Goal: Information Seeking & Learning: Learn about a topic

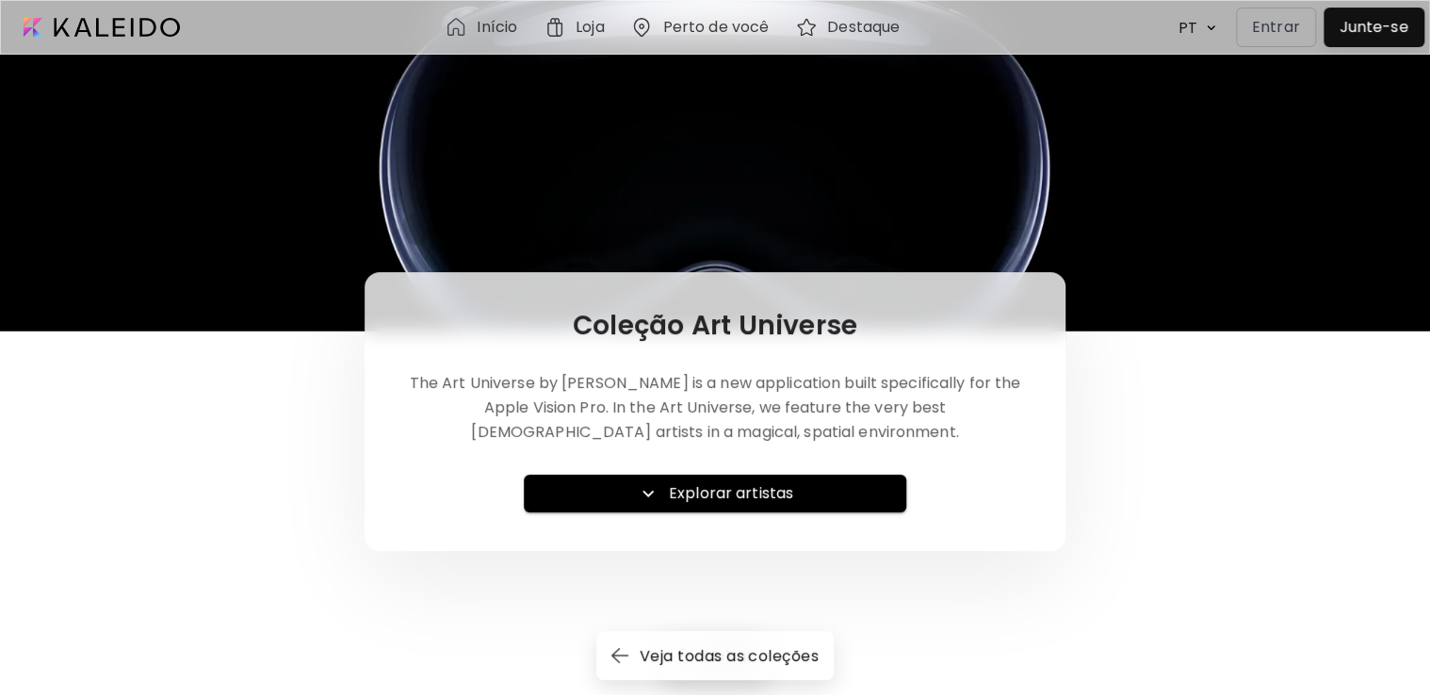
drag, startPoint x: 930, startPoint y: 190, endPoint x: 915, endPoint y: 171, distance: 24.1
drag, startPoint x: 915, startPoint y: 171, endPoint x: 742, endPoint y: 258, distance: 193.0
click at [724, 245] on div at bounding box center [715, 165] width 1430 height 332
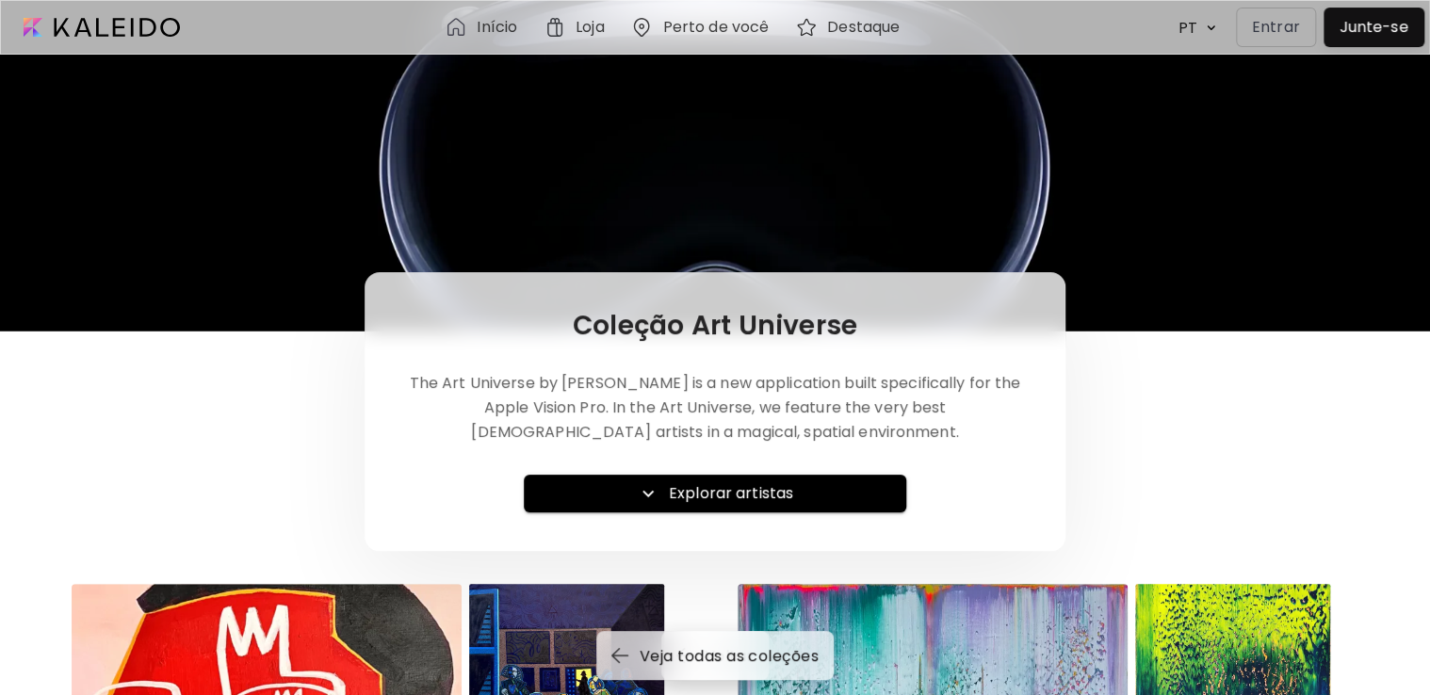
click at [1279, 20] on p "Entrar" at bounding box center [1276, 27] width 48 height 23
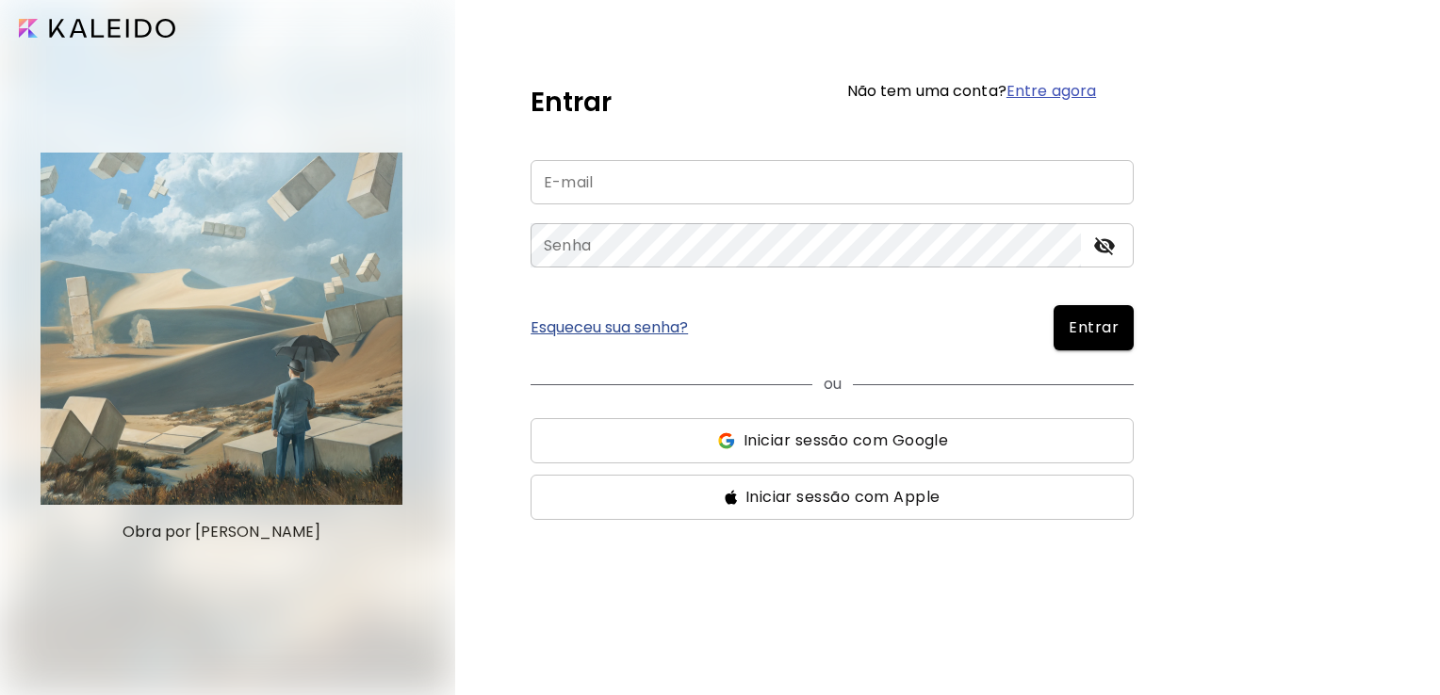
click at [635, 202] on input "email" at bounding box center [831, 182] width 603 height 44
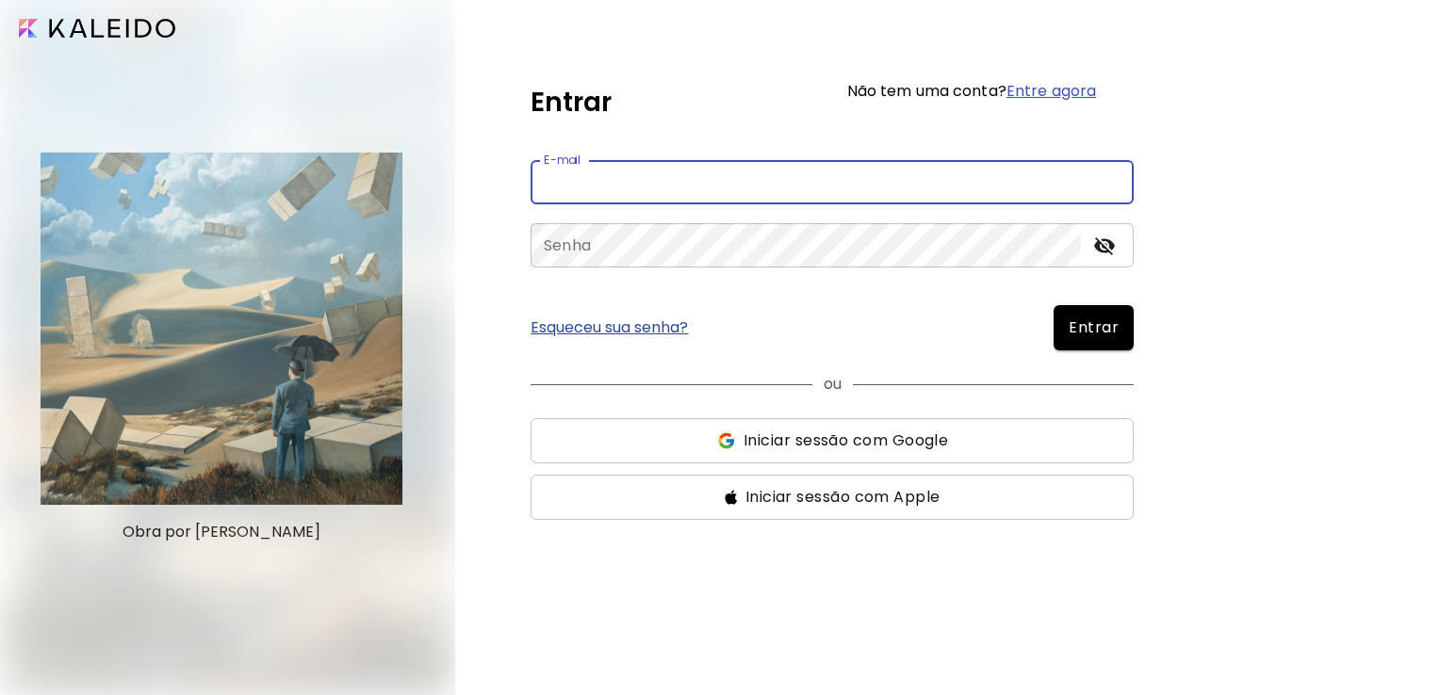
type input "**********"
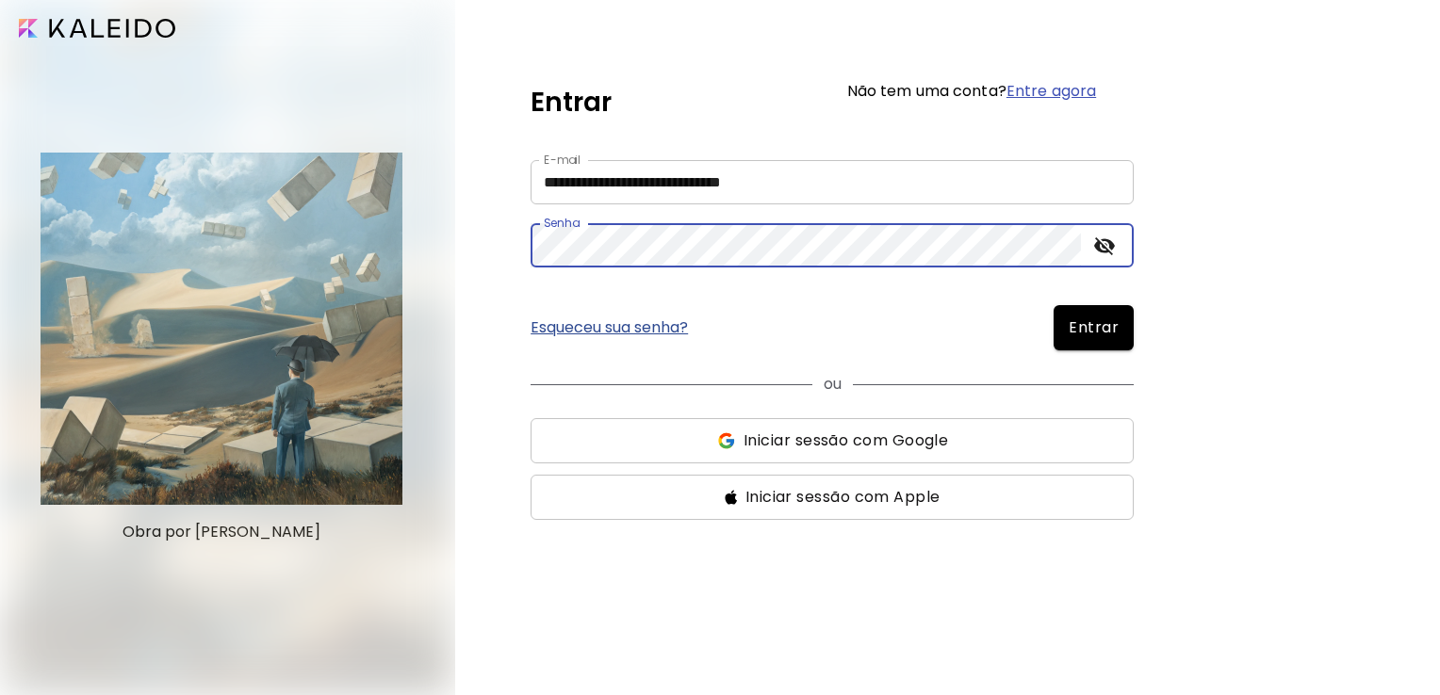
click at [1099, 254] on icon "toggle password visibility" at bounding box center [1104, 246] width 23 height 23
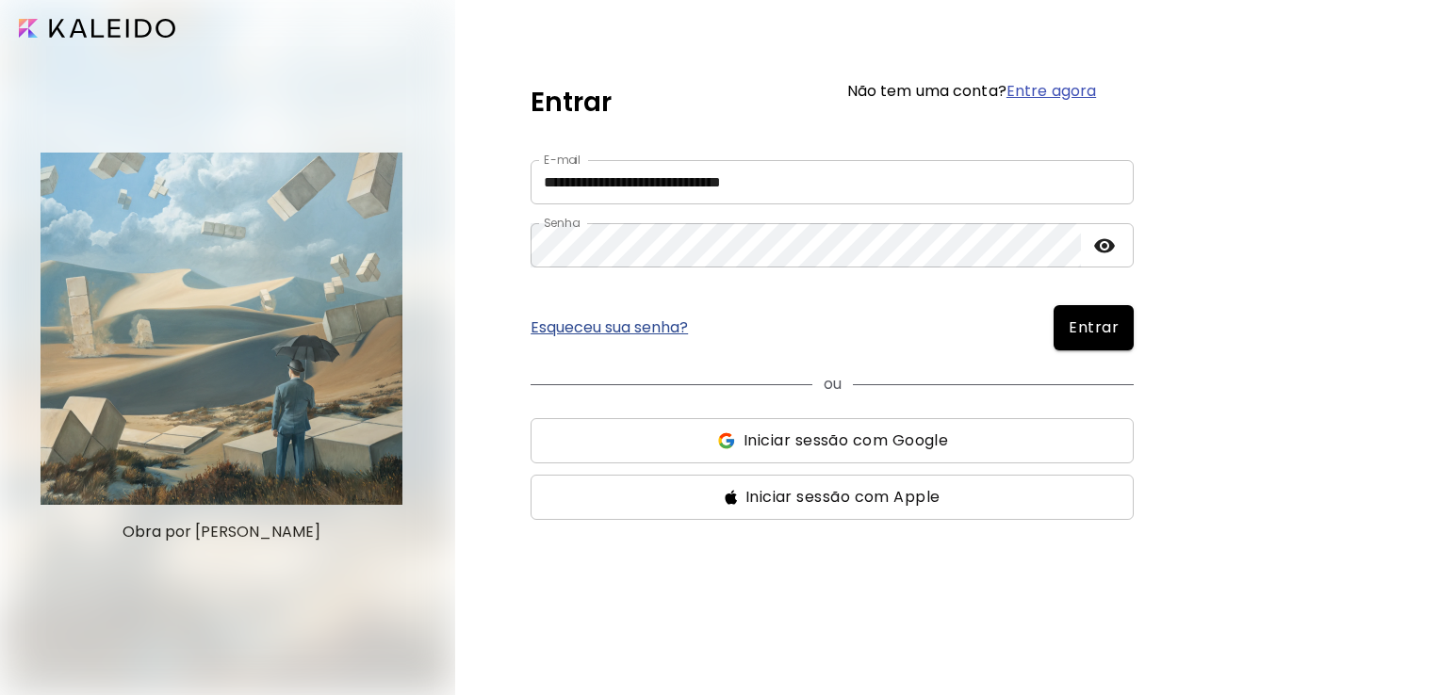
click at [1077, 320] on span "Entrar" at bounding box center [1093, 328] width 50 height 23
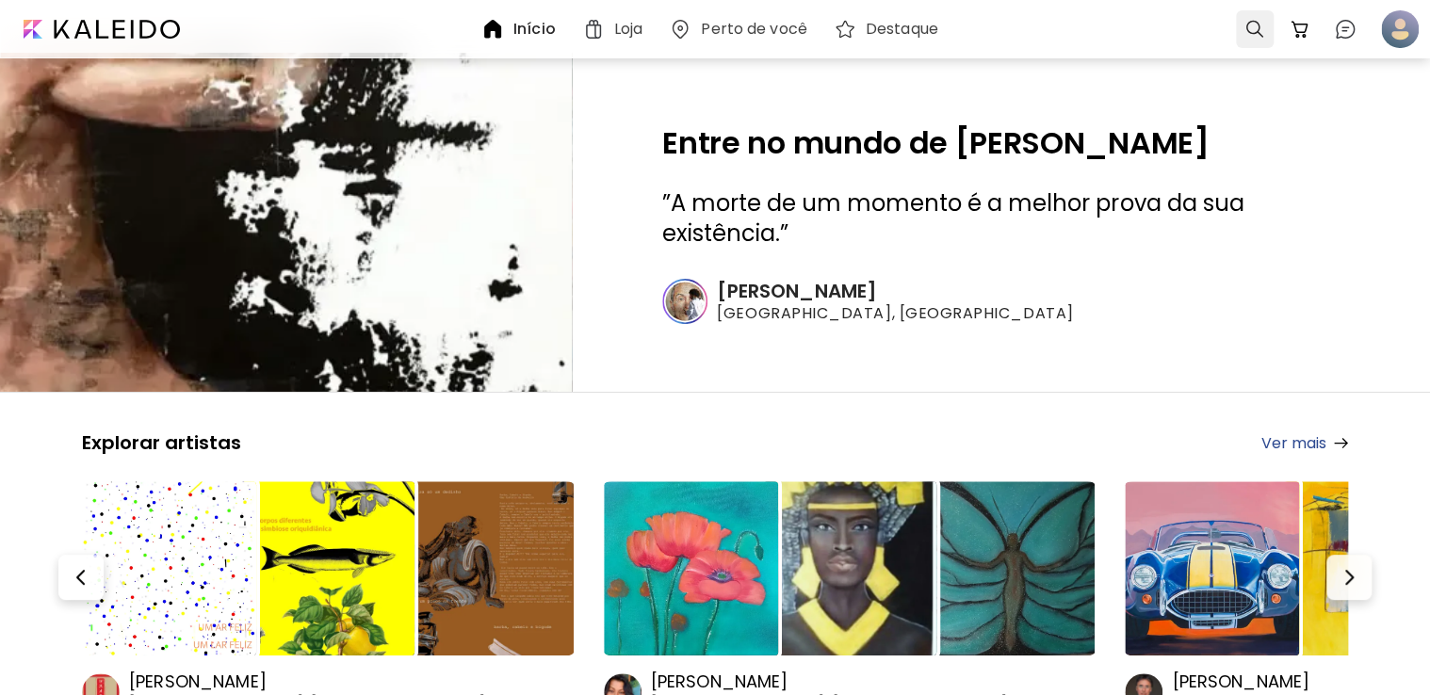
click at [1232, 20] on div at bounding box center [1254, 29] width 45 height 45
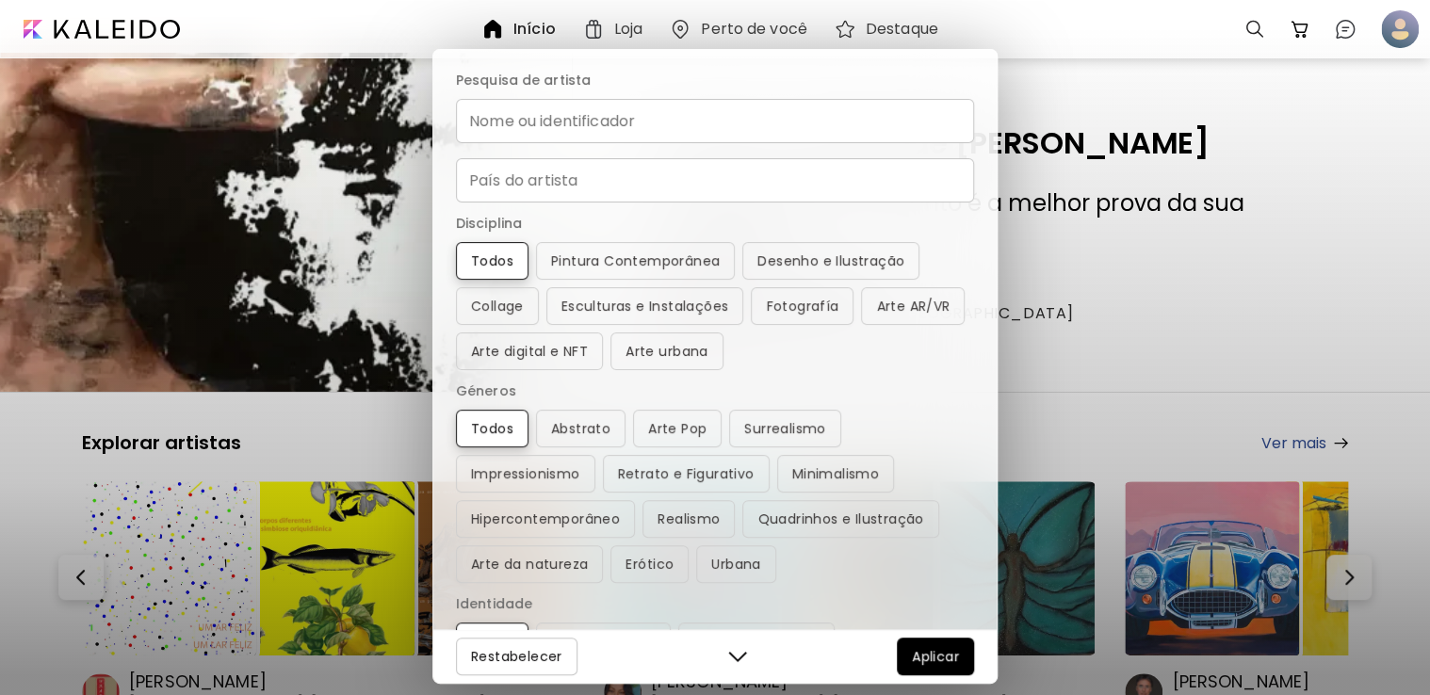
drag, startPoint x: 689, startPoint y: 156, endPoint x: 652, endPoint y: 194, distance: 52.6
click at [686, 160] on div "Nome ou identificador Nome ou identificador País do artista País do artista" at bounding box center [715, 151] width 518 height 104
click at [652, 194] on input "País do artista" at bounding box center [715, 180] width 518 height 44
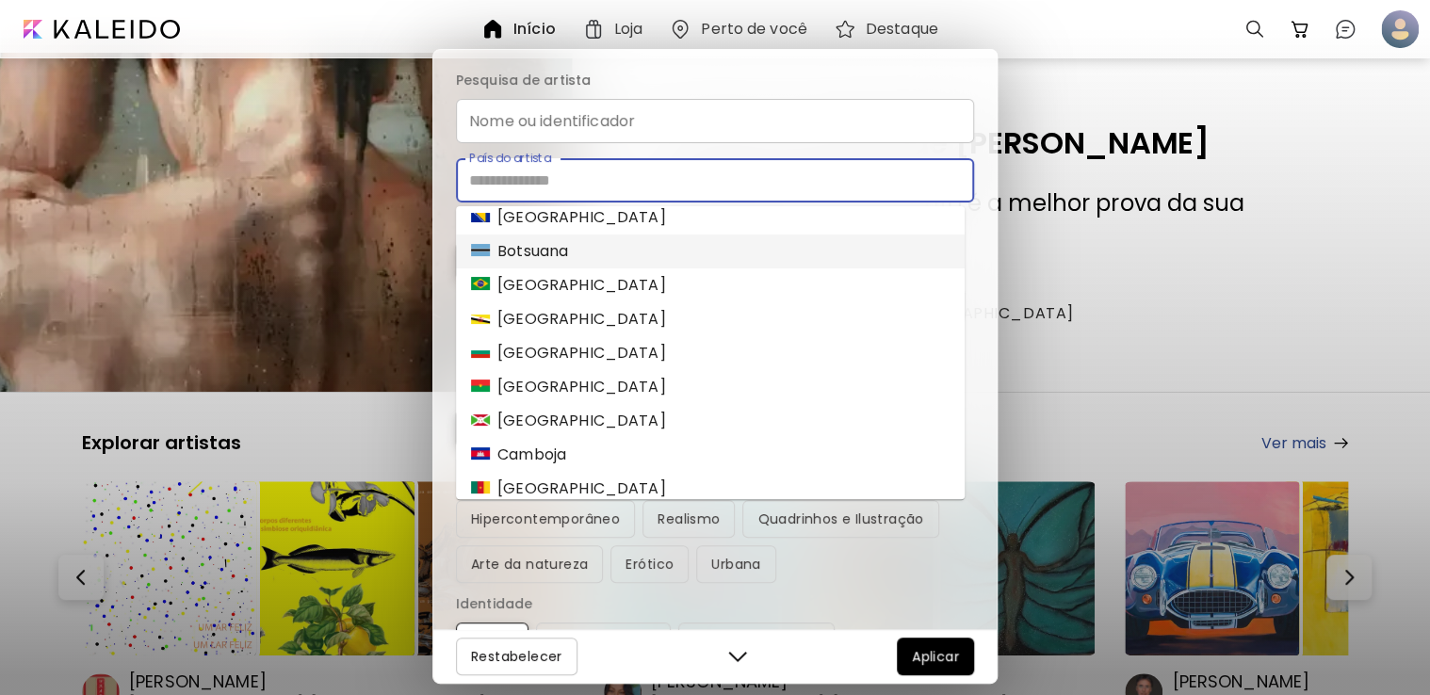
scroll to position [754, 0]
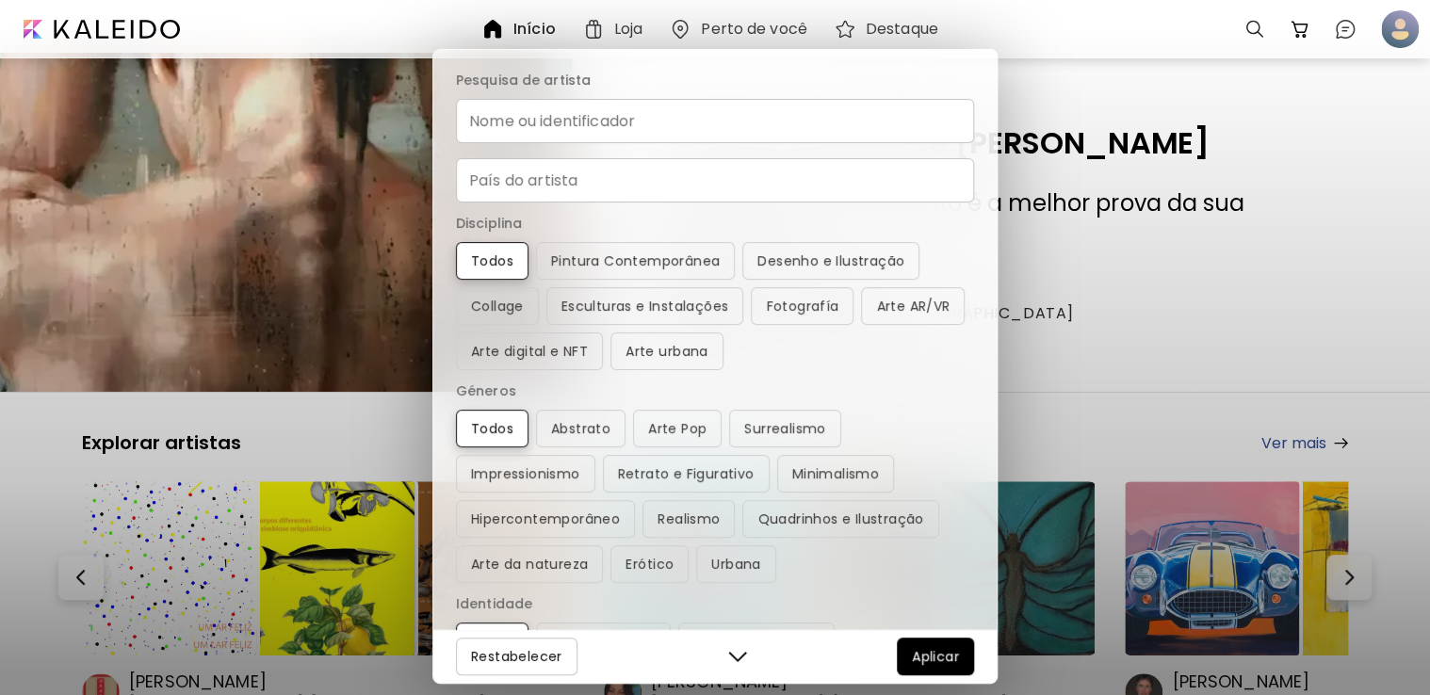
click at [717, 151] on div "Nome ou identificador Nome ou identificador País do artista País do artista" at bounding box center [715, 151] width 518 height 104
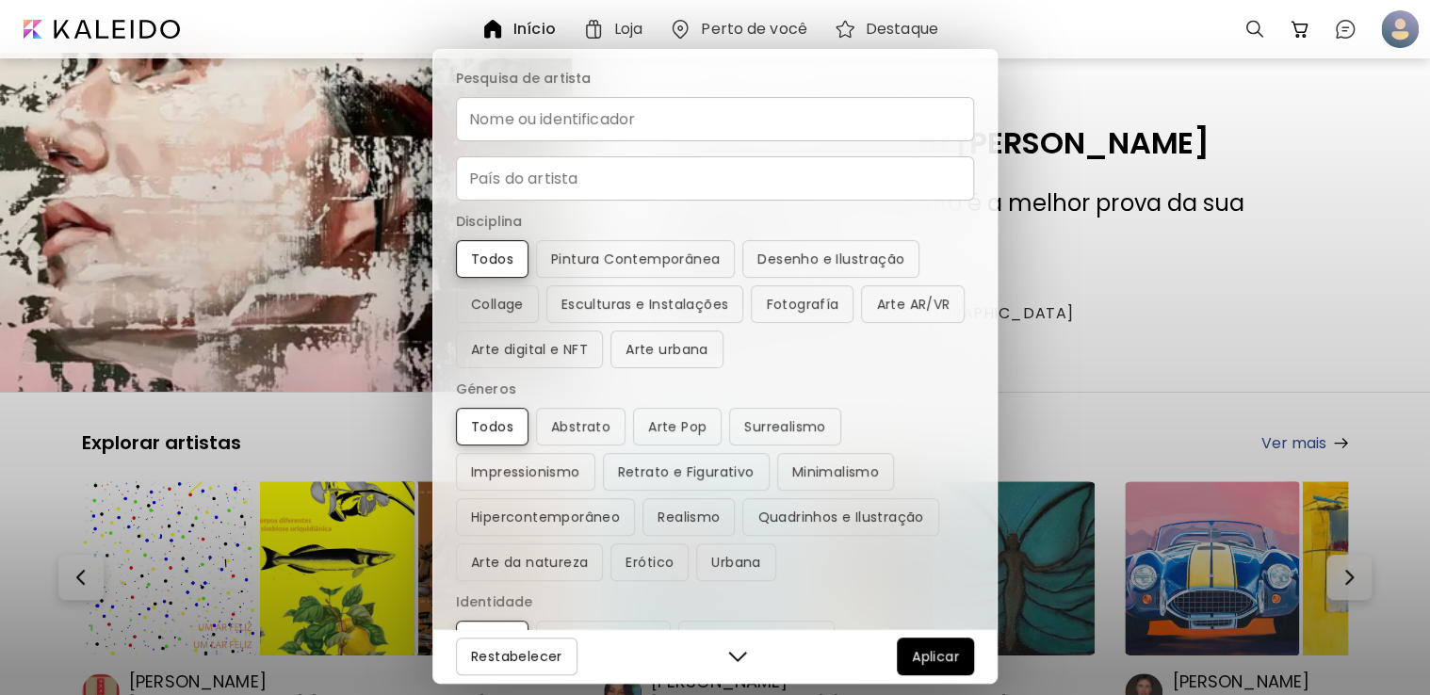
scroll to position [0, 0]
click at [505, 292] on button "Collage" at bounding box center [497, 306] width 83 height 38
click at [924, 661] on span "Aplicar" at bounding box center [935, 656] width 47 height 23
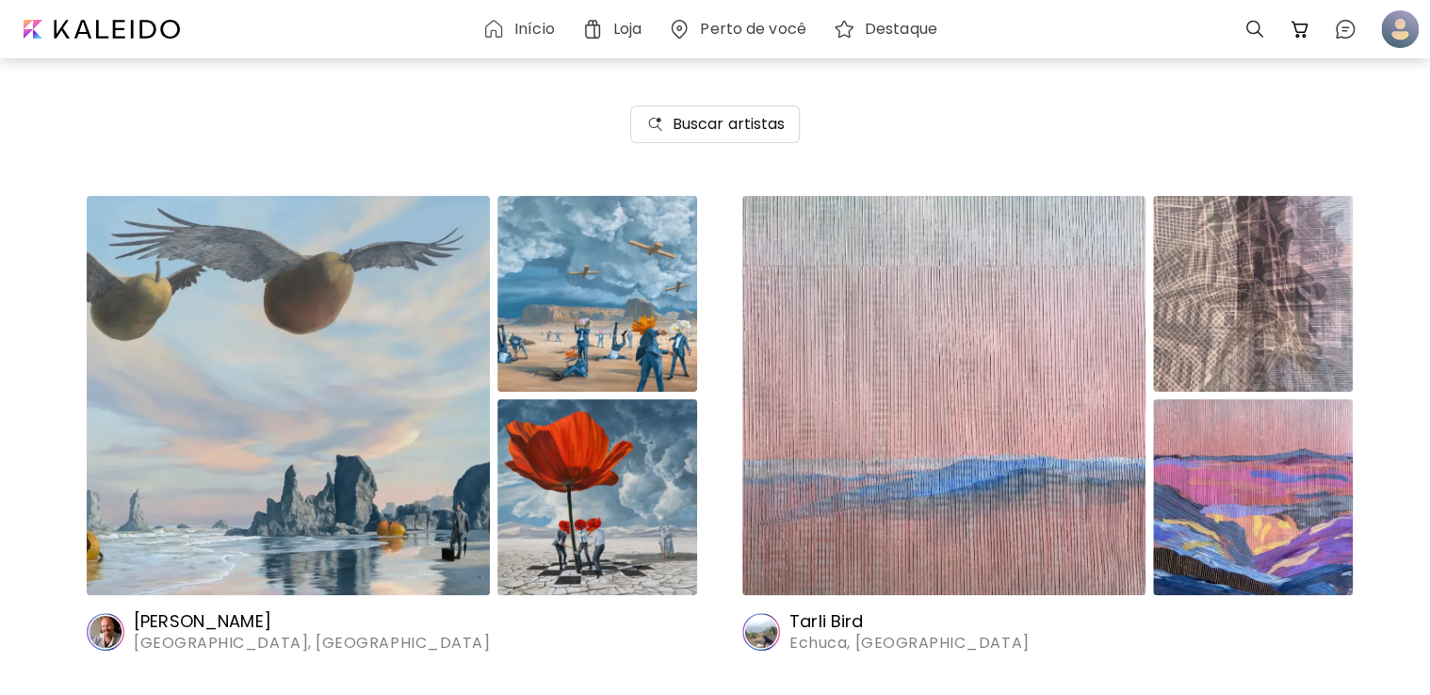
click at [742, 104] on div "Buscar artistas" at bounding box center [715, 124] width 1430 height 143
click at [769, 124] on h6 "Buscar artistas" at bounding box center [729, 124] width 113 height 23
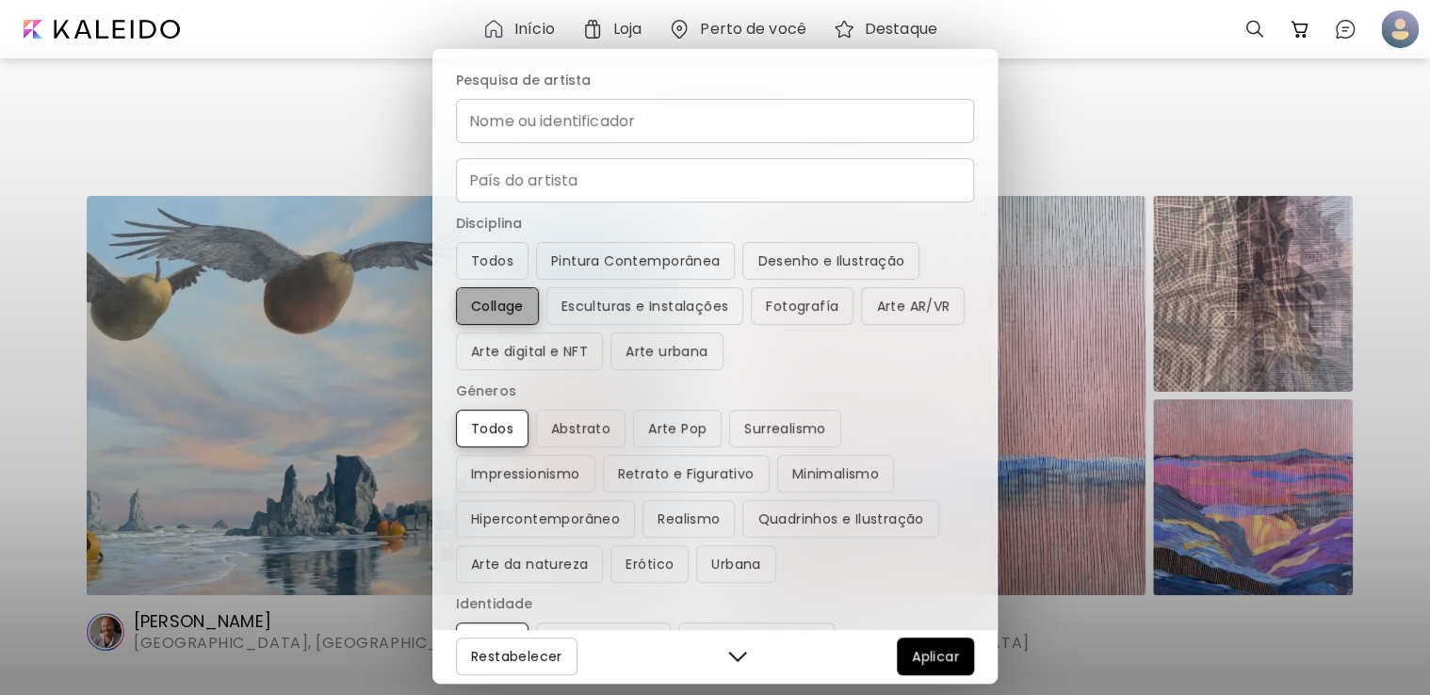
click at [497, 295] on span "Collage" at bounding box center [497, 306] width 53 height 23
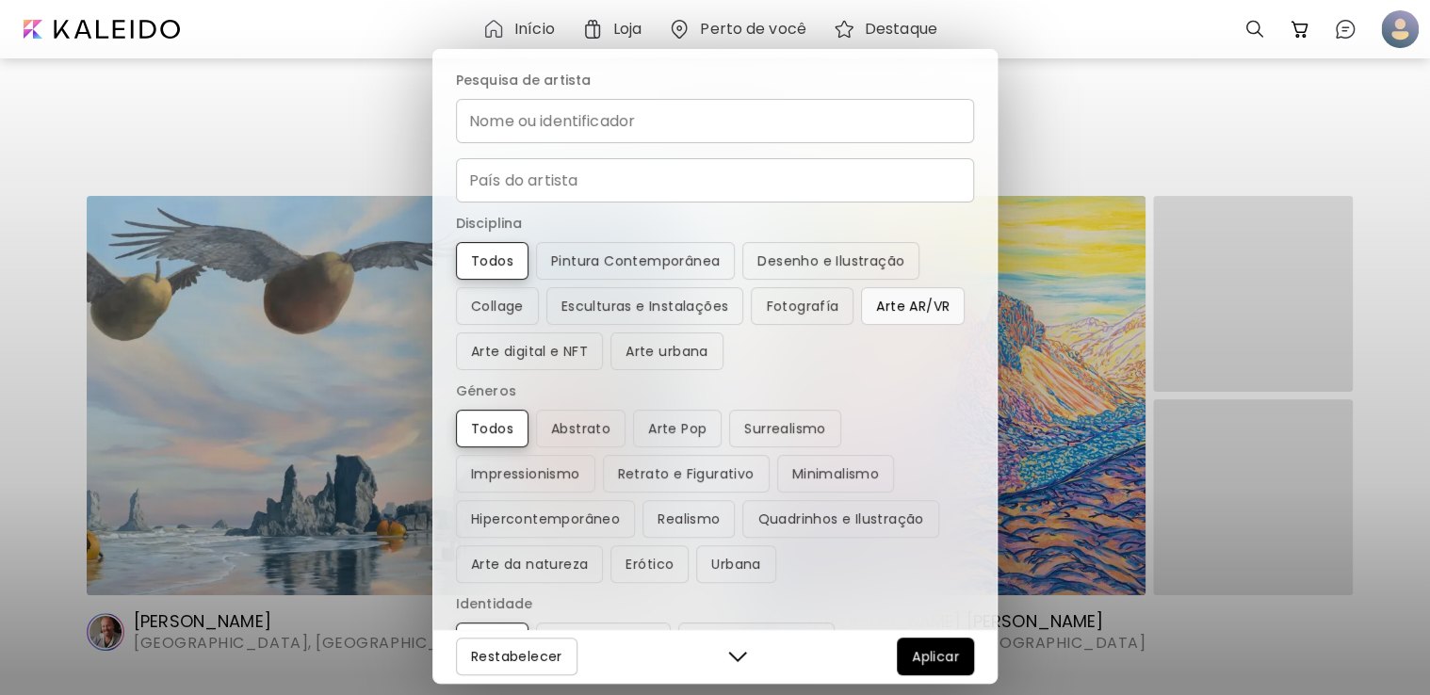
click at [920, 306] on span "Arte AR/VR" at bounding box center [912, 306] width 73 height 23
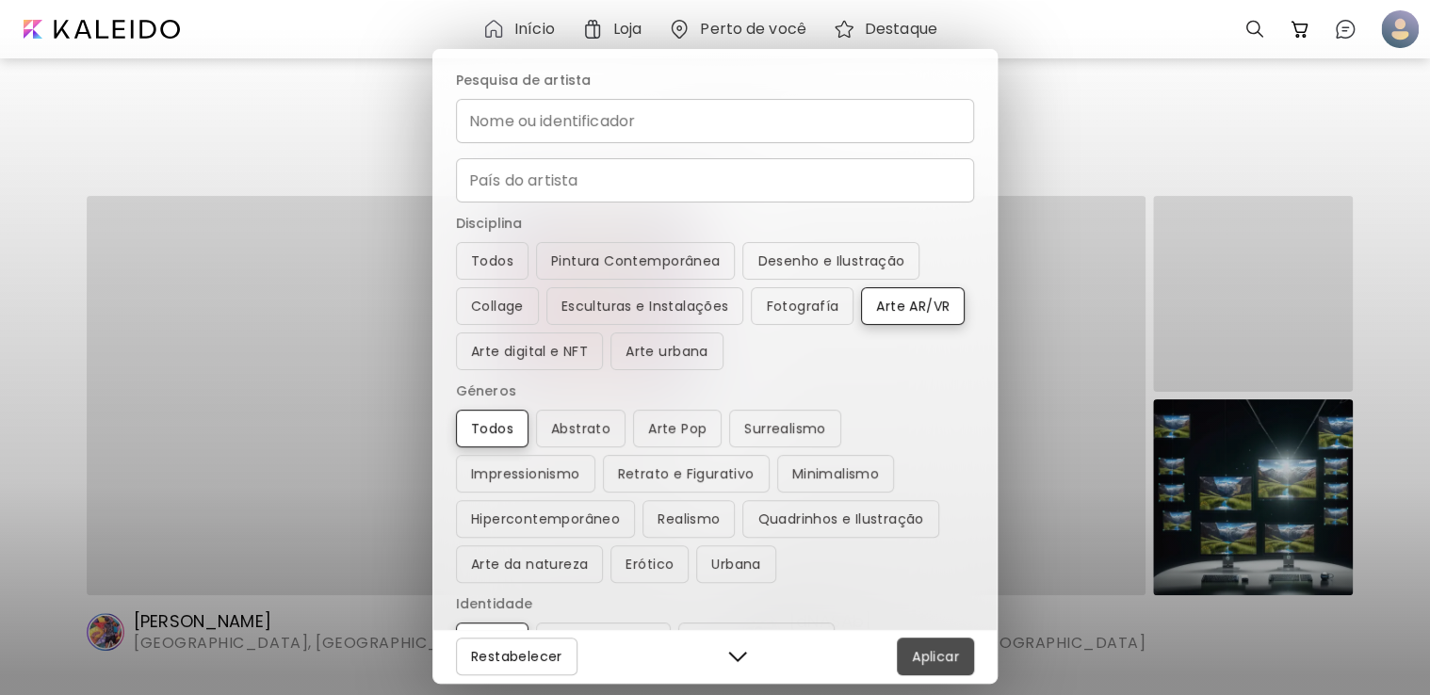
click at [935, 661] on span "Aplicar" at bounding box center [935, 656] width 47 height 23
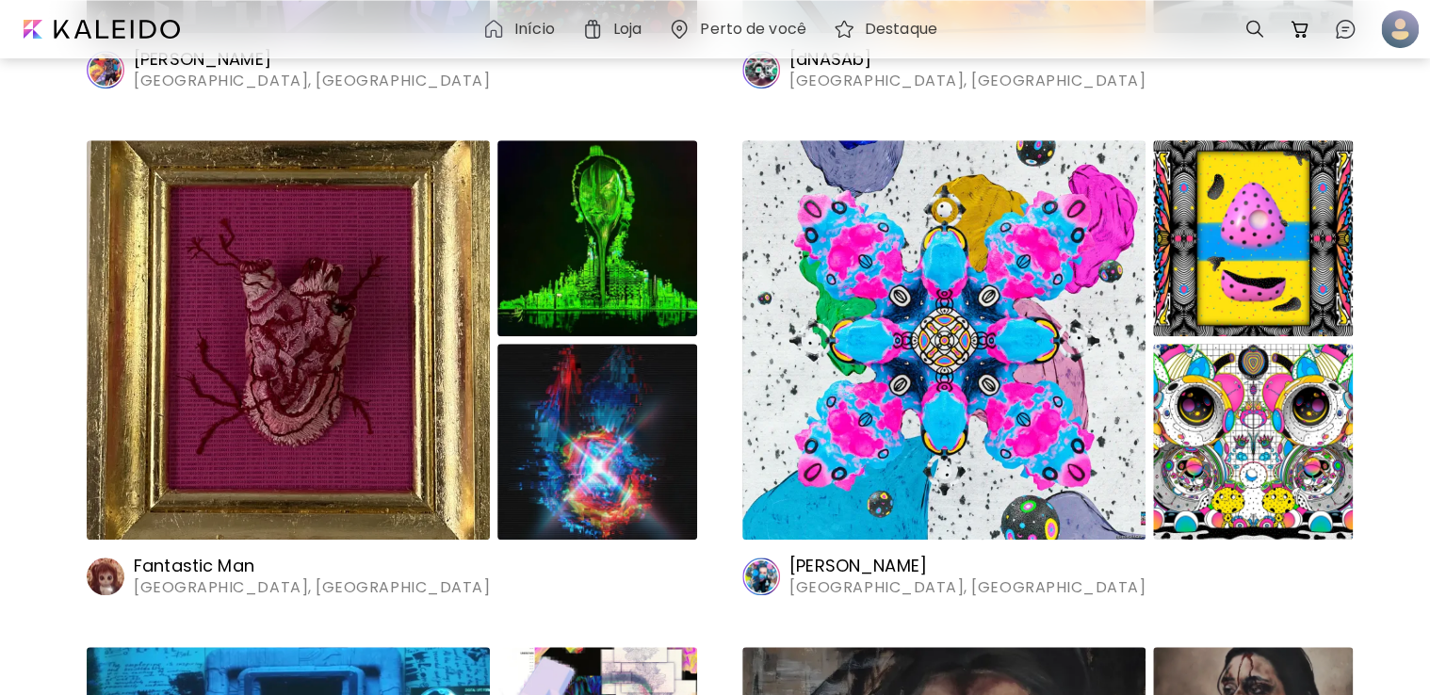
scroll to position [565, 0]
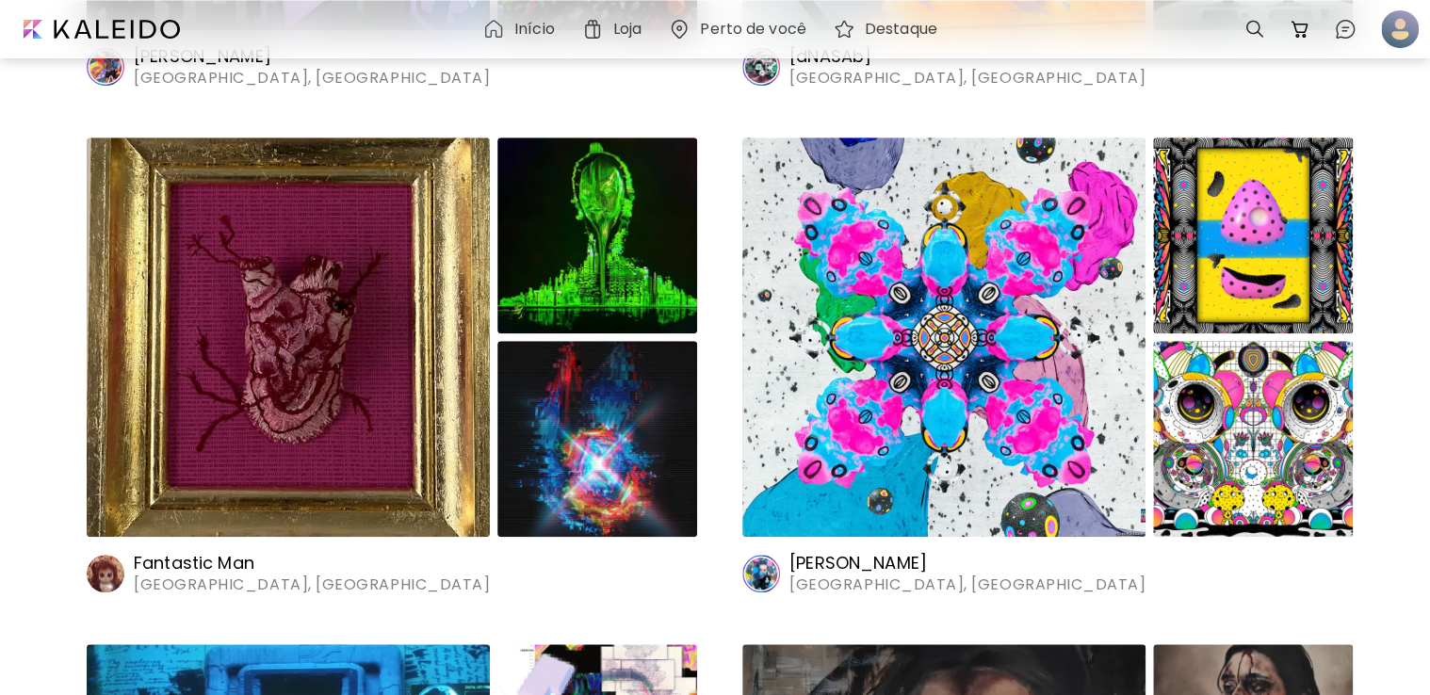
click at [977, 386] on img at bounding box center [943, 337] width 403 height 399
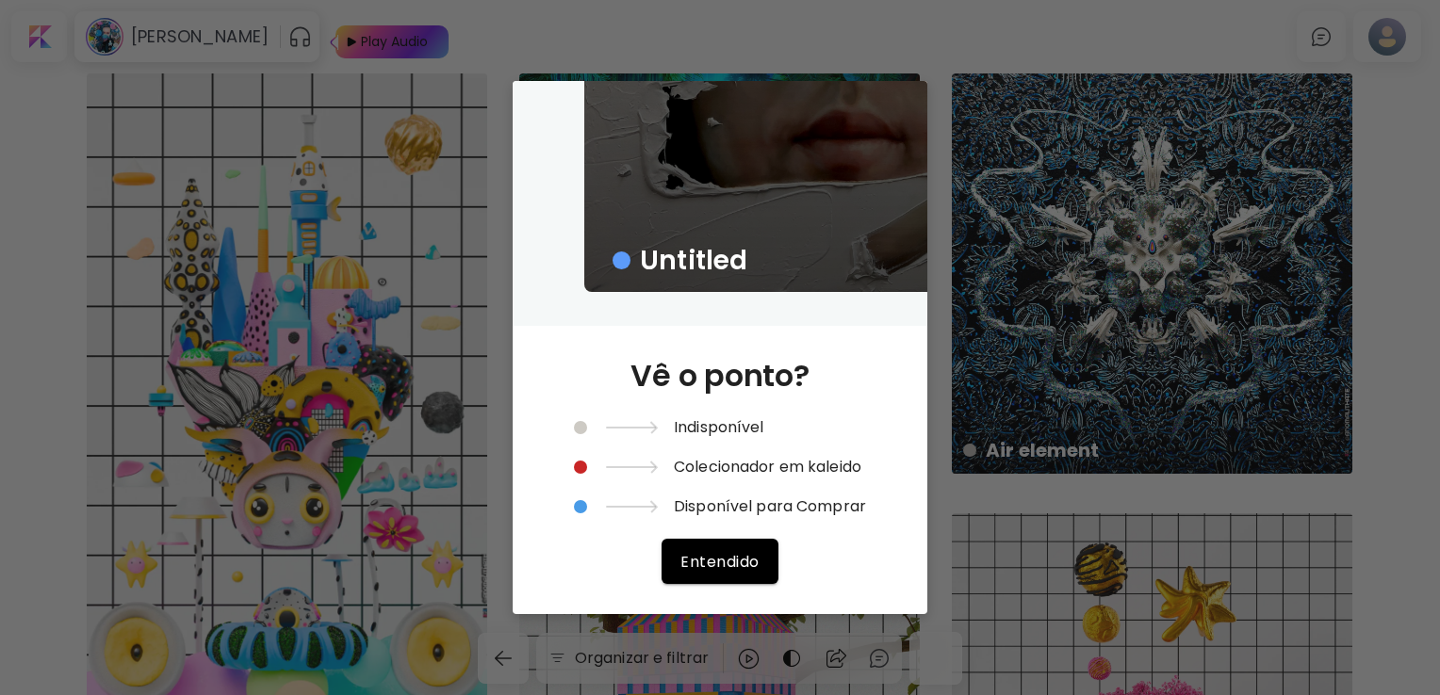
click at [723, 552] on span "Entendido" at bounding box center [719, 562] width 78 height 20
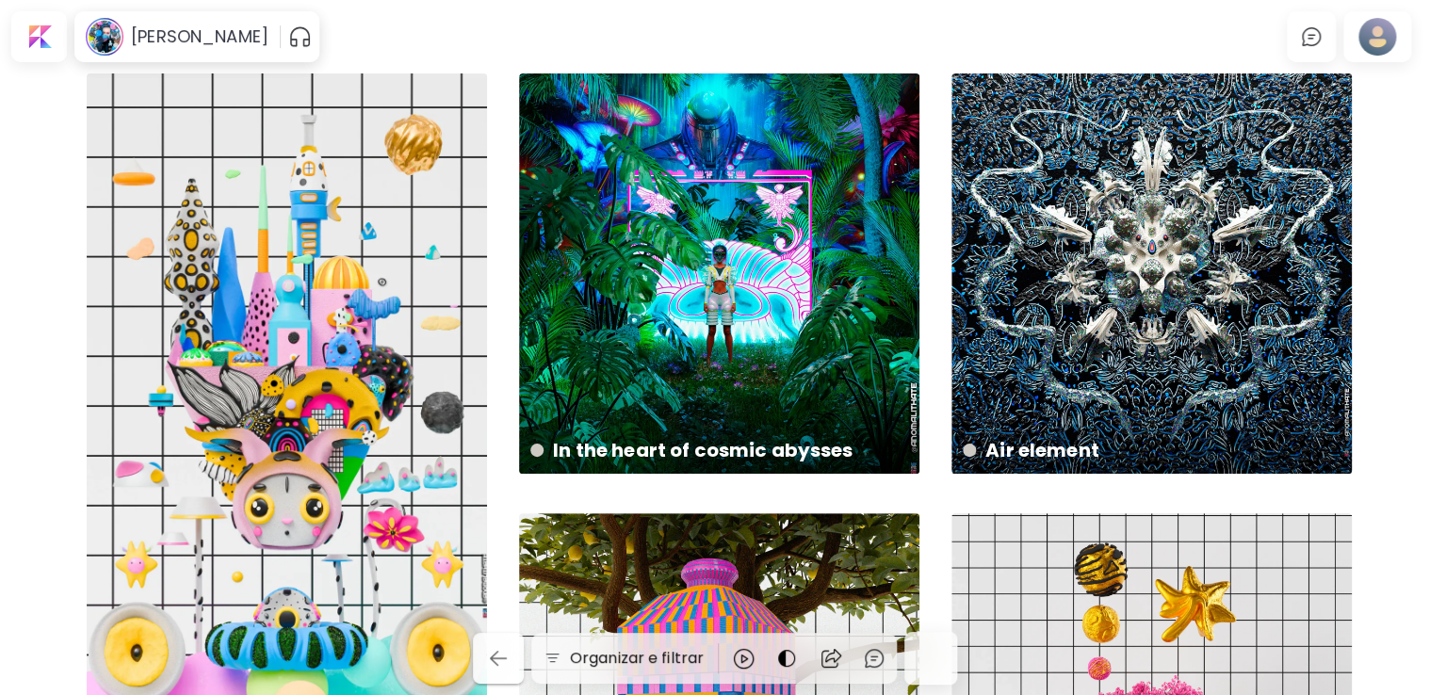
click at [506, 680] on button "button" at bounding box center [498, 658] width 51 height 51
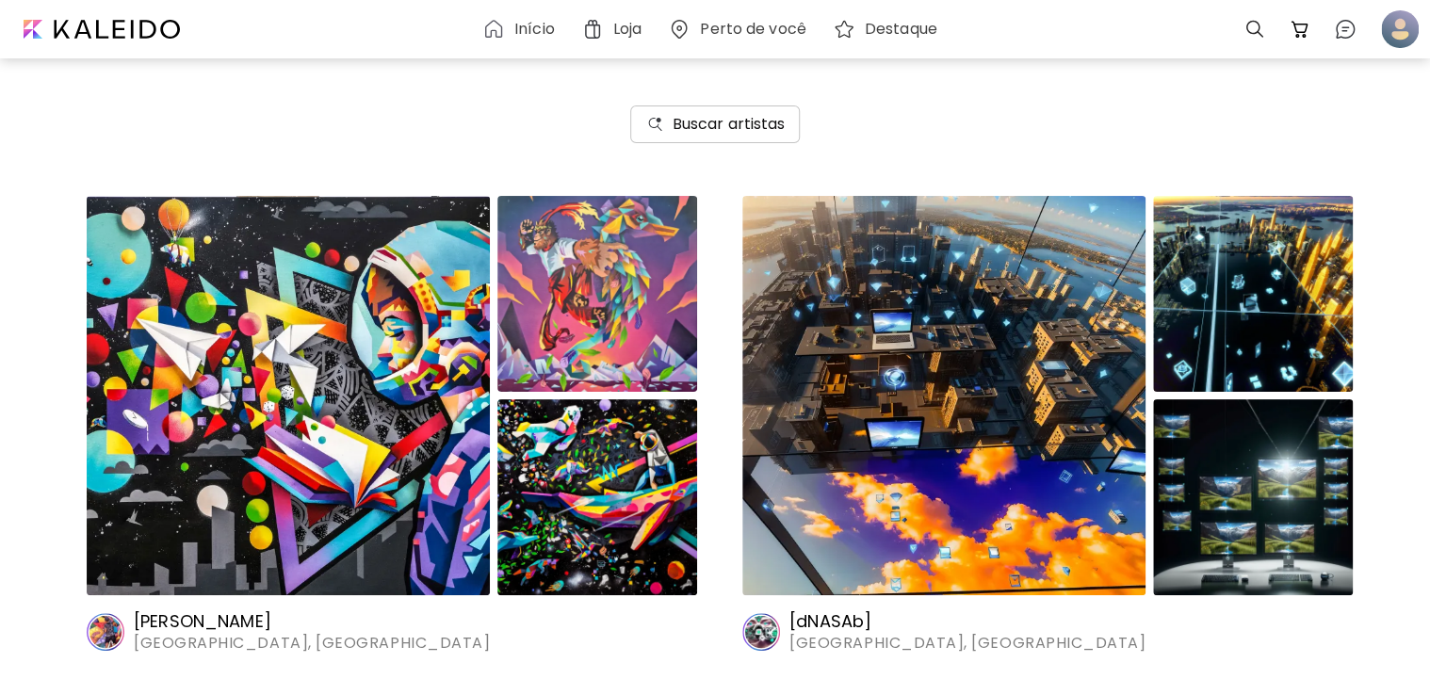
click at [716, 111] on button "Buscar artistas" at bounding box center [715, 125] width 171 height 38
click at [724, 113] on h6 "Buscar artistas" at bounding box center [729, 124] width 113 height 23
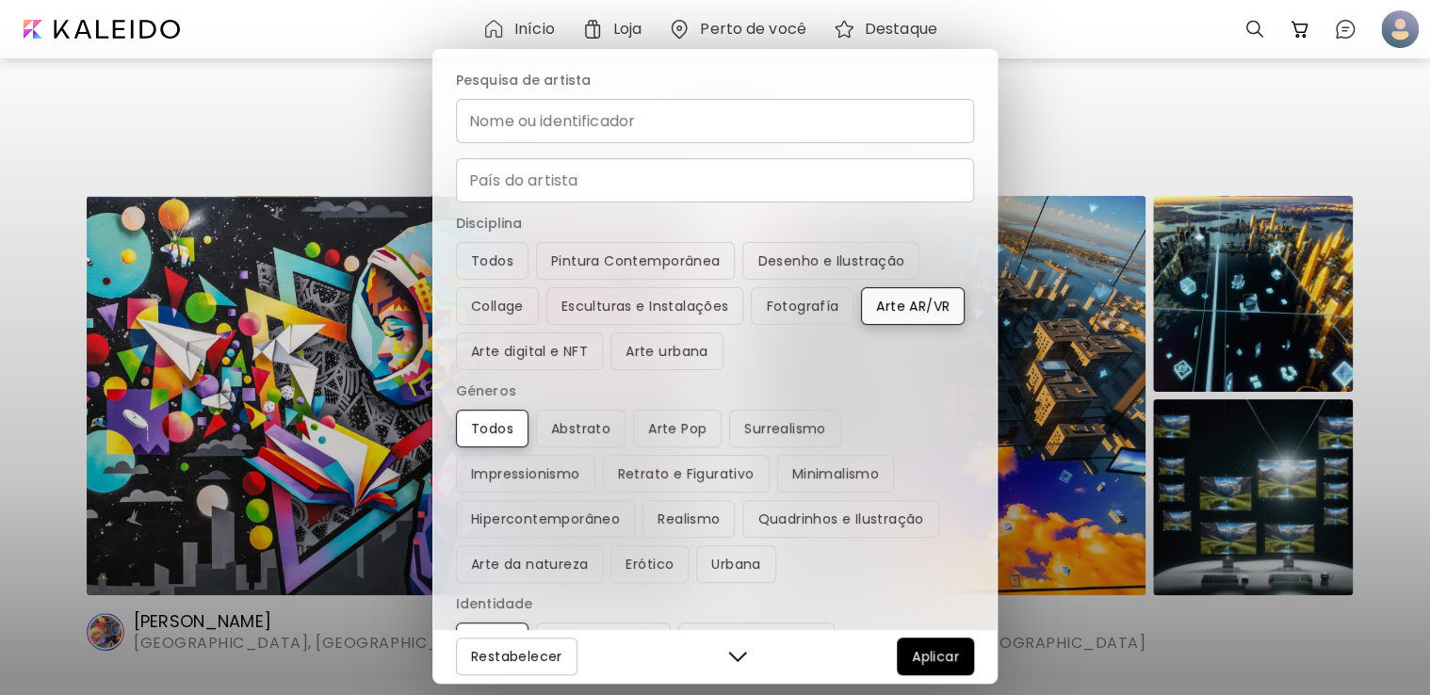
click at [908, 303] on span "Arte AR/VR" at bounding box center [912, 306] width 73 height 23
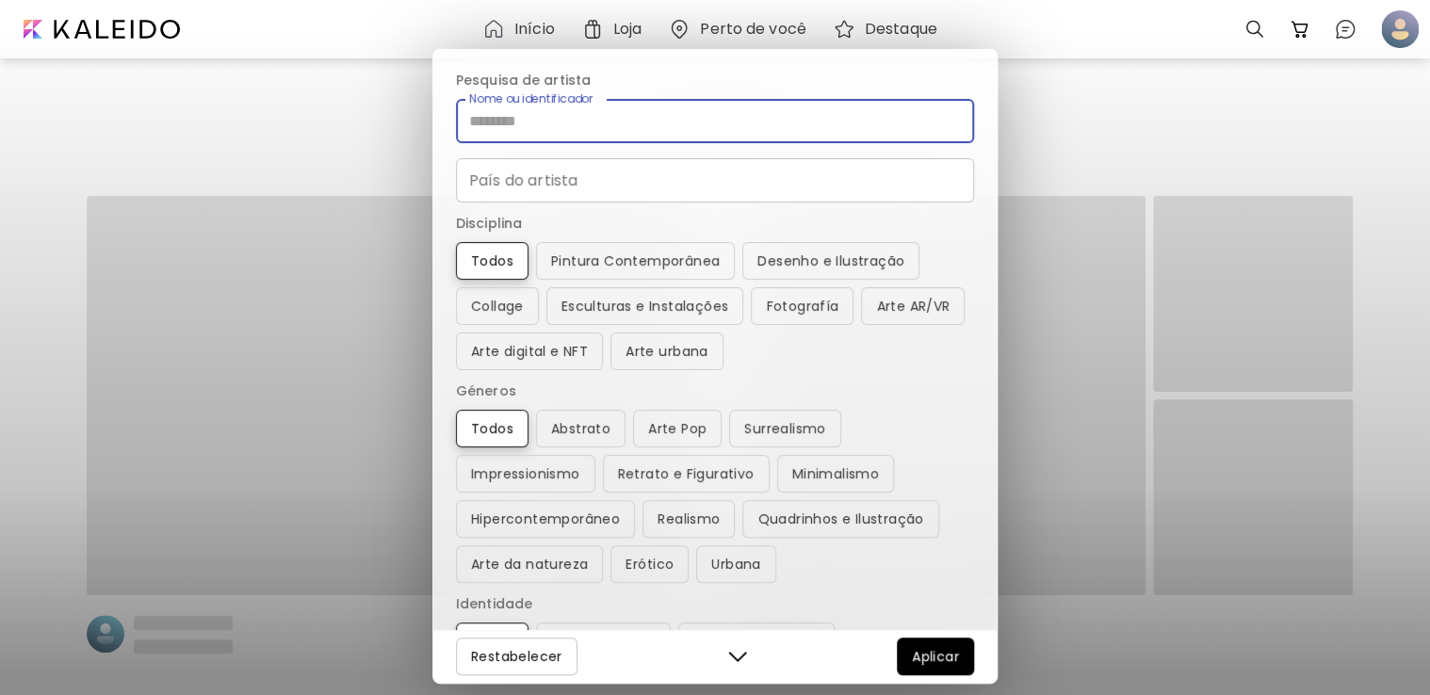
click at [629, 113] on input "Nome ou identificador" at bounding box center [715, 121] width 518 height 44
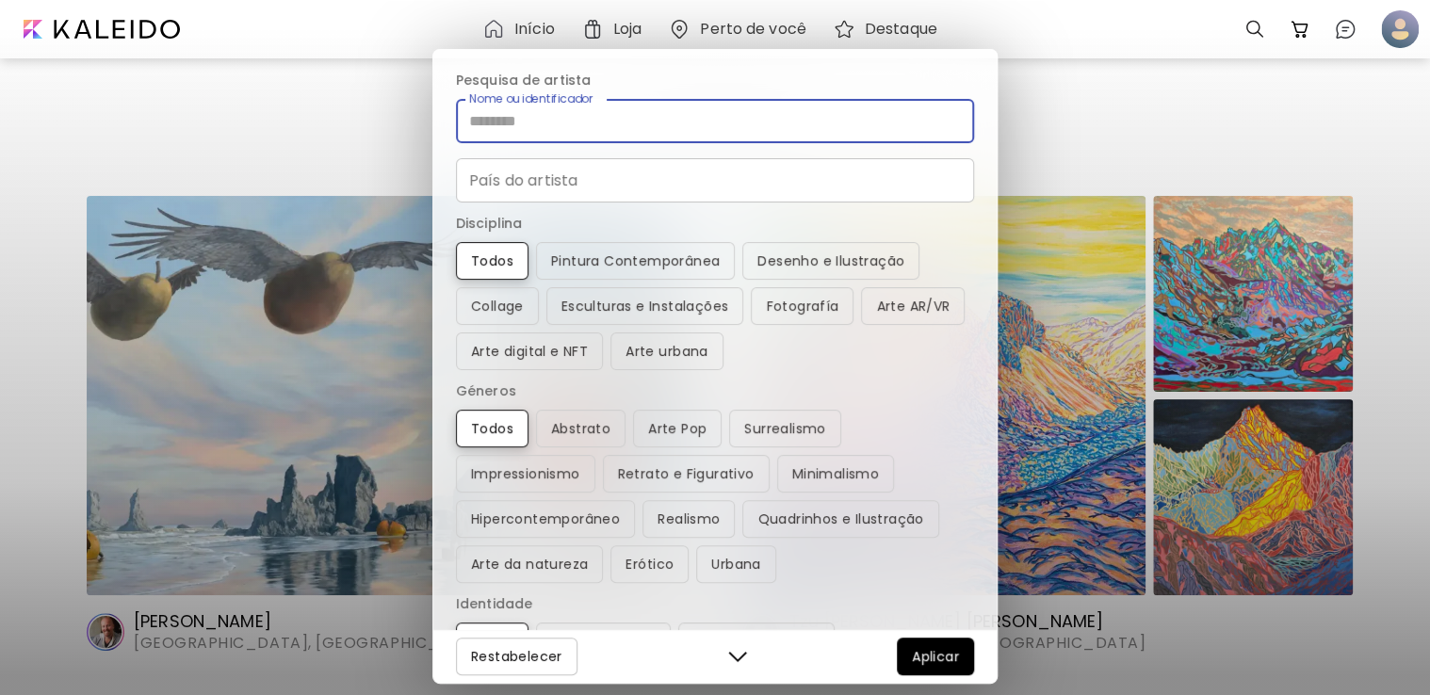
type input "*"
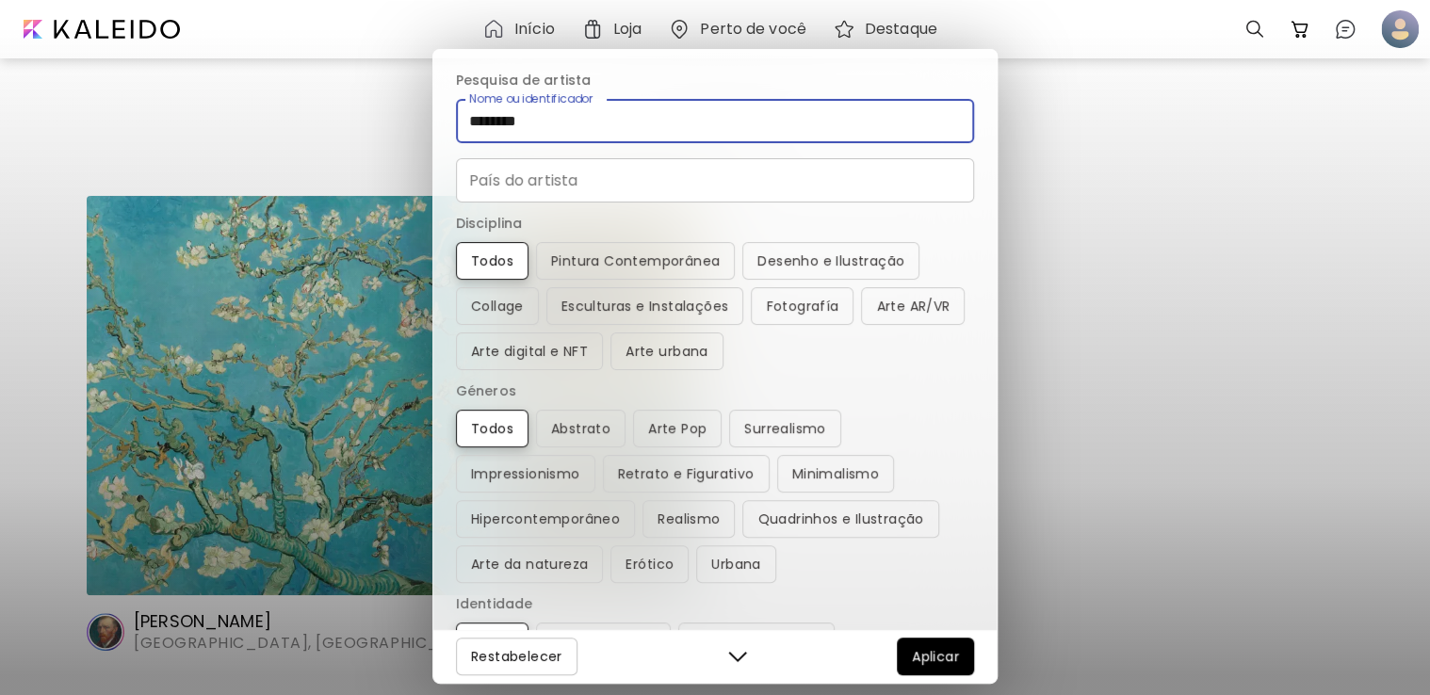
click at [1051, 594] on div "Pesquisa de artista Nome ou identificador ******** Nome ou identificador País d…" at bounding box center [715, 347] width 1430 height 695
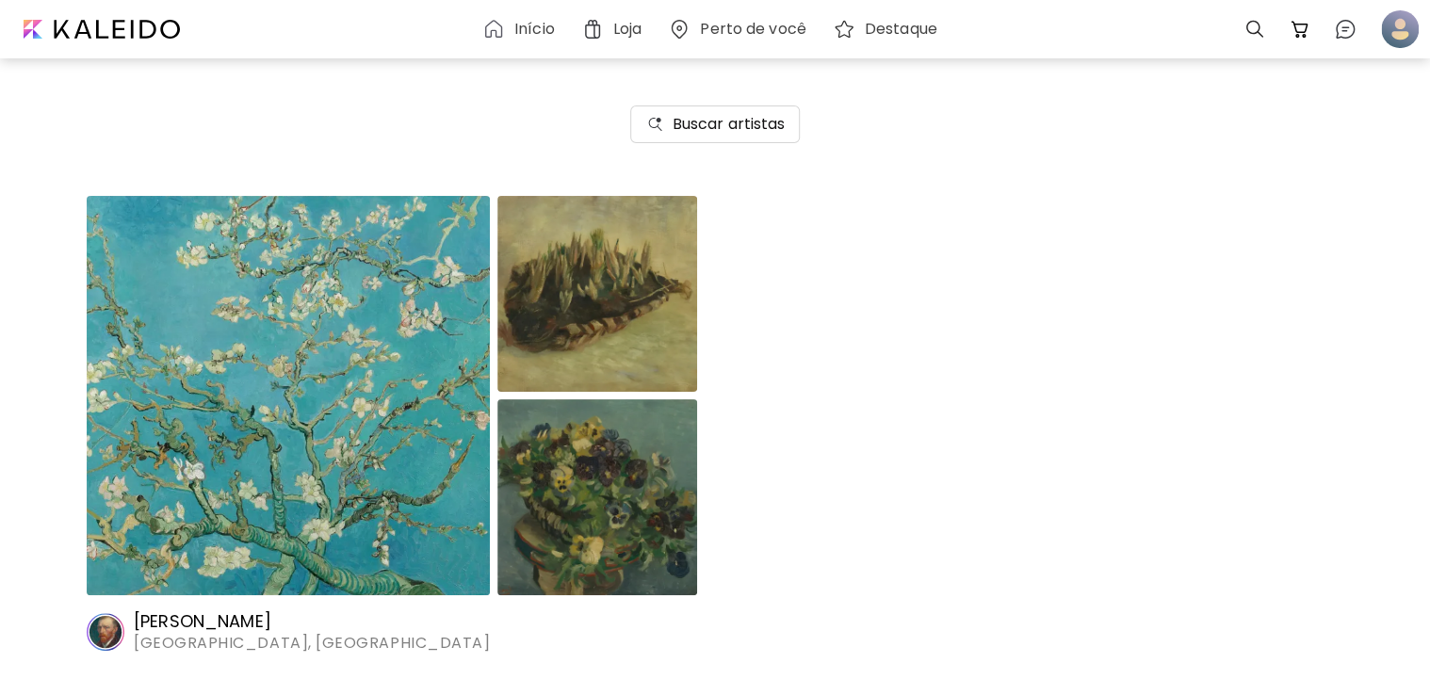
click at [456, 499] on img at bounding box center [288, 395] width 403 height 399
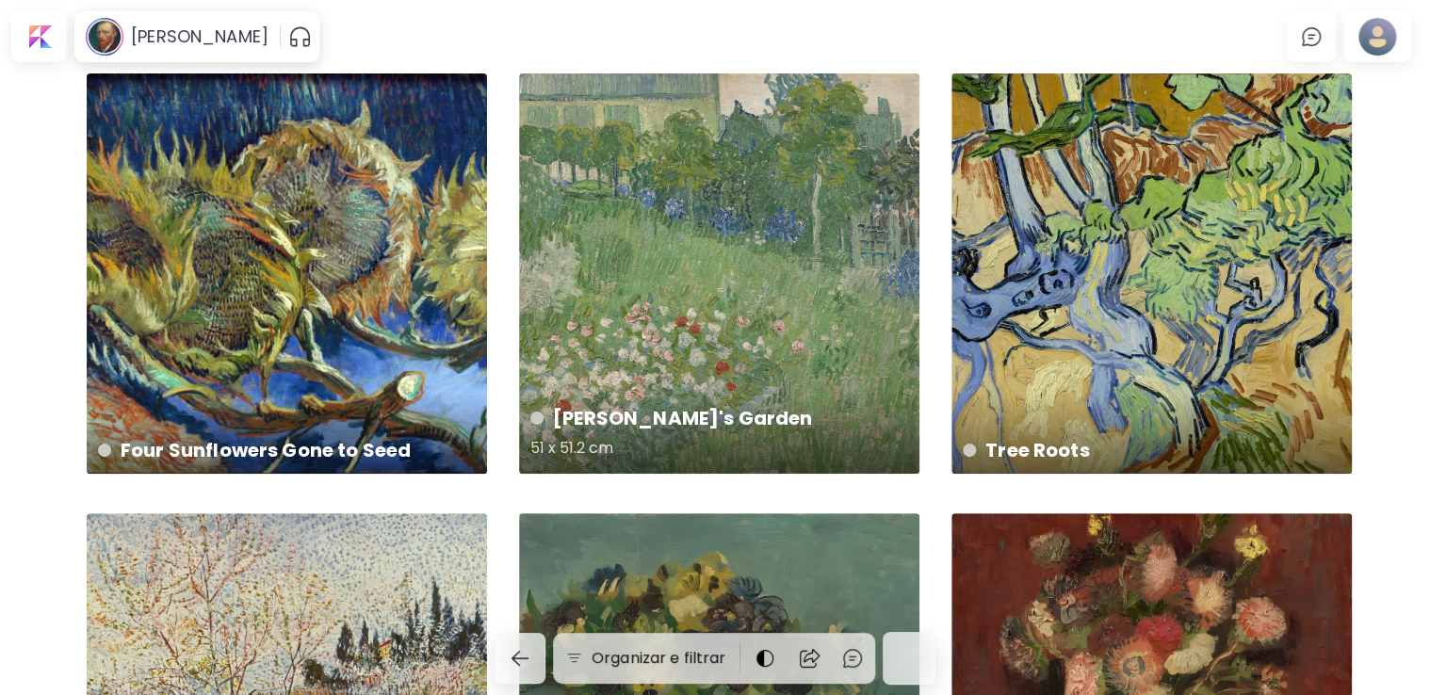
click at [675, 337] on div "[PERSON_NAME]'s Garden 51 x 51.2 cm" at bounding box center [719, 273] width 400 height 400
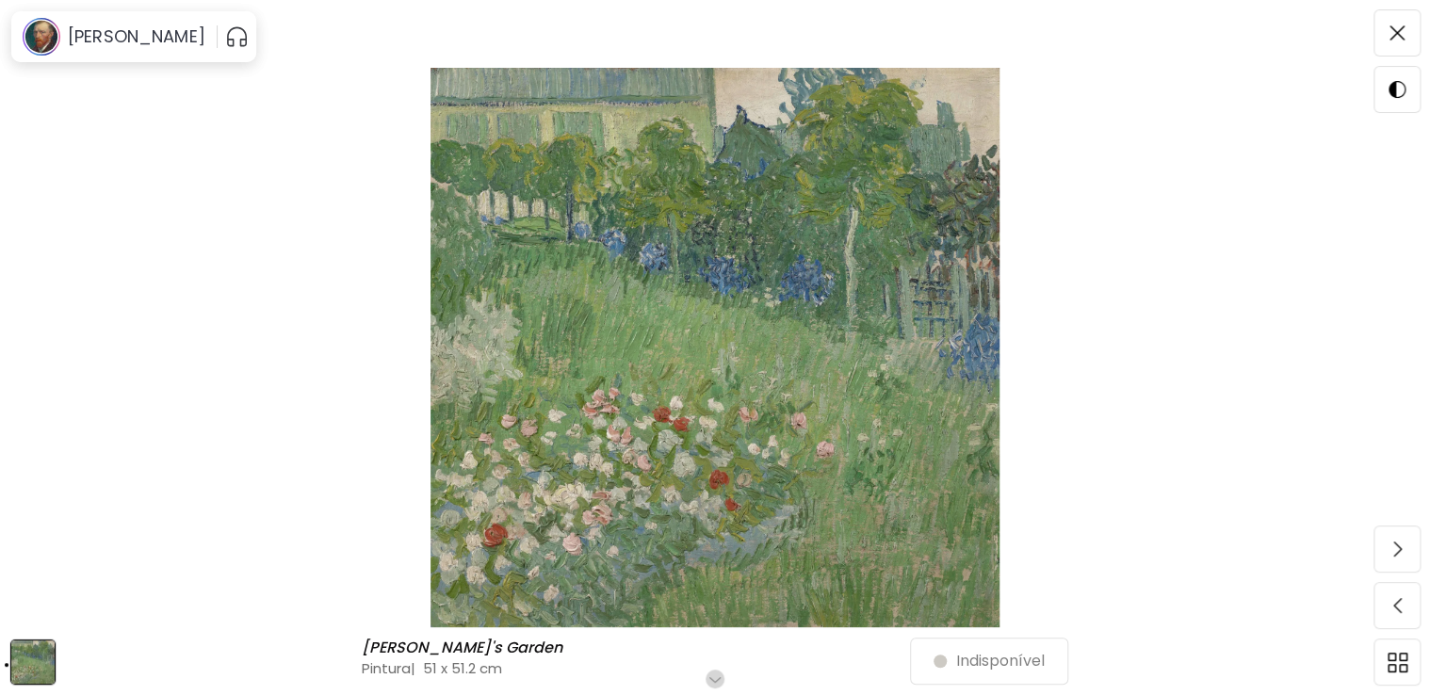
click at [1394, 58] on div "Fechar Modo escuro" at bounding box center [1397, 65] width 47 height 113
click at [1392, 47] on span at bounding box center [1397, 33] width 40 height 40
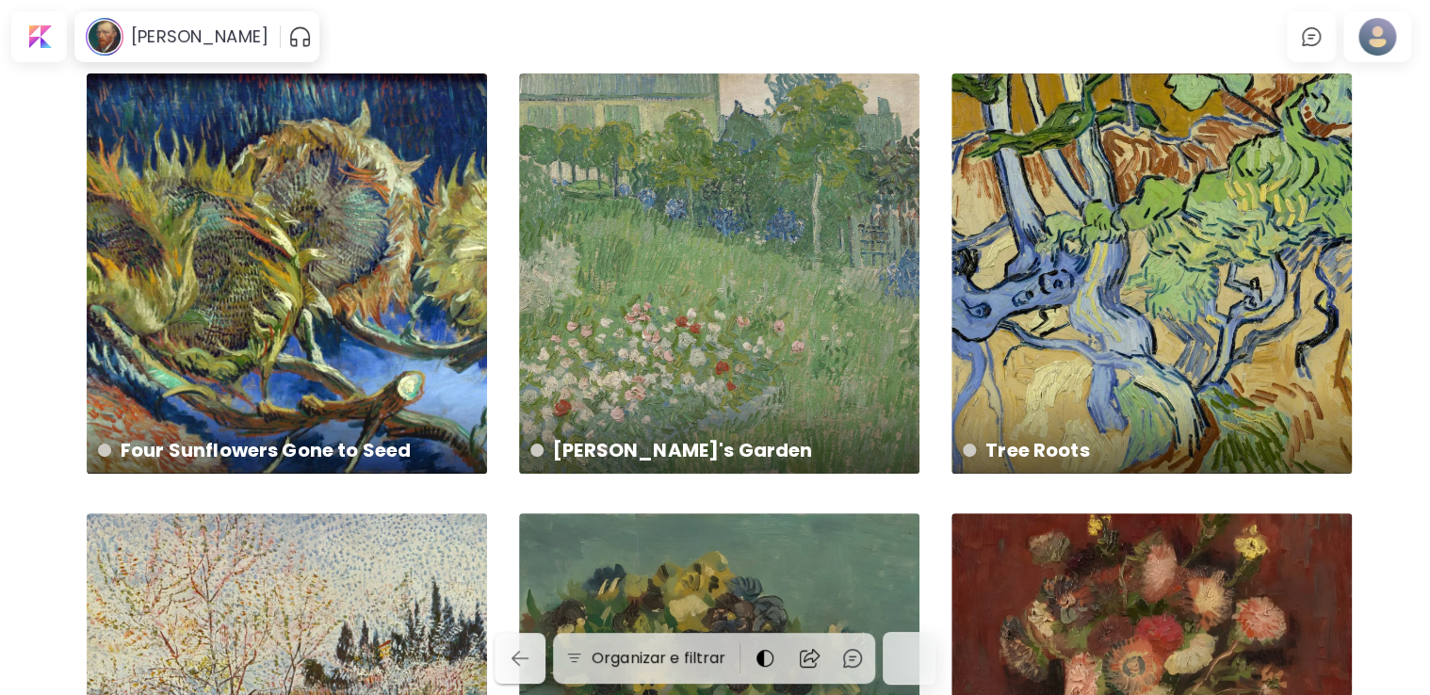
click at [530, 651] on img "button" at bounding box center [520, 658] width 23 height 23
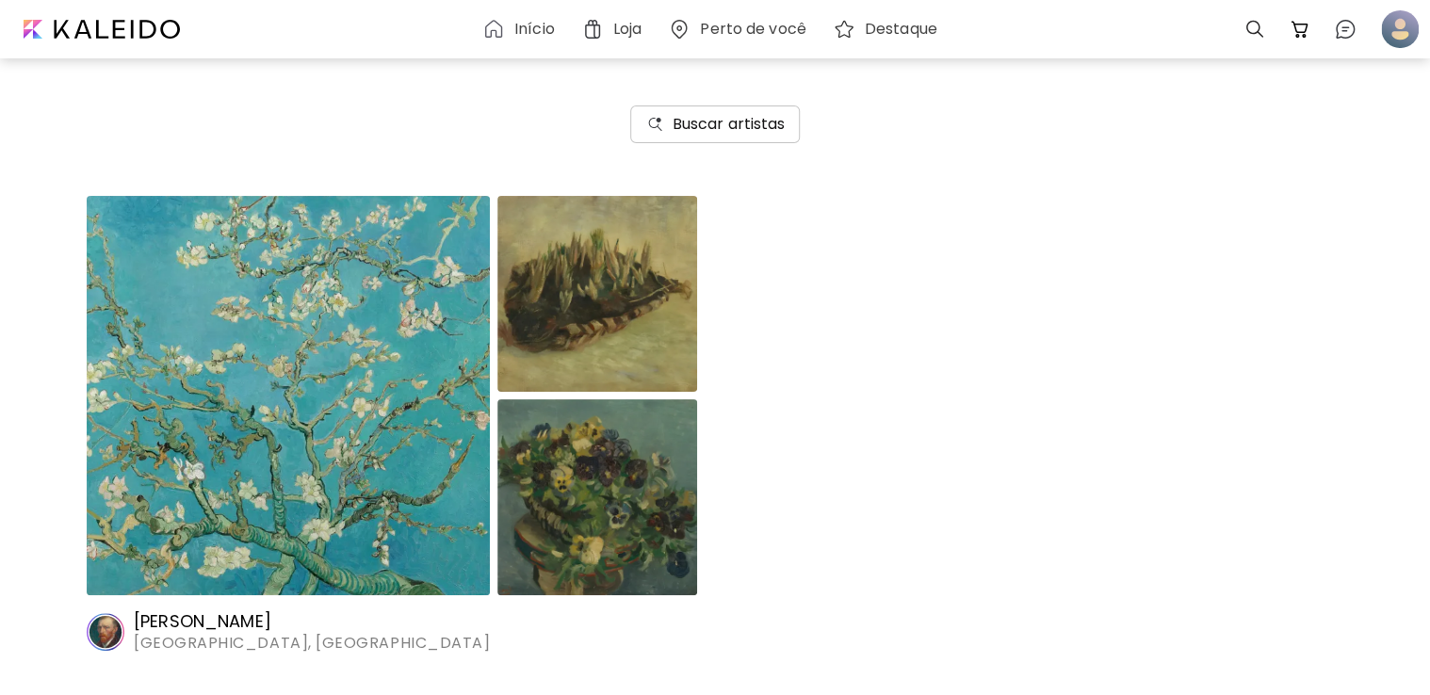
click at [743, 126] on h6 "Buscar artistas" at bounding box center [729, 124] width 113 height 23
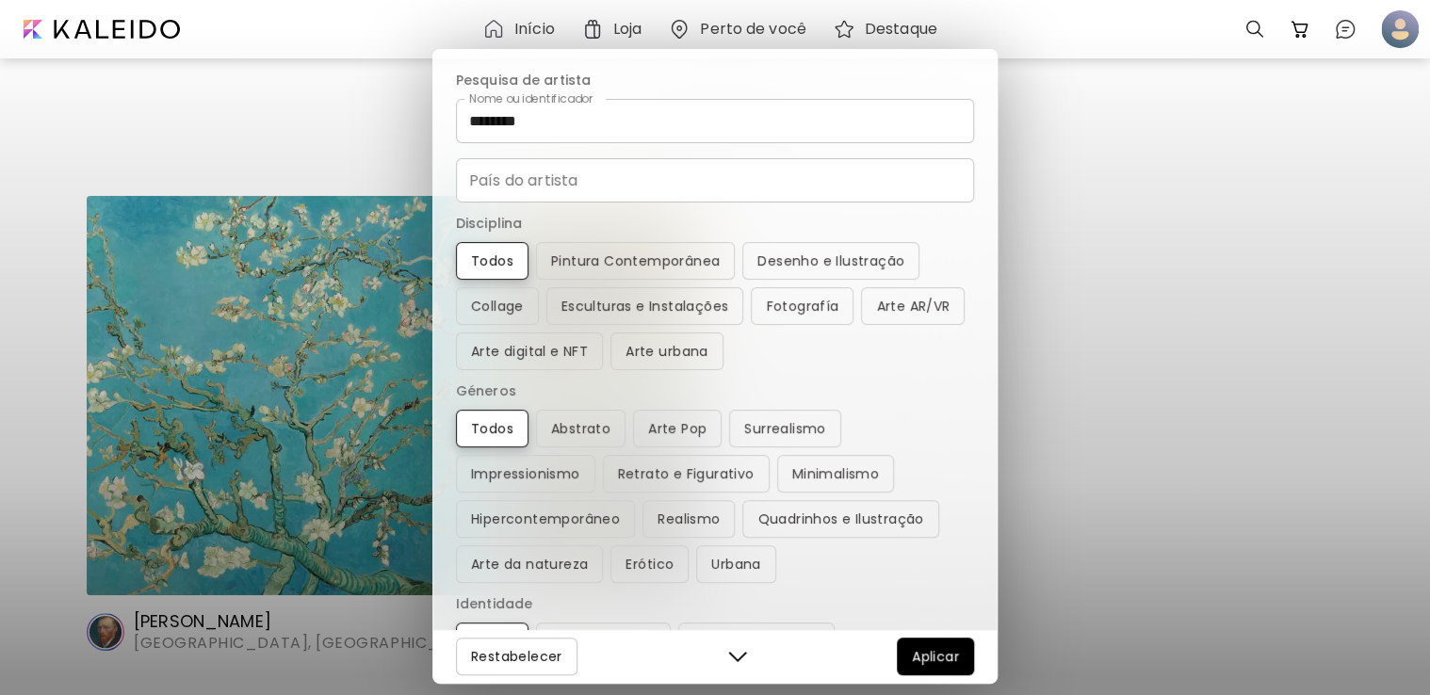
click at [586, 115] on input "********" at bounding box center [715, 121] width 518 height 44
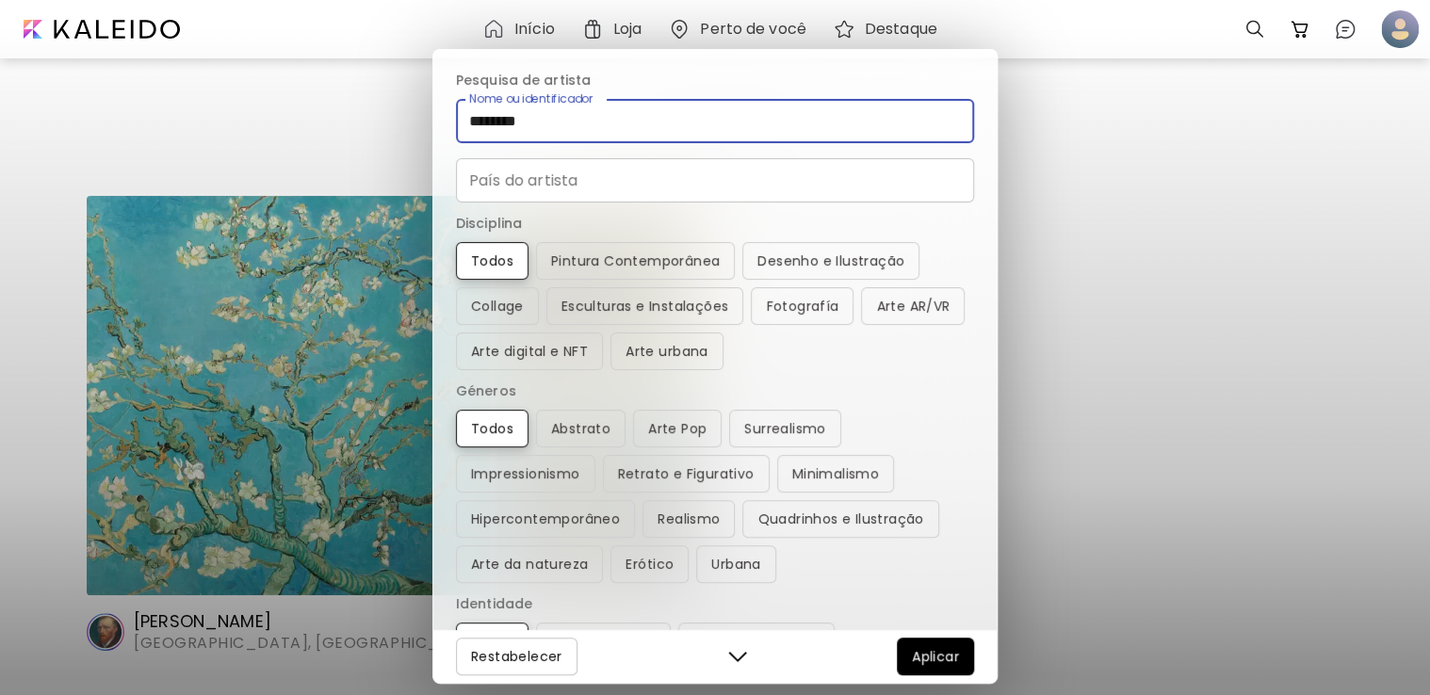
click at [587, 115] on input "********" at bounding box center [715, 121] width 518 height 44
click at [588, 115] on input "********" at bounding box center [715, 121] width 518 height 44
type input "**********"
click at [630, 106] on button "Buscar artistas" at bounding box center [715, 125] width 171 height 38
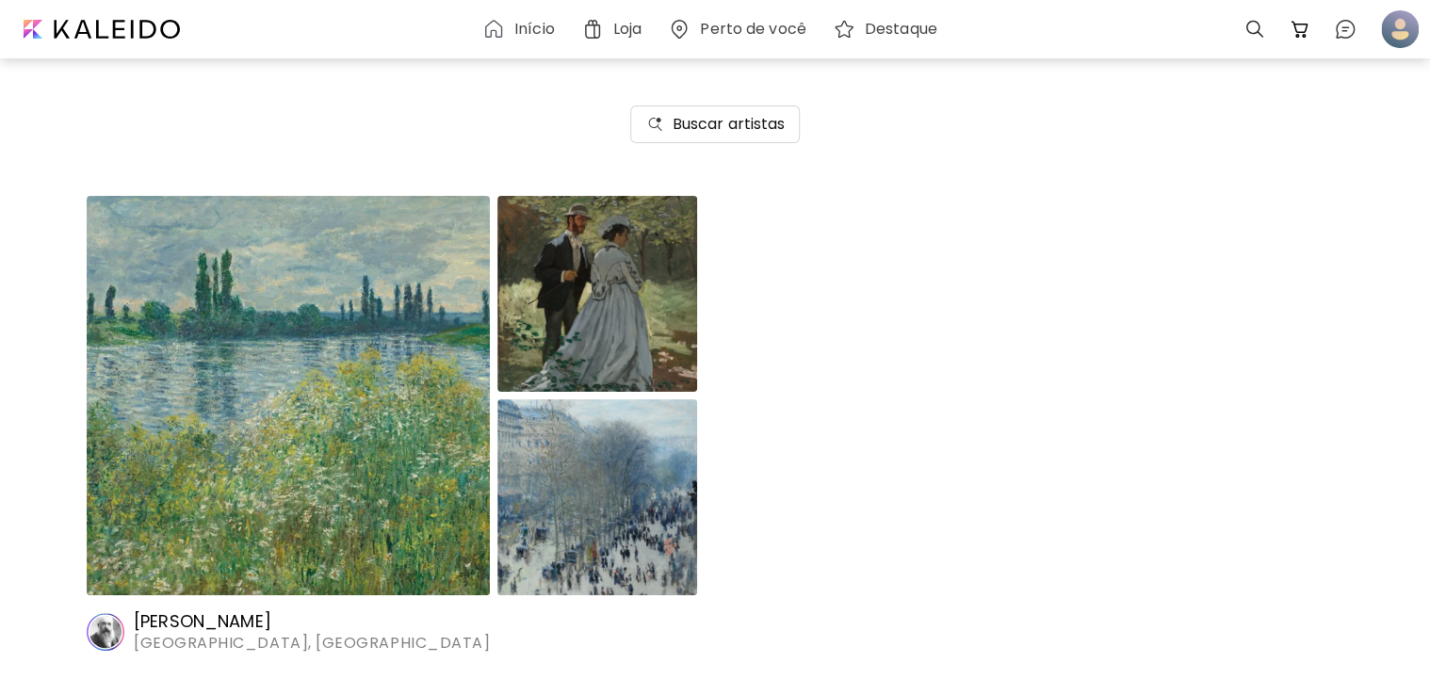
click at [409, 333] on img at bounding box center [288, 395] width 403 height 399
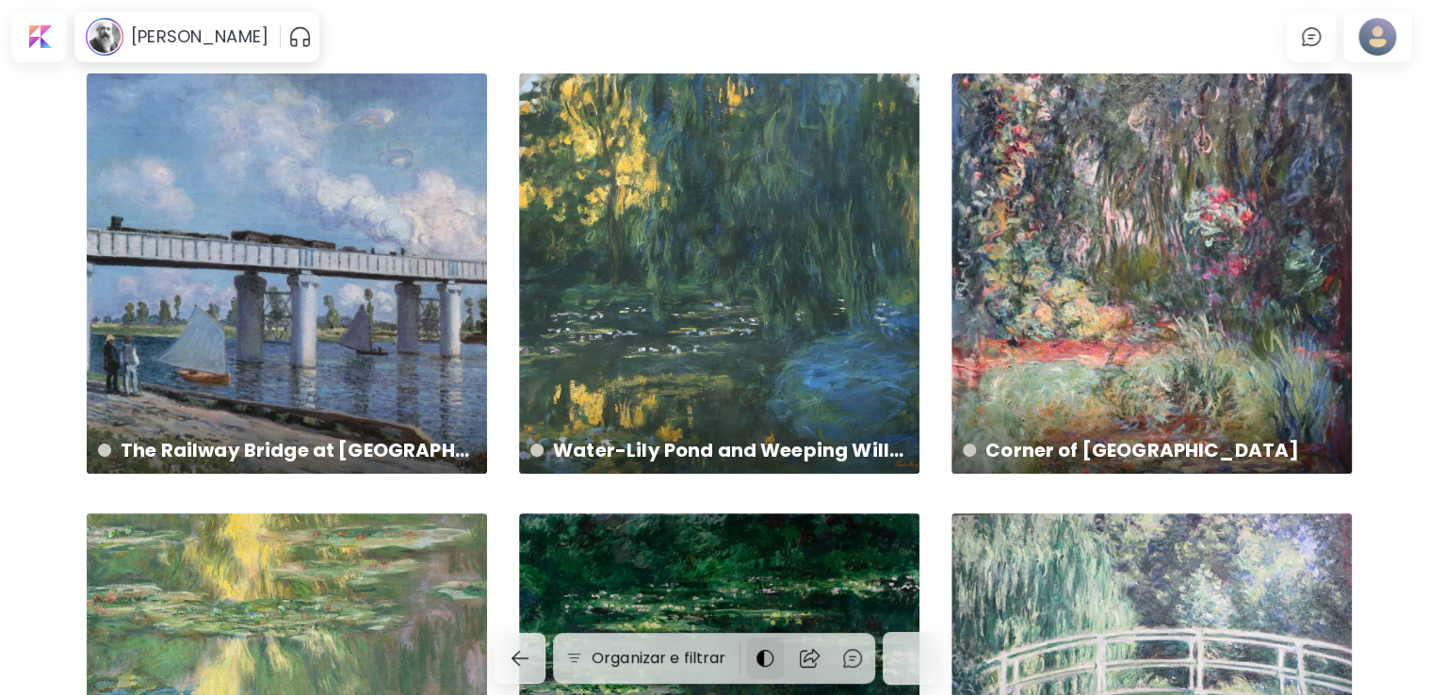
click at [762, 659] on img at bounding box center [765, 658] width 23 height 23
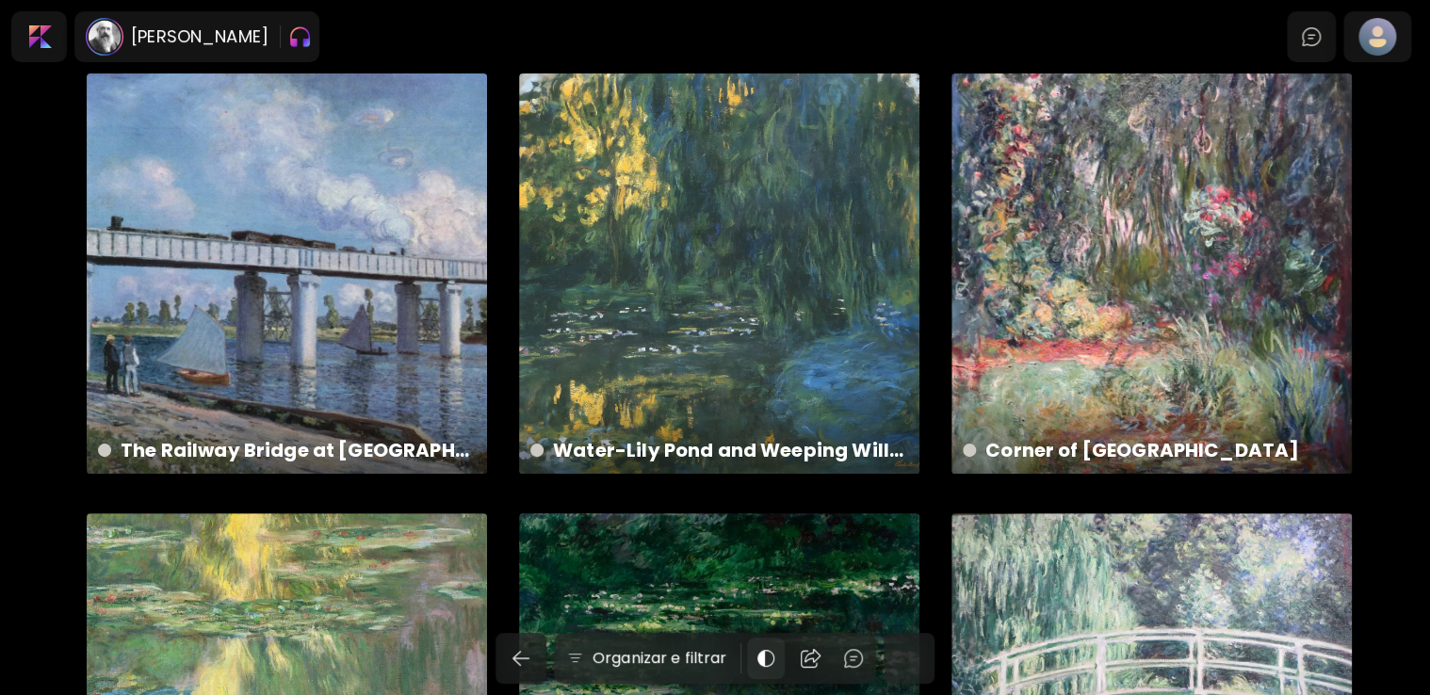
click at [769, 656] on img at bounding box center [766, 658] width 23 height 23
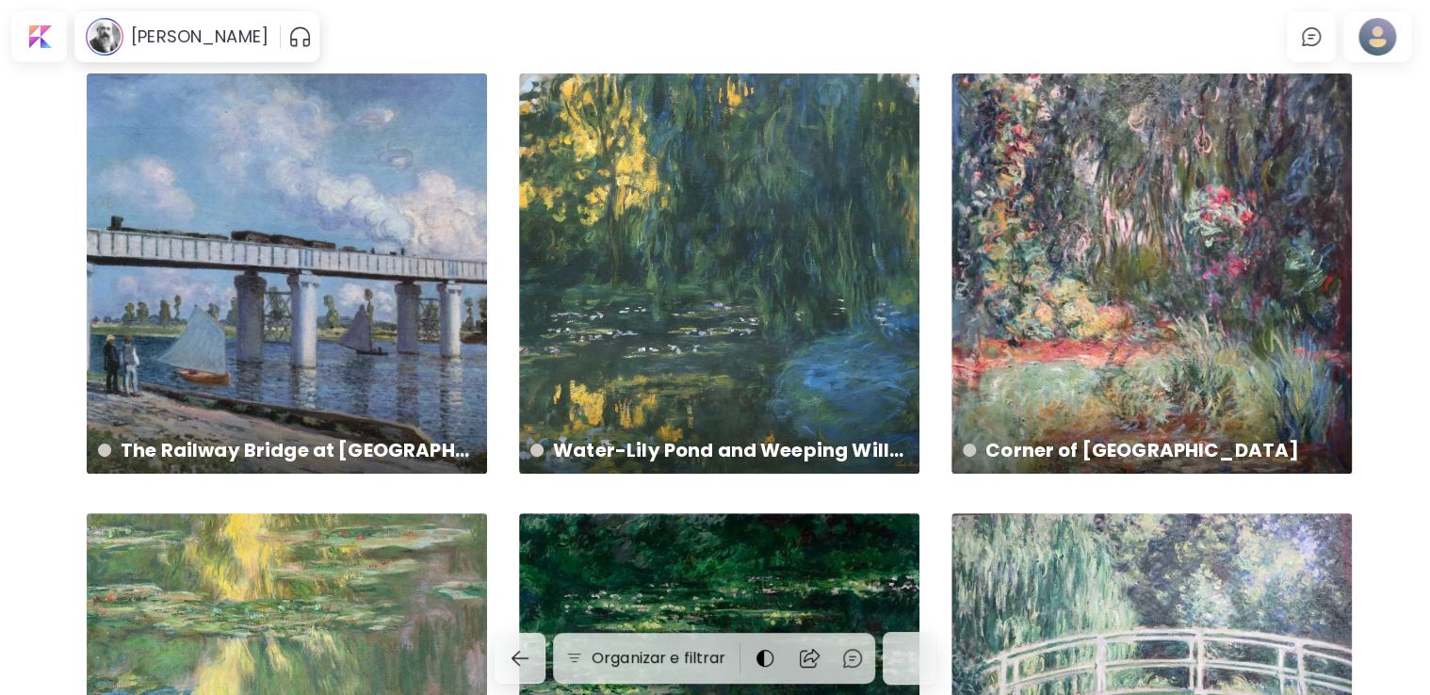
click at [904, 664] on div at bounding box center [909, 658] width 53 height 53
click at [525, 676] on button "button" at bounding box center [520, 658] width 51 height 51
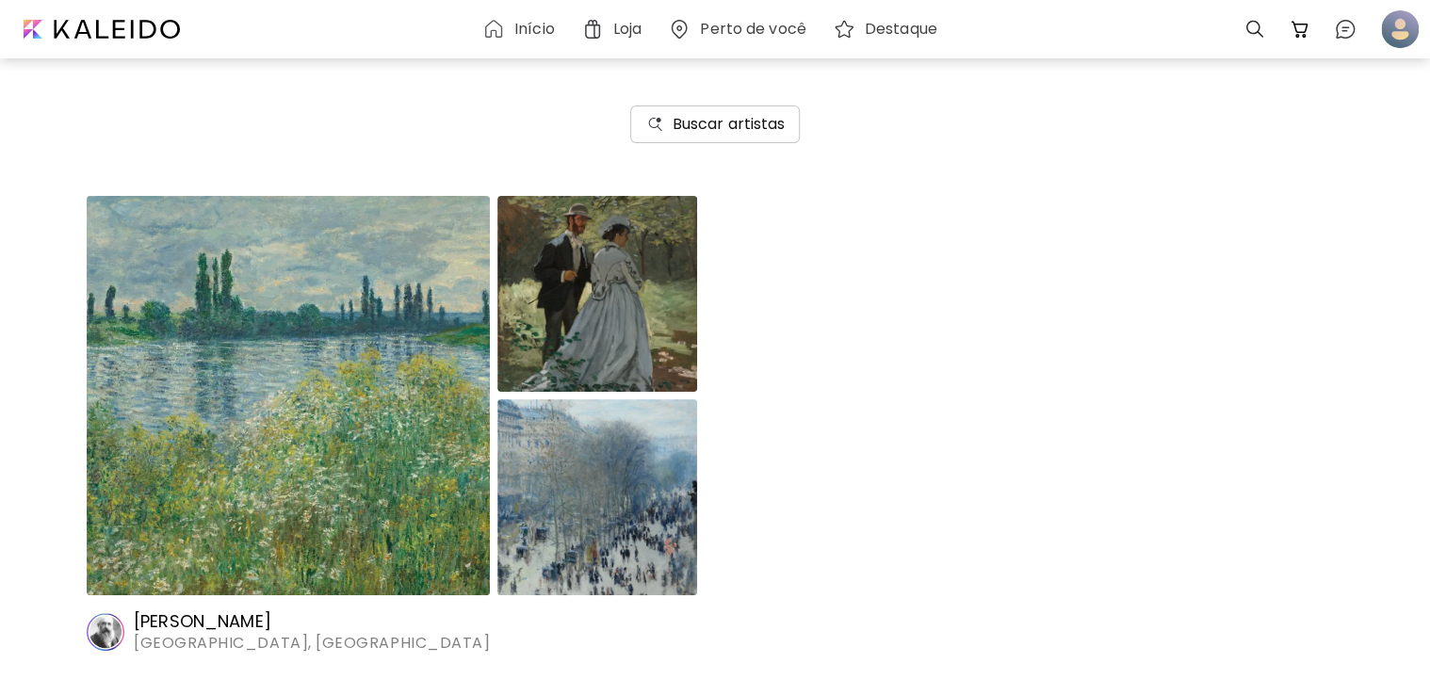
click at [765, 126] on h6 "Buscar artistas" at bounding box center [729, 124] width 113 height 23
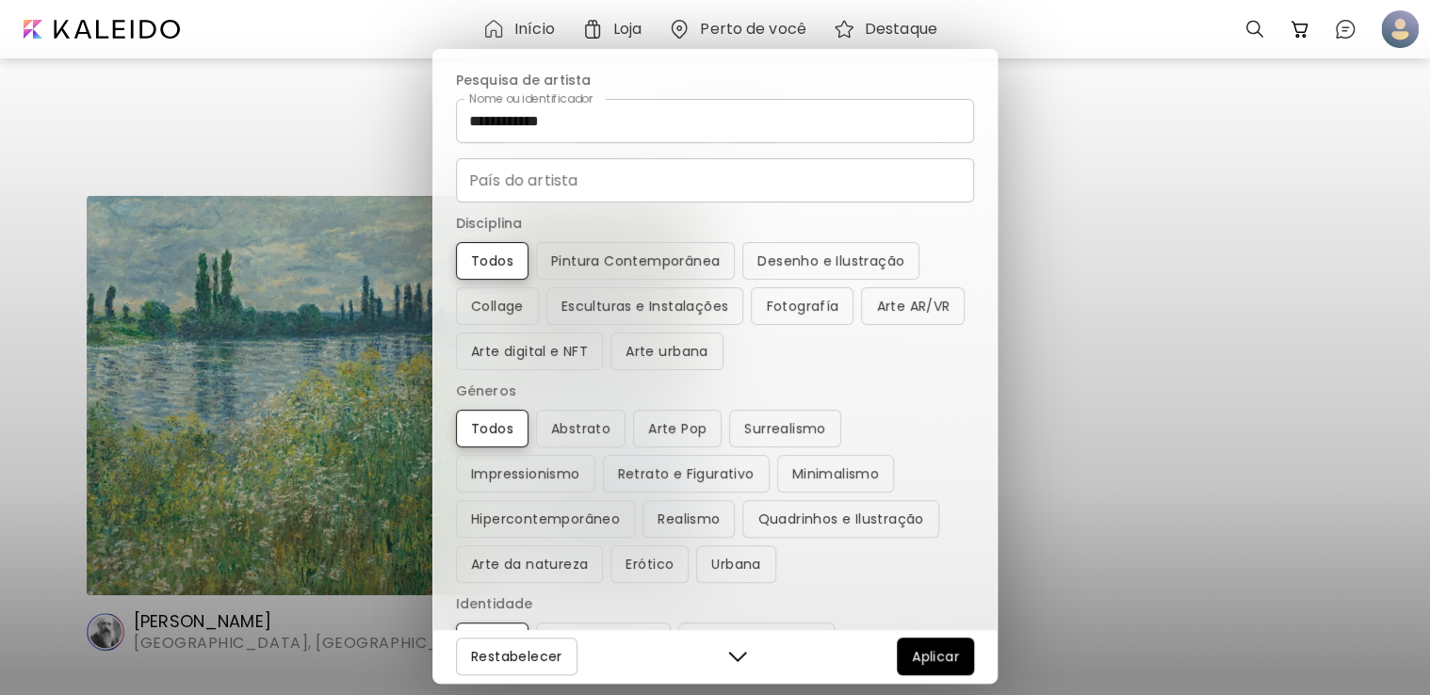
click at [611, 138] on input "**********" at bounding box center [715, 121] width 518 height 44
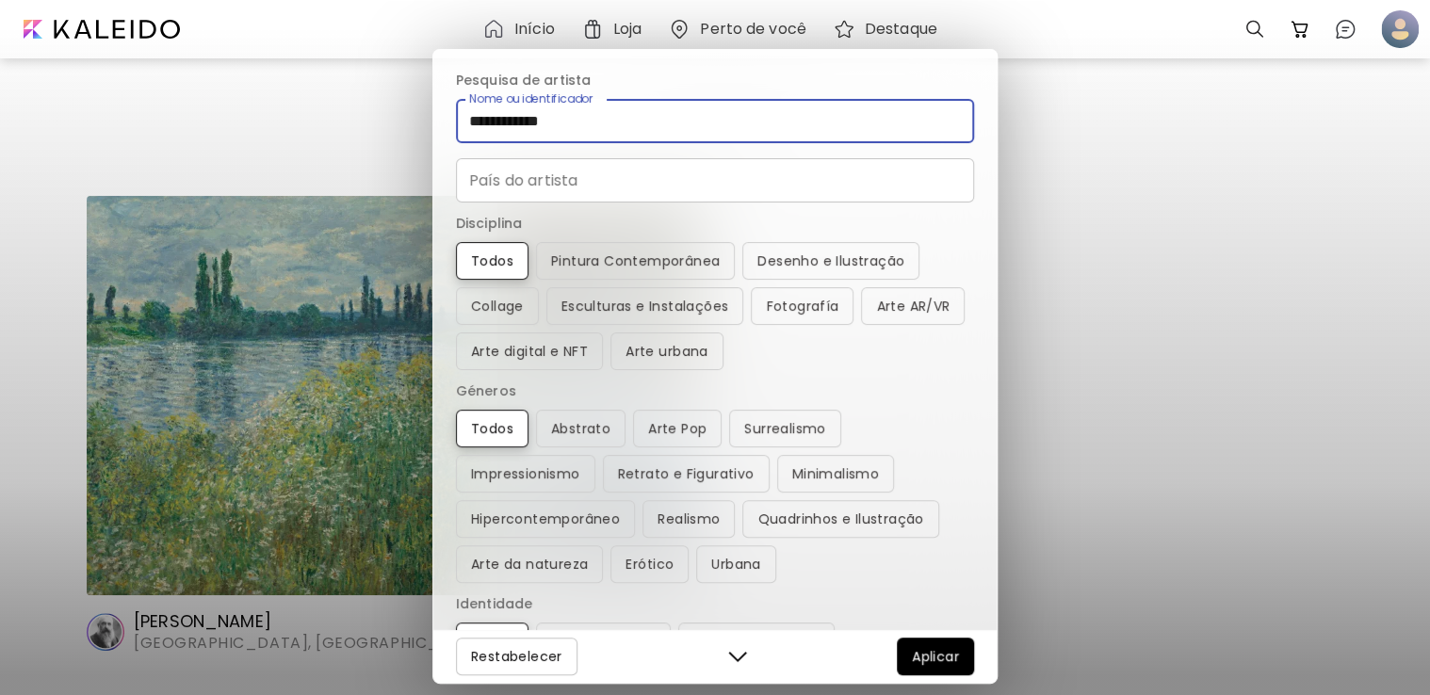
click at [611, 138] on input "**********" at bounding box center [715, 121] width 518 height 44
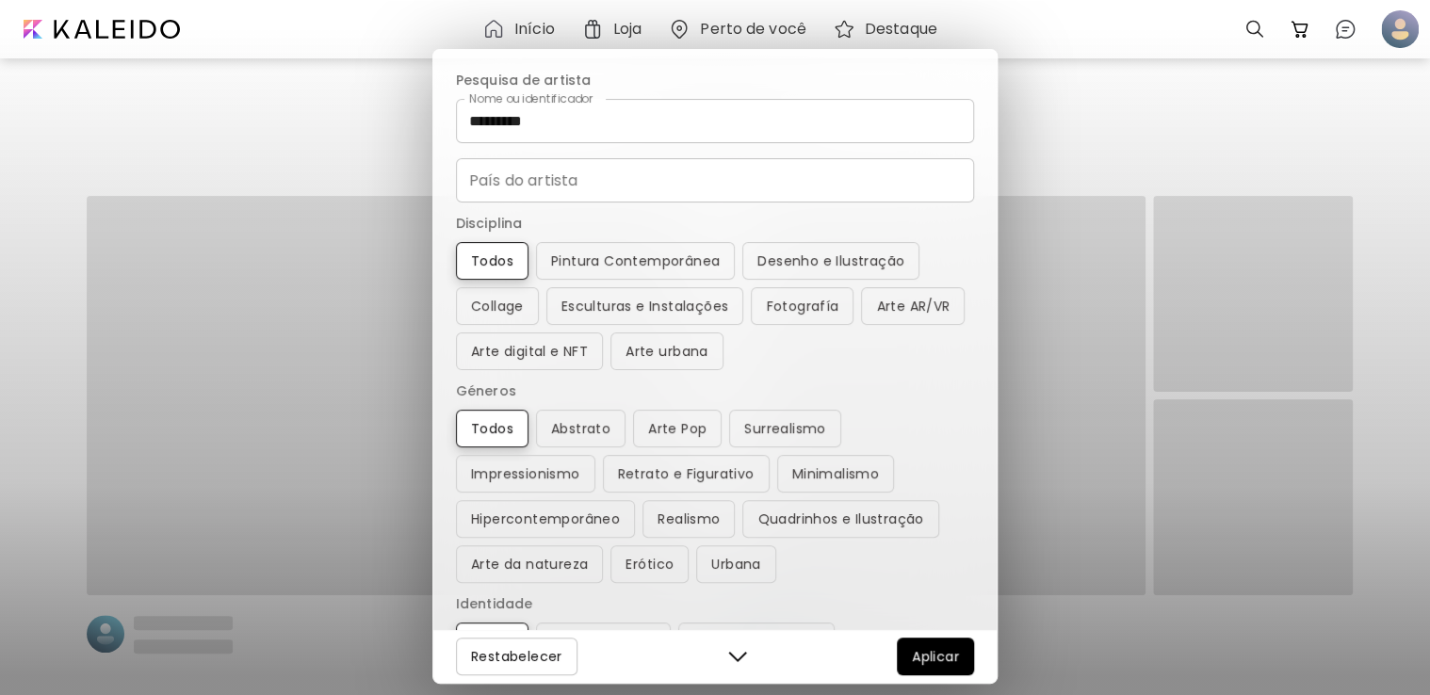
click at [944, 635] on div "Restabelecer Aplicar" at bounding box center [714, 656] width 563 height 54
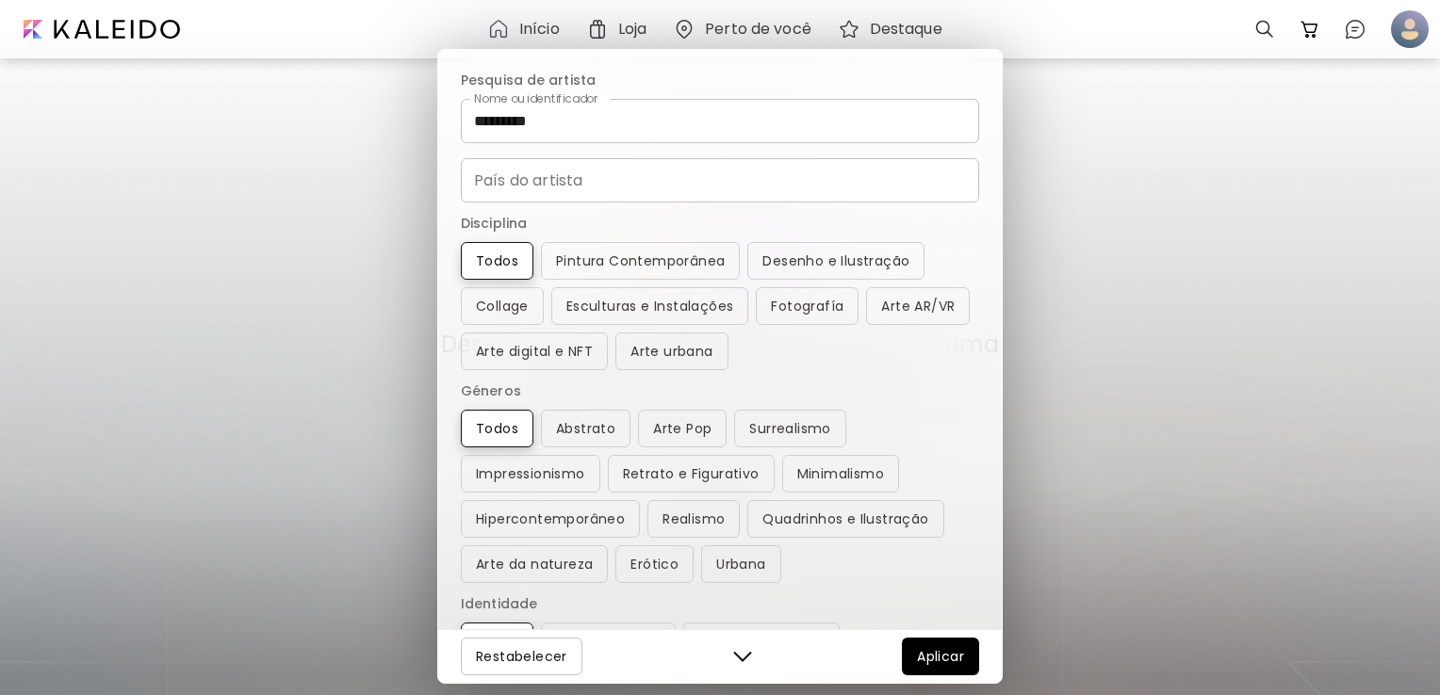
click at [950, 649] on span "Aplicar" at bounding box center [940, 656] width 47 height 23
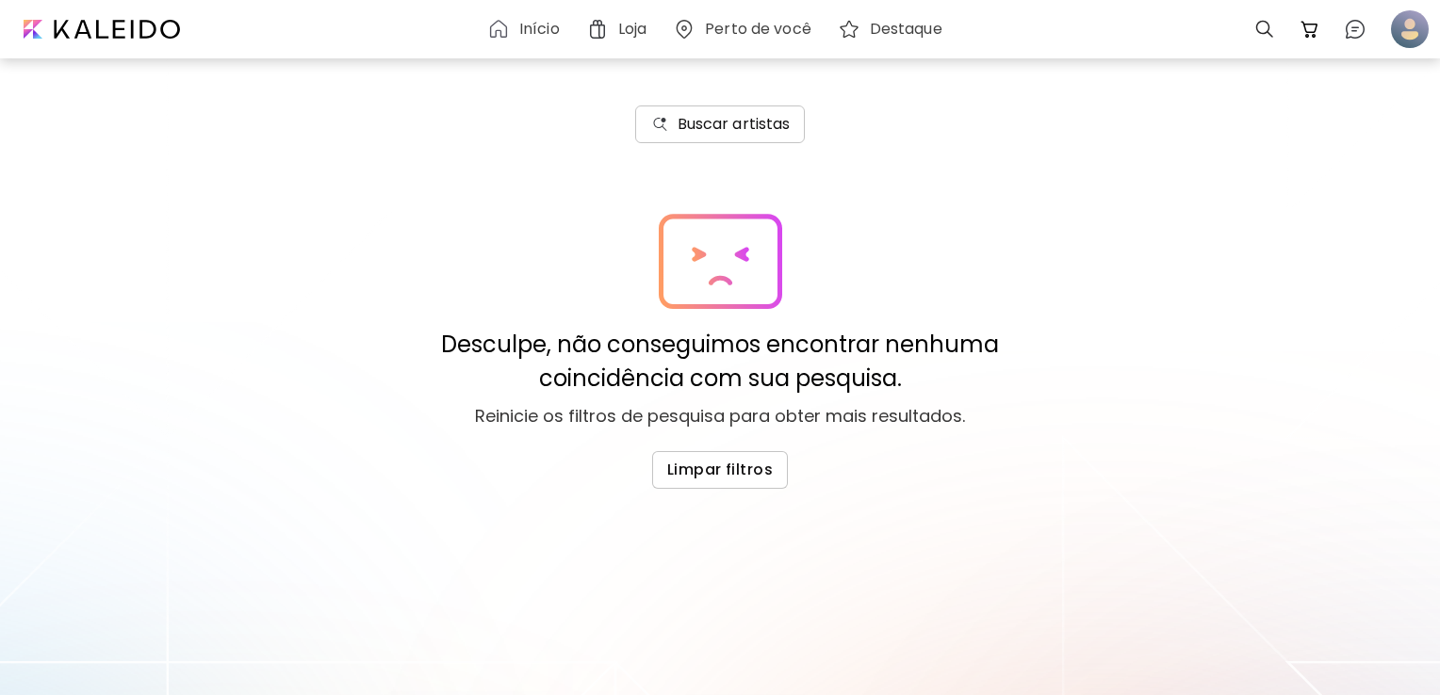
click at [731, 137] on button "Buscar artistas" at bounding box center [720, 125] width 171 height 38
click at [761, 136] on button "Buscar artistas" at bounding box center [720, 125] width 171 height 38
click at [774, 116] on h6 "Buscar artistas" at bounding box center [733, 124] width 113 height 23
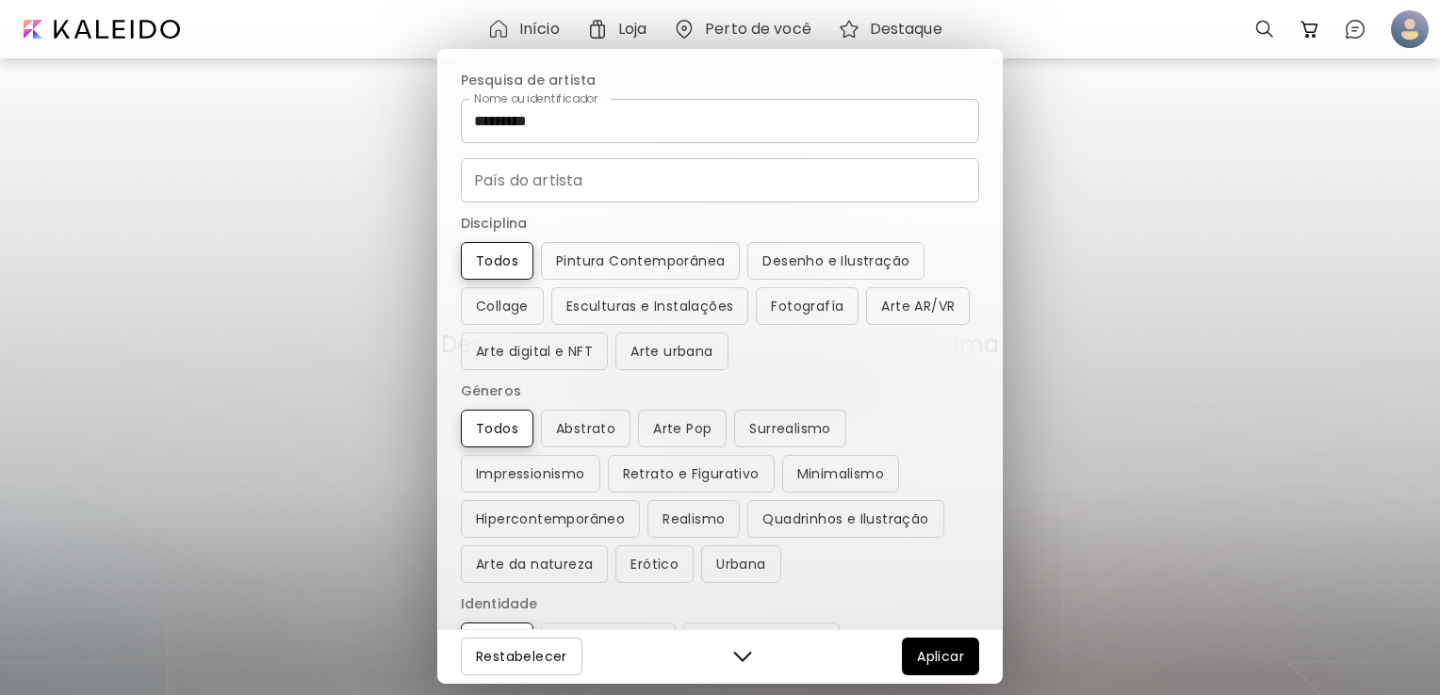
click at [716, 152] on div "Nome ou identificador ********* Nome ou identificador País do artista País do a…" at bounding box center [720, 151] width 518 height 104
click at [717, 126] on input "*********" at bounding box center [720, 121] width 518 height 44
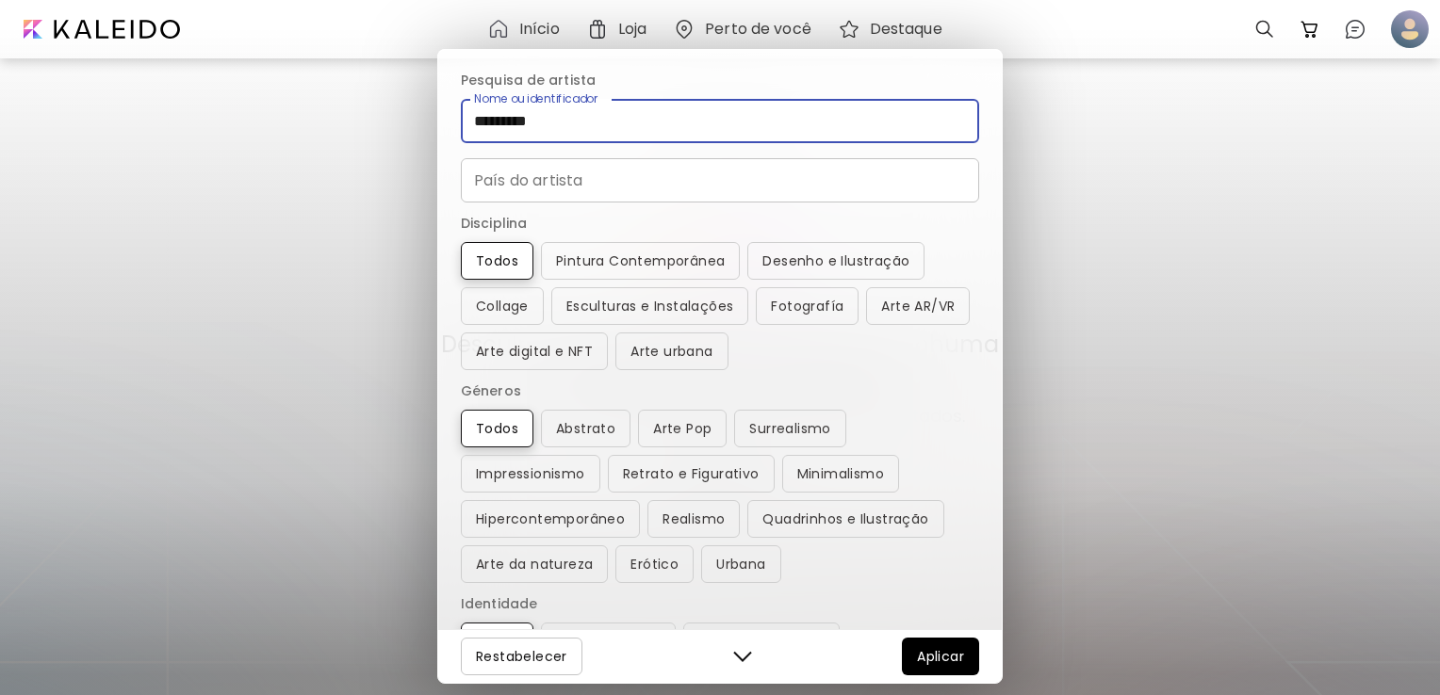
click at [718, 126] on input "*********" at bounding box center [720, 121] width 518 height 44
type input "**********"
click at [635, 106] on button "Buscar artistas" at bounding box center [720, 125] width 171 height 38
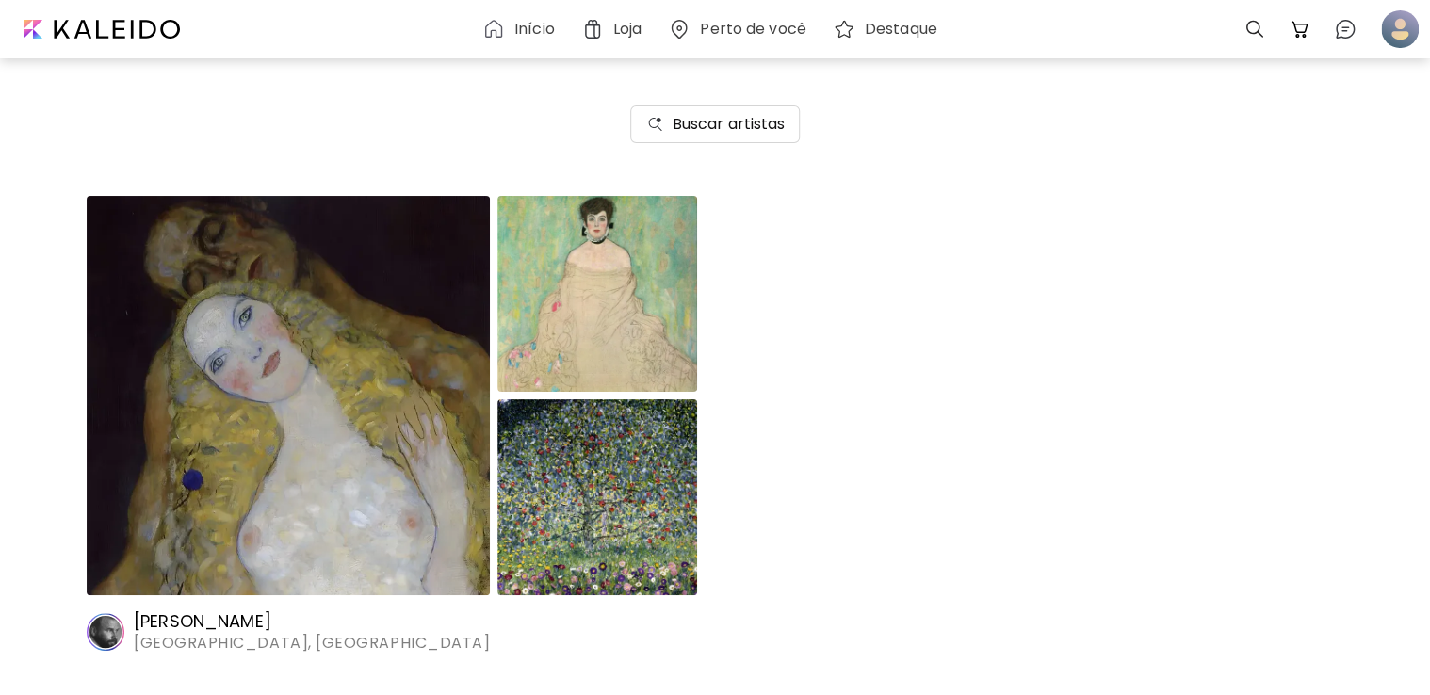
drag, startPoint x: 521, startPoint y: 410, endPoint x: 501, endPoint y: 399, distance: 22.8
click at [501, 399] on img at bounding box center [597, 497] width 200 height 196
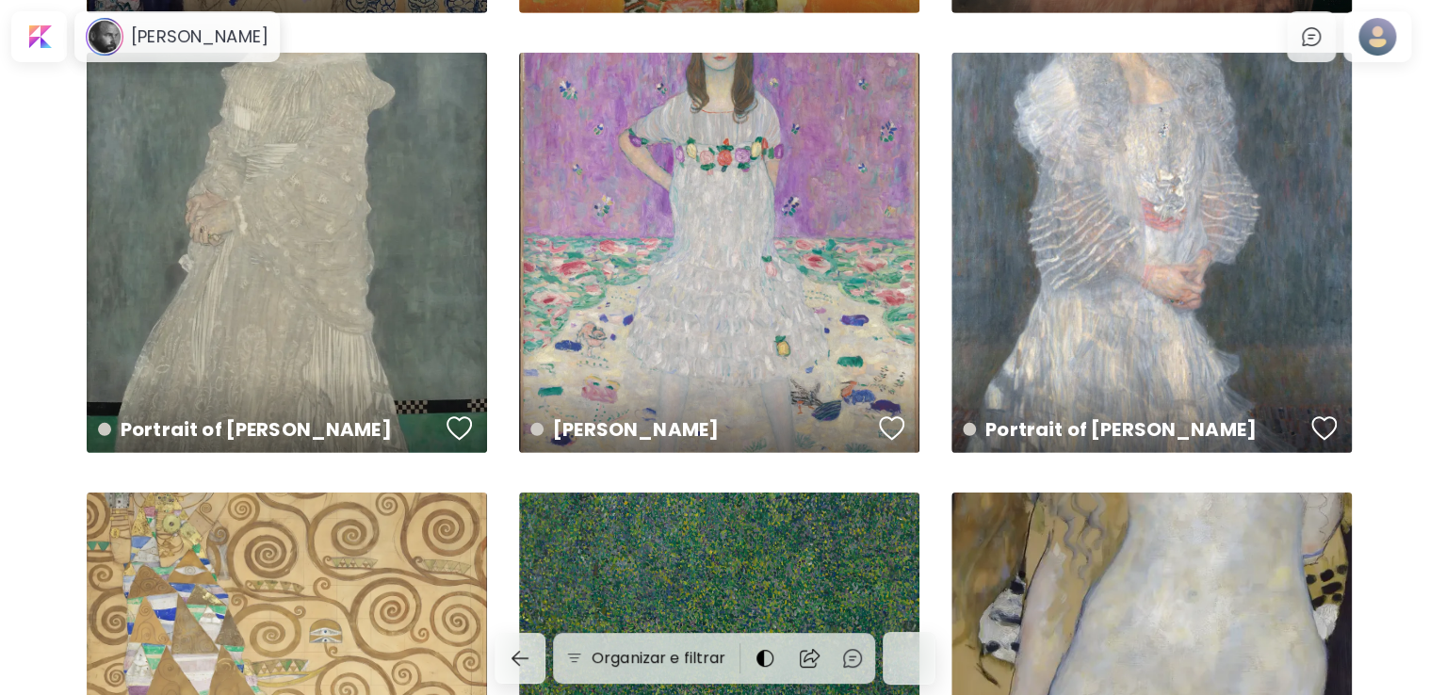
scroll to position [2921, 0]
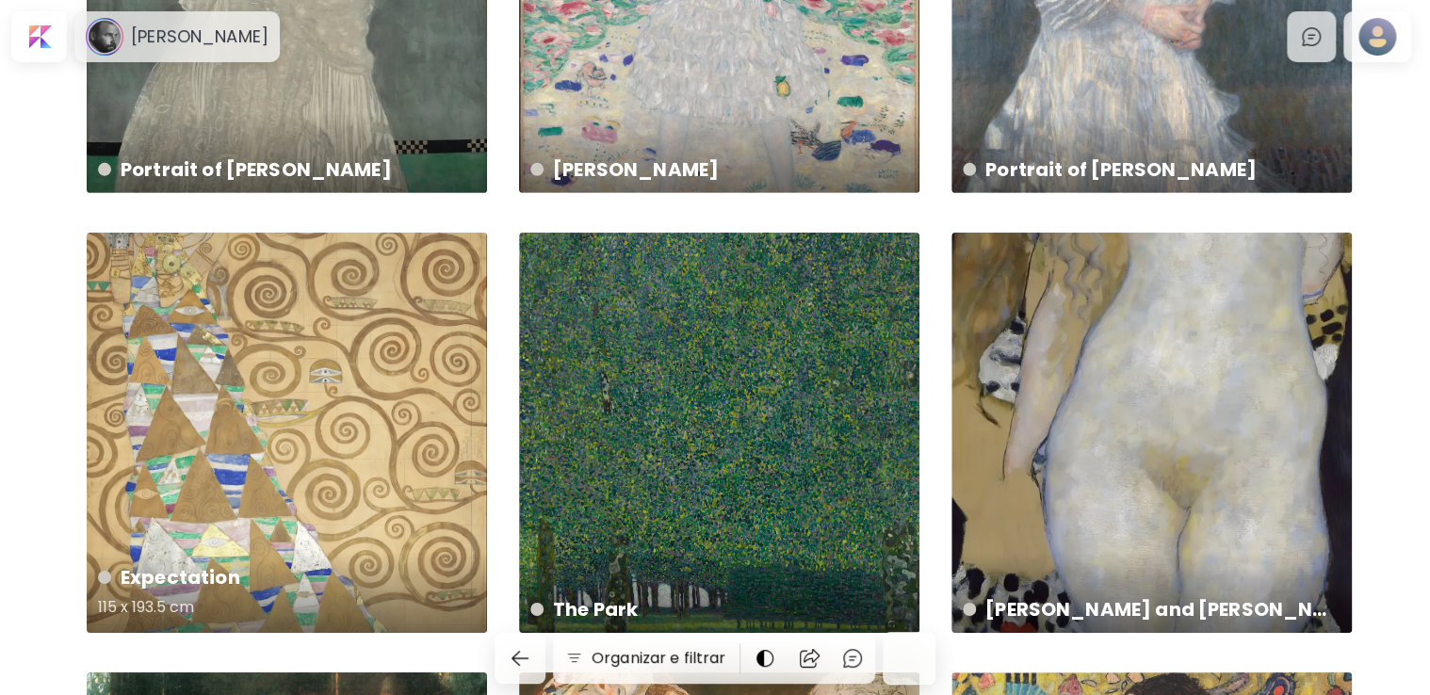
drag, startPoint x: 497, startPoint y: 413, endPoint x: 177, endPoint y: 383, distance: 320.8
click at [177, 383] on div "Expectation 115 x 193.5 cm" at bounding box center [287, 433] width 400 height 400
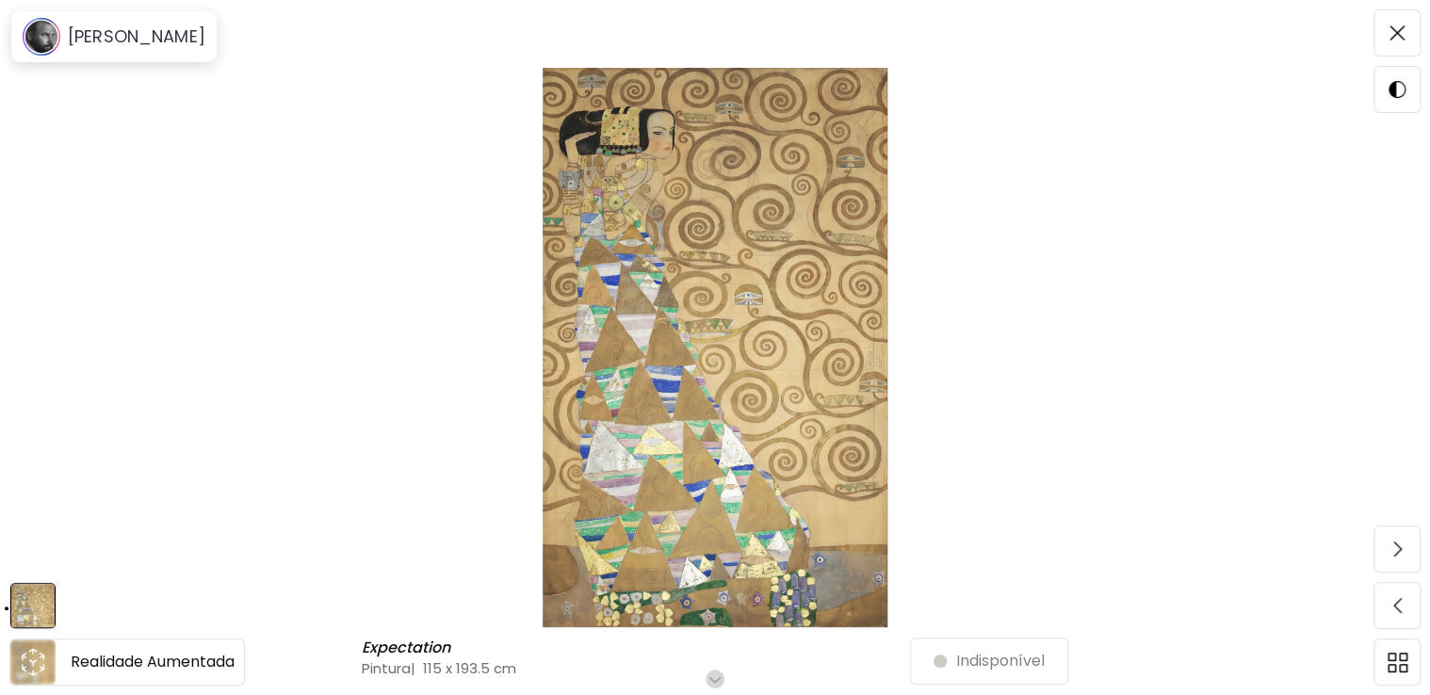
click at [49, 663] on div at bounding box center [32, 662] width 45 height 45
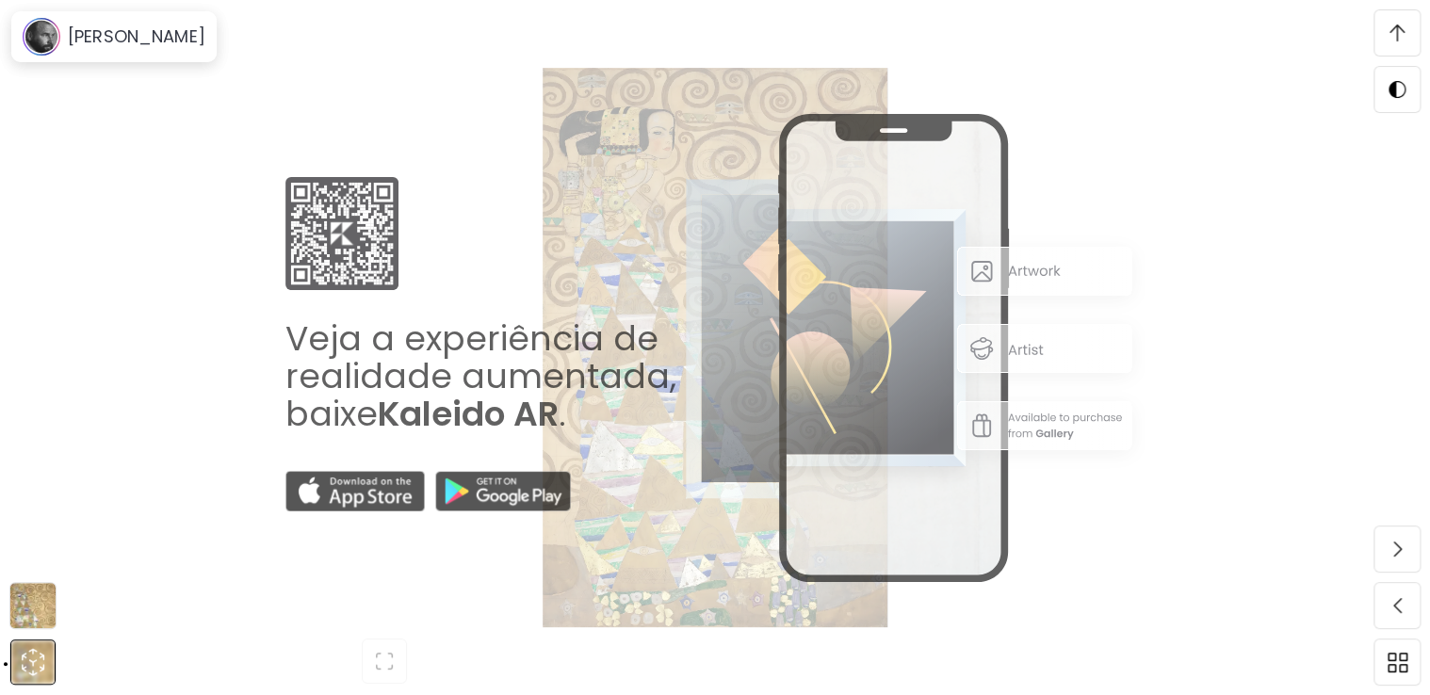
scroll to position [224, 0]
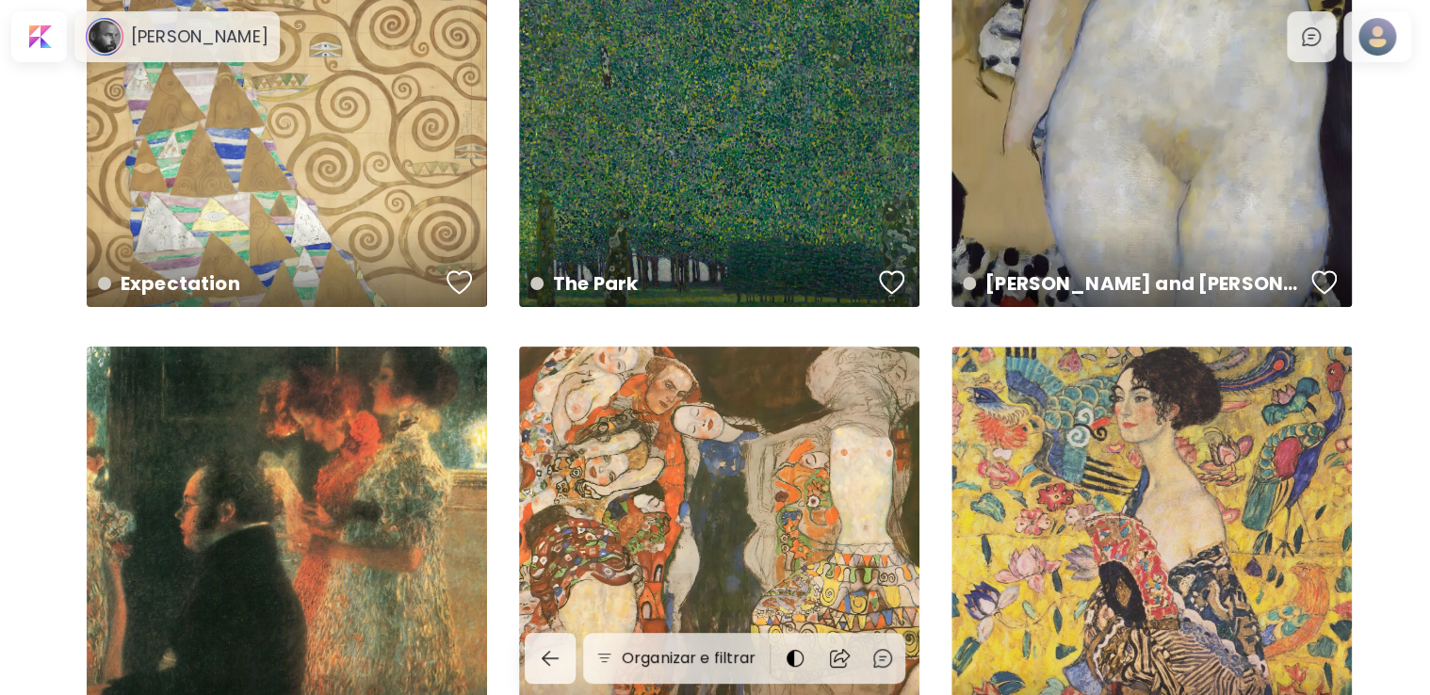
scroll to position [2921, 0]
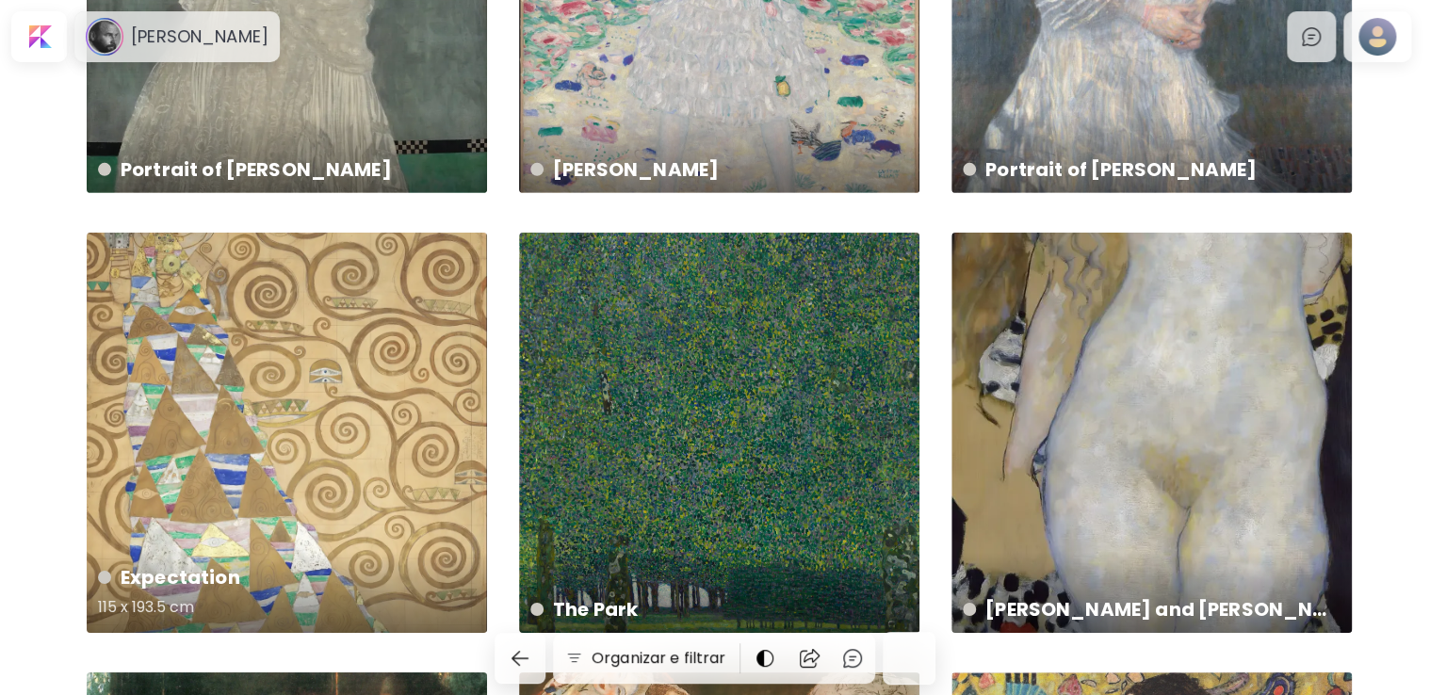
click at [341, 386] on div "Expectation 115 x 193.5 cm" at bounding box center [287, 433] width 400 height 400
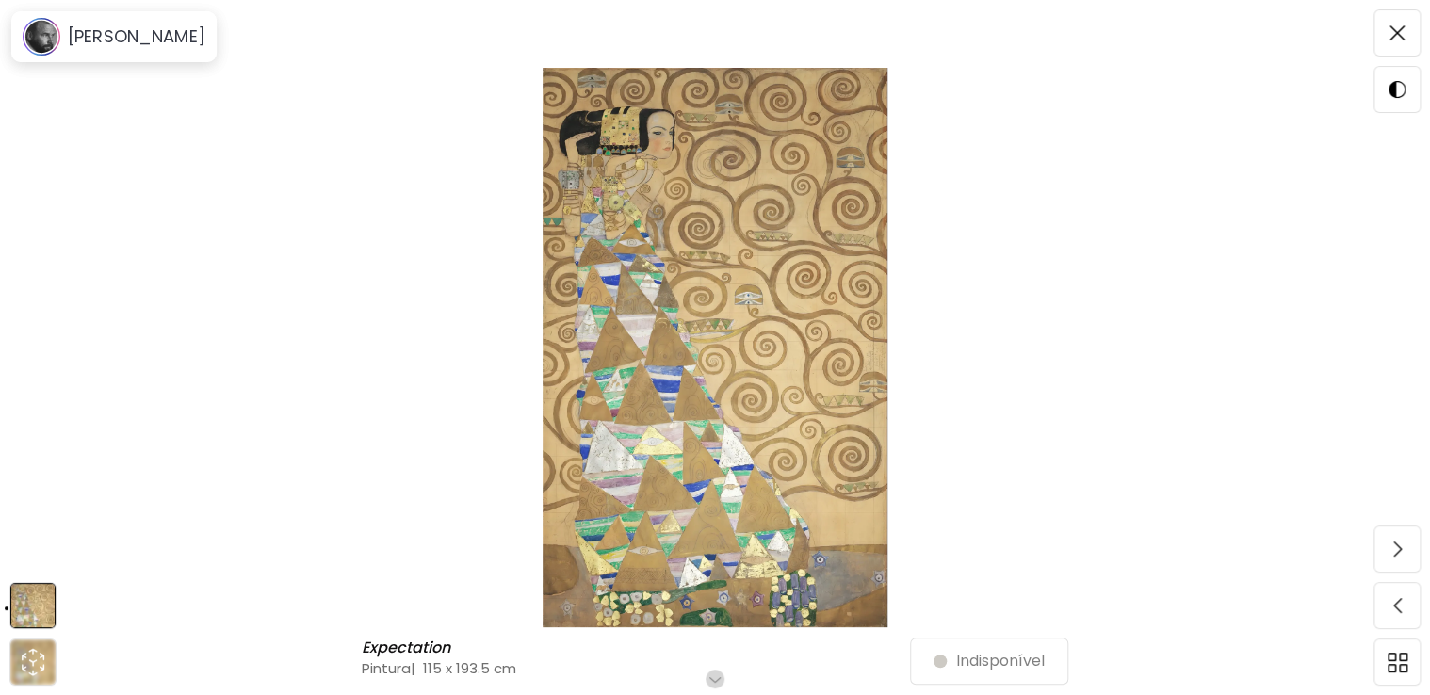
click at [35, 607] on img at bounding box center [32, 605] width 43 height 43
click at [1391, 19] on span at bounding box center [1397, 33] width 40 height 40
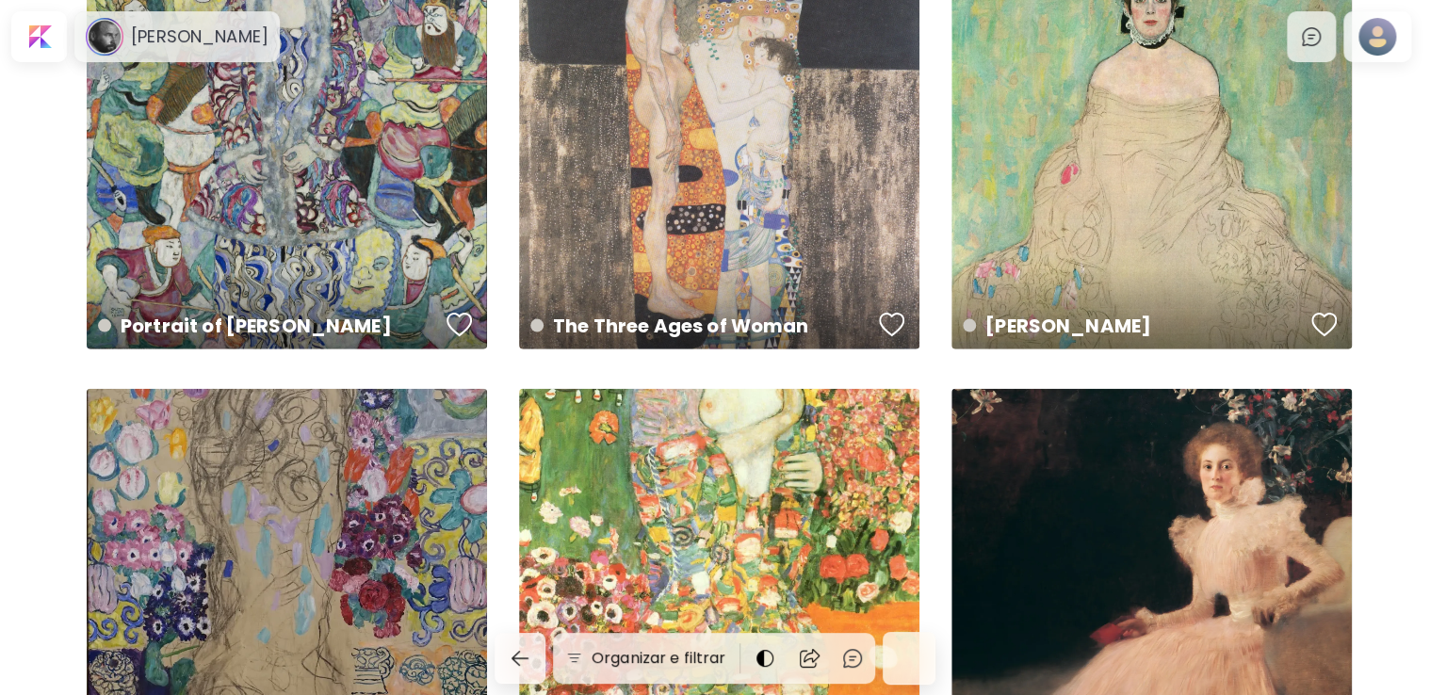
scroll to position [1413, 0]
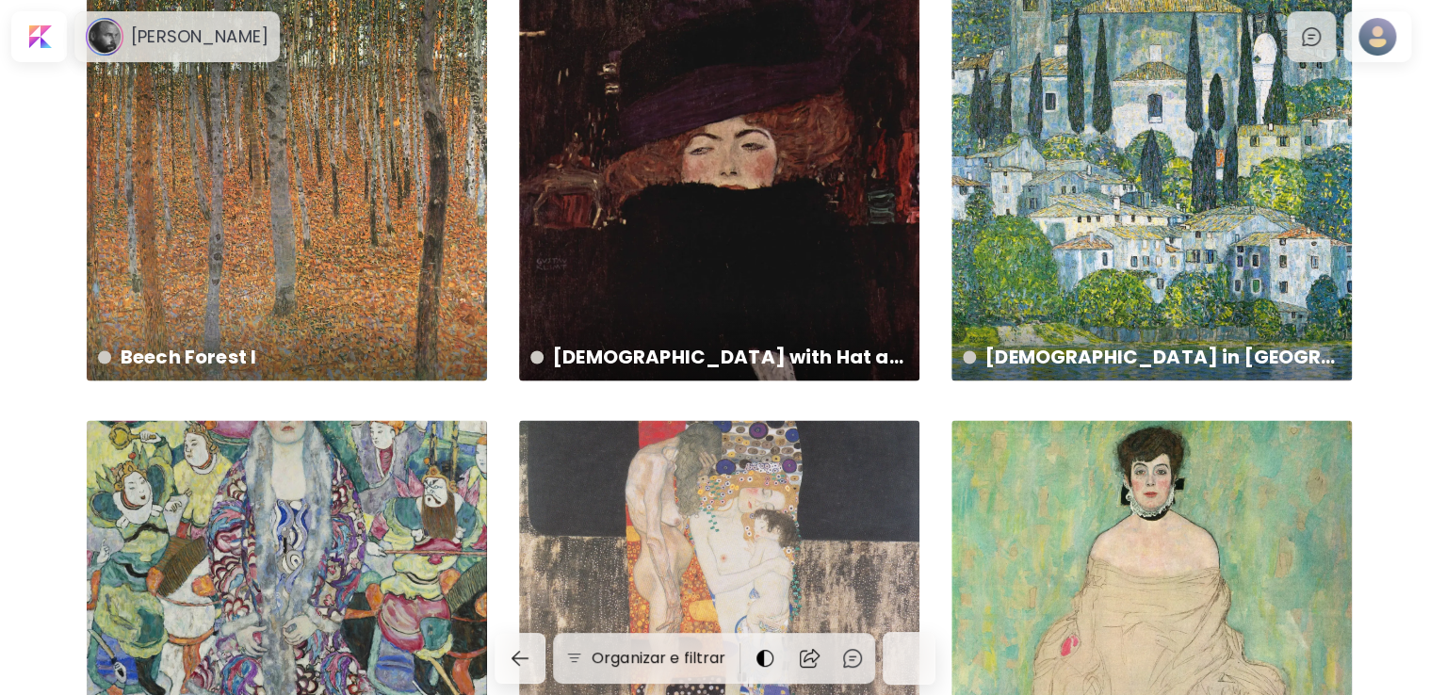
click at [1210, 564] on div "[PERSON_NAME] 128 x 128 cm" at bounding box center [1152, 620] width 400 height 400
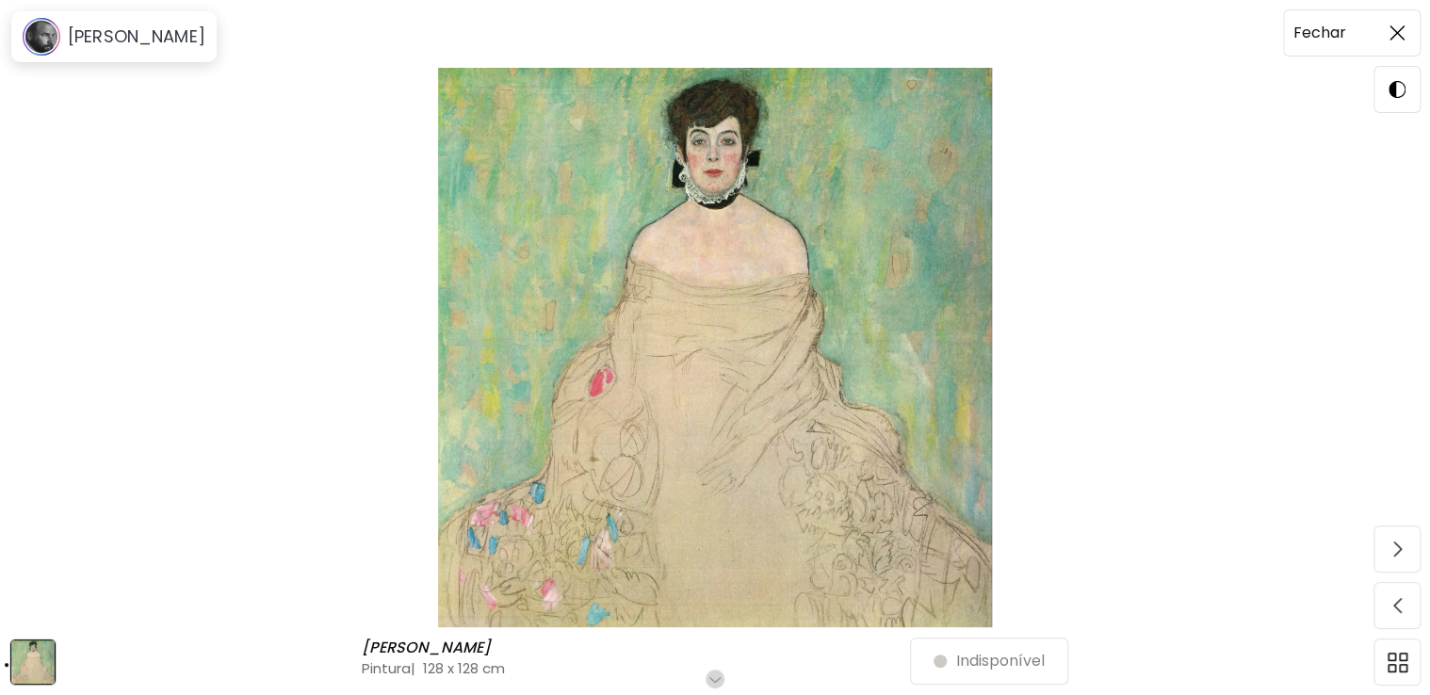
drag, startPoint x: 1401, startPoint y: 17, endPoint x: 1398, endPoint y: 28, distance: 11.7
click at [1400, 17] on span at bounding box center [1397, 33] width 40 height 40
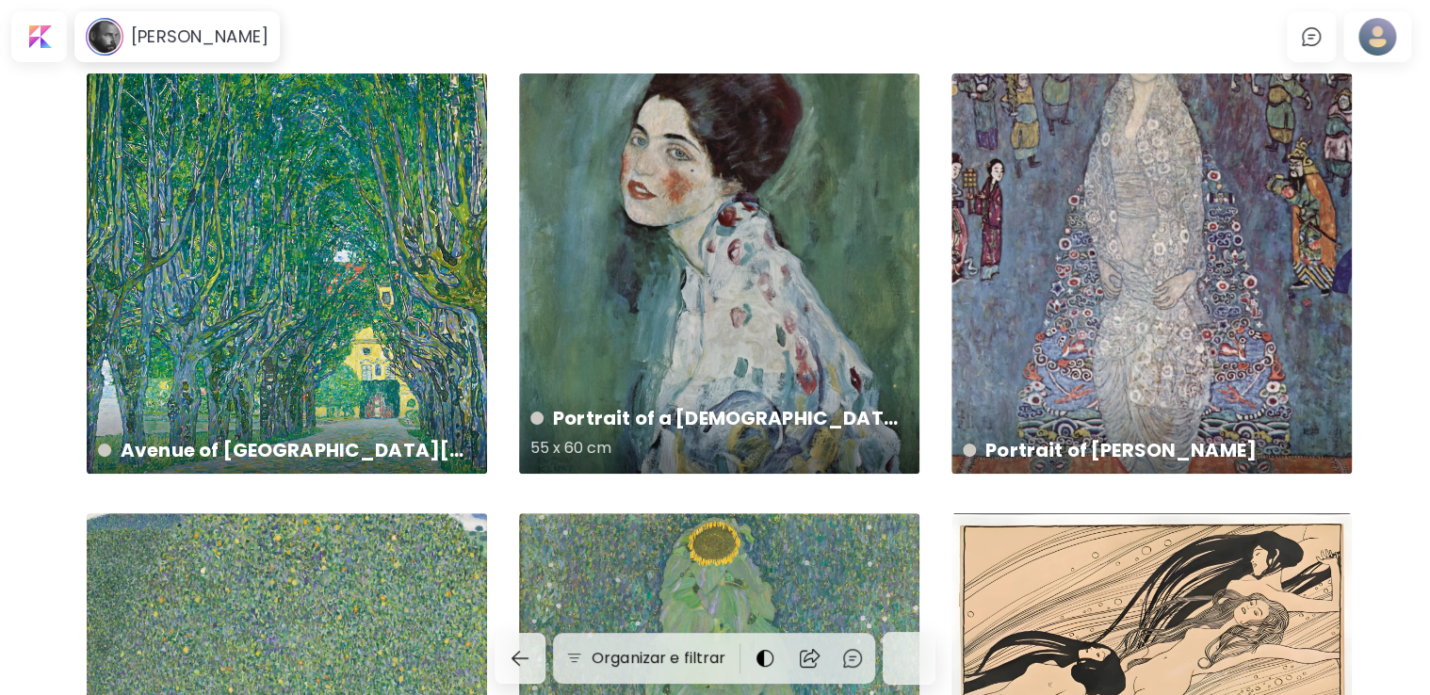
click at [750, 282] on div "Portrait of a [DEMOGRAPHIC_DATA] 55 x 60 cm" at bounding box center [719, 273] width 400 height 400
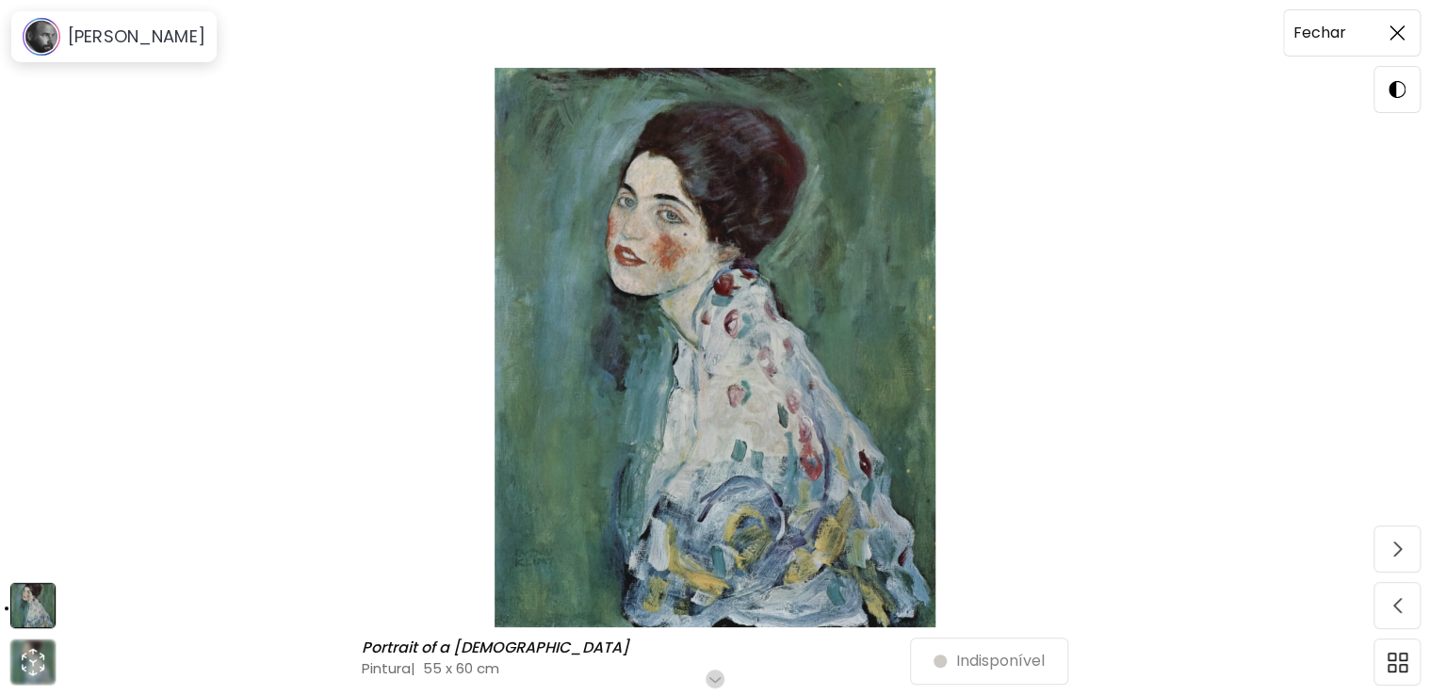
click at [1382, 34] on span at bounding box center [1397, 33] width 40 height 40
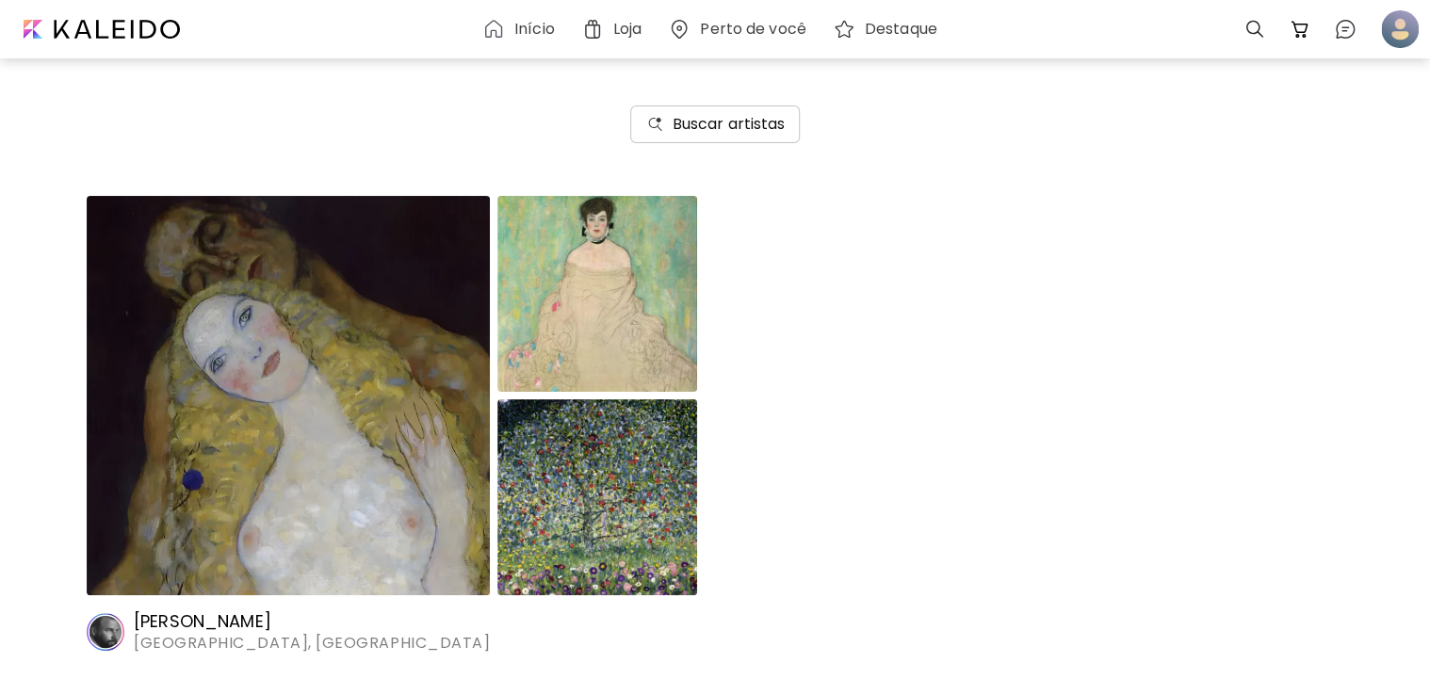
click at [775, 127] on h6 "Buscar artistas" at bounding box center [729, 124] width 113 height 23
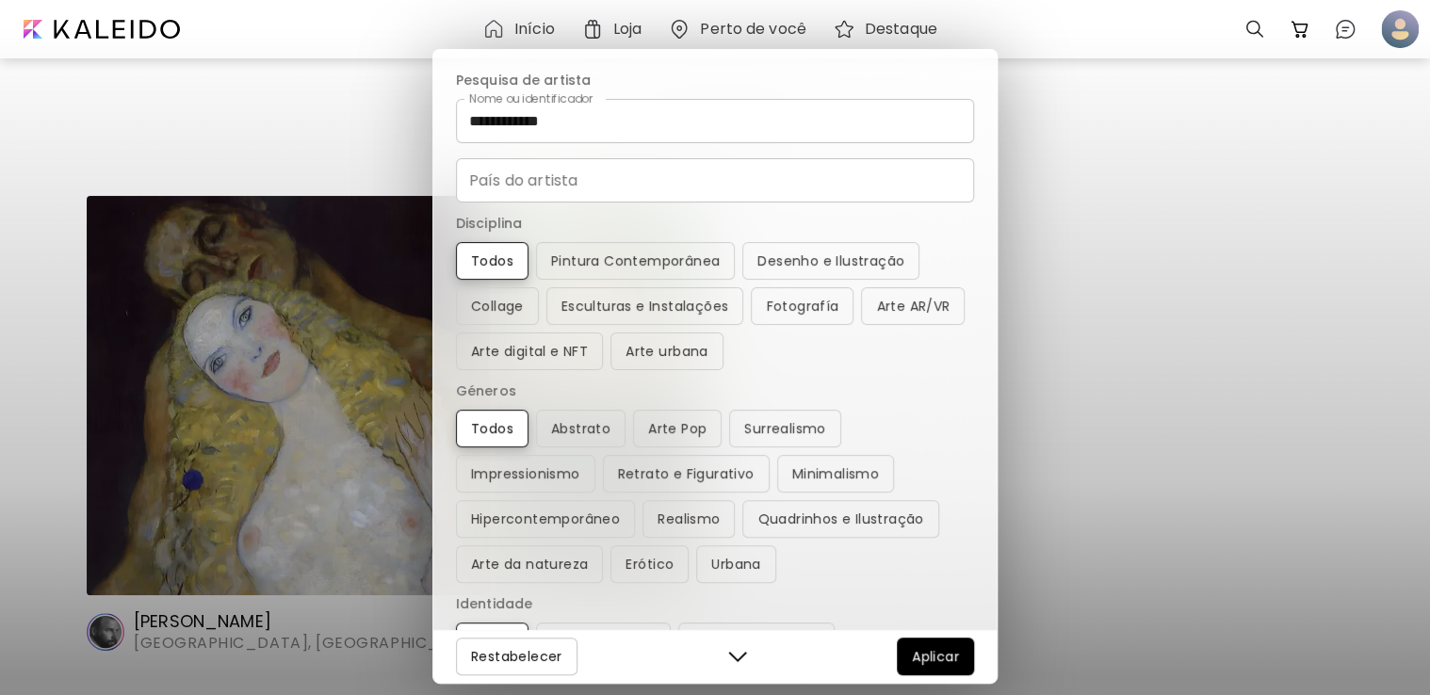
click at [695, 118] on input "**********" at bounding box center [715, 121] width 518 height 44
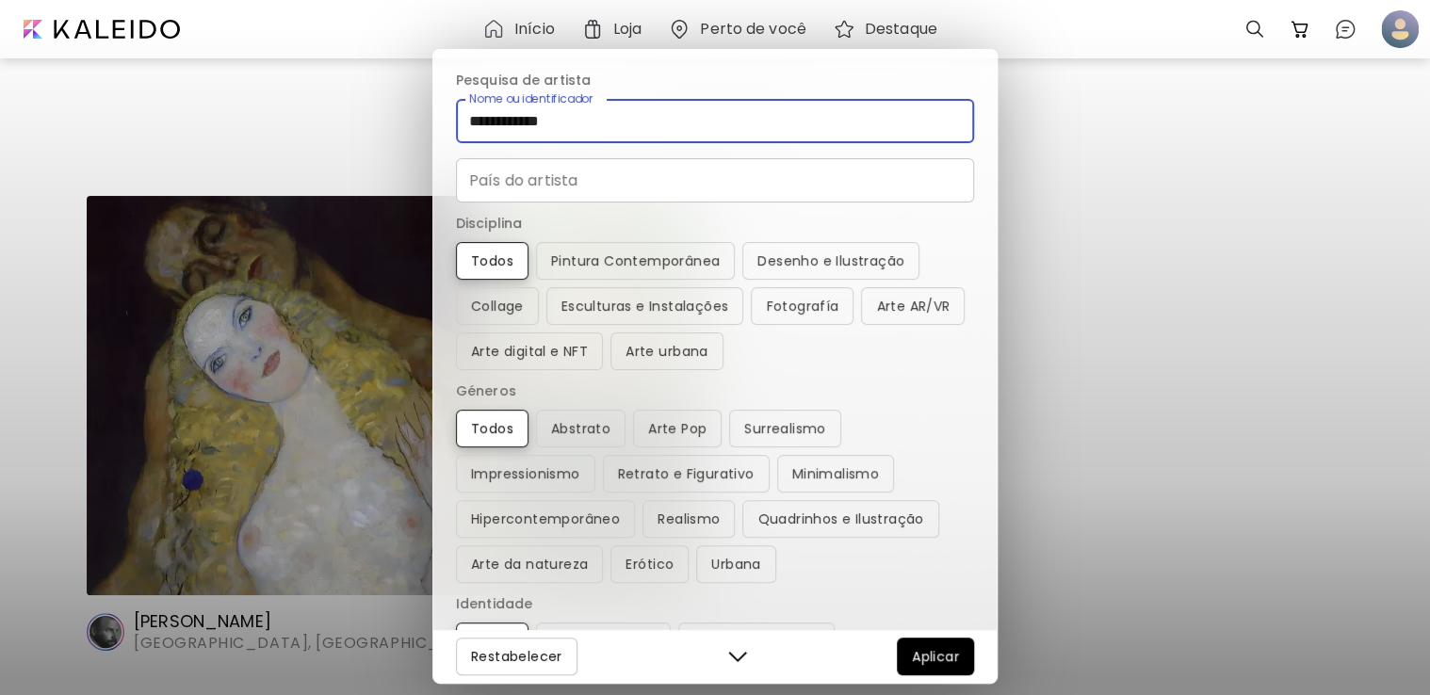
click at [695, 118] on input "**********" at bounding box center [715, 121] width 518 height 44
type input "*******"
click at [630, 106] on button "Buscar artistas" at bounding box center [715, 125] width 171 height 38
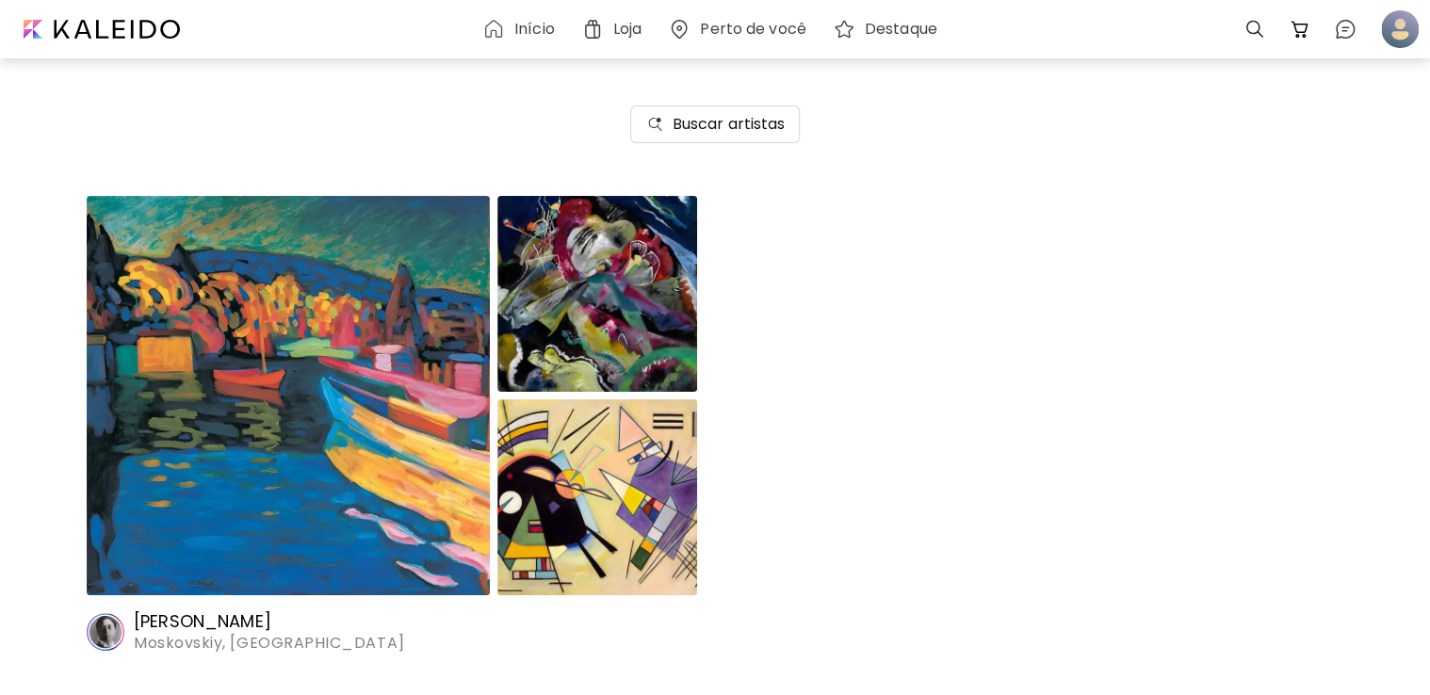
click at [376, 364] on img at bounding box center [288, 395] width 403 height 399
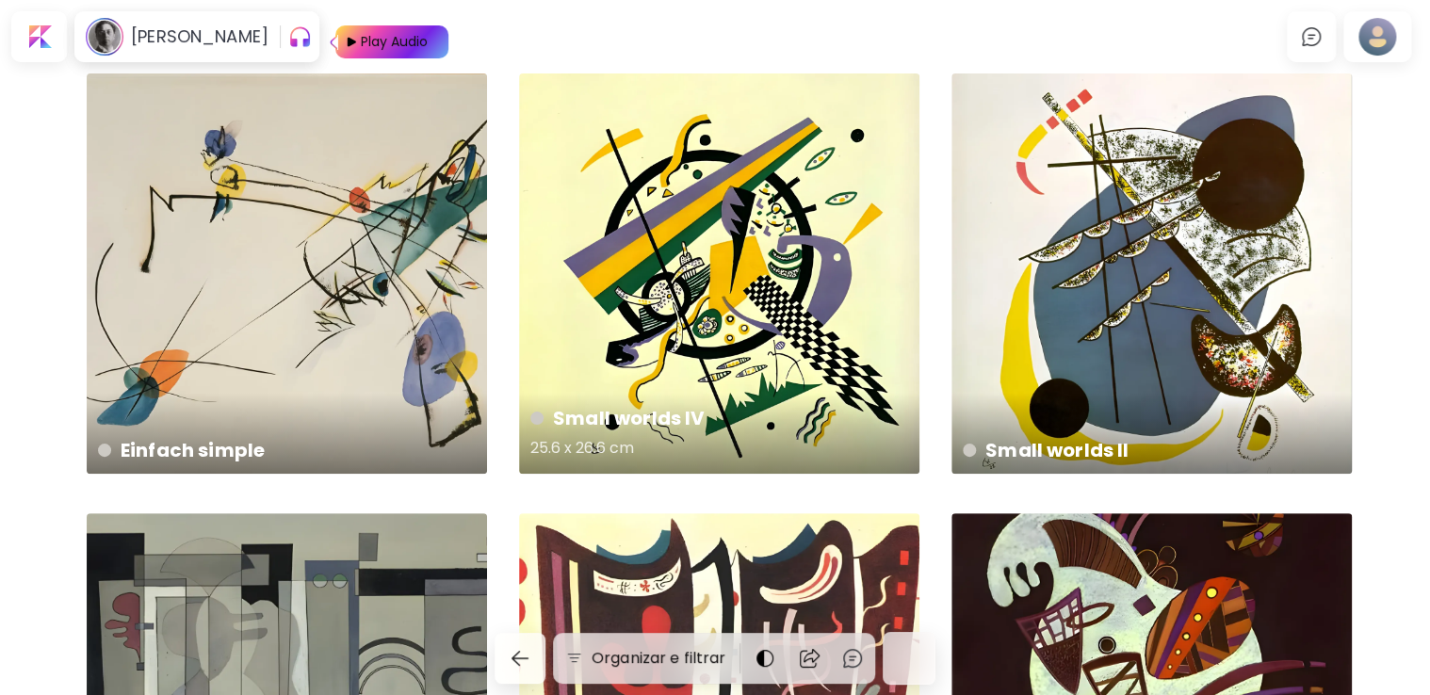
click at [791, 203] on div "Small worlds IV 25.6 x 26.6 cm" at bounding box center [719, 273] width 400 height 400
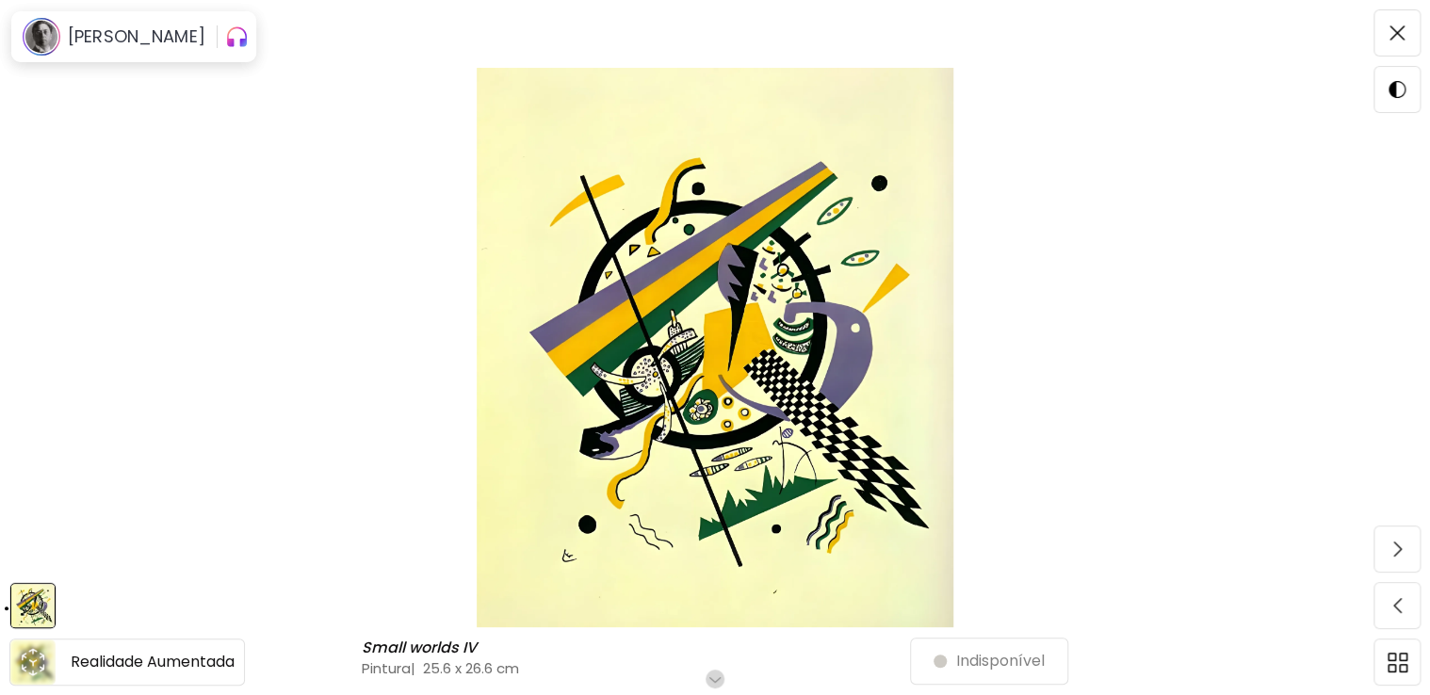
click at [36, 677] on div at bounding box center [32, 662] width 45 height 45
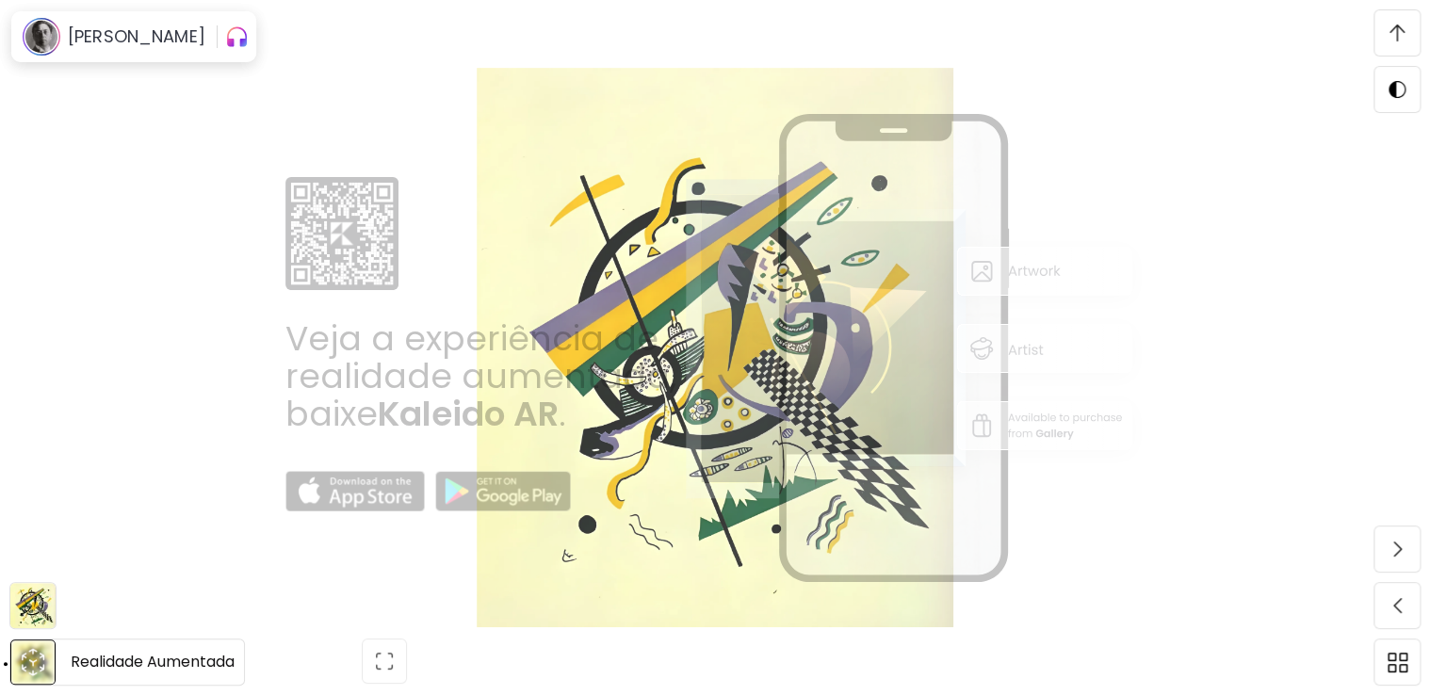
scroll to position [445, 0]
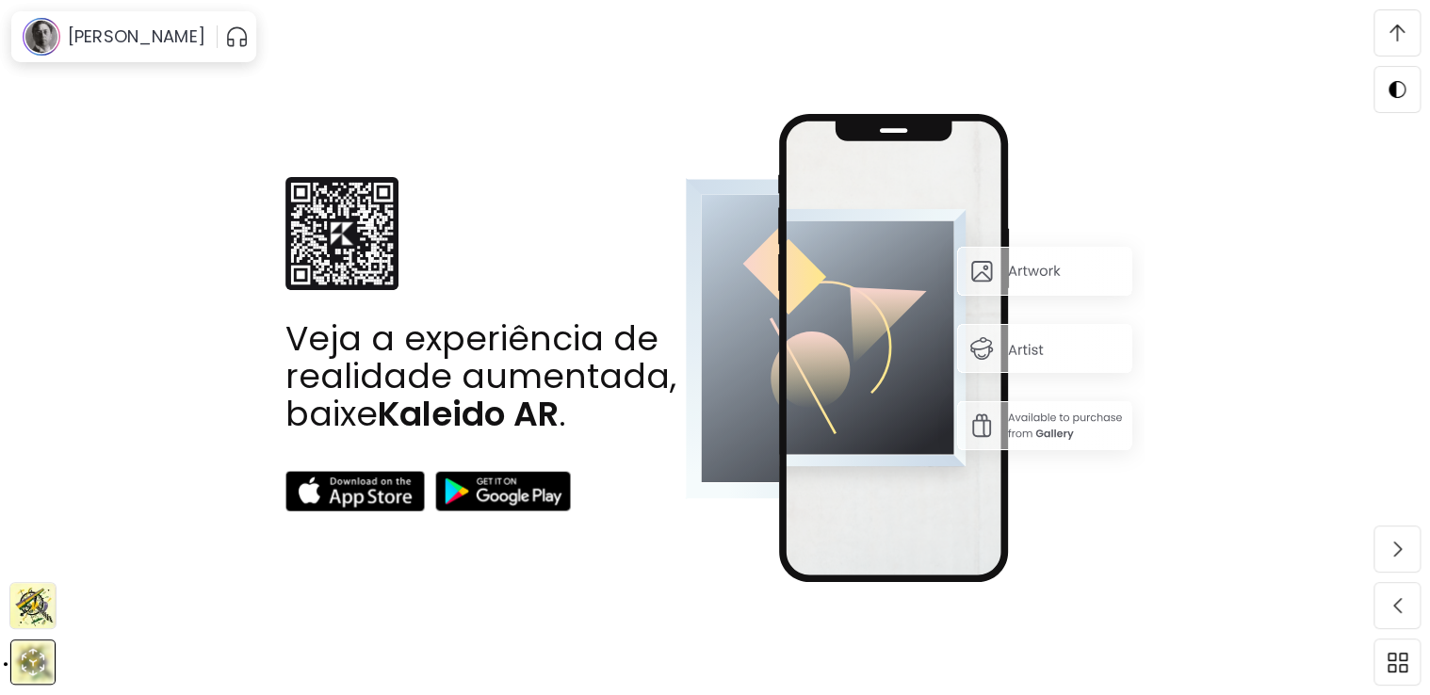
click at [36, 602] on img at bounding box center [32, 605] width 45 height 45
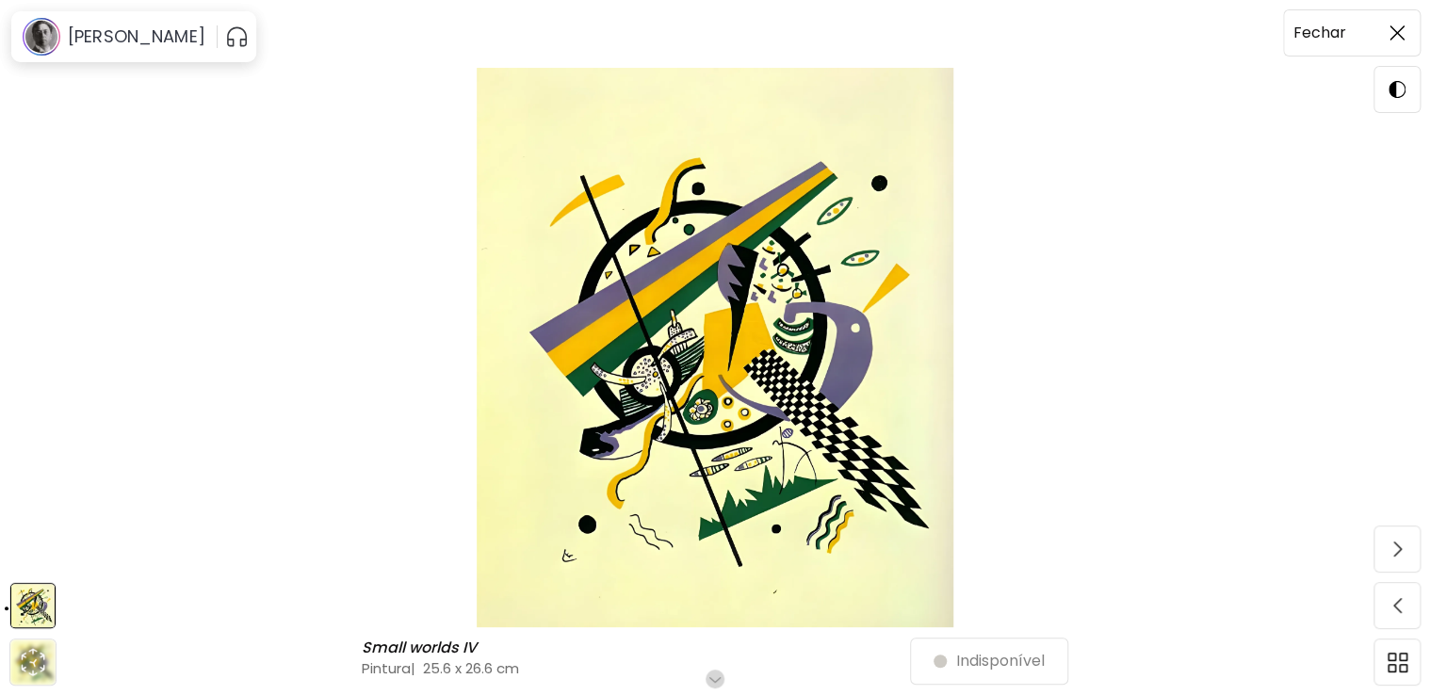
click at [1400, 26] on img at bounding box center [1397, 32] width 15 height 15
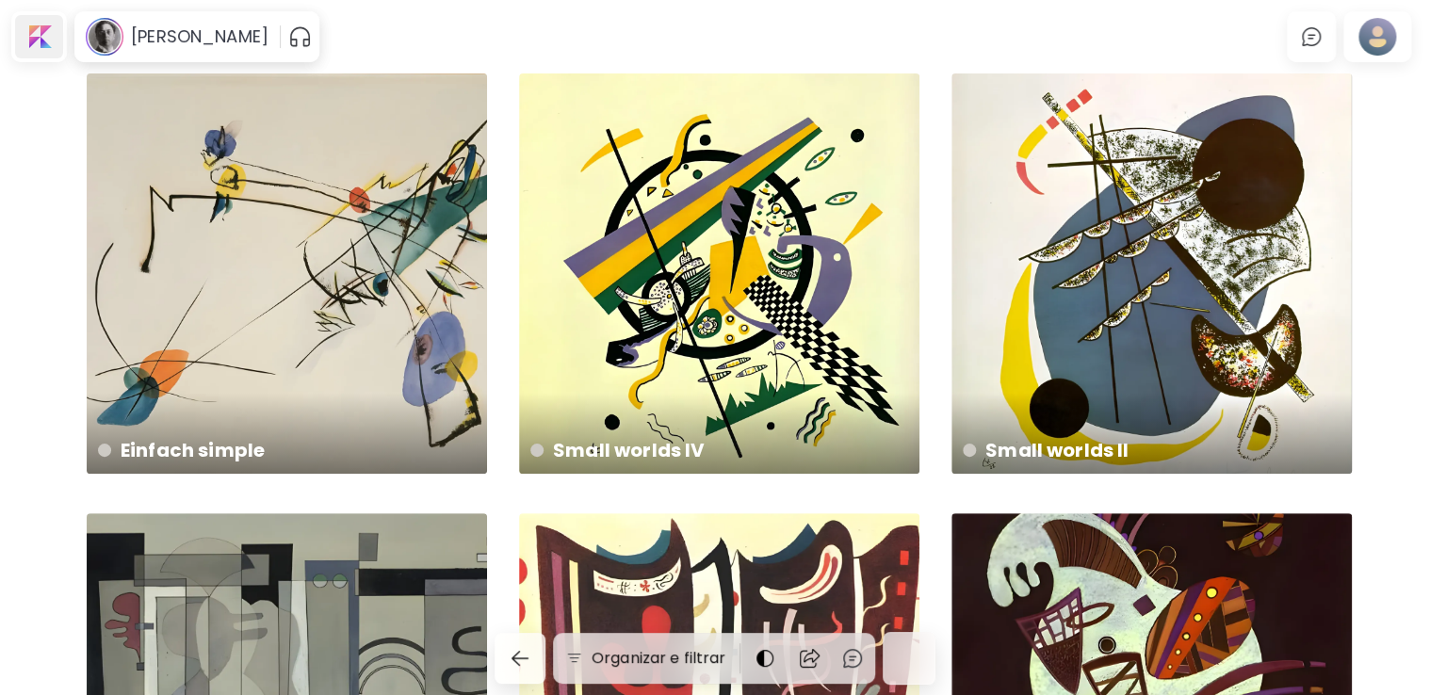
click at [41, 45] on div at bounding box center [39, 36] width 48 height 43
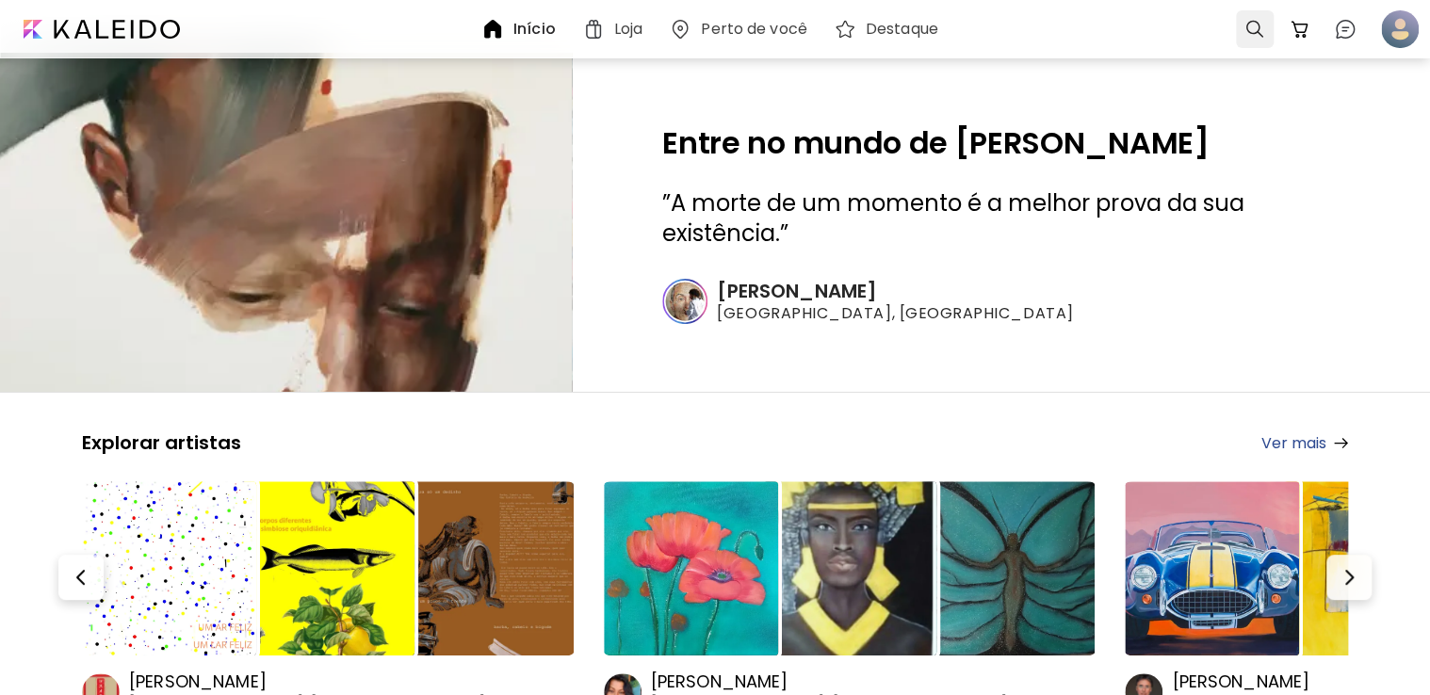
click at [1249, 39] on div at bounding box center [1255, 29] width 38 height 38
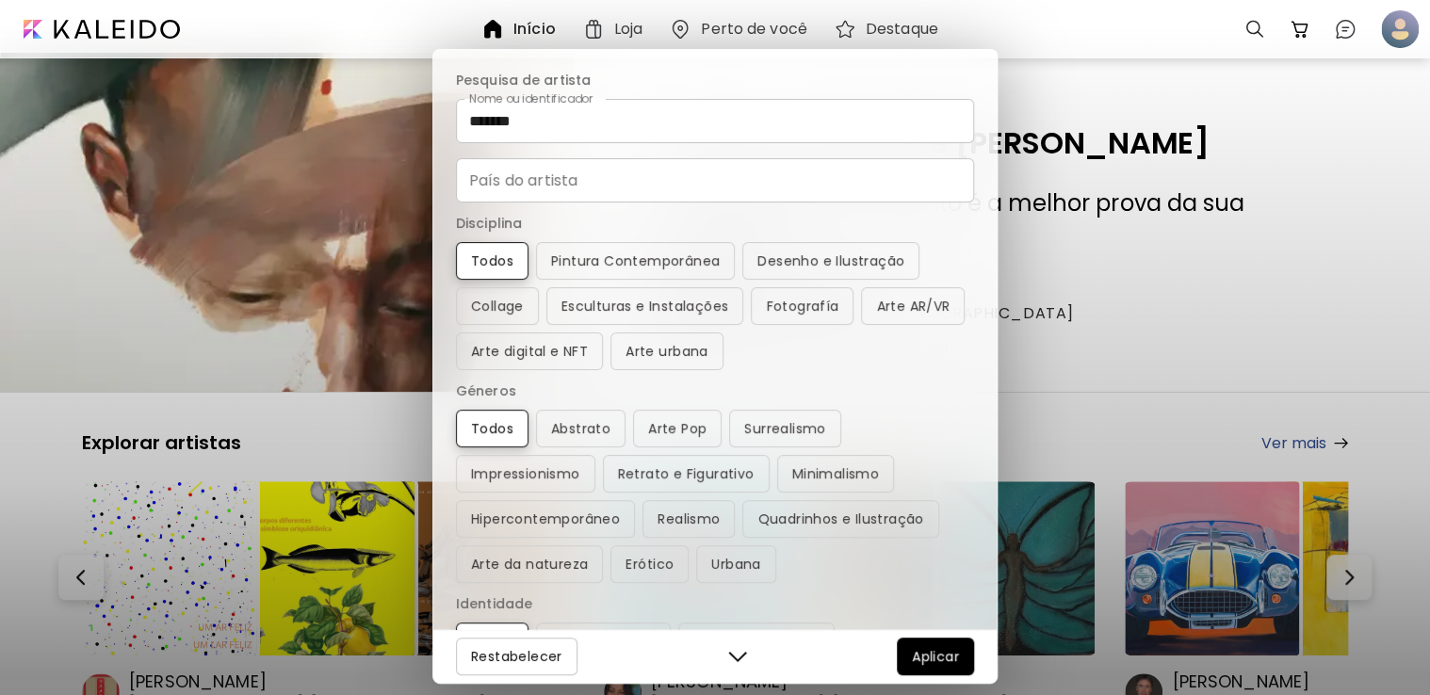
click at [611, 100] on input "*******" at bounding box center [715, 121] width 518 height 44
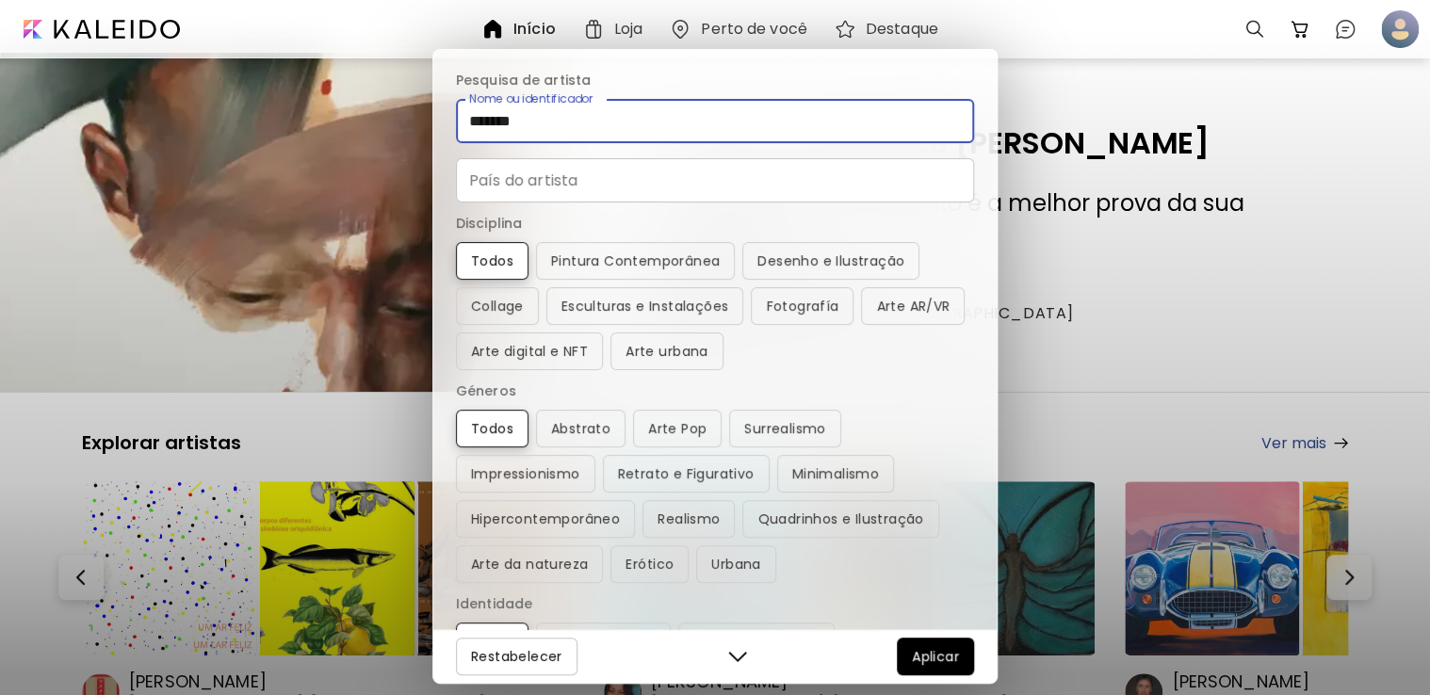
click at [611, 100] on input "*******" at bounding box center [715, 121] width 518 height 44
drag, startPoint x: 611, startPoint y: 100, endPoint x: 637, endPoint y: 100, distance: 25.4
click at [628, 100] on input "*******" at bounding box center [715, 121] width 518 height 44
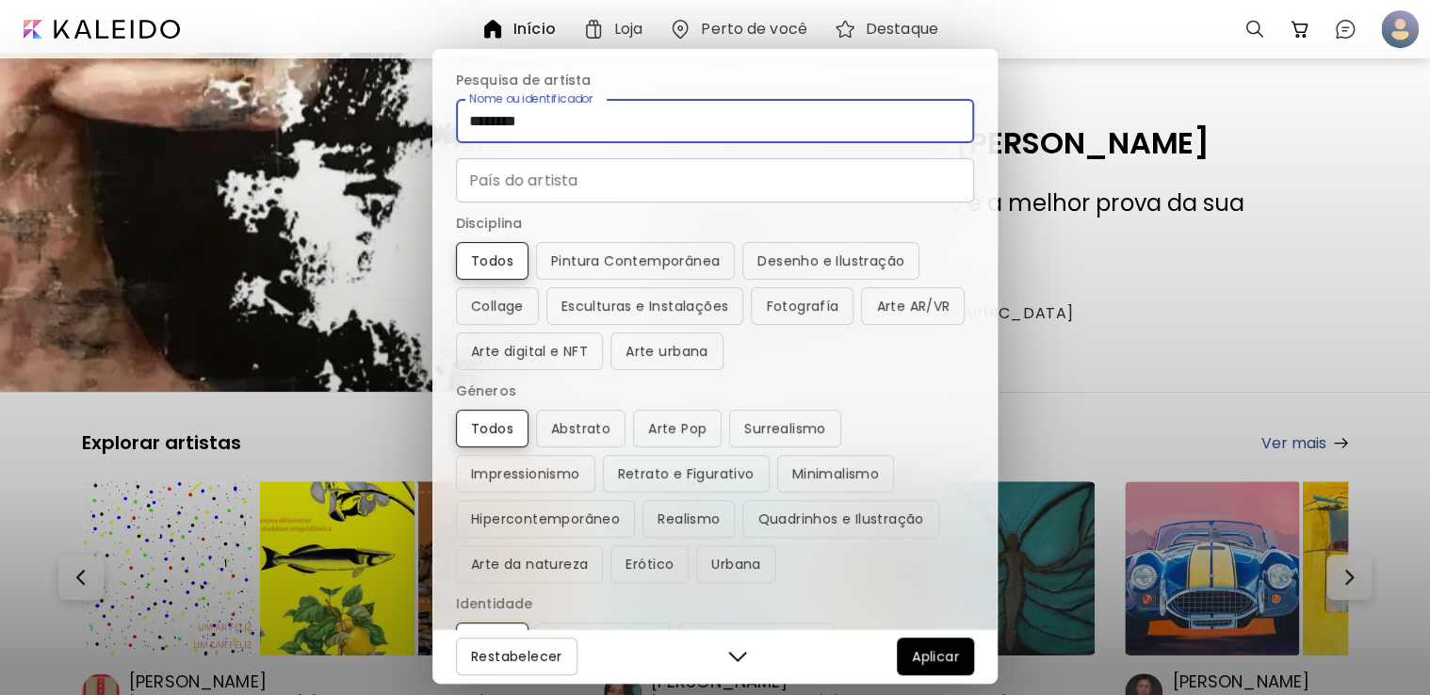
type input "********"
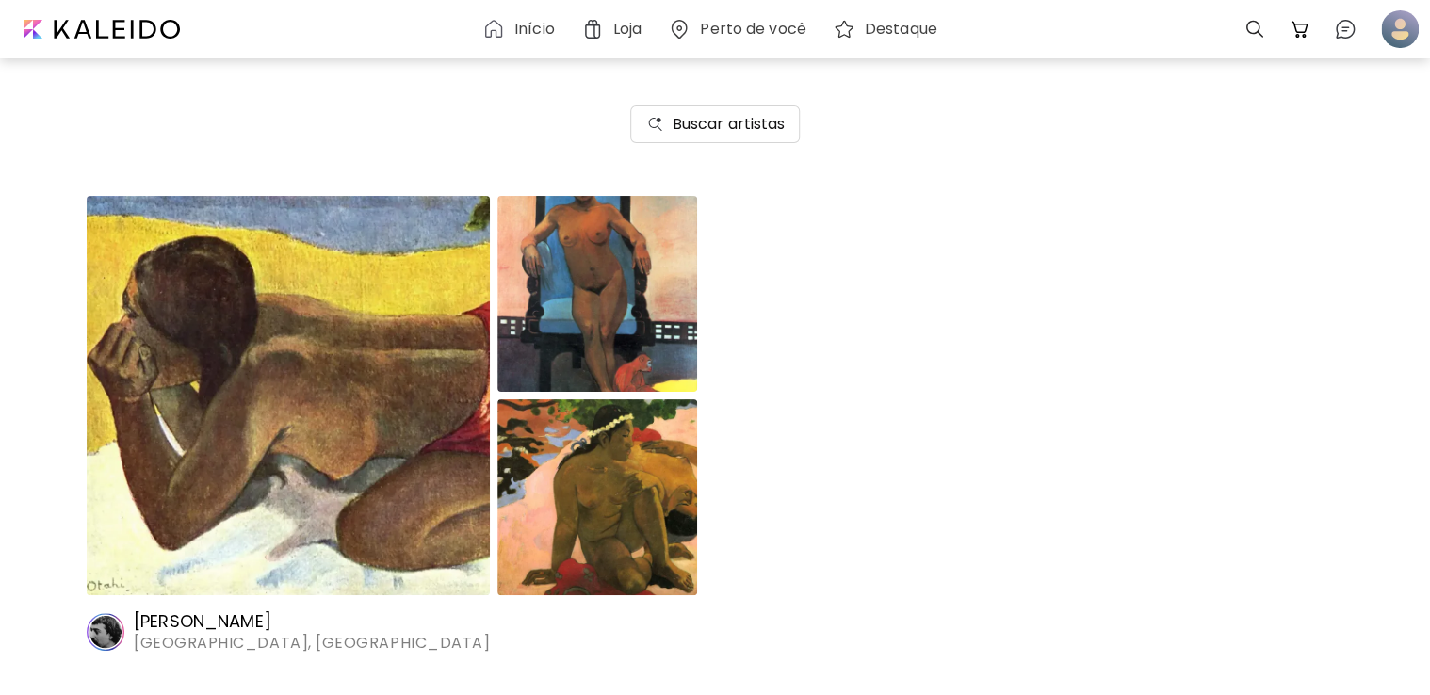
click at [535, 282] on img at bounding box center [597, 294] width 200 height 196
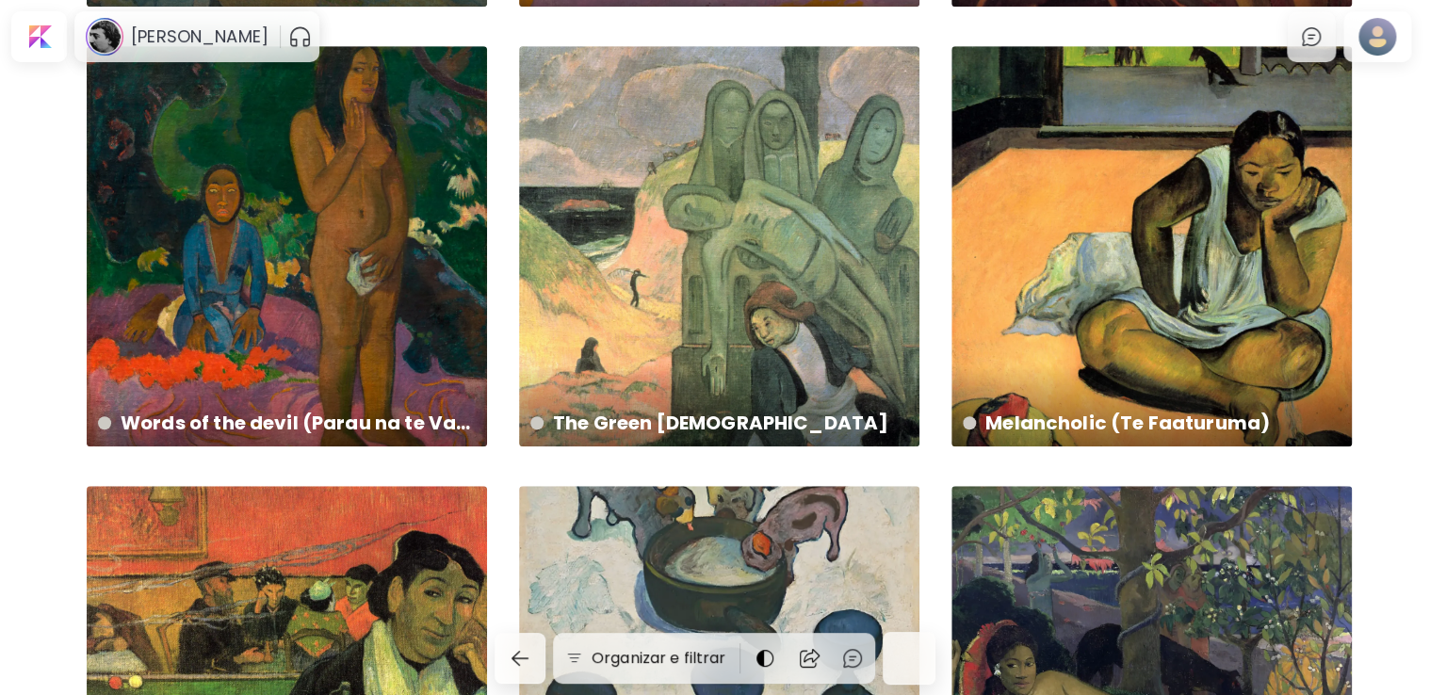
scroll to position [283, 0]
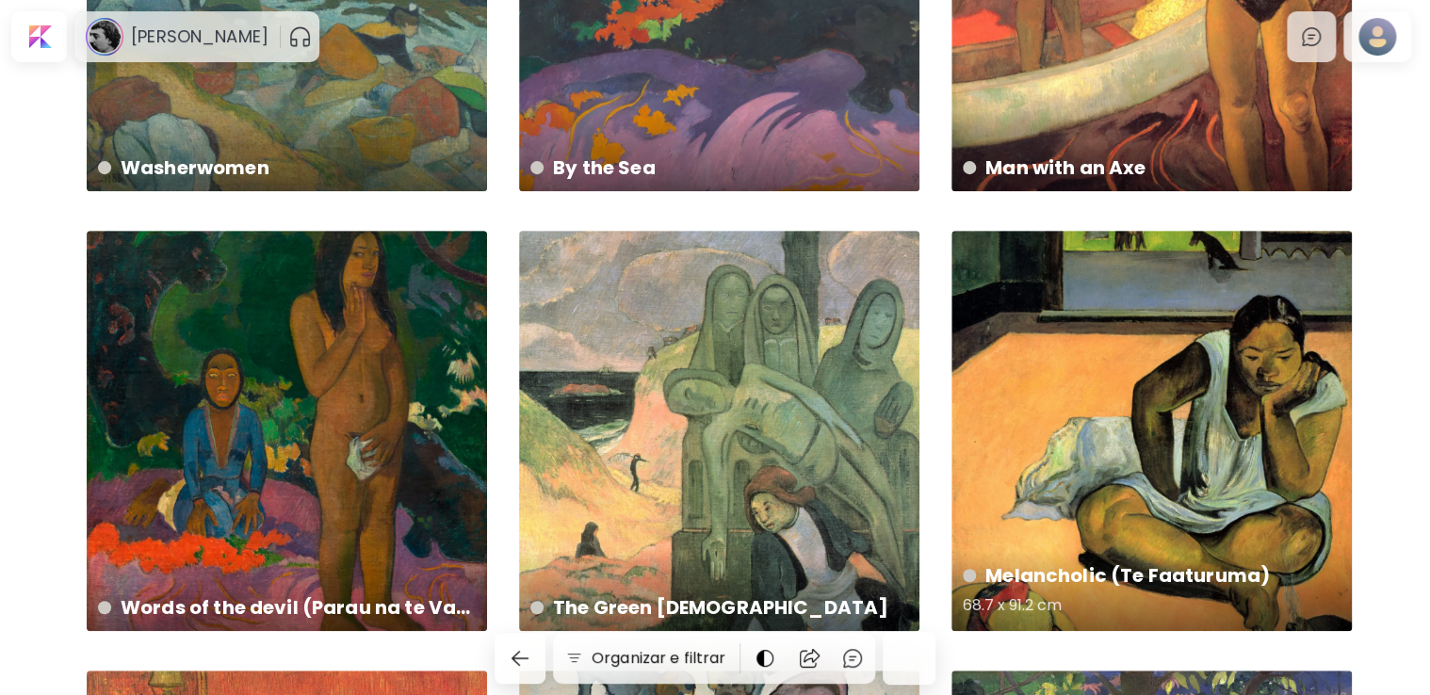
click at [1214, 443] on div "Melancholic (Te Faaturuma) 68.7 x 91.2 cm" at bounding box center [1152, 431] width 400 height 400
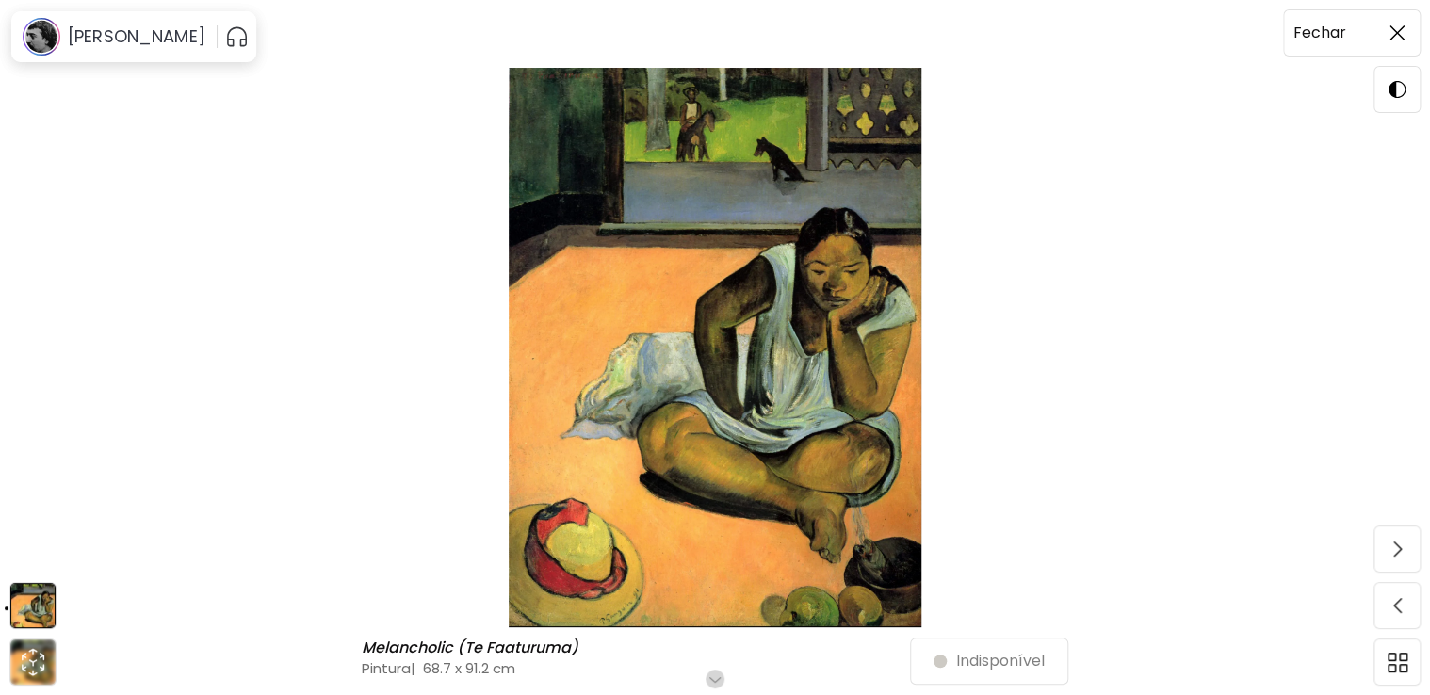
click at [1393, 32] on img at bounding box center [1397, 32] width 15 height 15
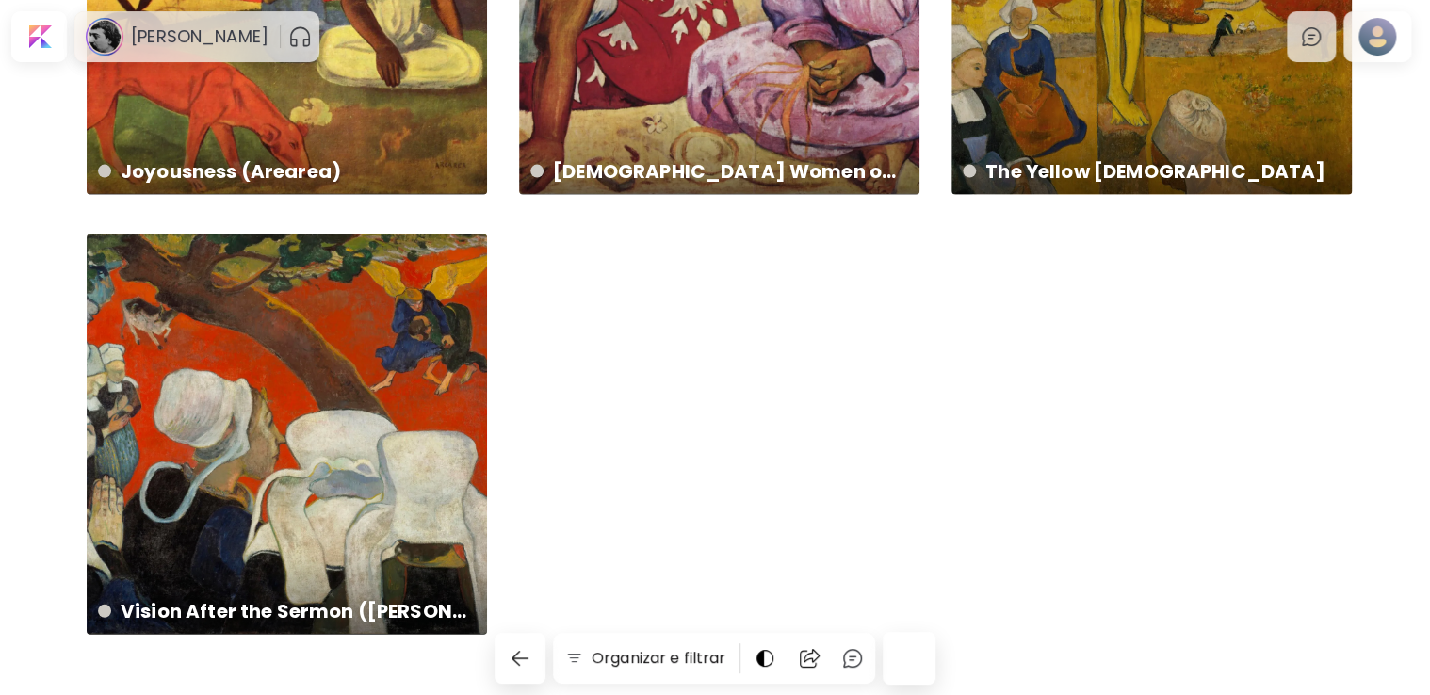
scroll to position [5601, 0]
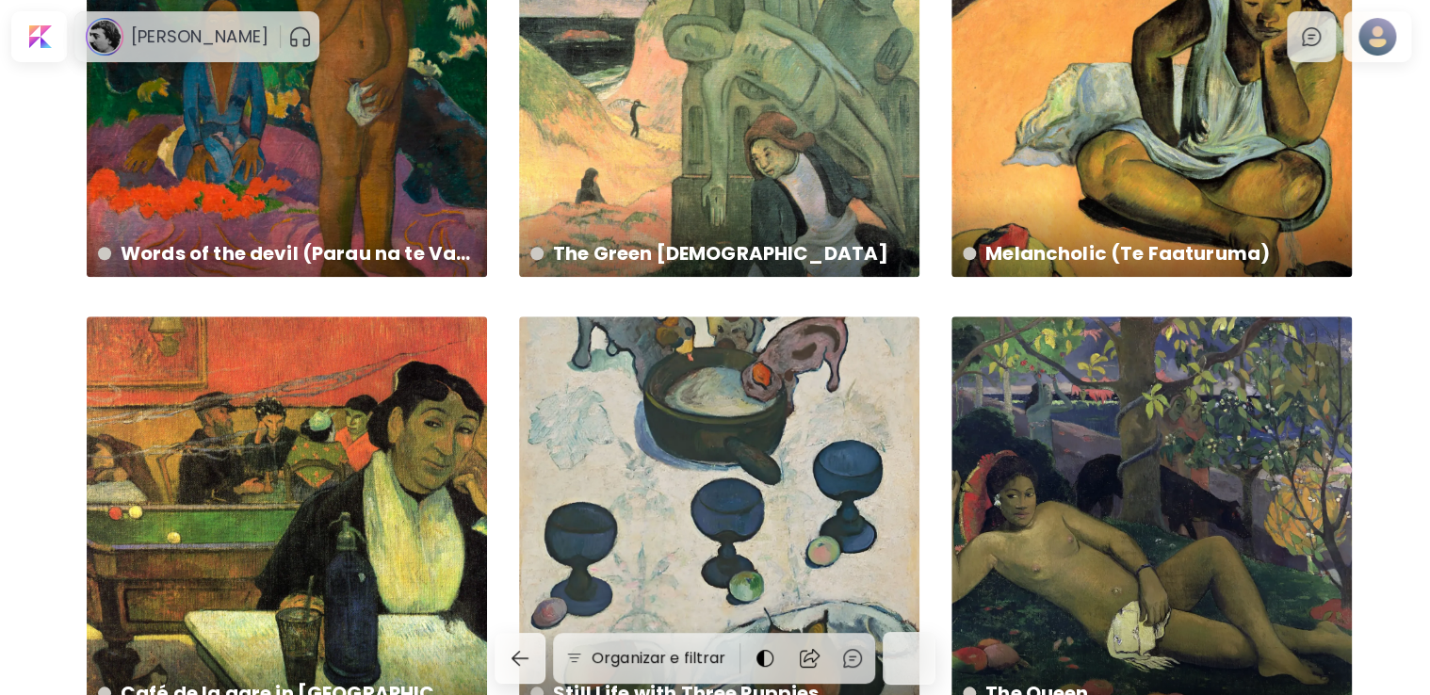
scroll to position [471, 0]
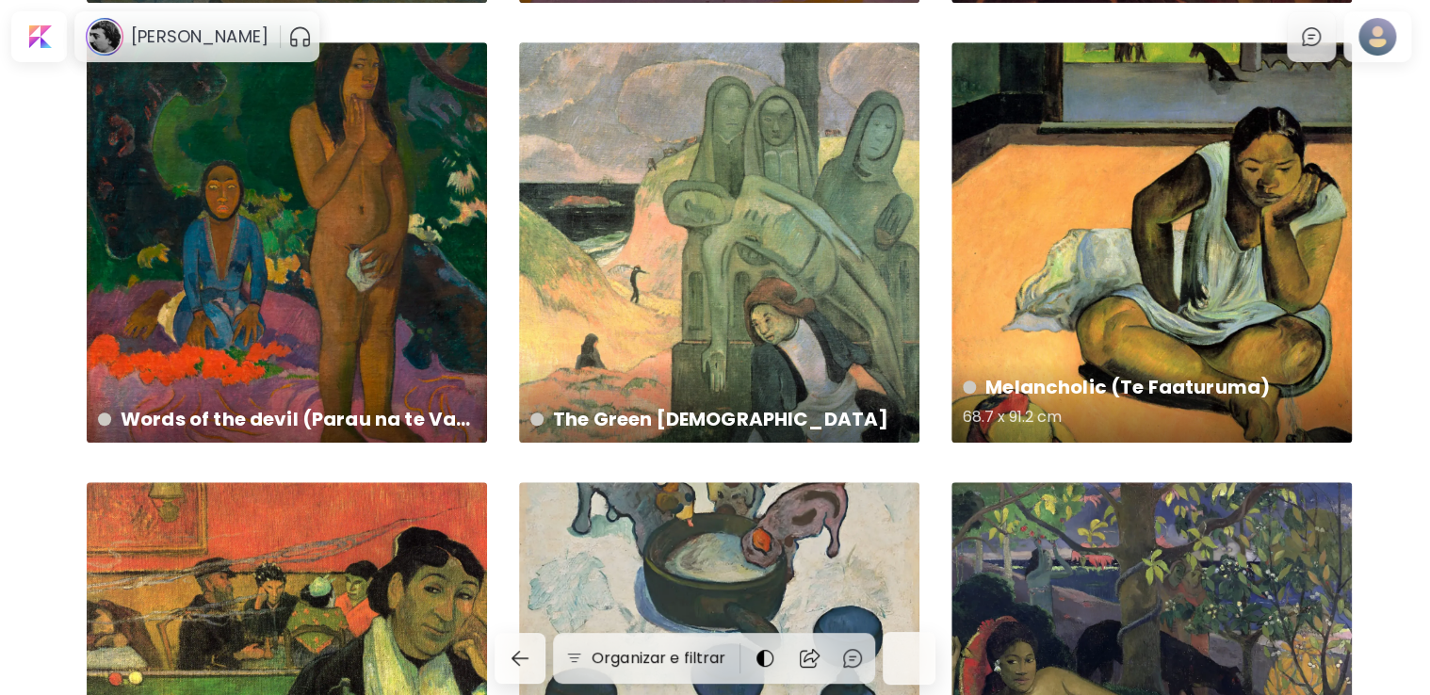
click at [1163, 341] on div "Melancholic (Te Faaturuma) 68.7 x 91.2 cm" at bounding box center [1152, 242] width 400 height 400
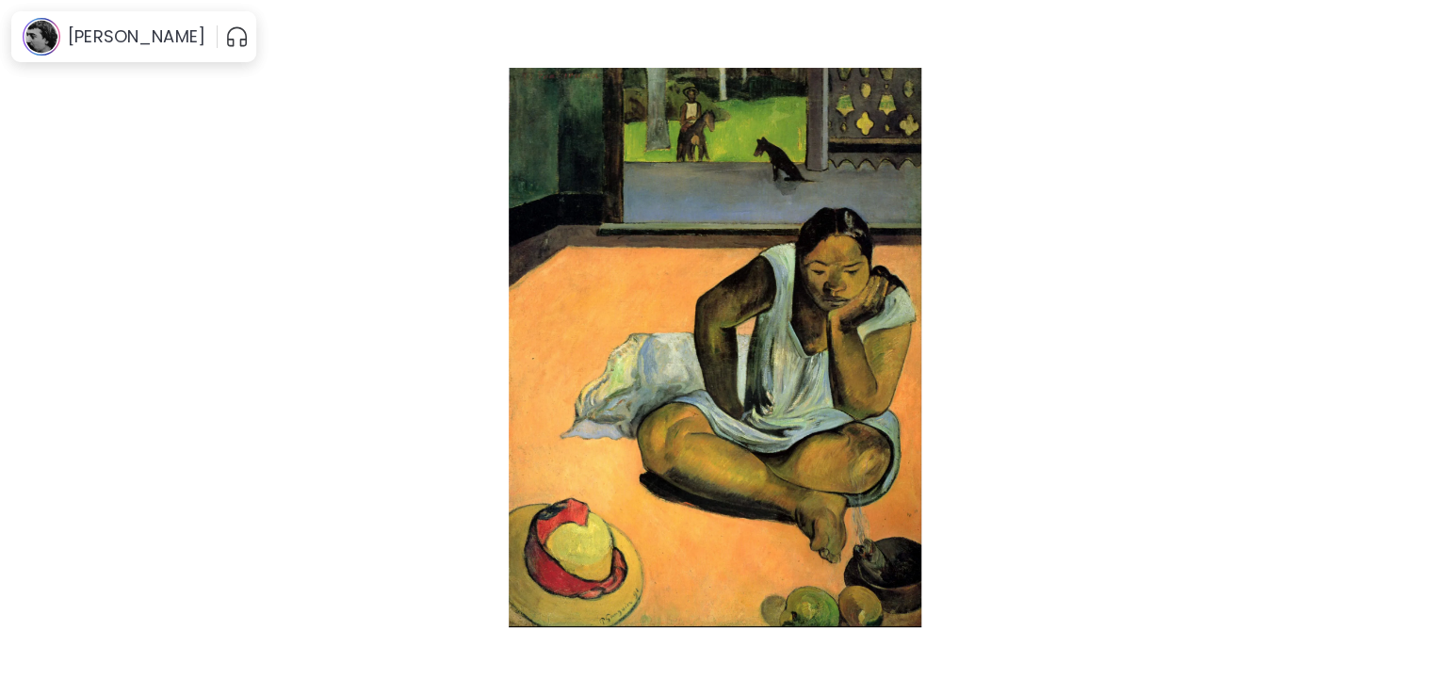
scroll to position [92, 0]
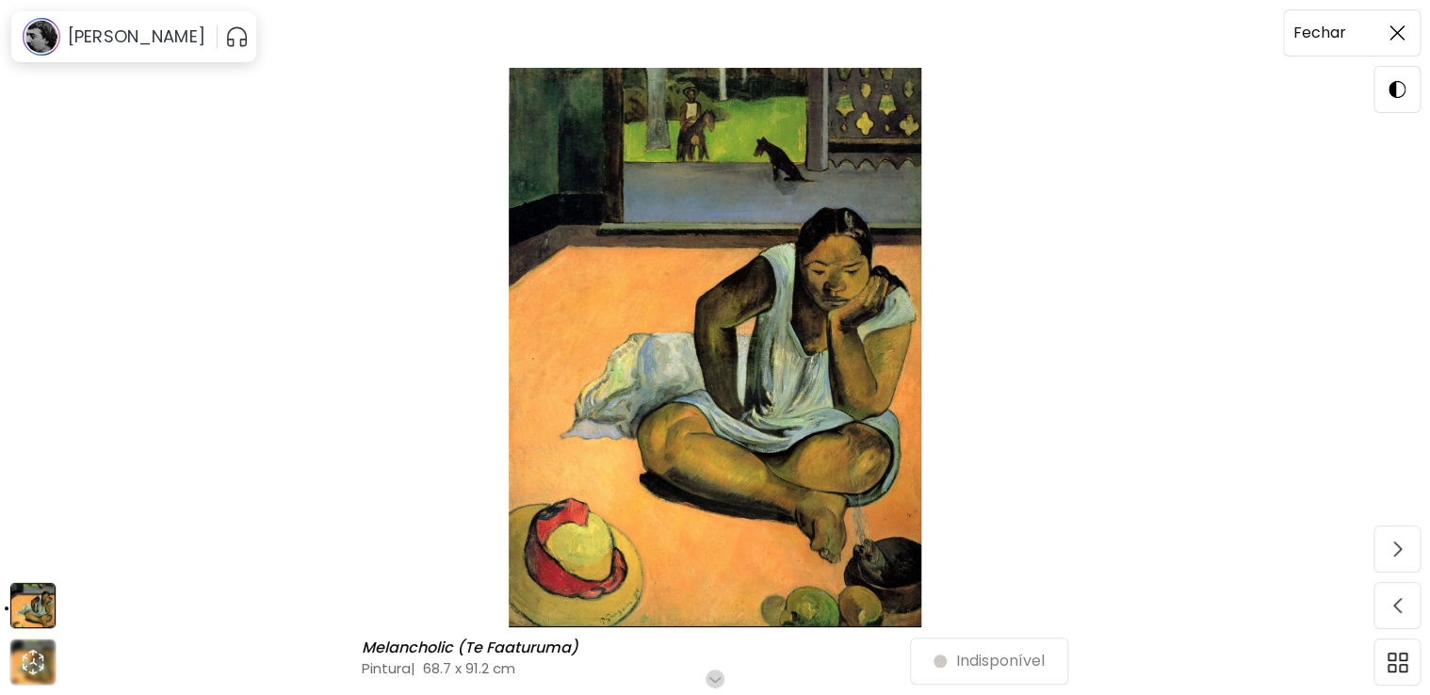
click at [1394, 48] on span at bounding box center [1397, 33] width 40 height 40
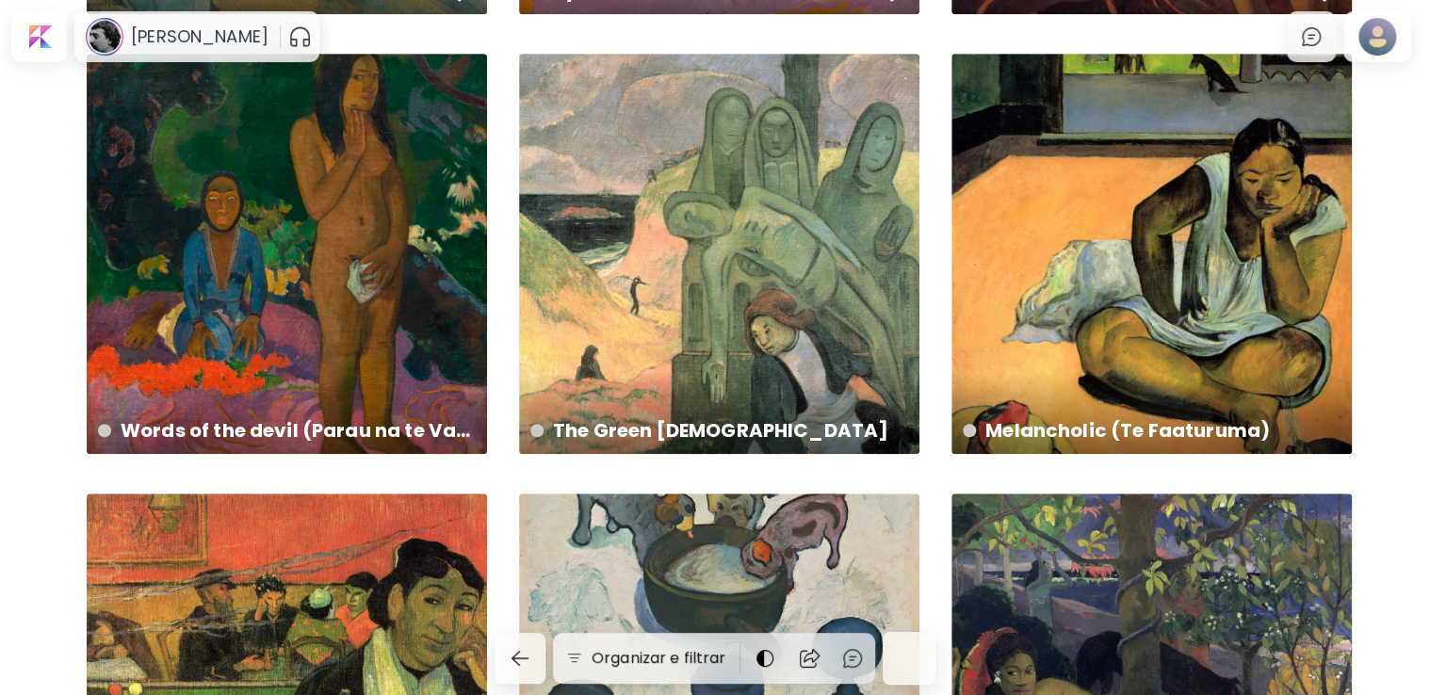
scroll to position [377, 0]
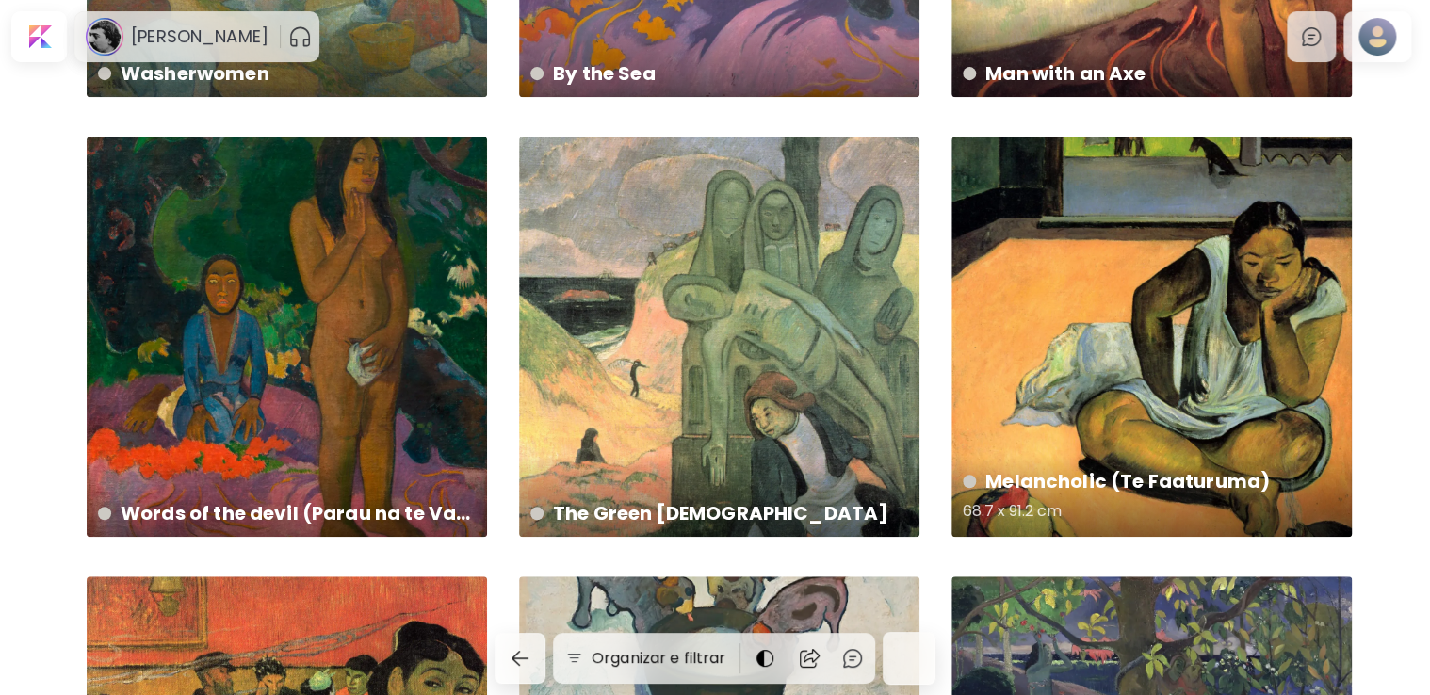
click at [1219, 262] on div "Melancholic (Te Faaturuma) 68.7 x 91.2 cm" at bounding box center [1152, 337] width 400 height 400
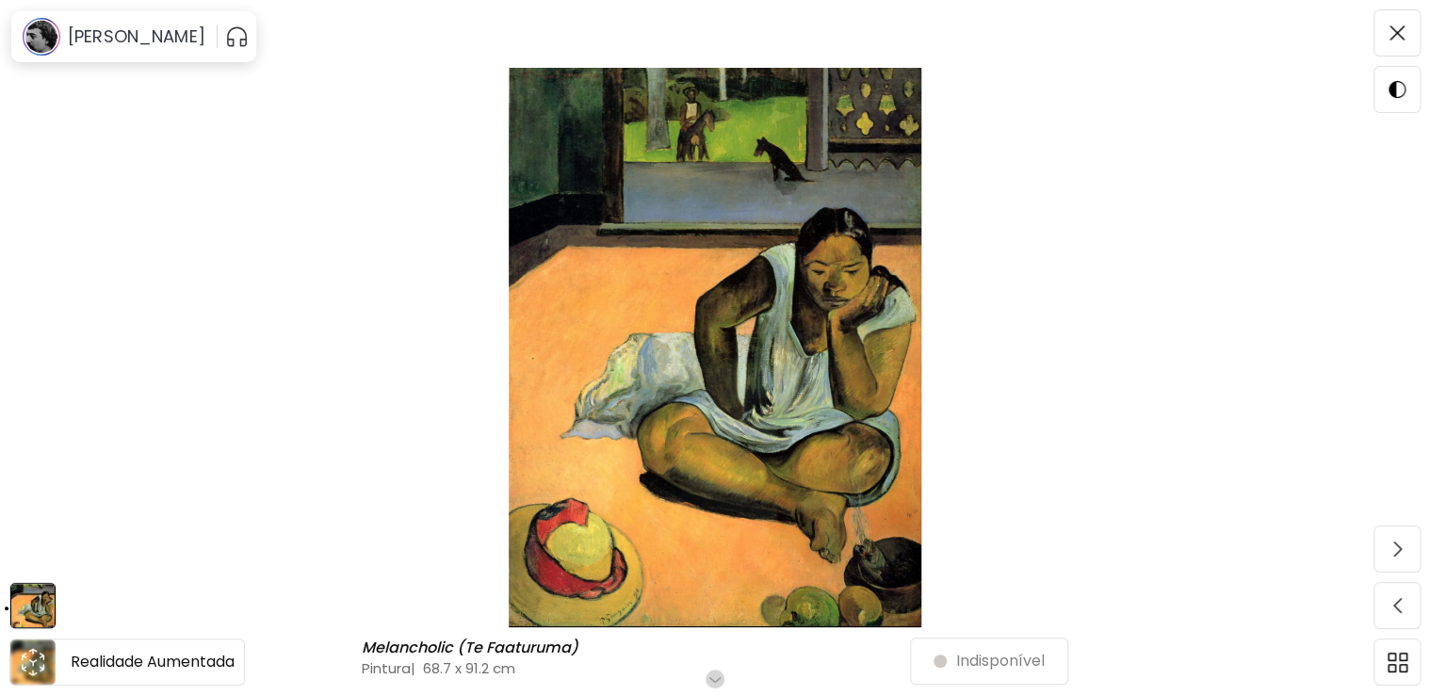
click at [33, 654] on icon "animation" at bounding box center [32, 652] width 8 height 6
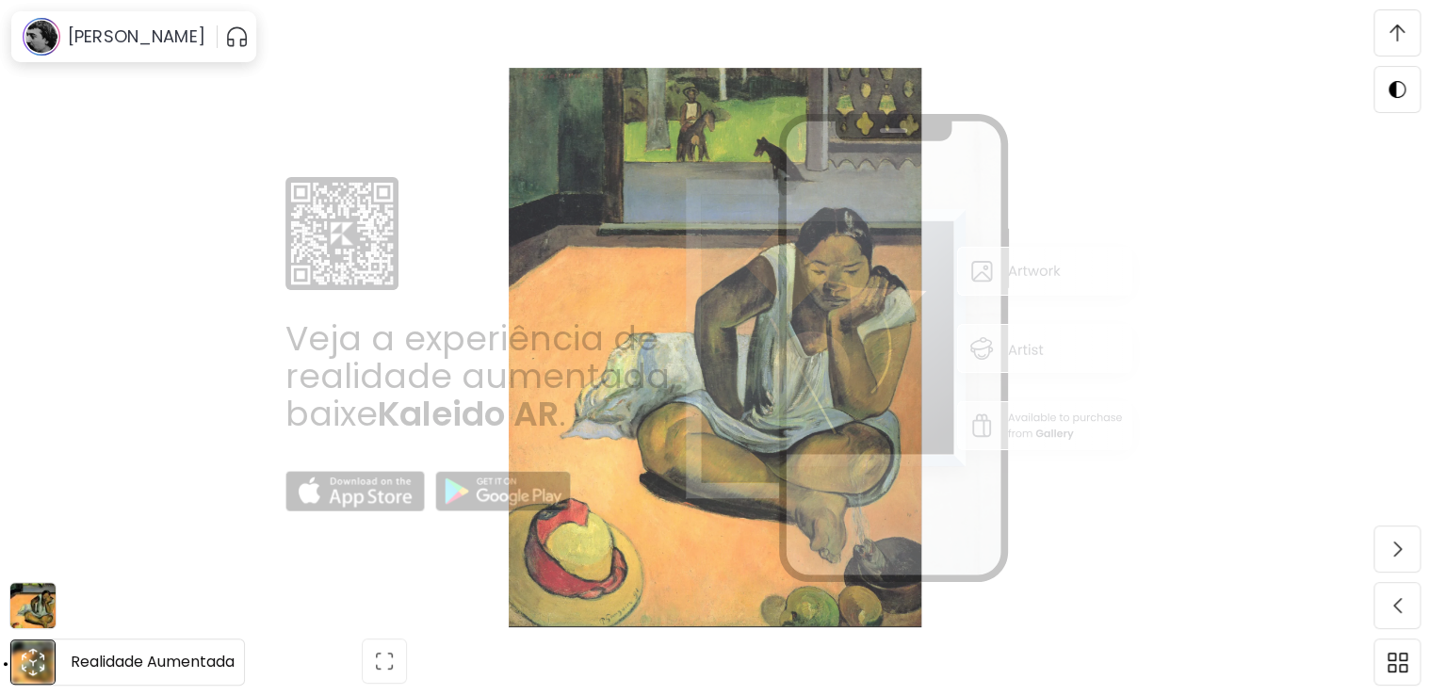
scroll to position [371, 0]
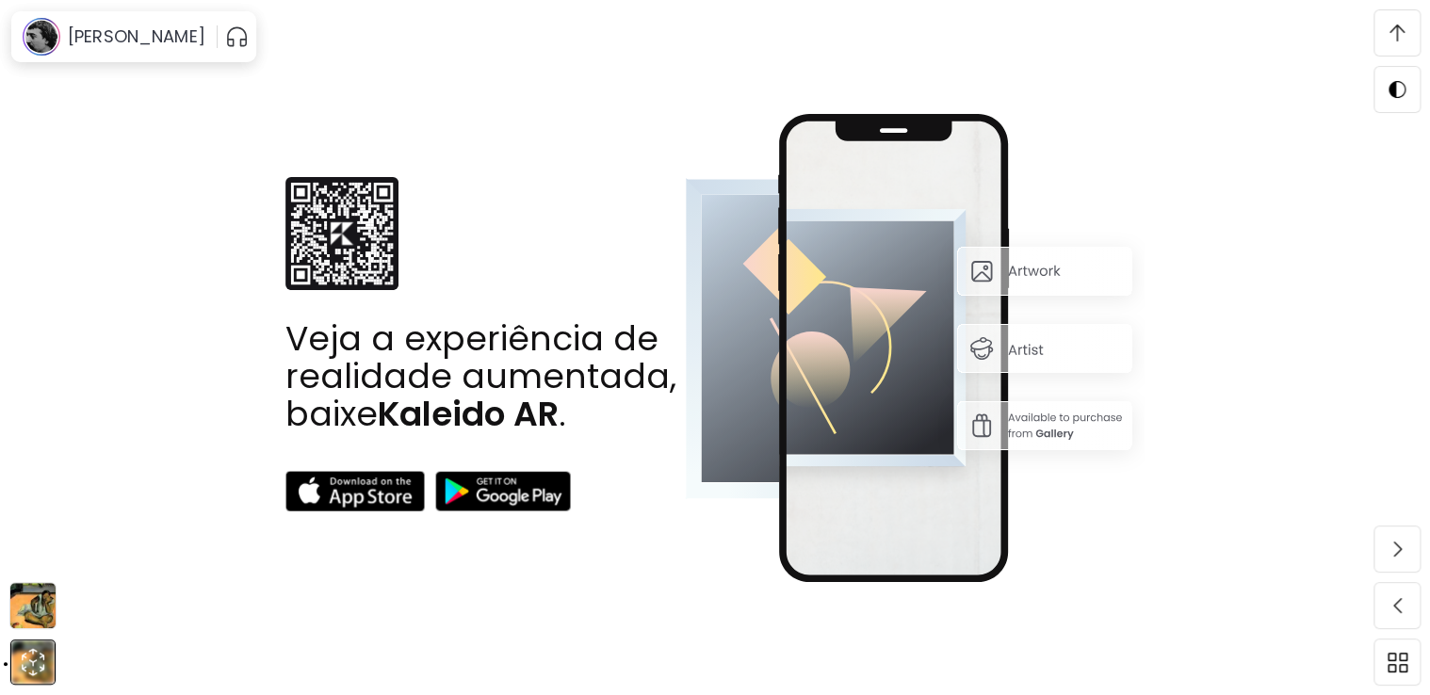
click at [46, 596] on img at bounding box center [32, 605] width 45 height 45
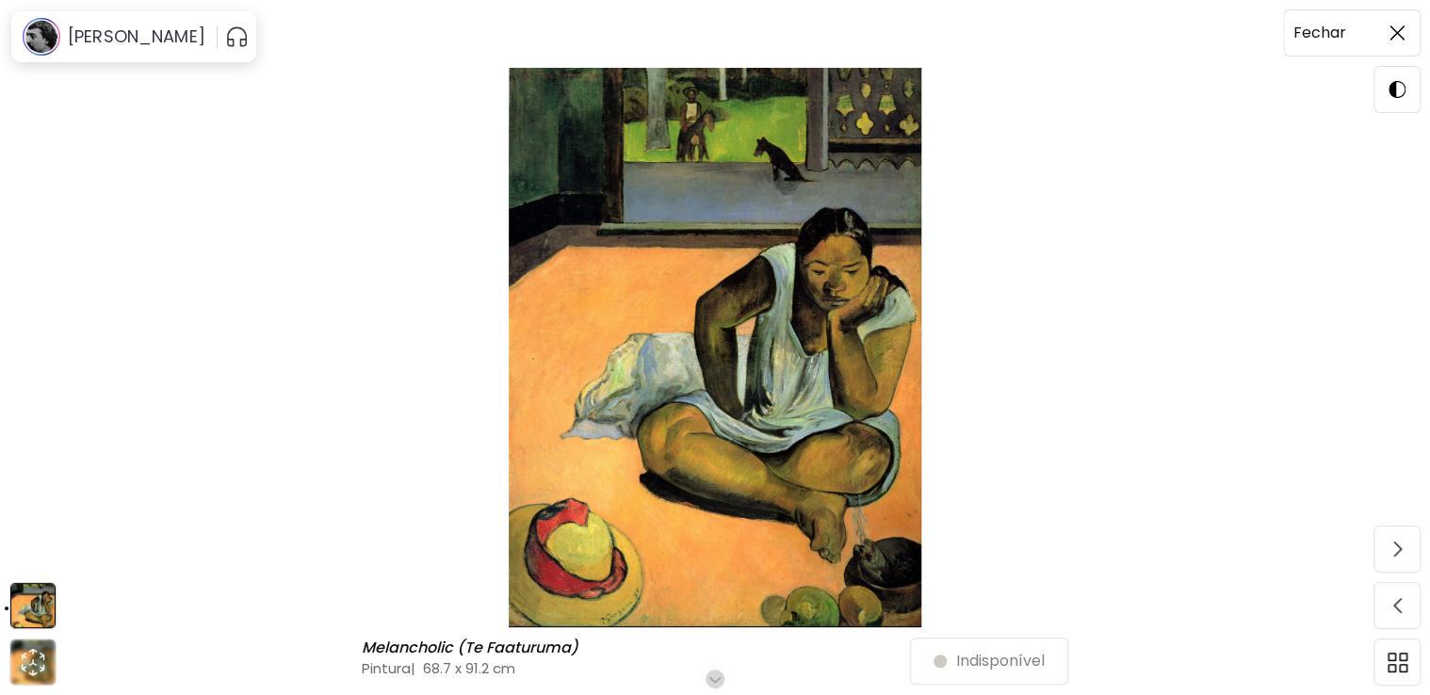
drag, startPoint x: 1364, startPoint y: 32, endPoint x: 1374, endPoint y: 33, distance: 9.5
click at [1373, 33] on div "Melancholic (Te Faaturuma) Melancholic (Te Faaturuma) Pintura | 68.7 x 91.2 cm …" at bounding box center [715, 347] width 1430 height 695
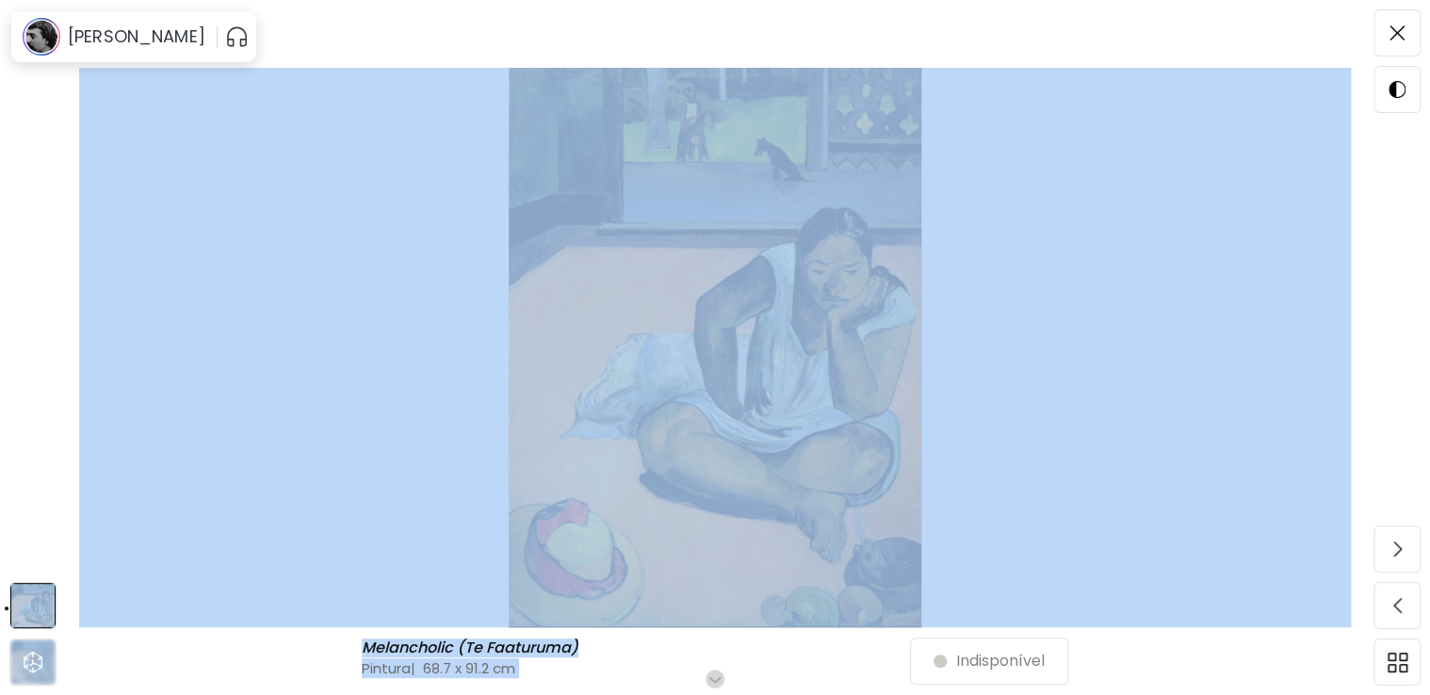
click at [1382, 35] on span at bounding box center [1397, 33] width 40 height 40
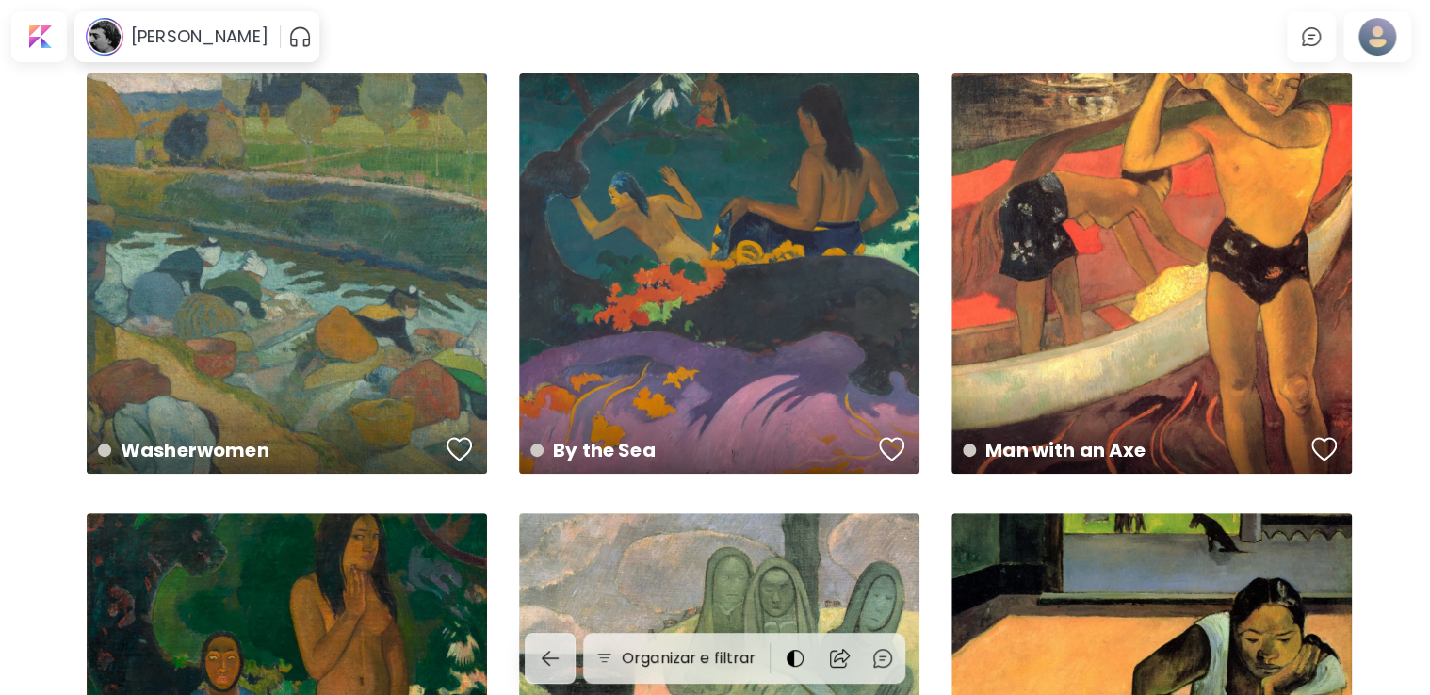
scroll to position [377, 0]
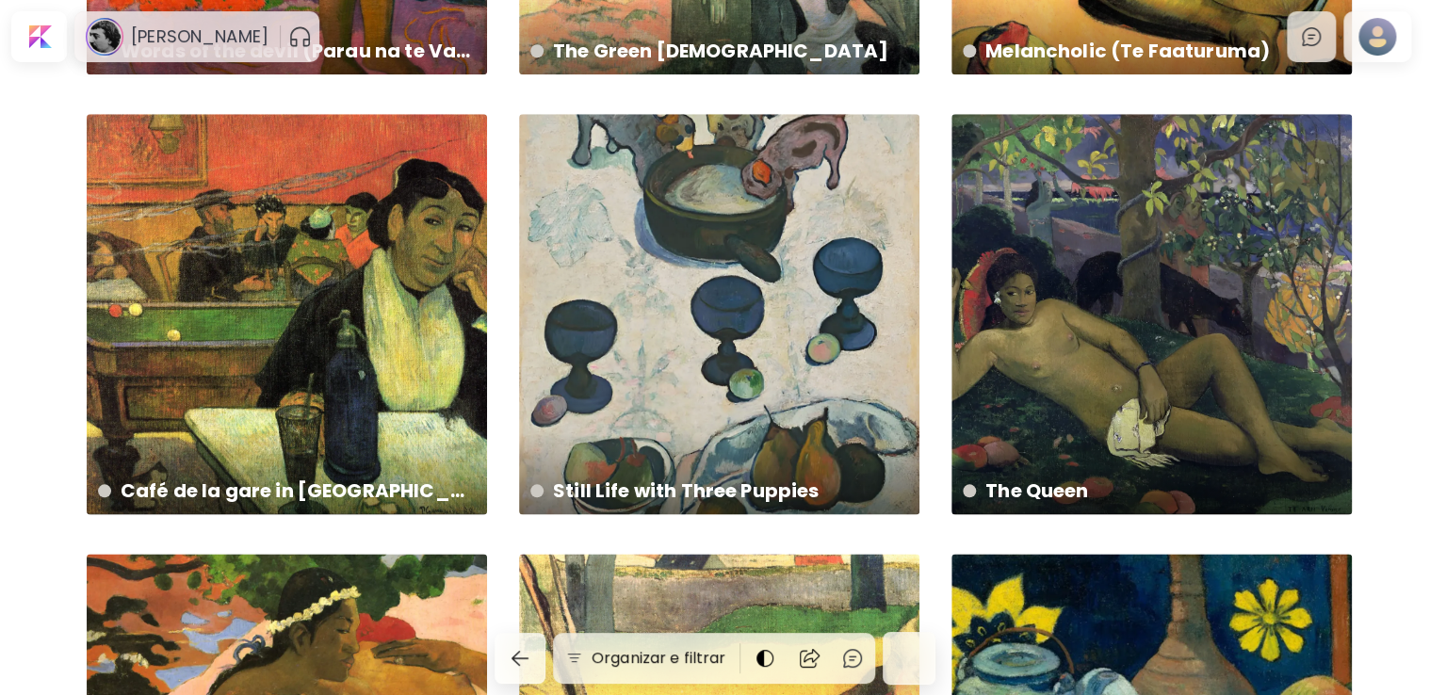
scroll to position [1131, 0]
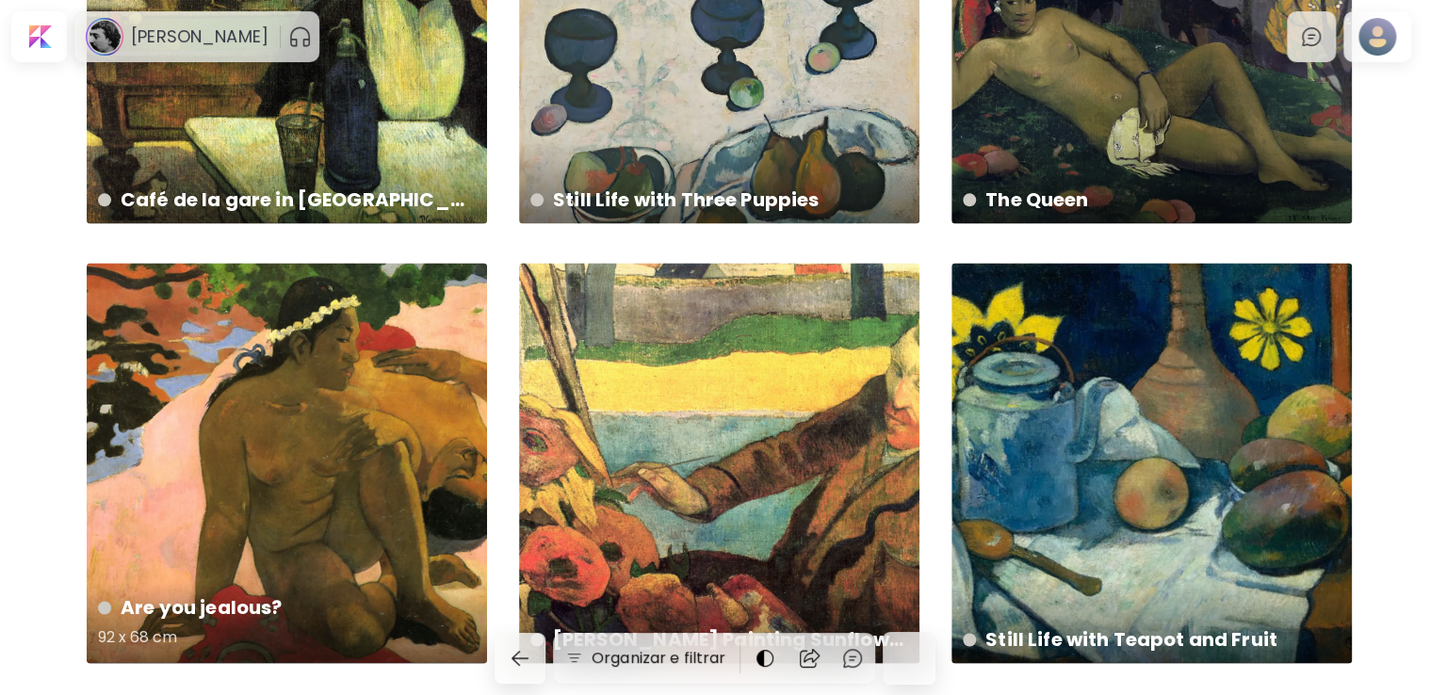
click at [377, 428] on div "Are you jealous? 92 x 68 cm" at bounding box center [287, 463] width 400 height 400
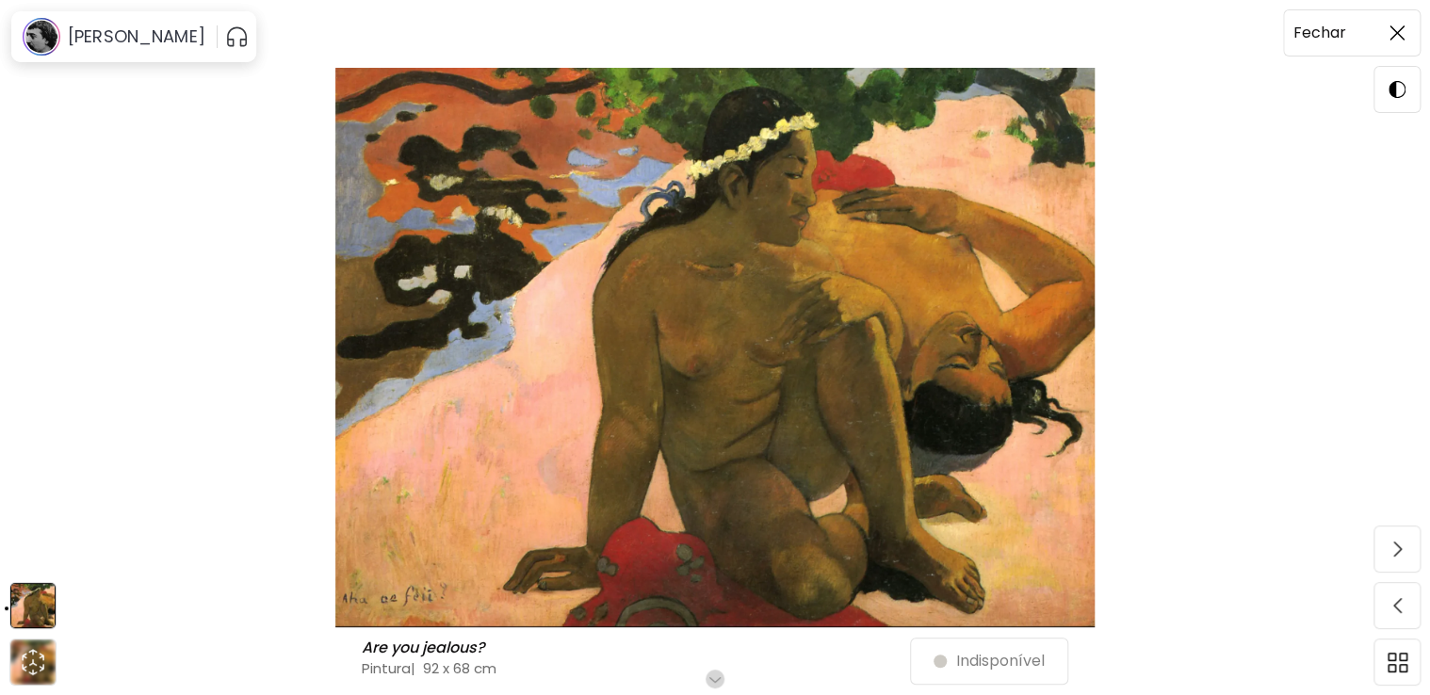
click at [1384, 31] on span at bounding box center [1397, 33] width 40 height 40
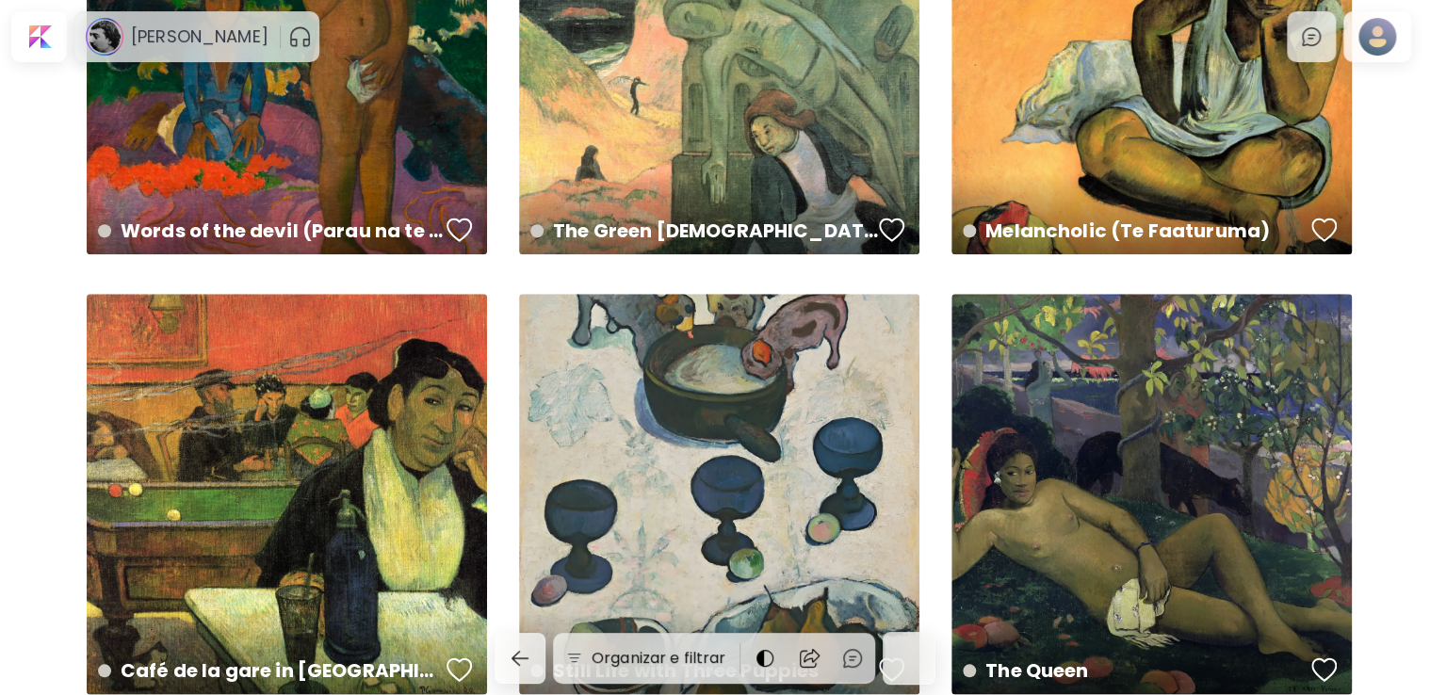
scroll to position [471, 0]
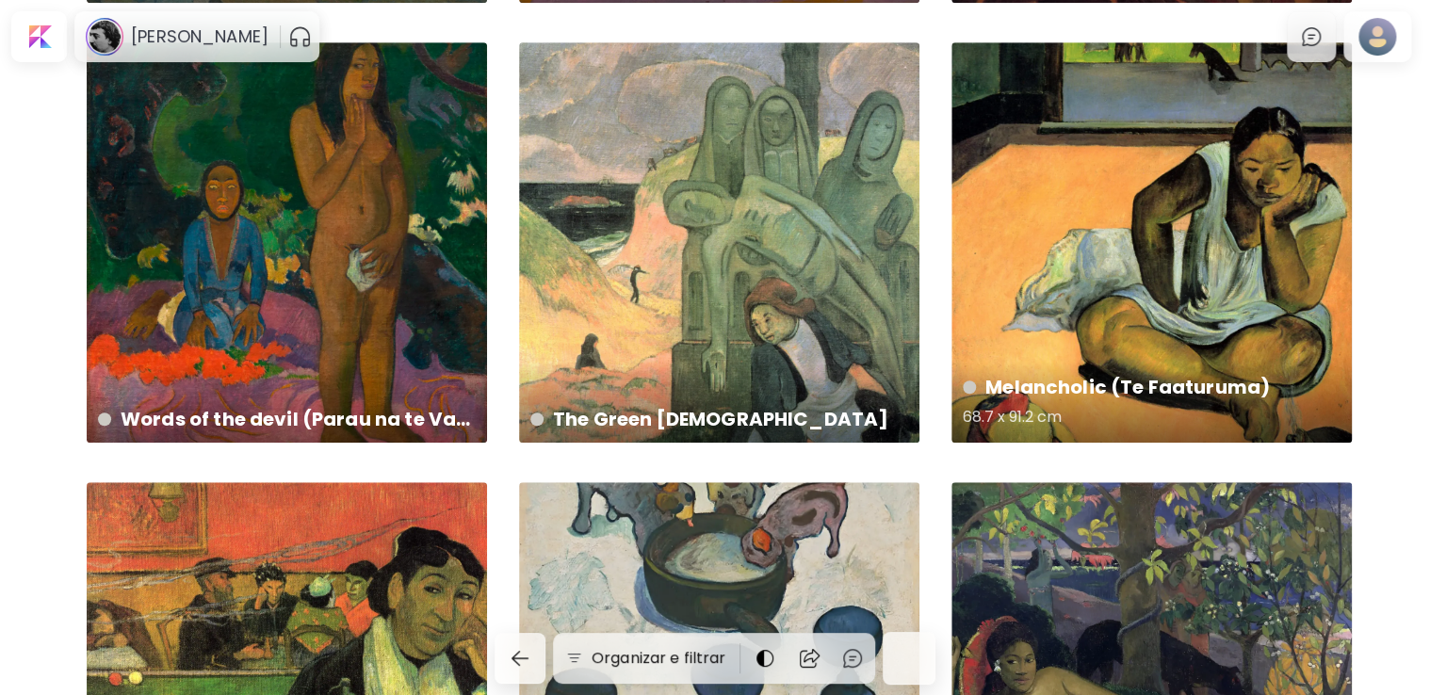
click at [1152, 161] on div "Melancholic (Te Faaturuma) 68.7 x 91.2 cm" at bounding box center [1152, 242] width 400 height 400
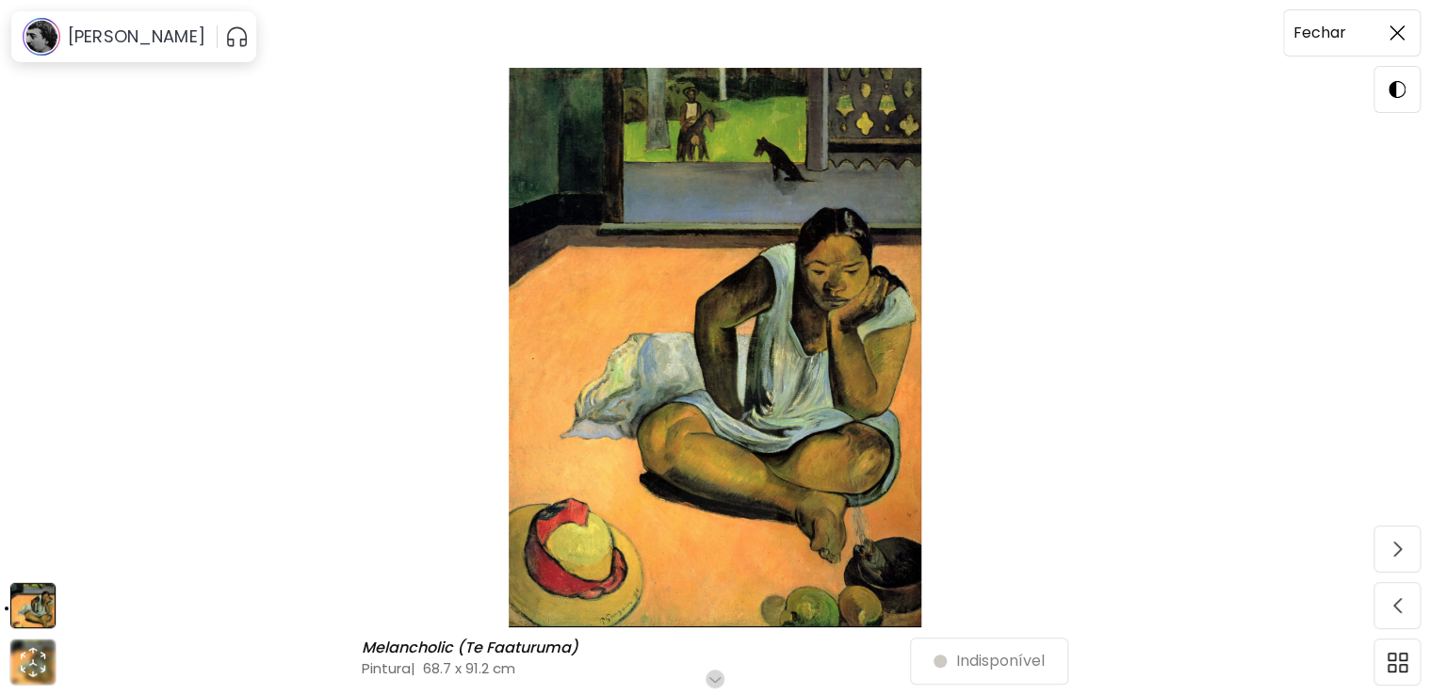
click at [1404, 22] on span at bounding box center [1397, 33] width 40 height 40
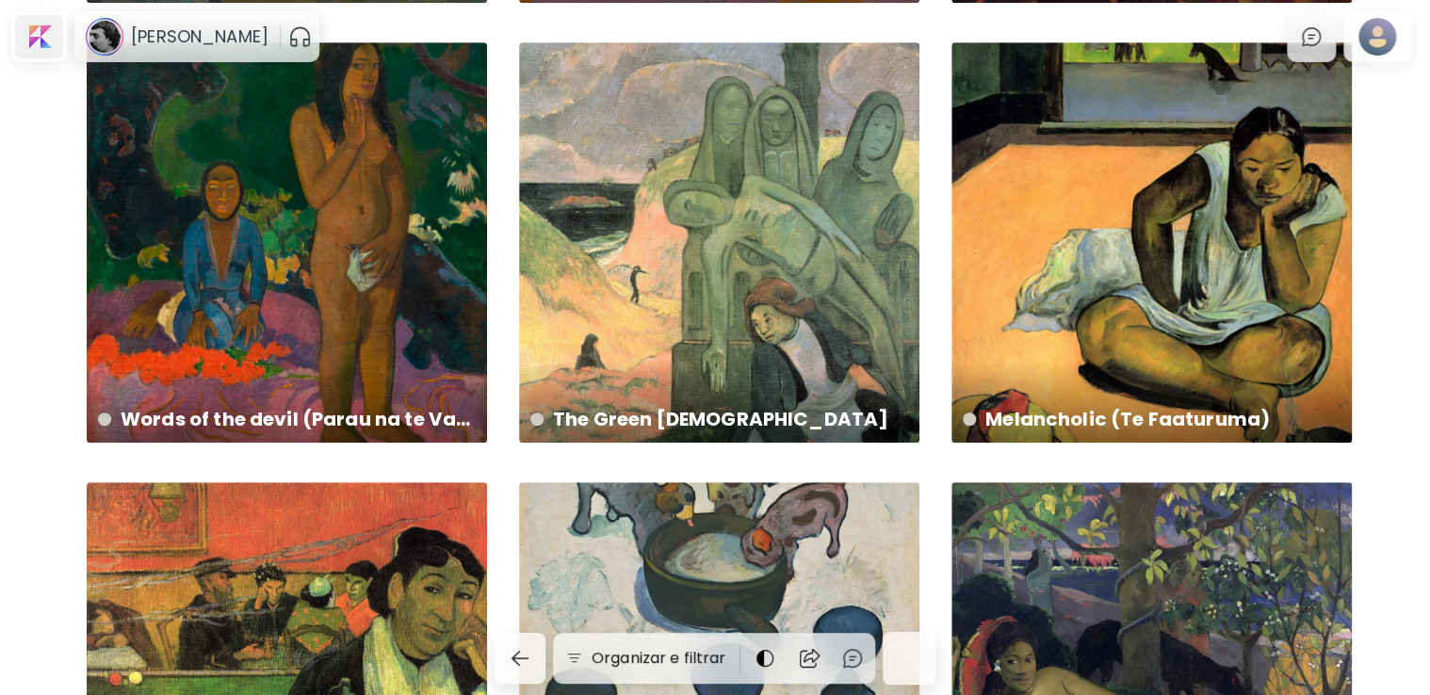
click at [49, 19] on div at bounding box center [39, 36] width 48 height 43
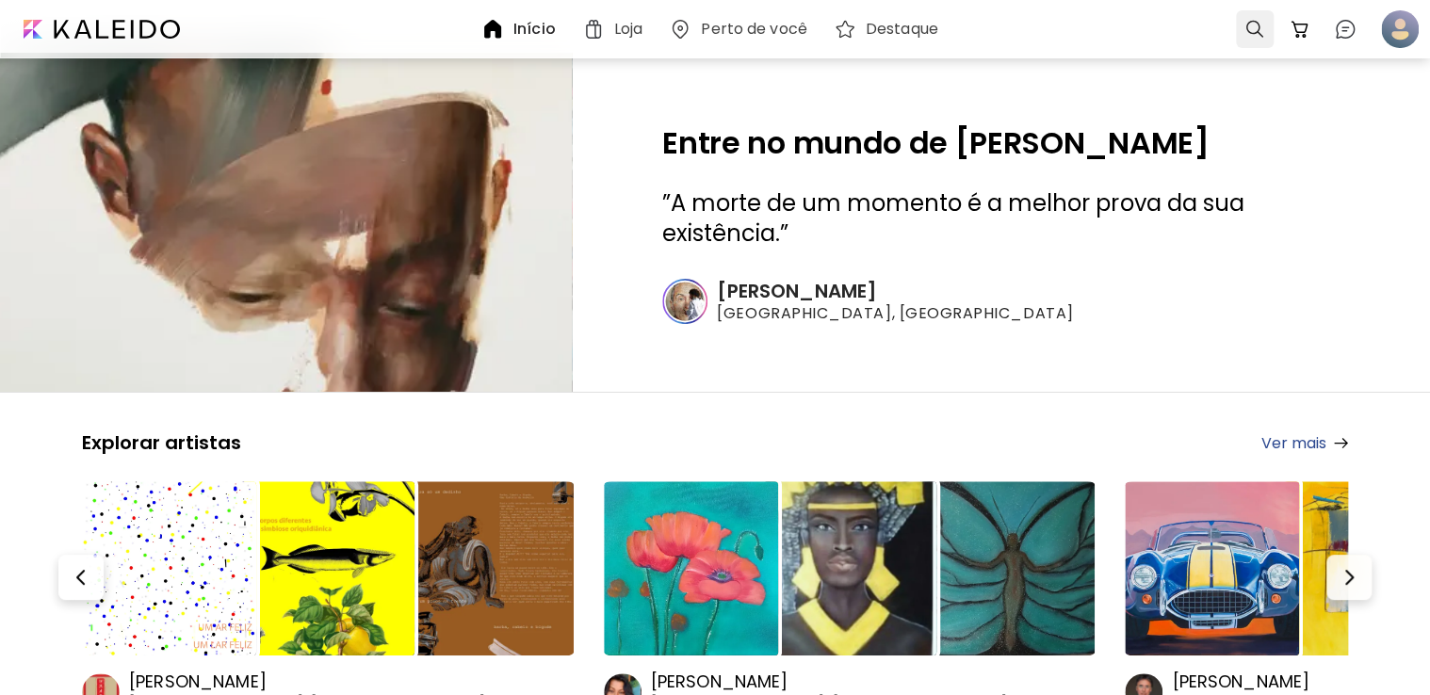
click at [1262, 26] on div at bounding box center [1255, 29] width 38 height 38
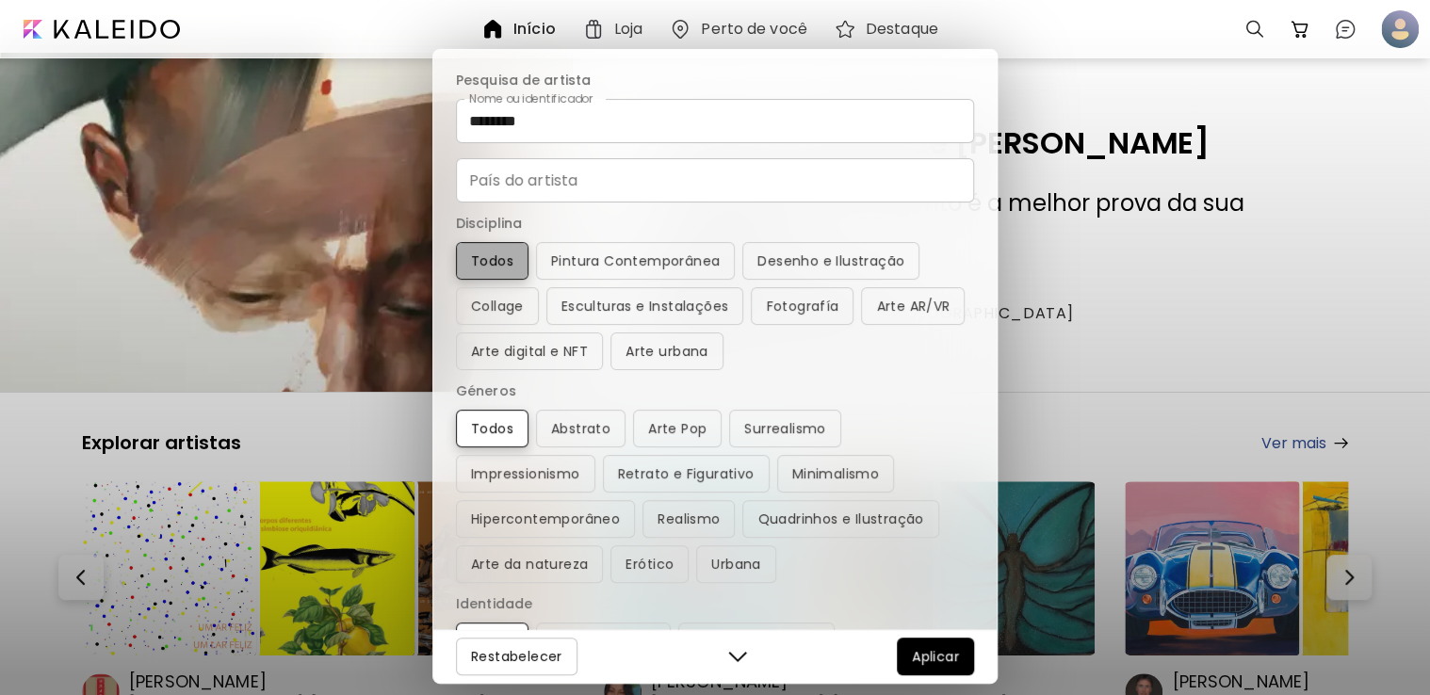
click at [505, 242] on button "Todos" at bounding box center [492, 261] width 73 height 38
click at [581, 137] on input "********" at bounding box center [715, 121] width 518 height 44
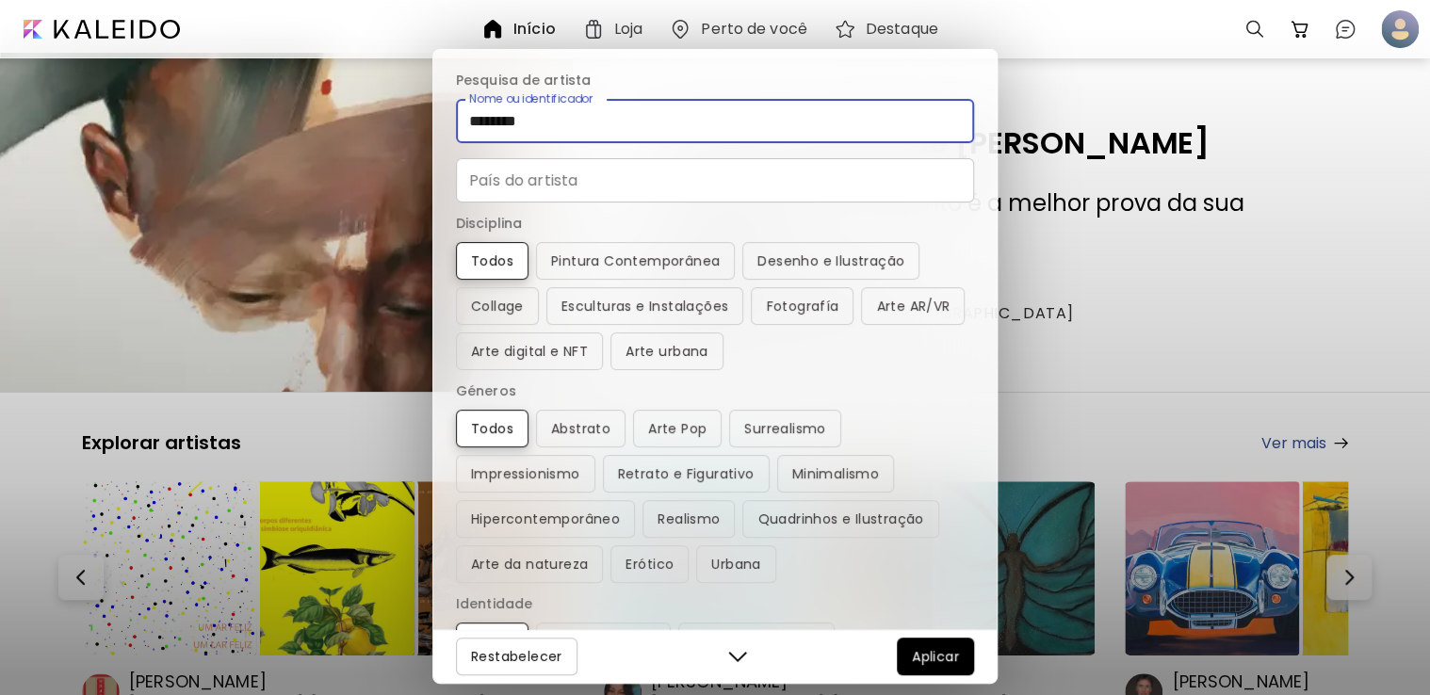
click at [581, 137] on input "********" at bounding box center [715, 121] width 518 height 44
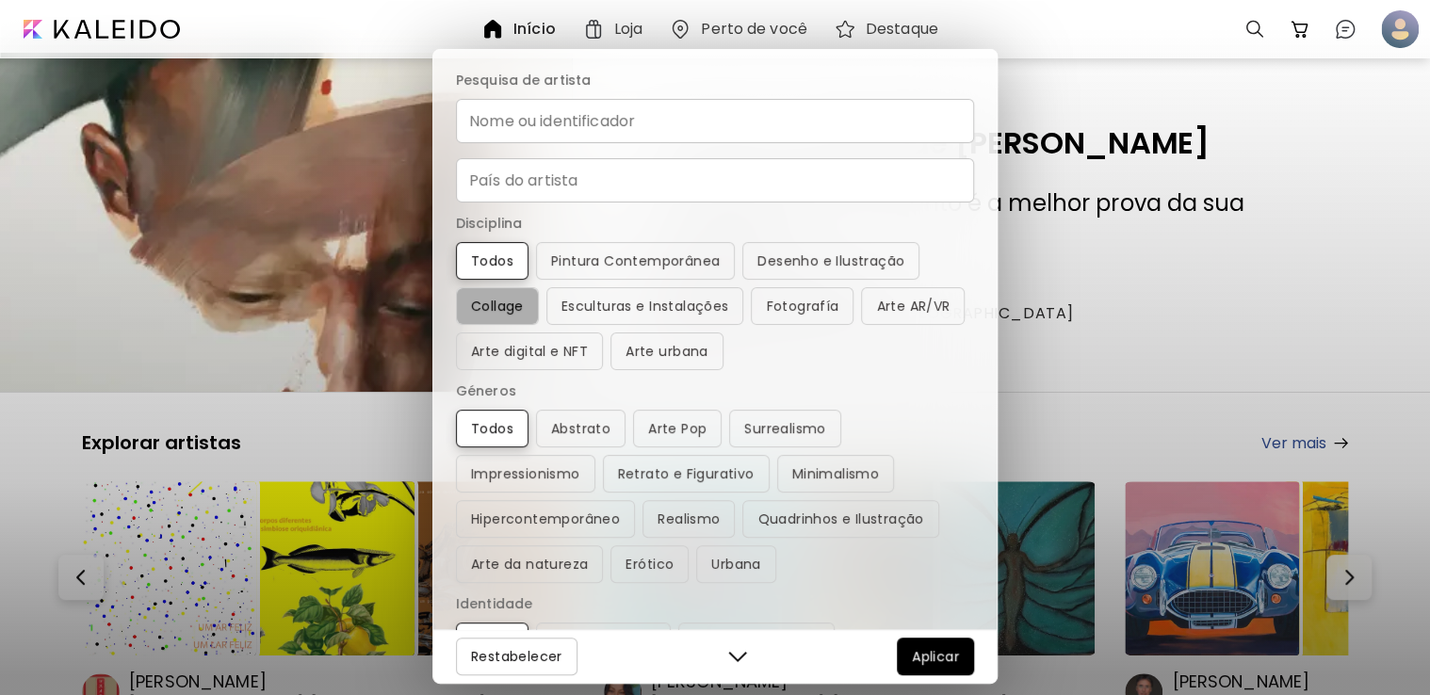
click at [488, 300] on span "Collage" at bounding box center [497, 306] width 53 height 23
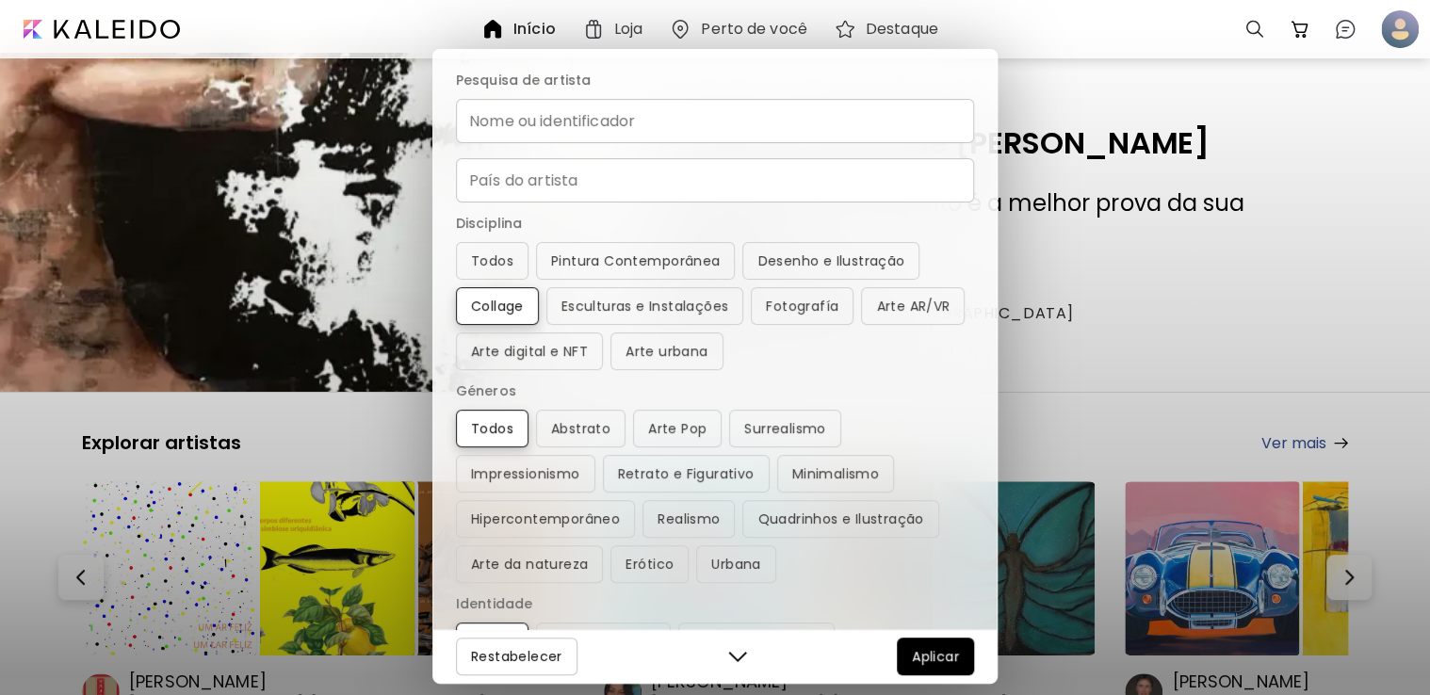
click at [960, 661] on button "Aplicar" at bounding box center [935, 657] width 77 height 38
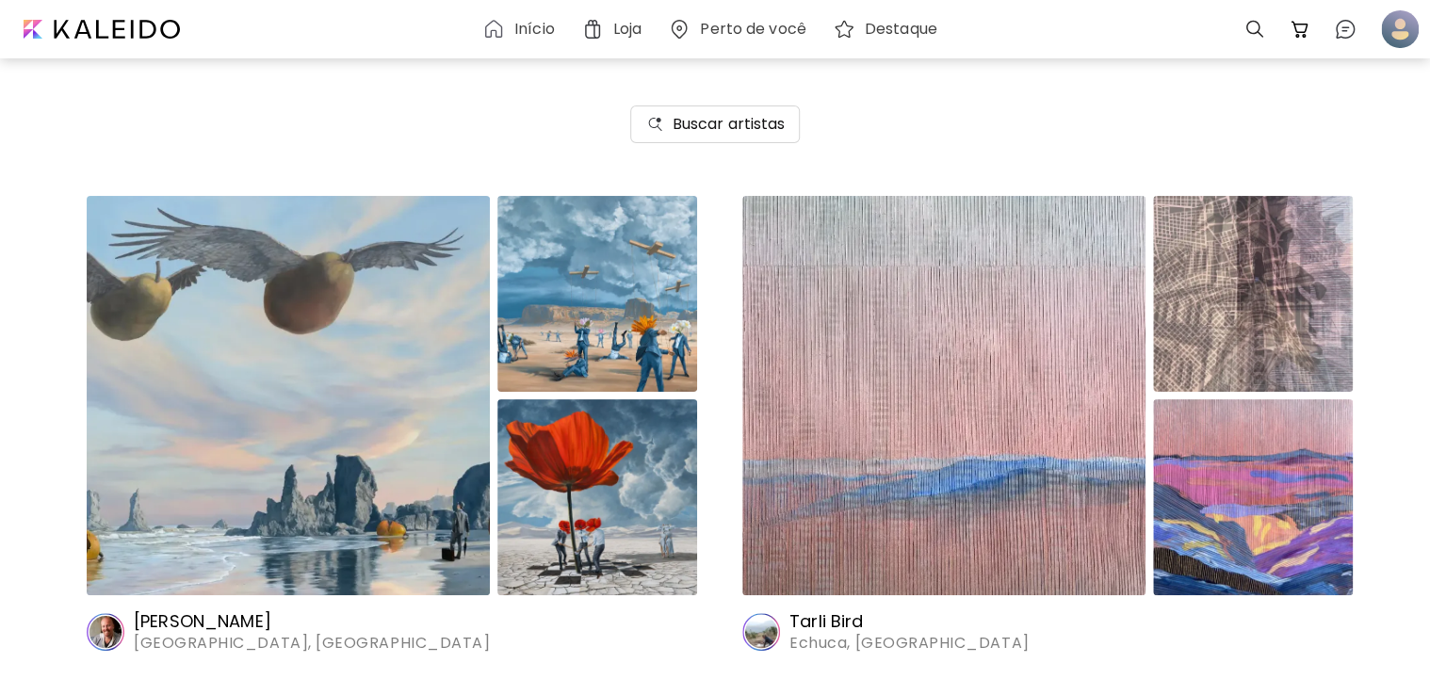
click at [355, 408] on img at bounding box center [288, 395] width 403 height 399
click at [952, 431] on img at bounding box center [943, 395] width 403 height 399
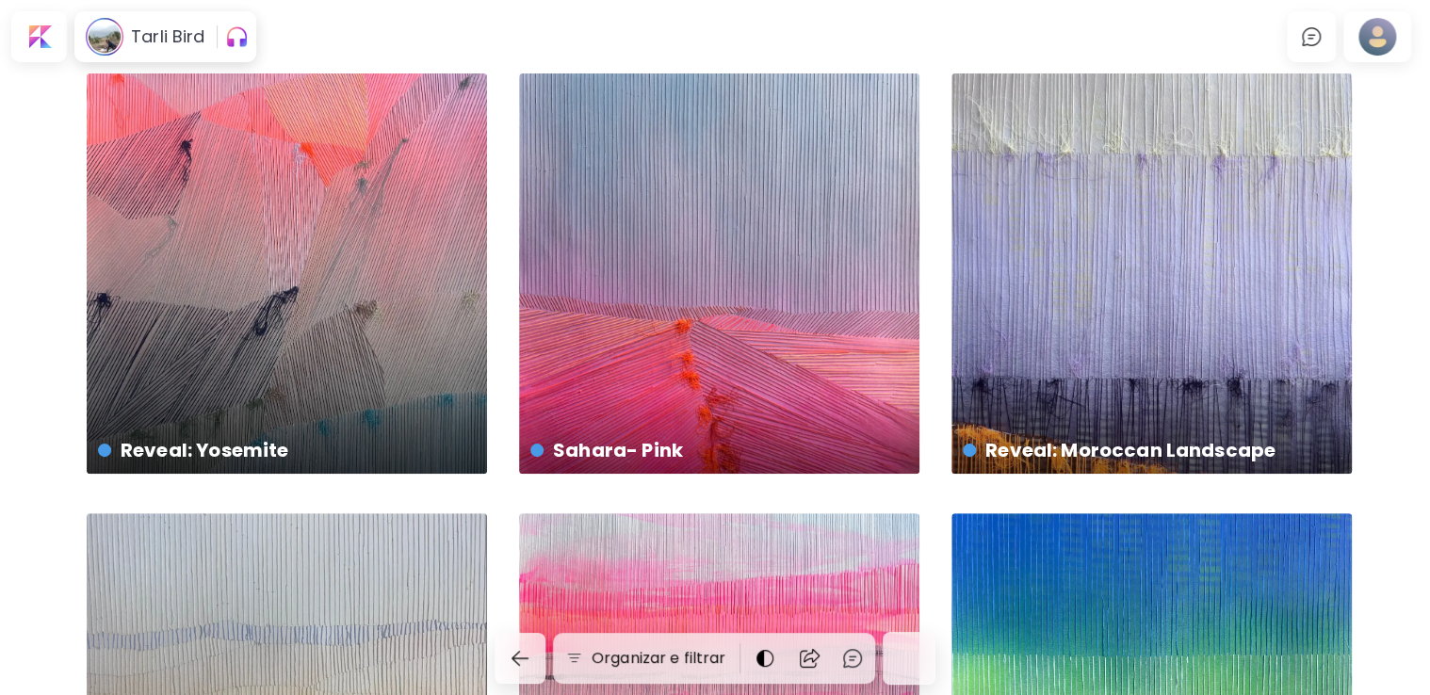
click at [900, 657] on div at bounding box center [909, 658] width 53 height 53
click at [712, 223] on div "Sahara- Pink US$ 1,050 | 70 x 100 cm" at bounding box center [719, 273] width 400 height 400
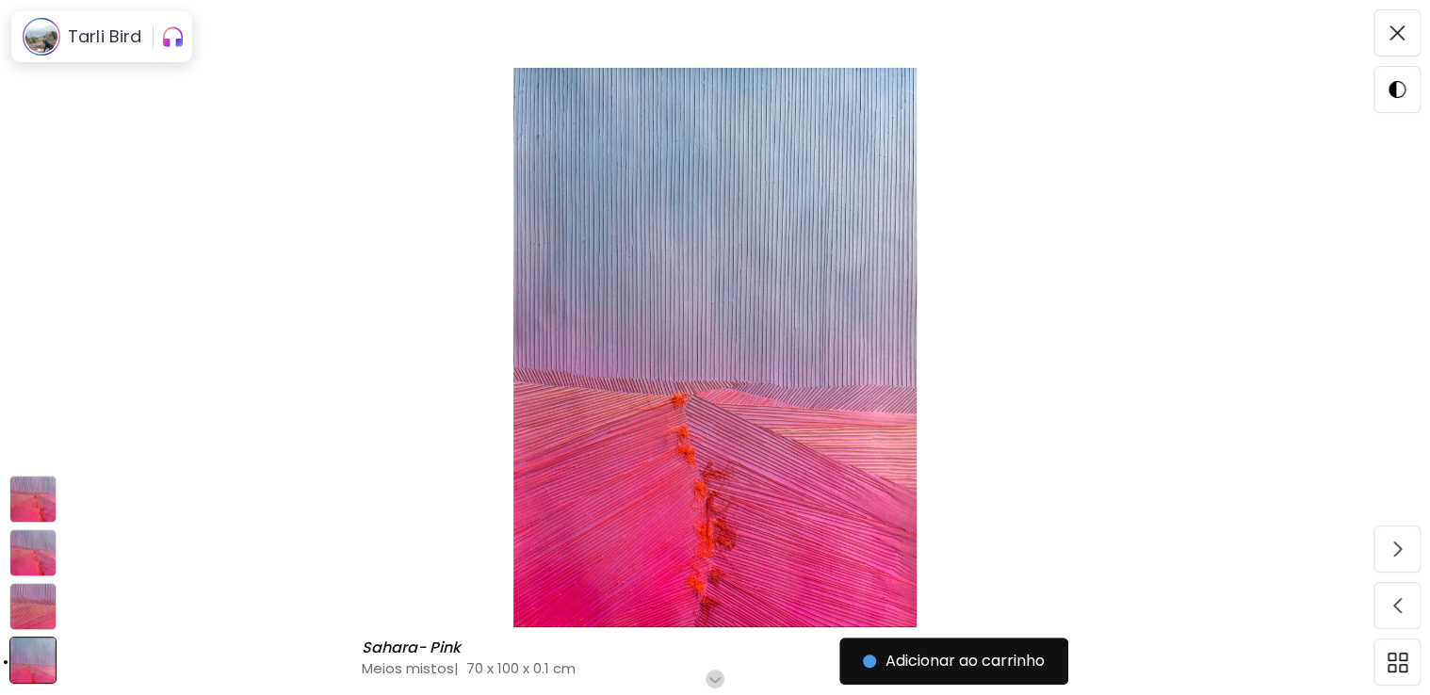
click at [29, 594] on img at bounding box center [32, 606] width 47 height 47
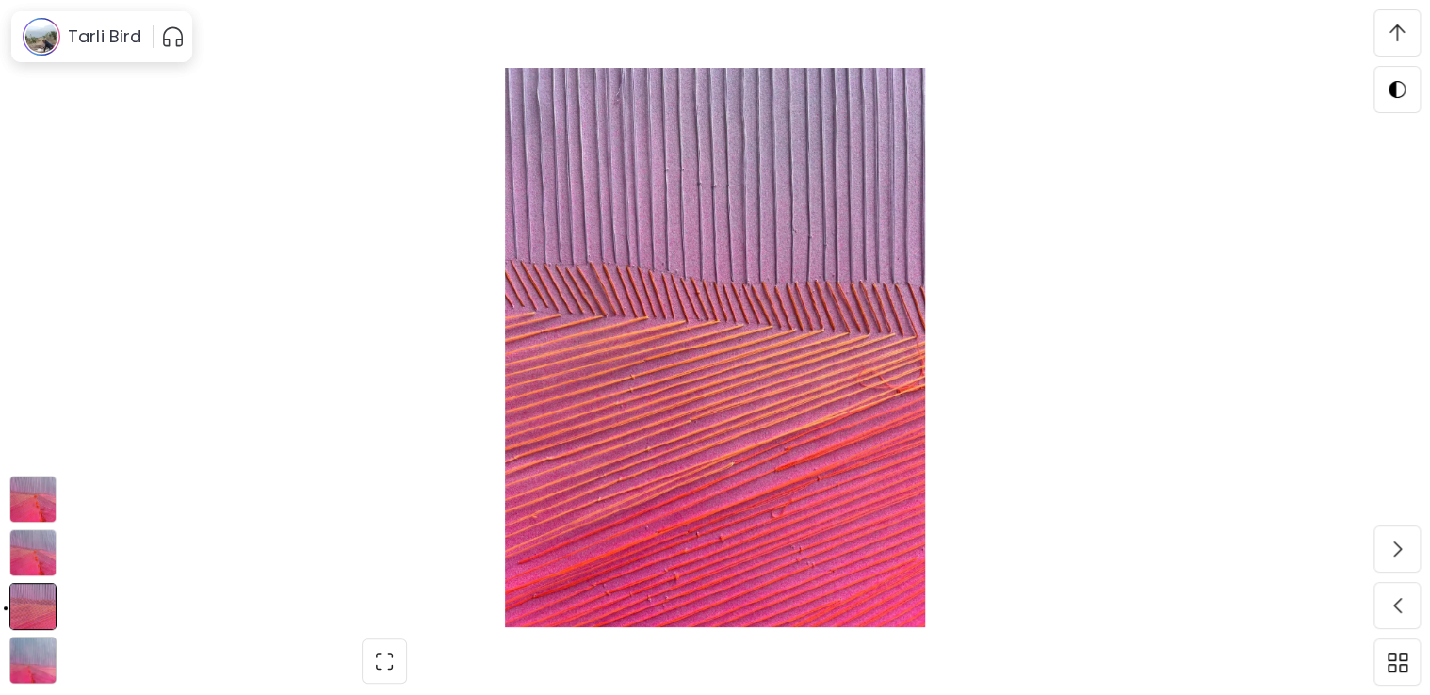
click at [40, 643] on img at bounding box center [32, 660] width 47 height 47
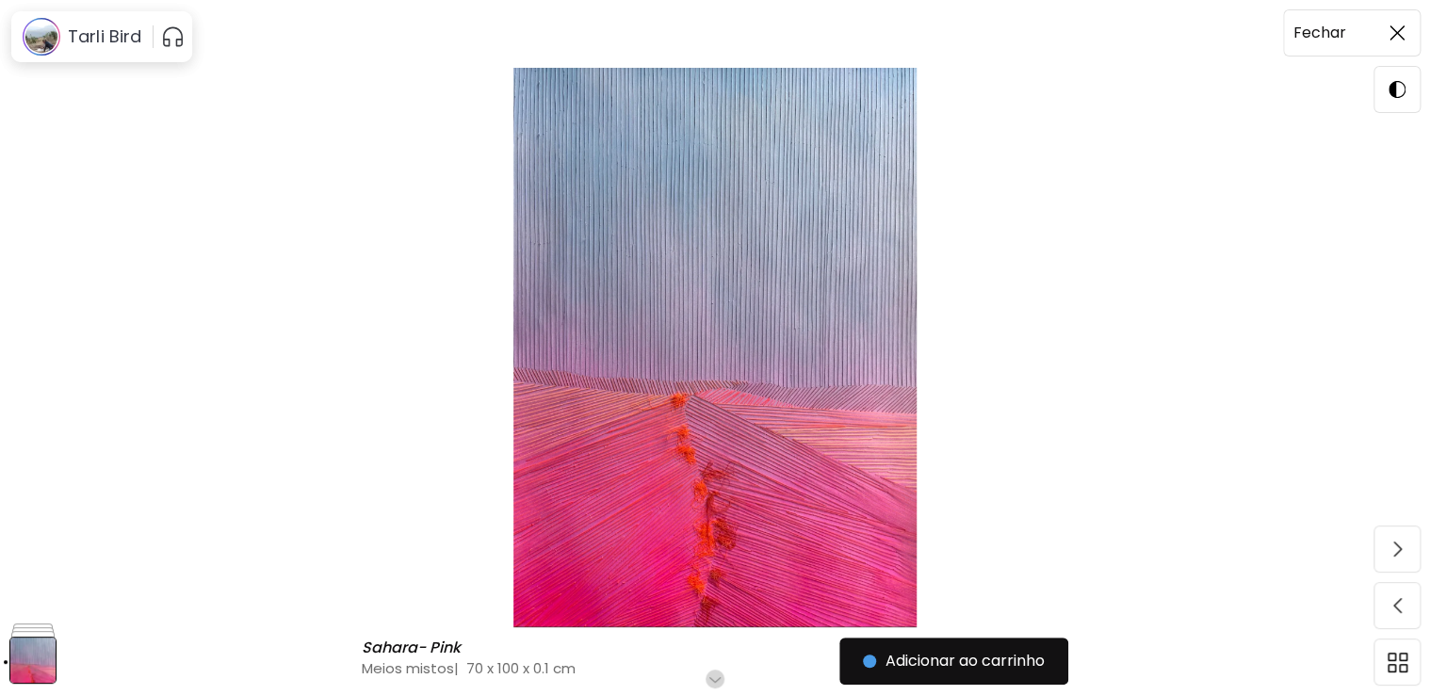
click at [1376, 24] on div at bounding box center [1397, 32] width 45 height 45
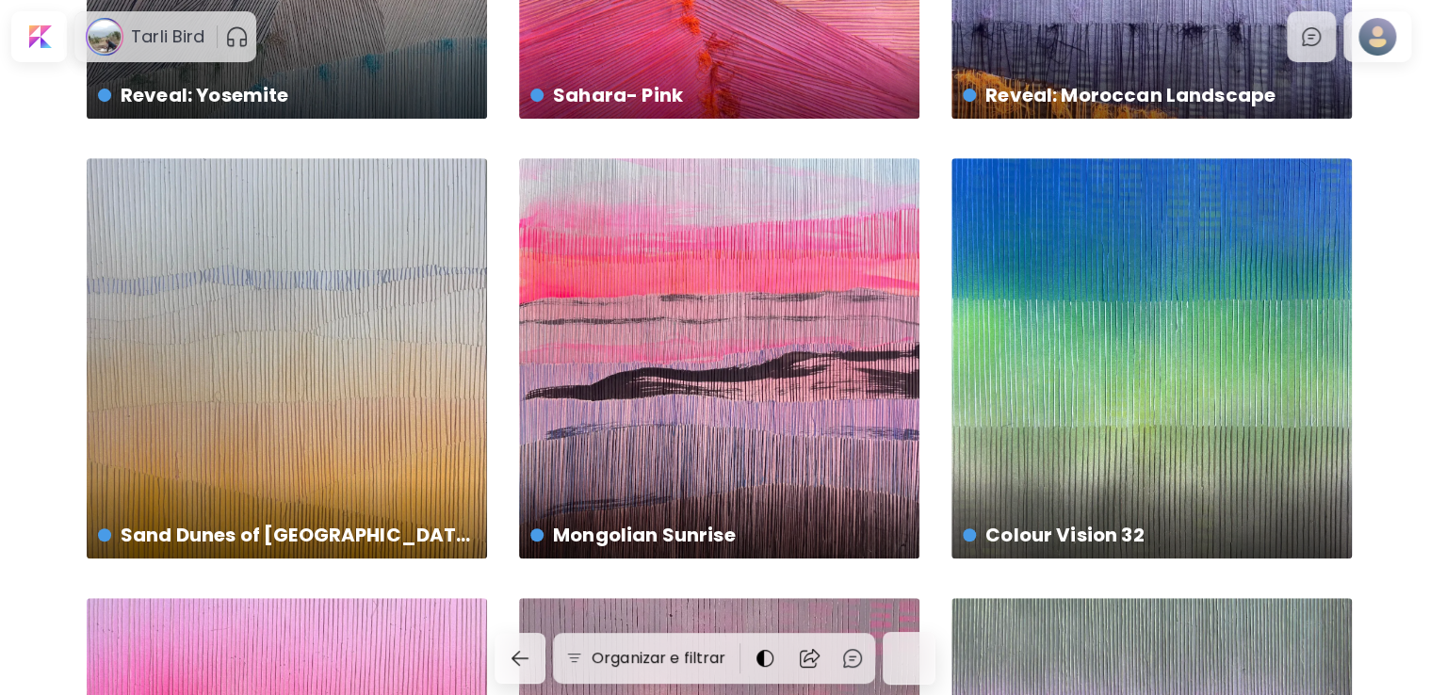
scroll to position [377, 0]
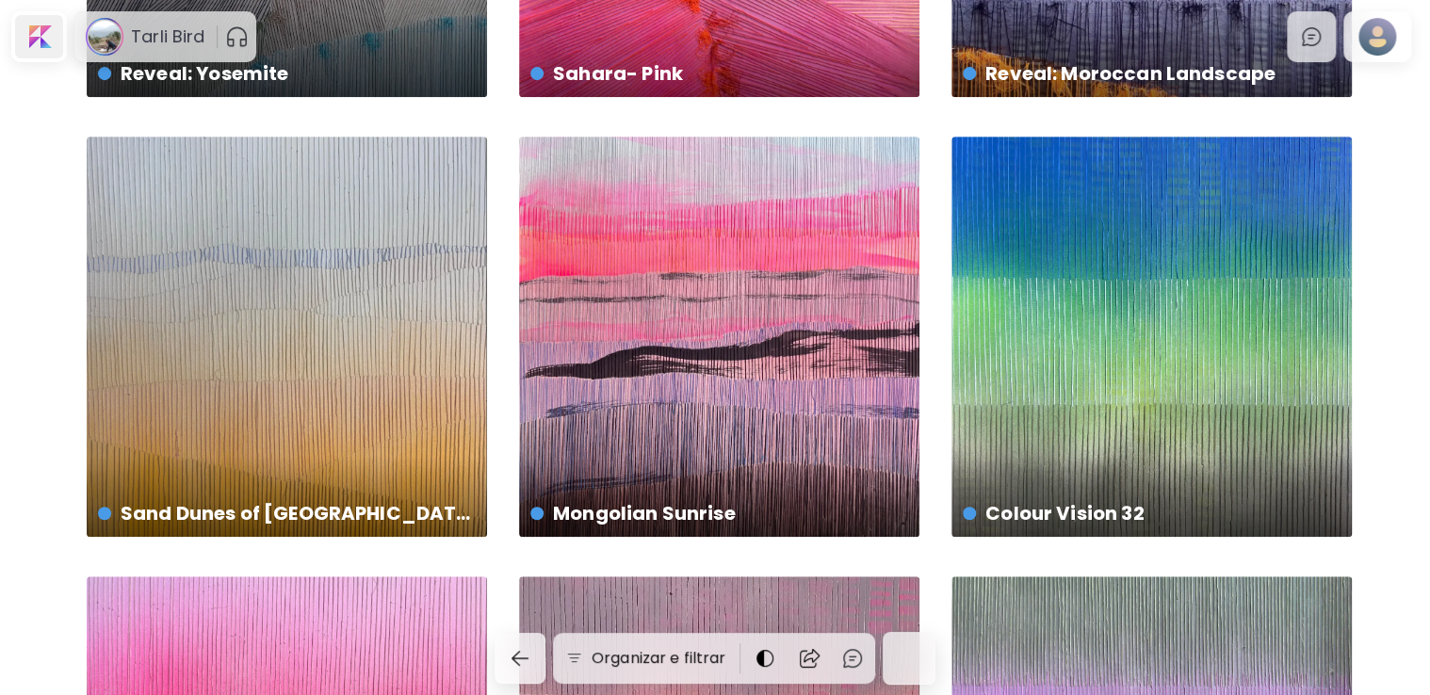
click at [31, 36] on div at bounding box center [39, 36] width 48 height 43
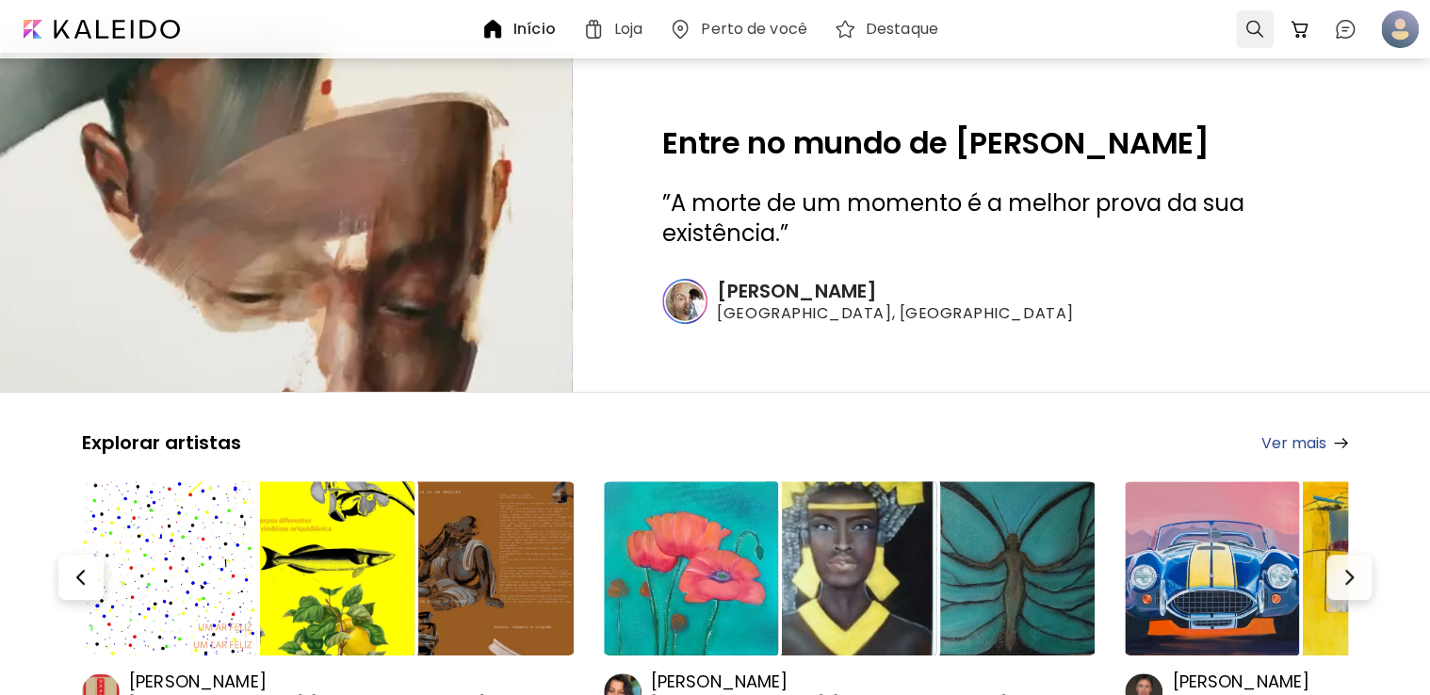
click at [1253, 28] on div at bounding box center [1255, 29] width 38 height 38
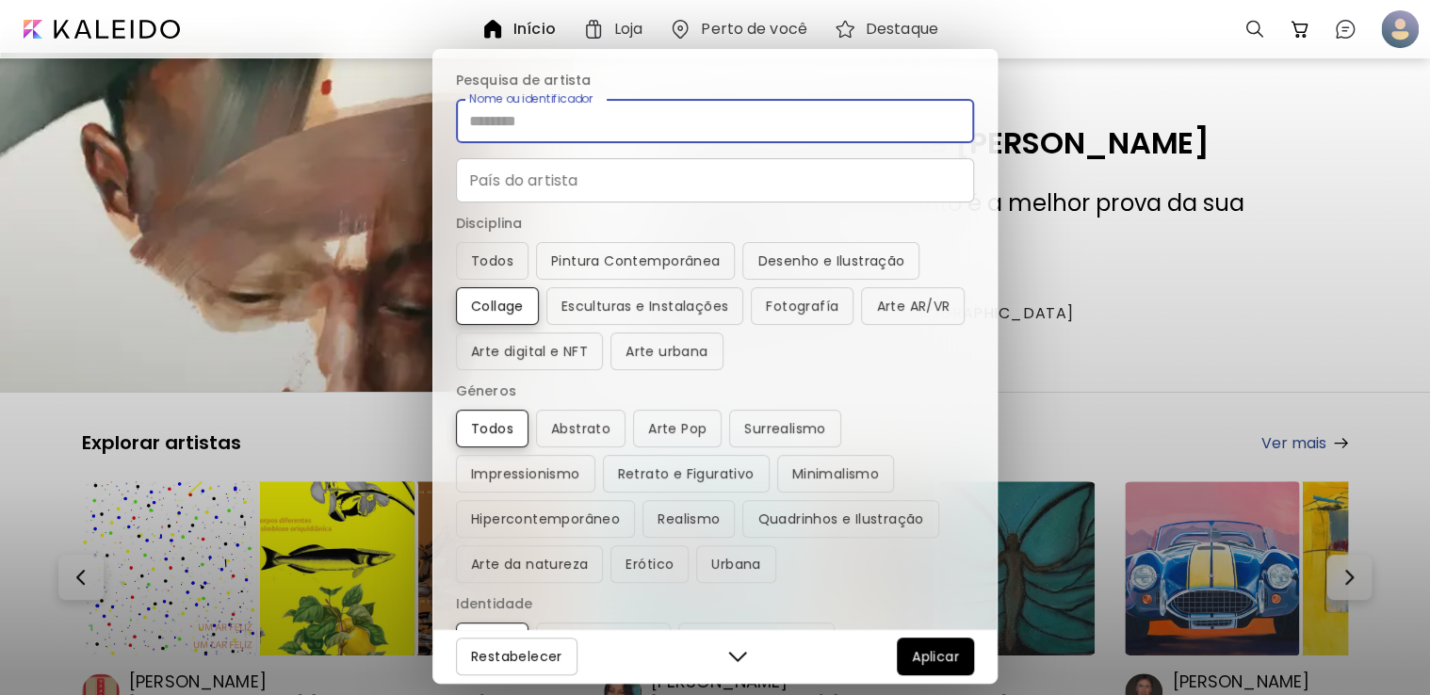
click at [656, 128] on input "Nome ou identificador" at bounding box center [715, 121] width 518 height 44
type input "*****"
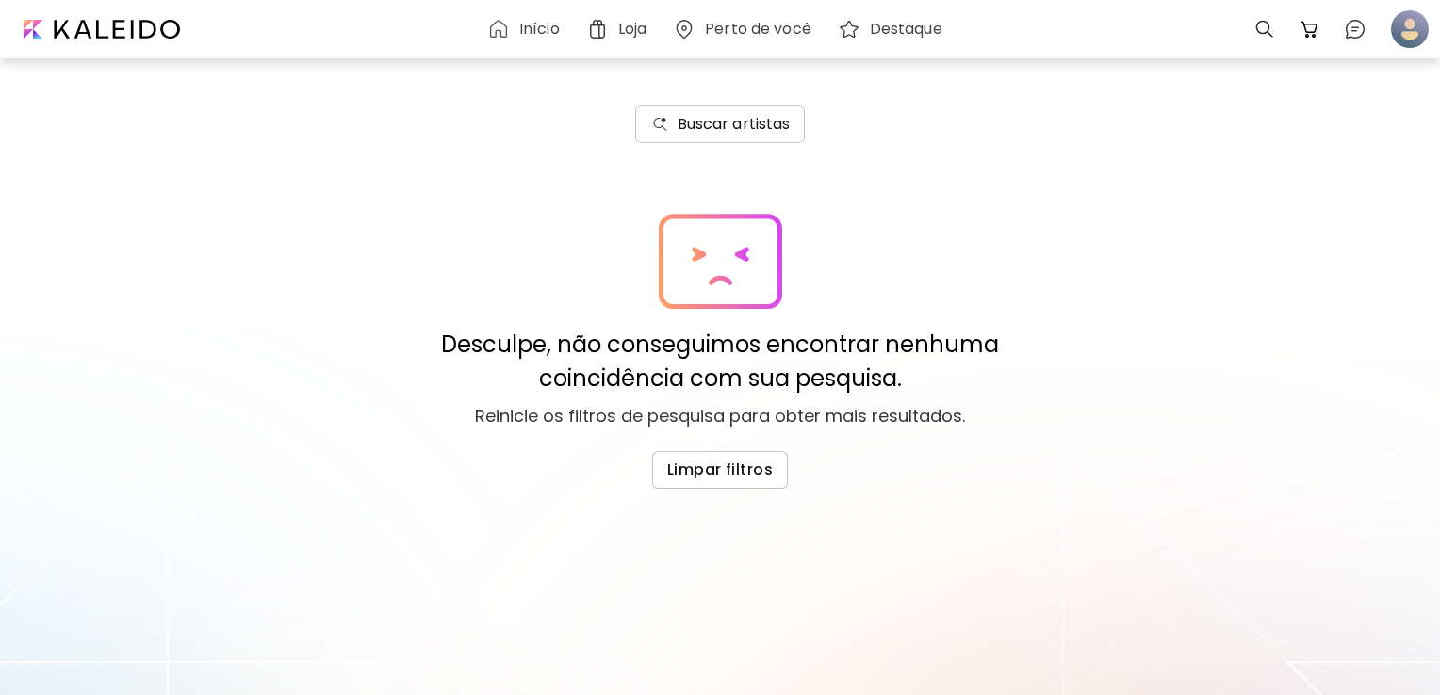
click at [688, 134] on h6 "Buscar artistas" at bounding box center [733, 124] width 113 height 23
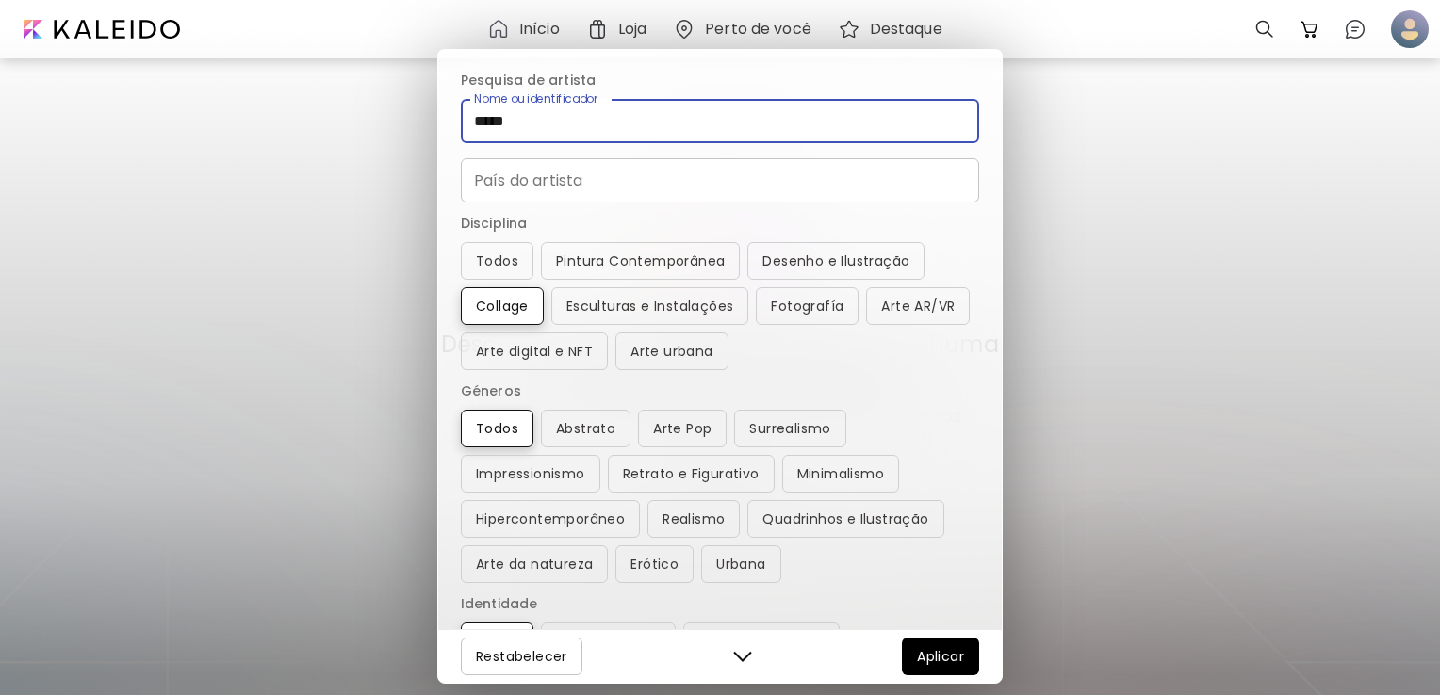
click at [545, 119] on input "*****" at bounding box center [720, 121] width 518 height 44
click at [546, 119] on input "*****" at bounding box center [720, 121] width 518 height 44
click at [635, 106] on button "Buscar artistas" at bounding box center [720, 125] width 171 height 38
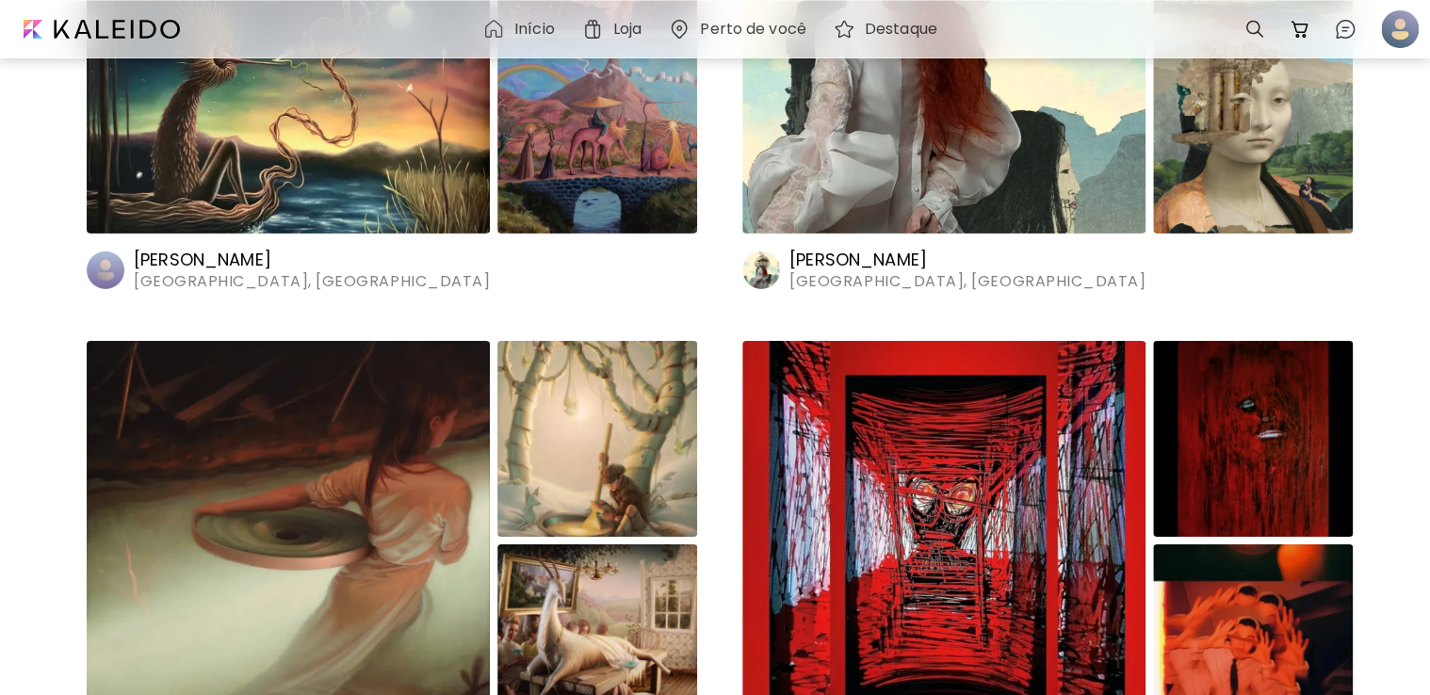
scroll to position [2732, 0]
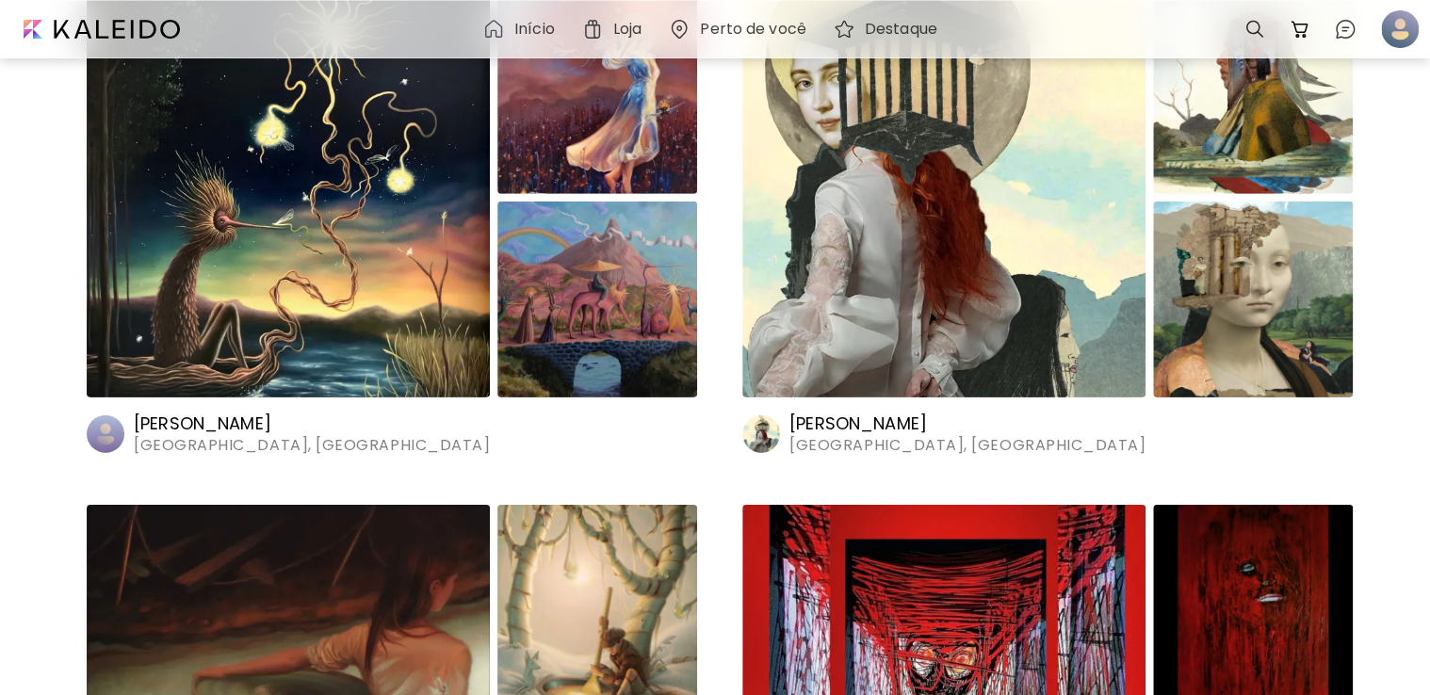
click at [1311, 276] on img at bounding box center [1253, 300] width 200 height 196
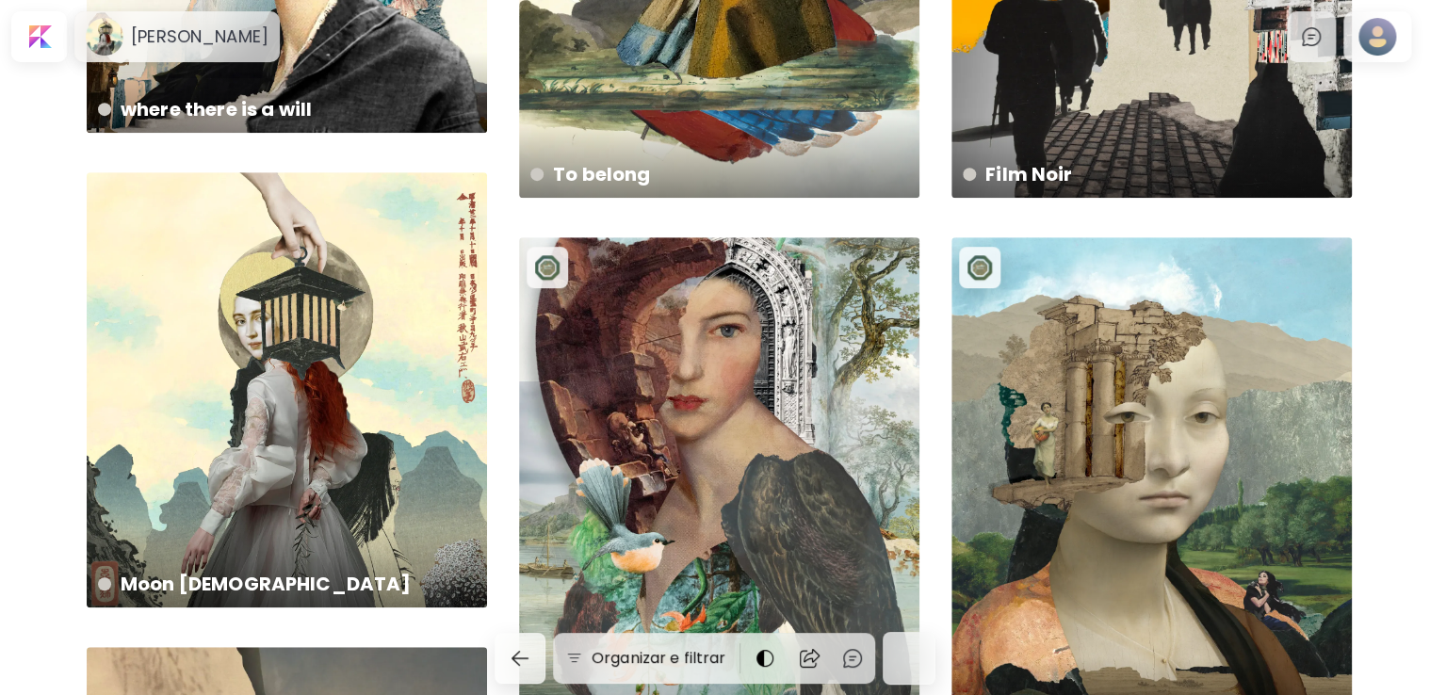
scroll to position [377, 0]
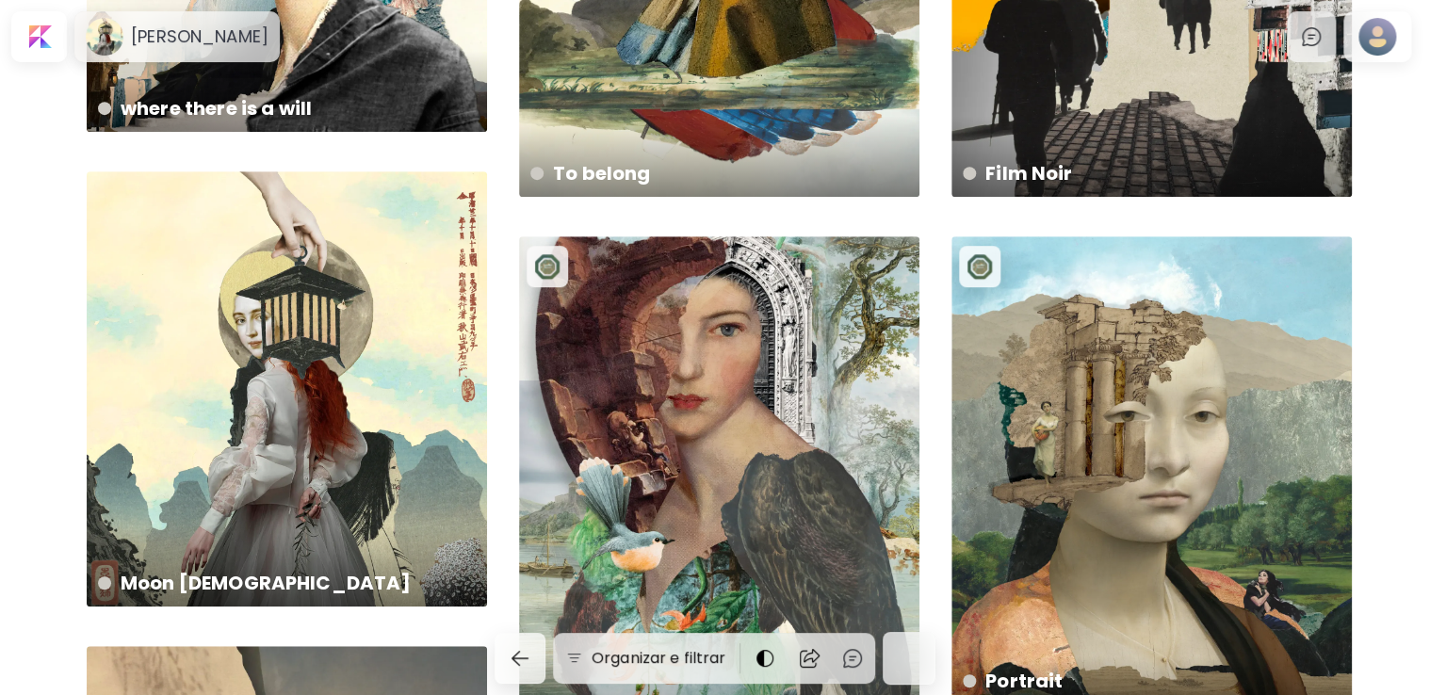
drag, startPoint x: 1114, startPoint y: 441, endPoint x: 1024, endPoint y: 469, distance: 93.9
click at [1024, 469] on div "Portrait Disponível | 8229.6 x 10287 cm" at bounding box center [1152, 486] width 400 height 500
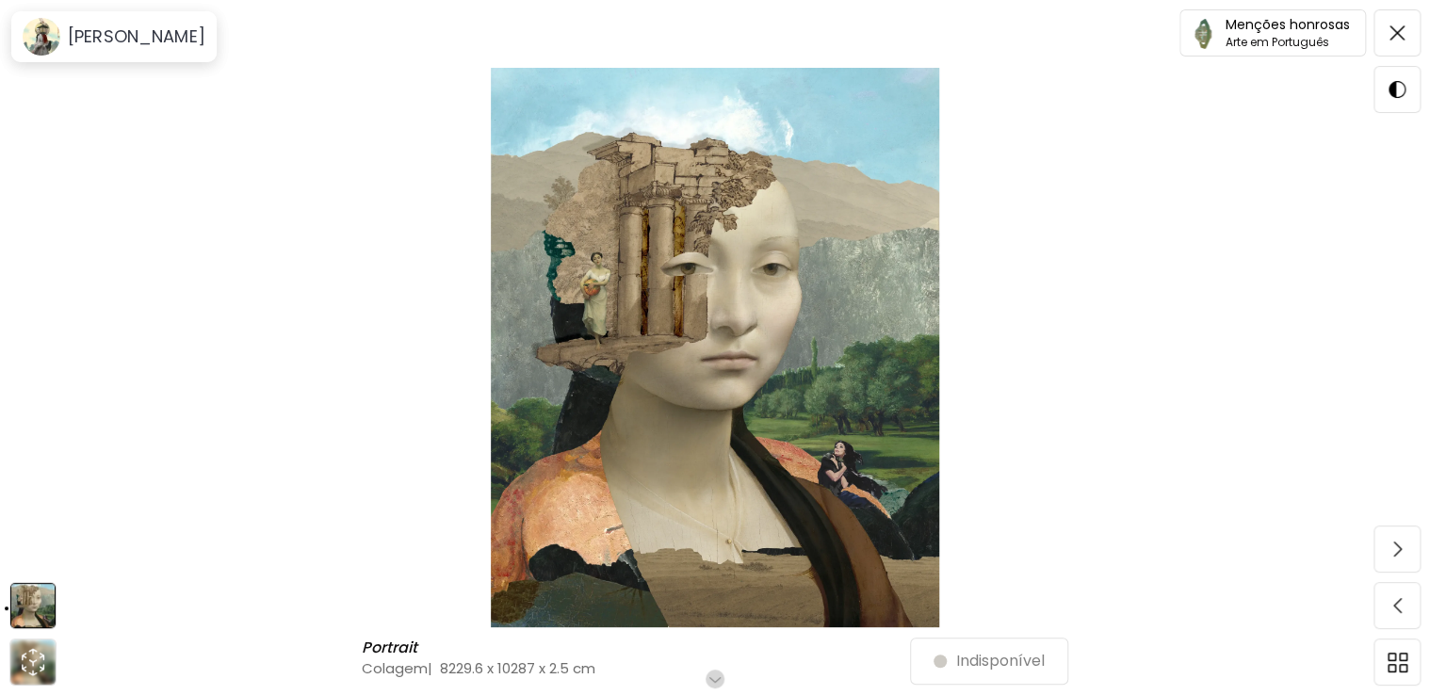
click at [1391, 5] on div "Portrait Portrait Colagem | 8229.6 x 10287 x 2.5 cm Role para mais Indisponível" at bounding box center [715, 347] width 1430 height 695
click at [1399, 20] on span at bounding box center [1397, 33] width 40 height 40
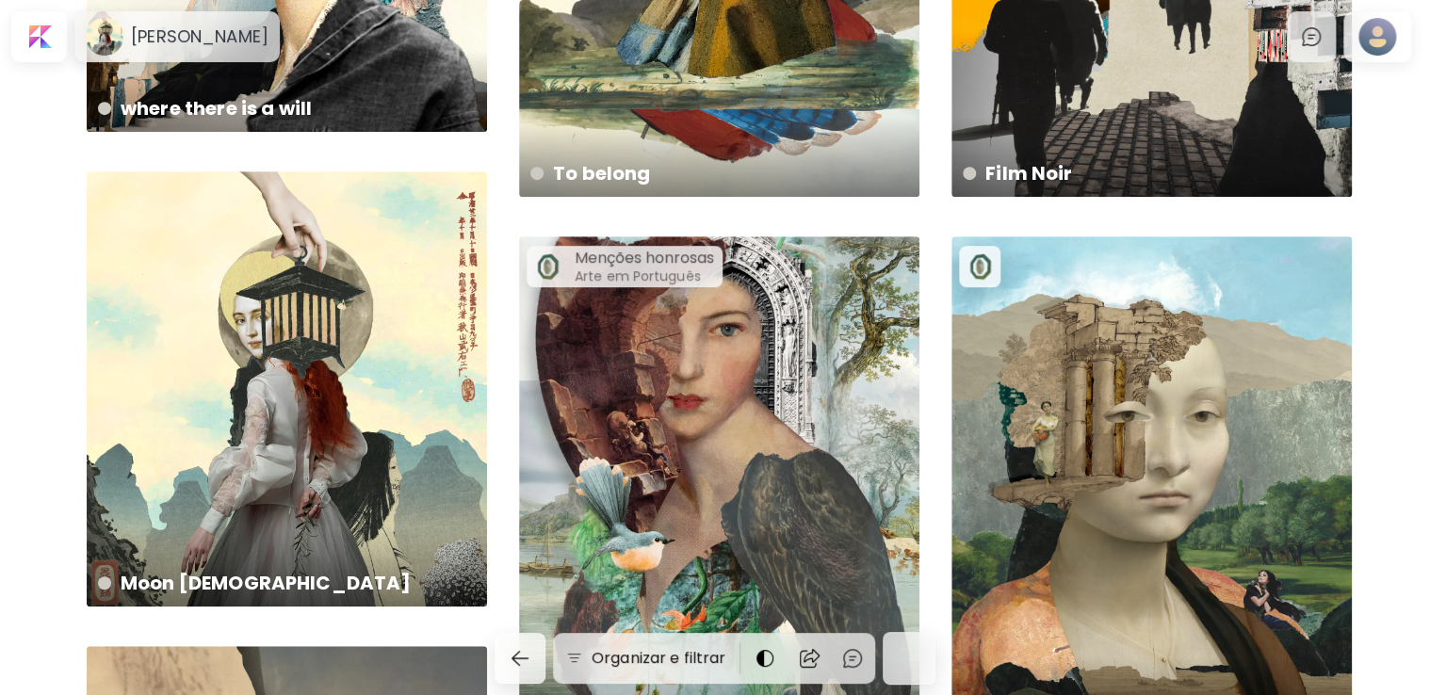
click at [571, 270] on div "Menções honrosas Arte em Português" at bounding box center [625, 266] width 196 height 41
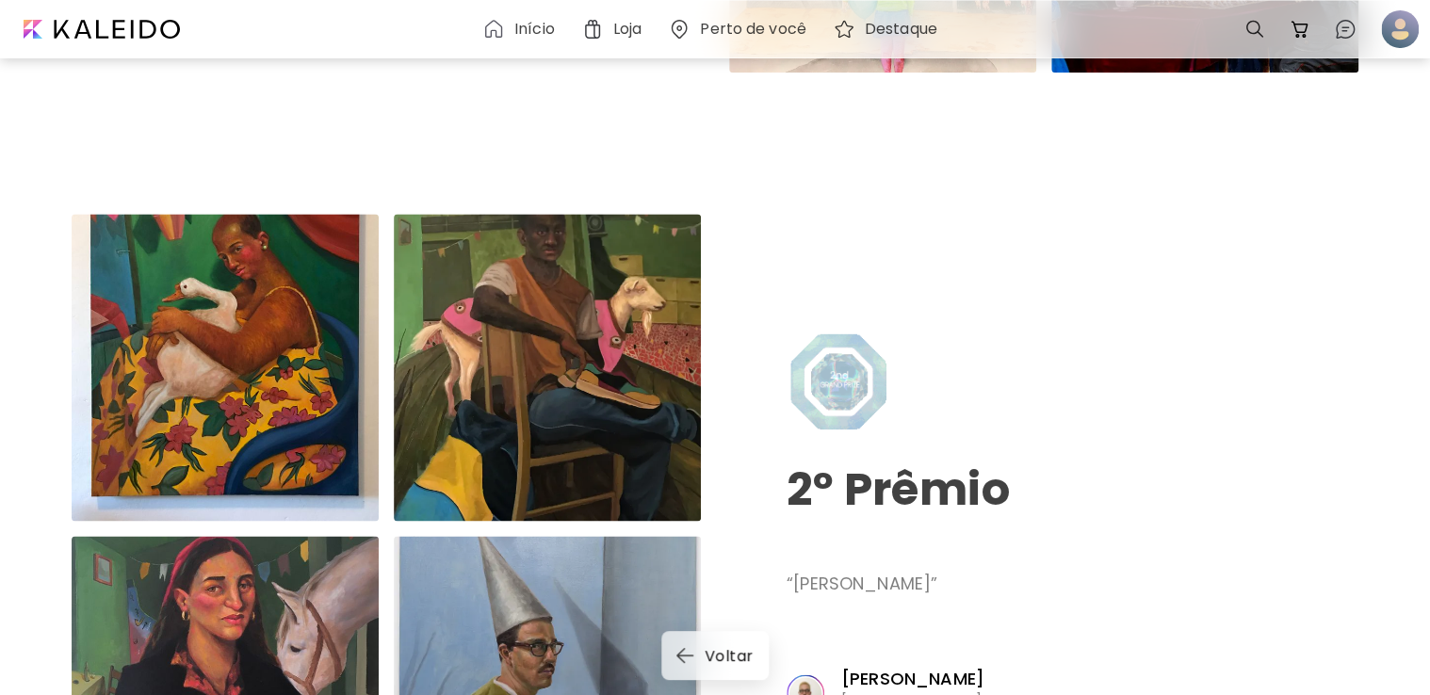
scroll to position [1413, 0]
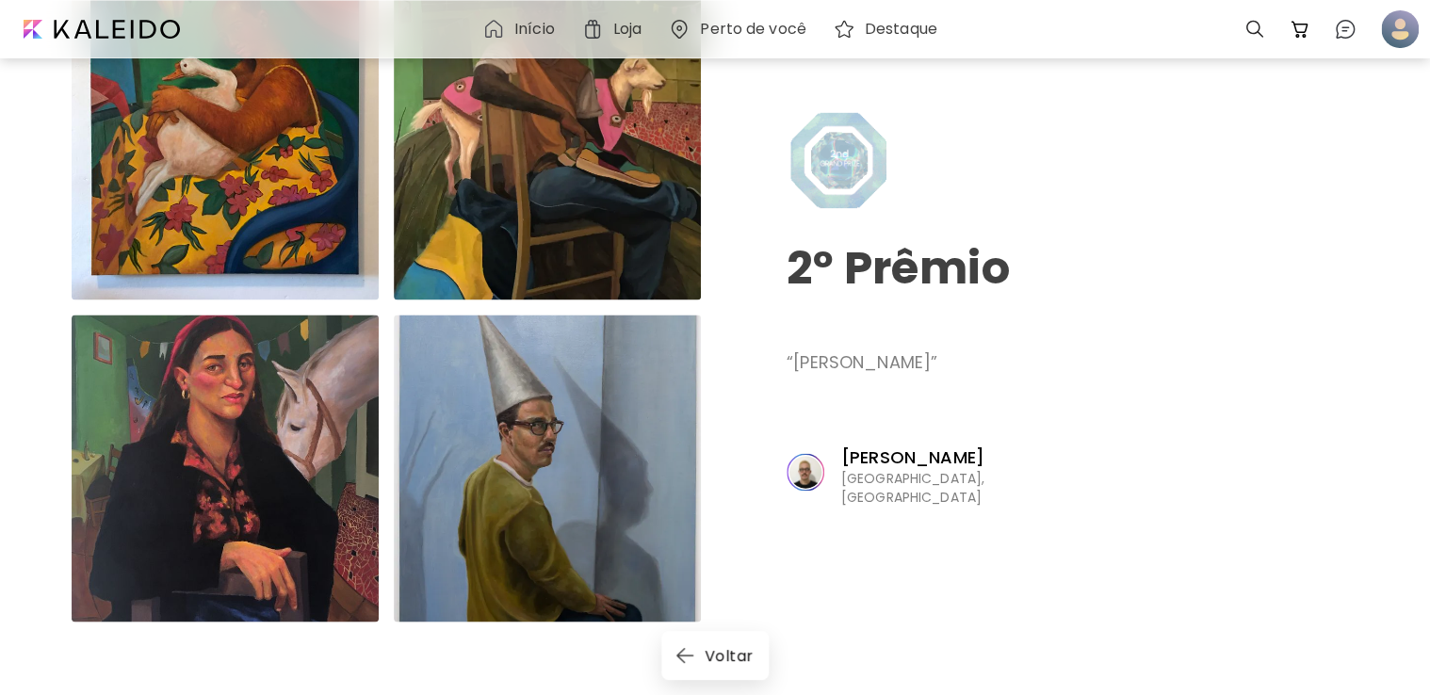
click at [1268, 33] on div at bounding box center [1255, 29] width 38 height 38
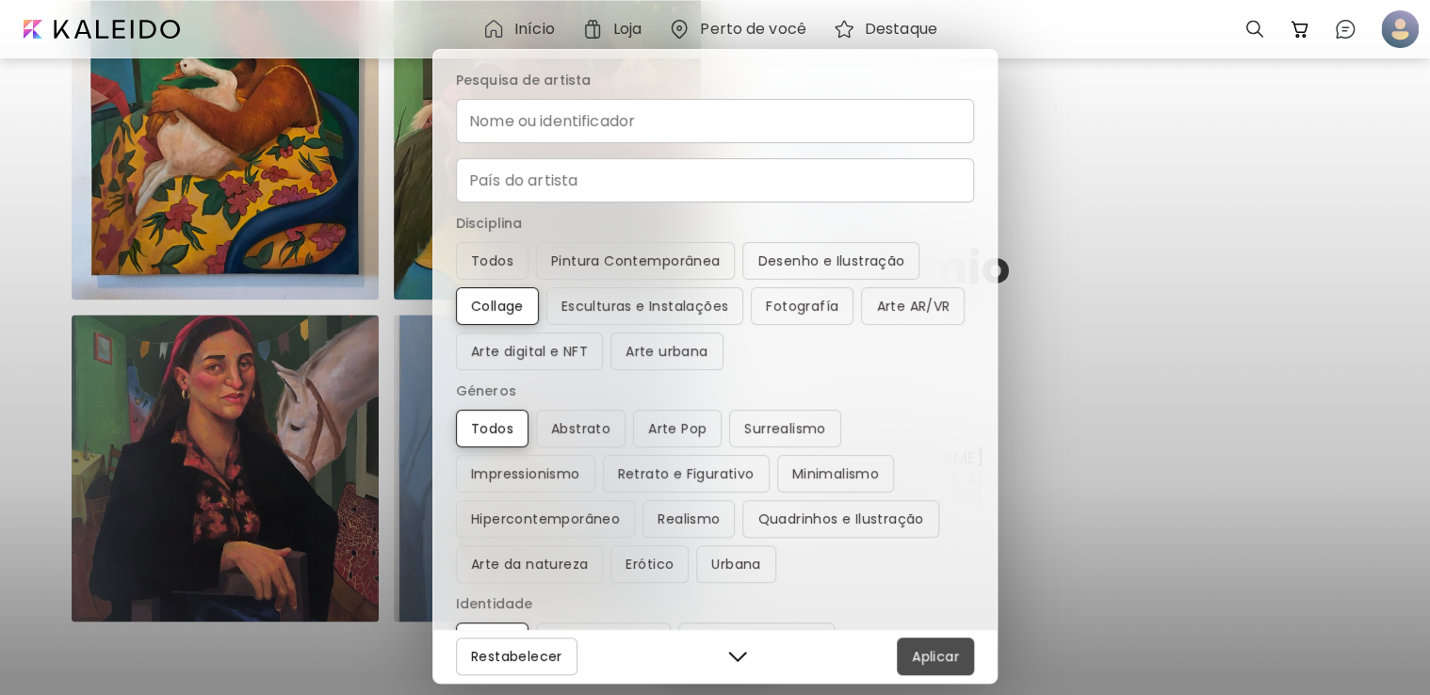
click at [935, 665] on span "Aplicar" at bounding box center [935, 656] width 47 height 23
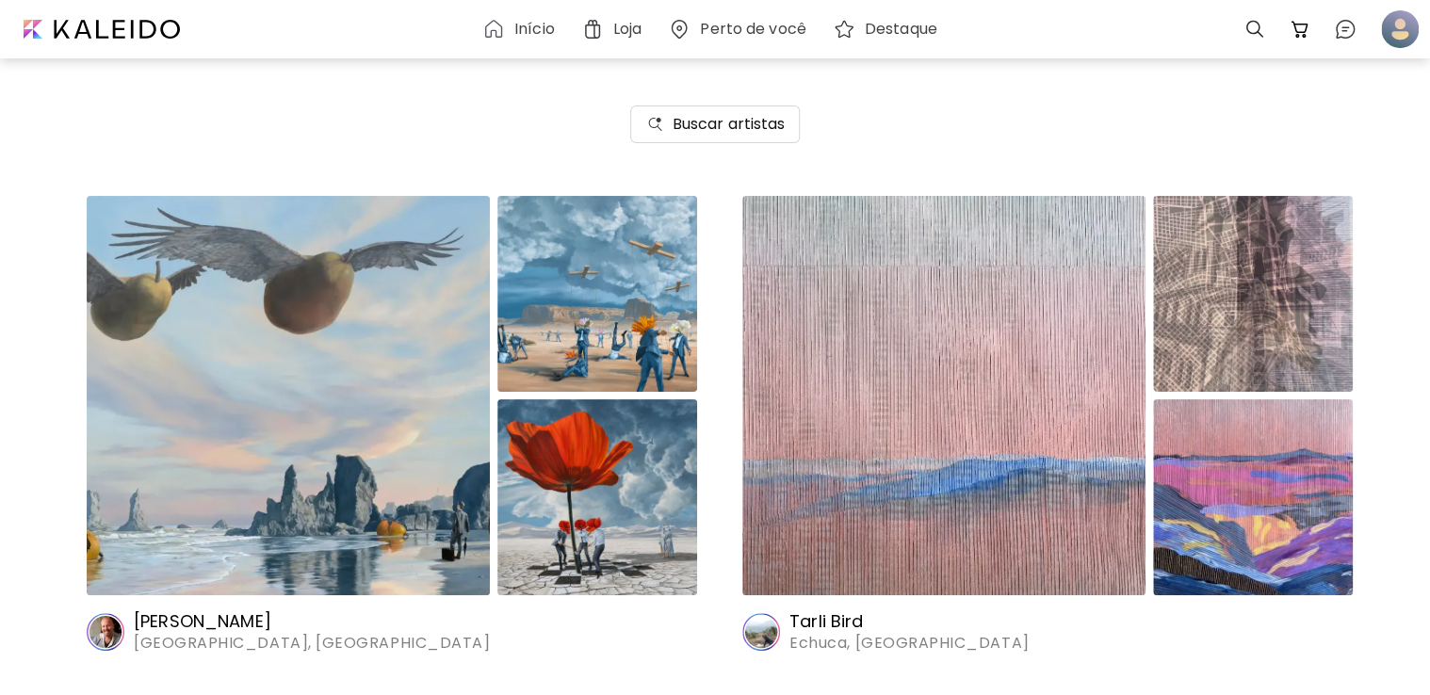
click at [311, 366] on img at bounding box center [288, 395] width 403 height 399
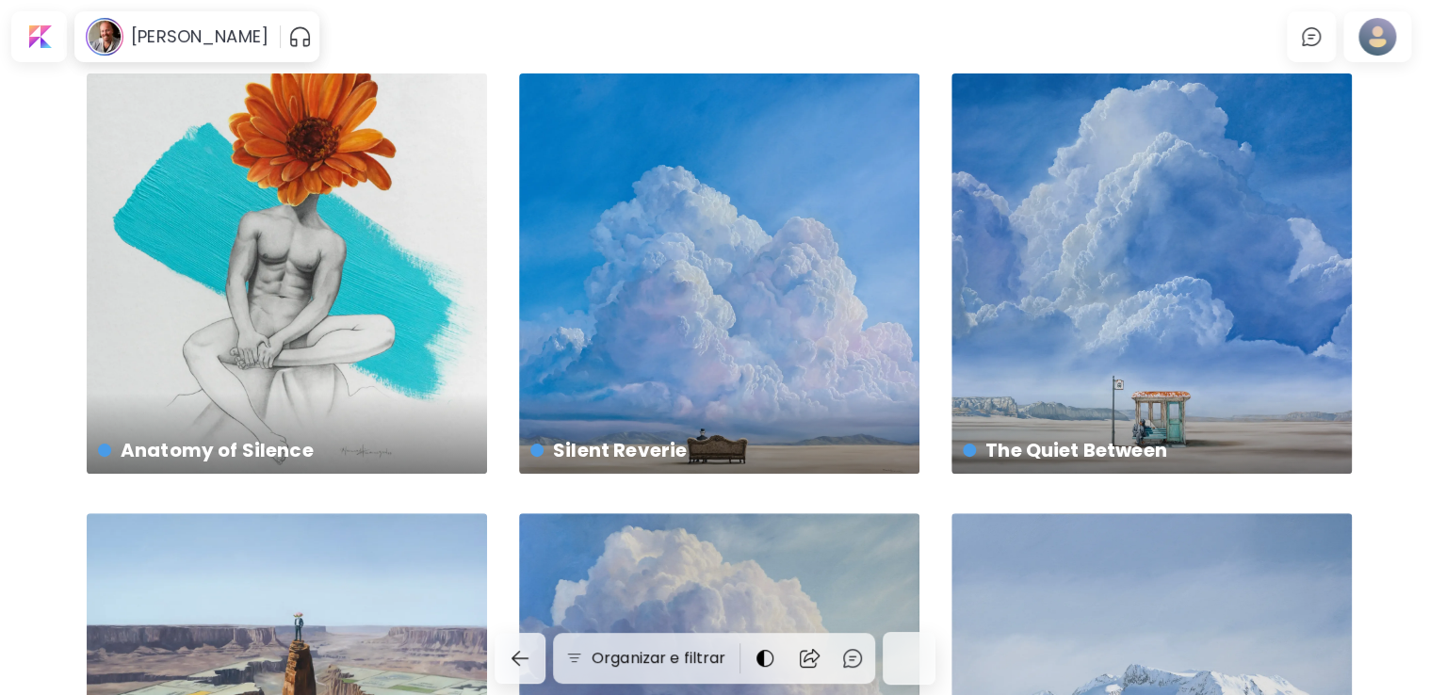
click at [426, 251] on div "Anatomy of Silence US$ 1,792 | 30.5 x 40.6 cm" at bounding box center [287, 273] width 400 height 400
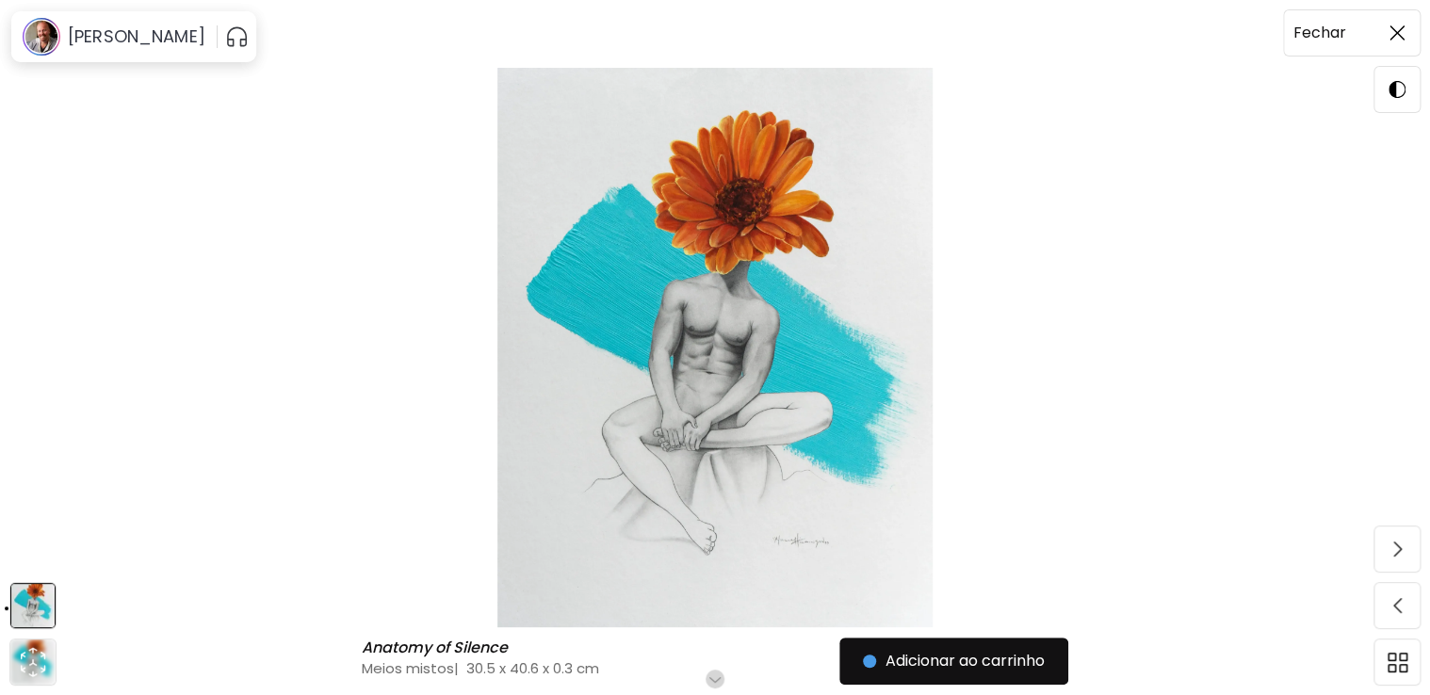
click at [1407, 40] on span at bounding box center [1397, 33] width 40 height 40
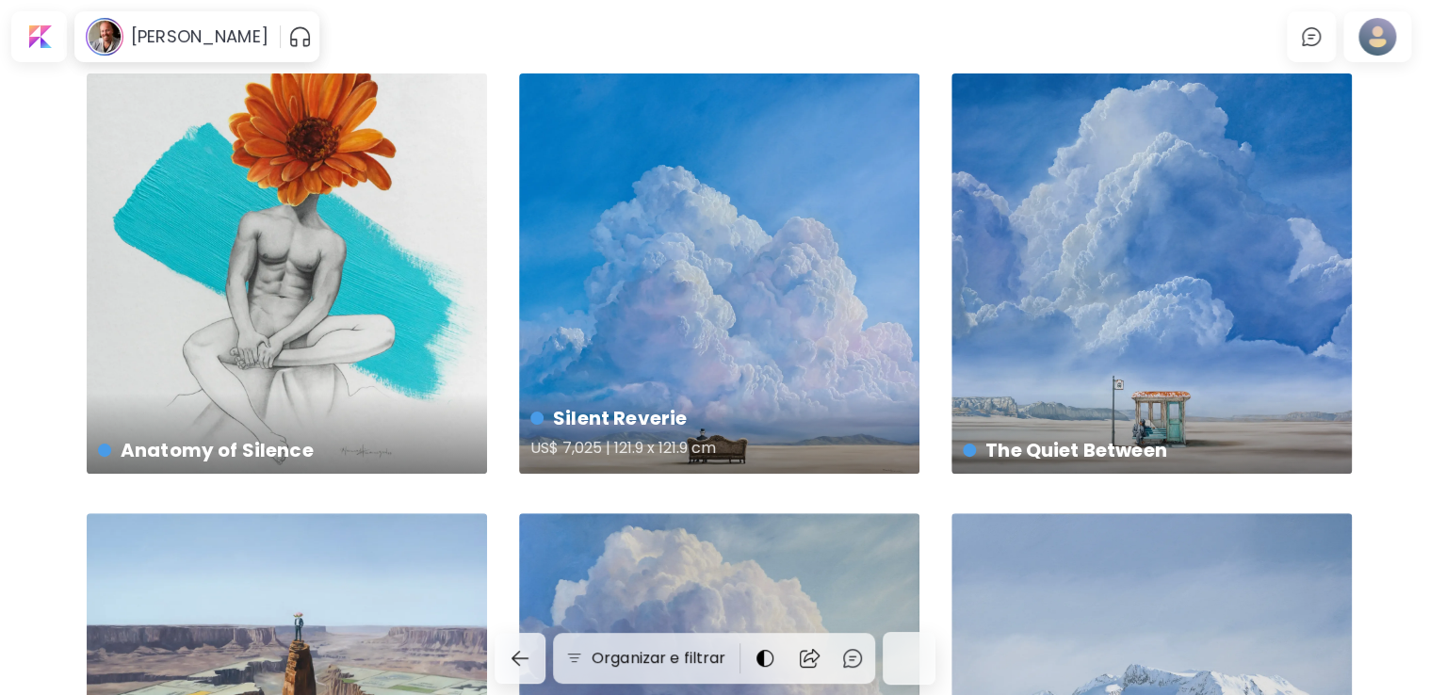
click at [691, 253] on div "Silent Reverie US$ 7,025 | 121.9 x 121.9 cm" at bounding box center [719, 273] width 400 height 400
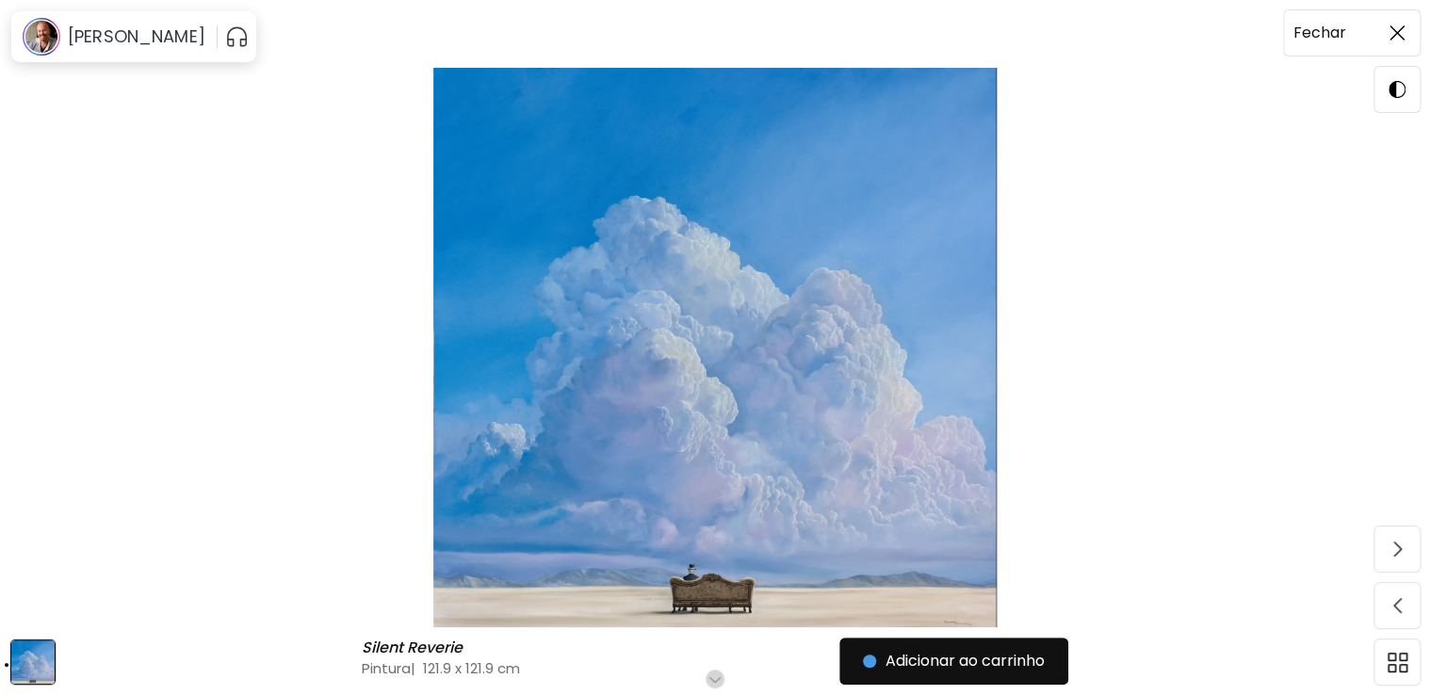
click at [1399, 51] on span at bounding box center [1397, 33] width 40 height 40
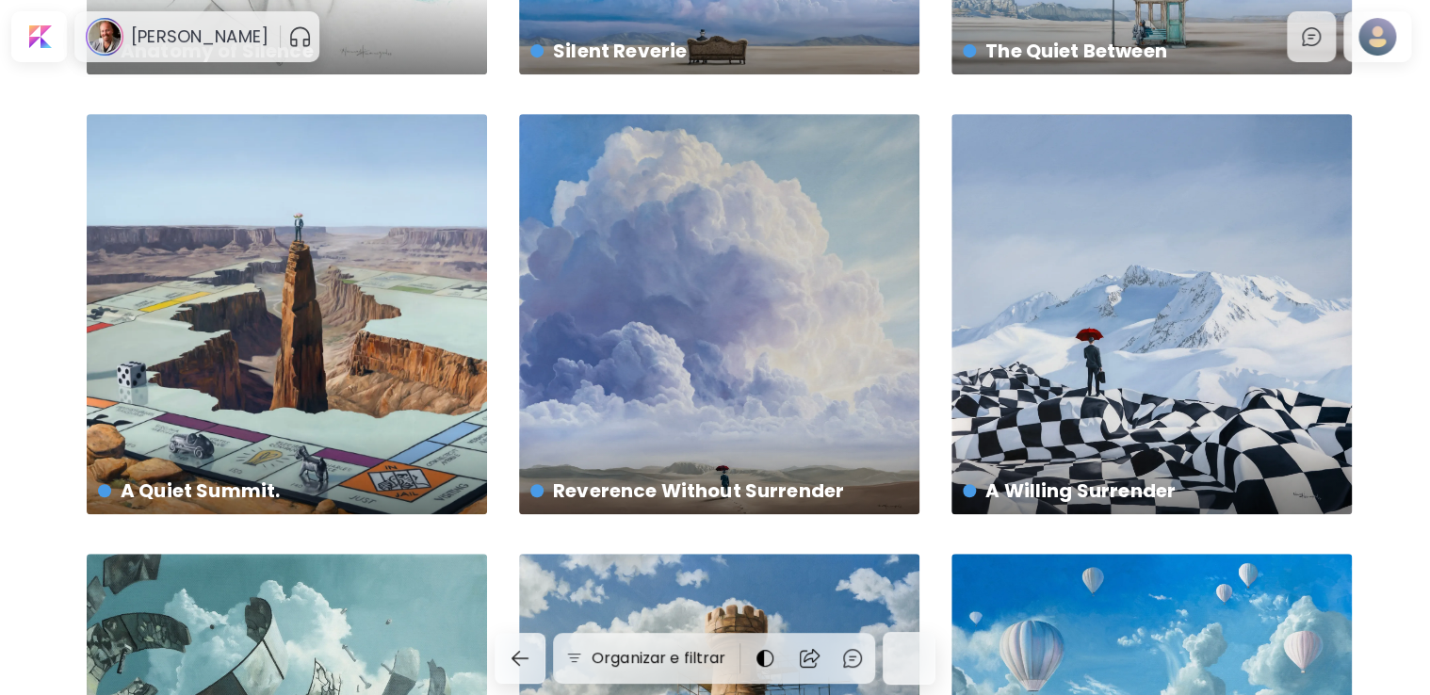
scroll to position [471, 0]
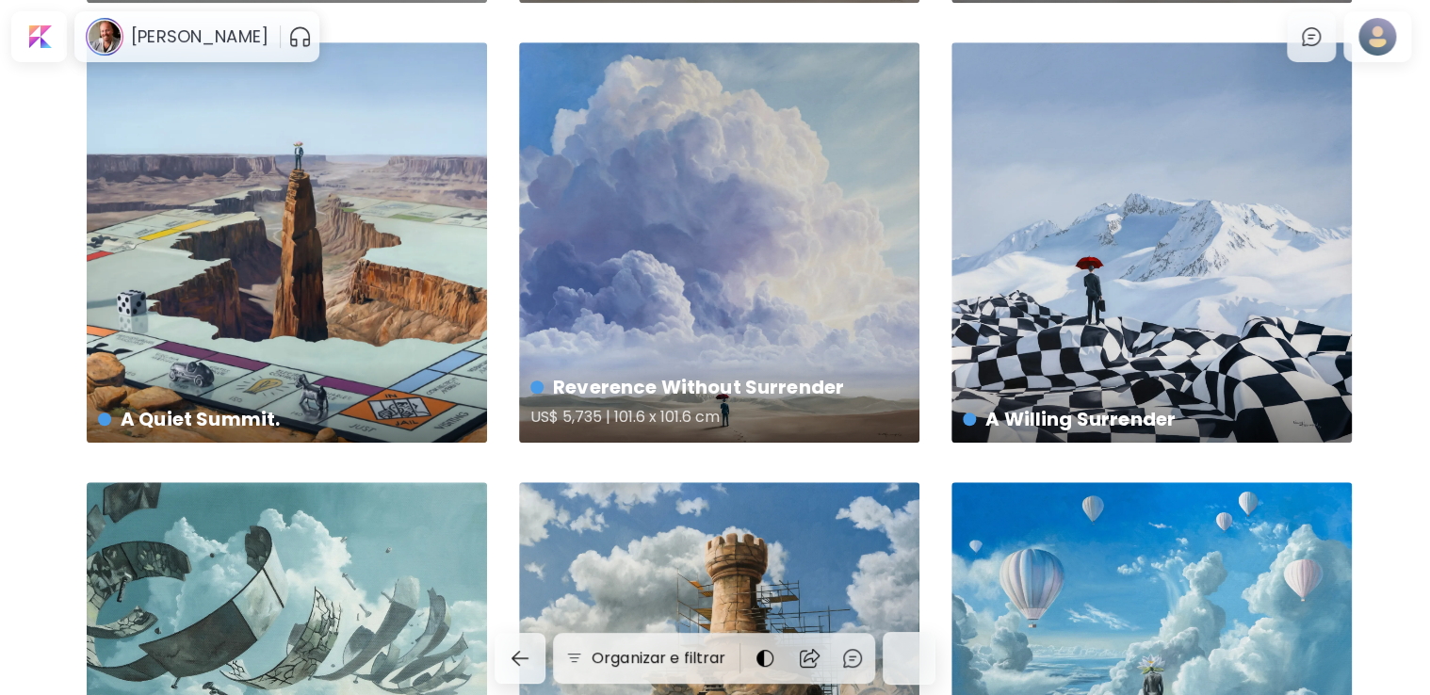
click at [695, 301] on div "Reverence Without Surrender US$ 5,735 | 101.6 x 101.6 cm" at bounding box center [719, 242] width 400 height 400
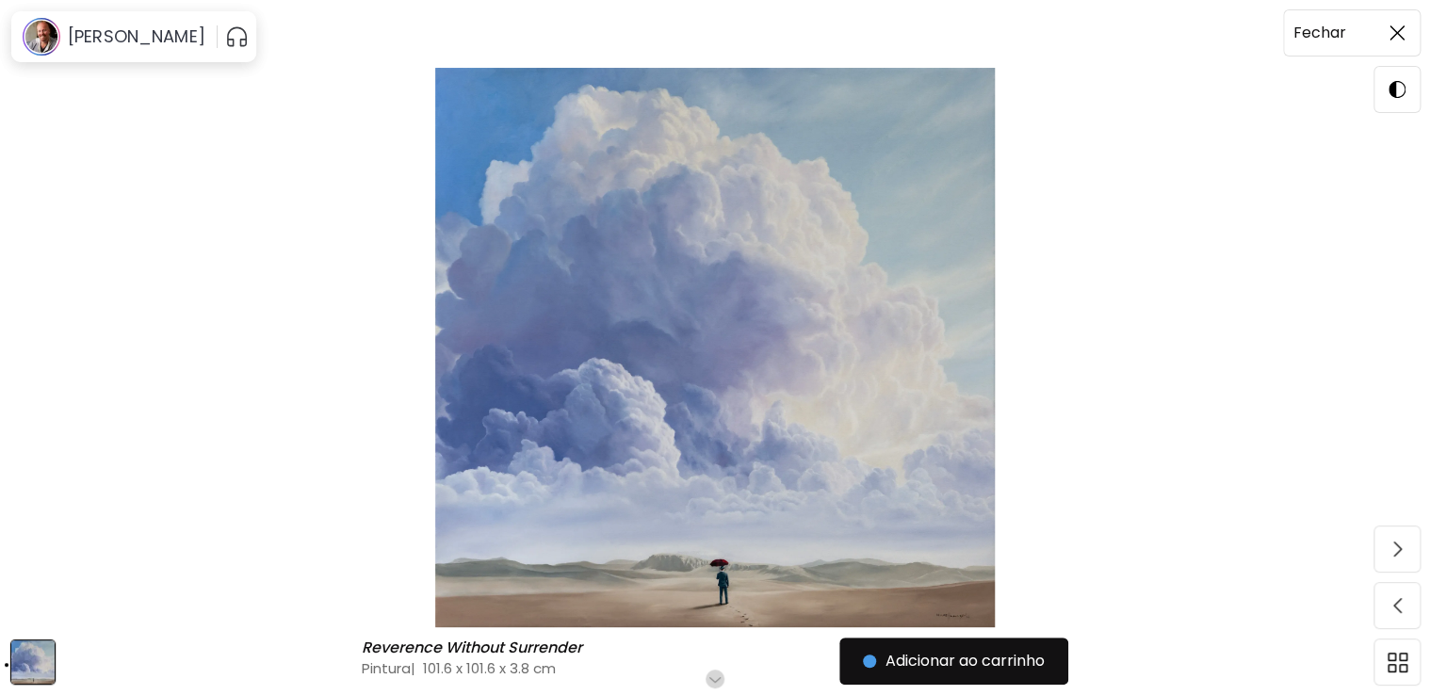
click at [1399, 51] on span at bounding box center [1397, 33] width 40 height 40
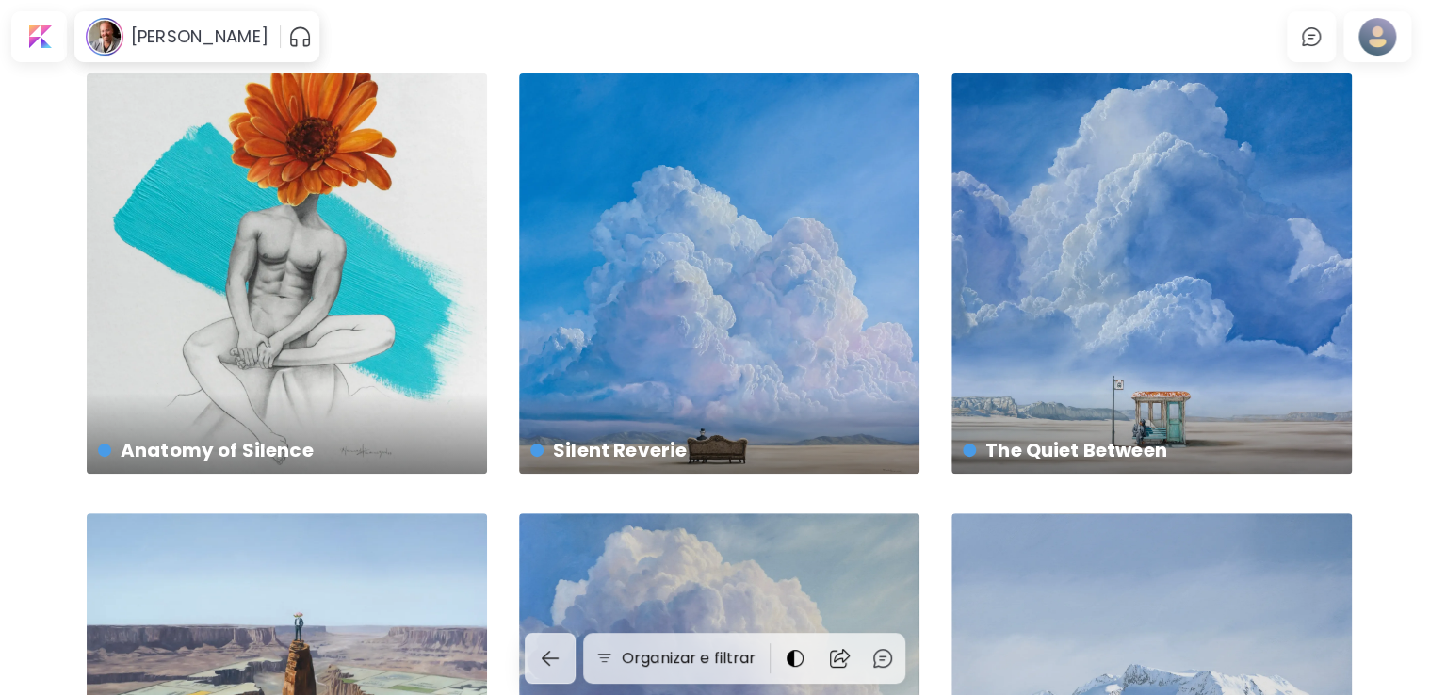
scroll to position [471, 0]
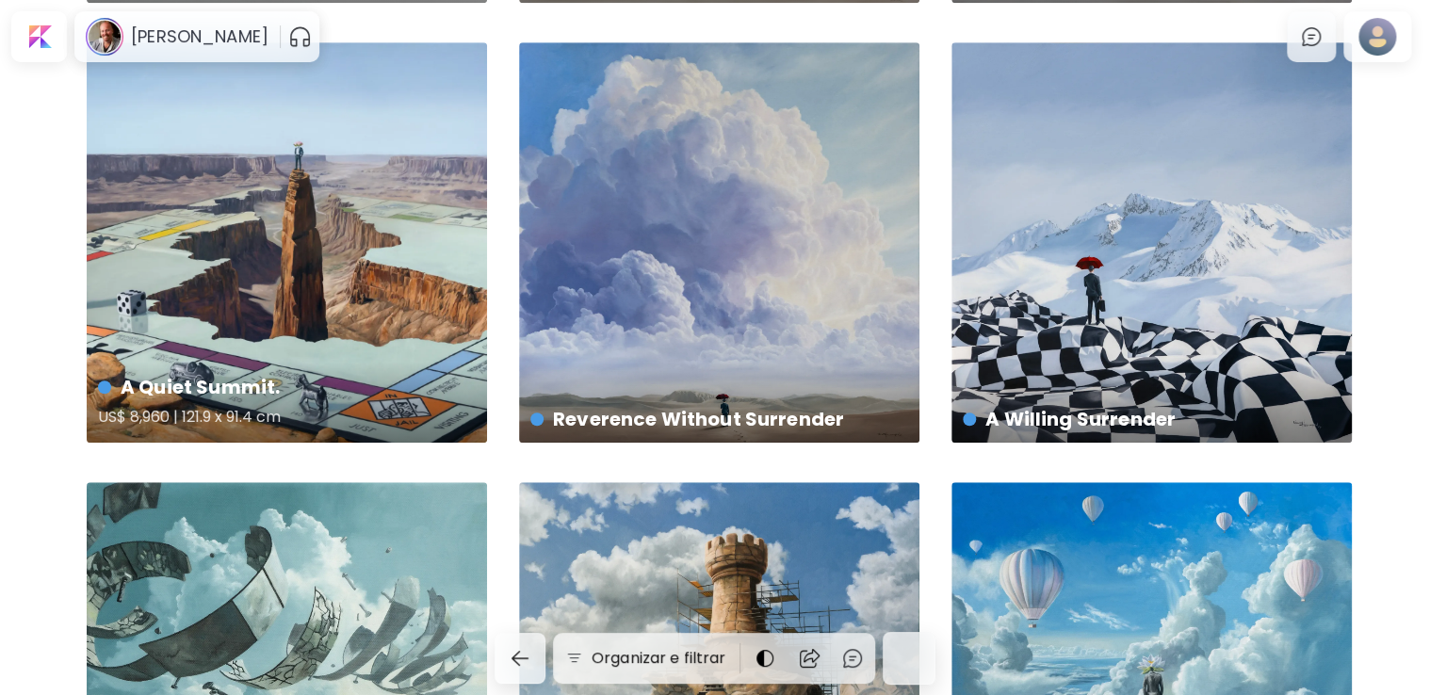
click at [301, 292] on div "A Quiet Summit. US$ 8,960 | 121.9 x 91.4 cm" at bounding box center [287, 242] width 400 height 400
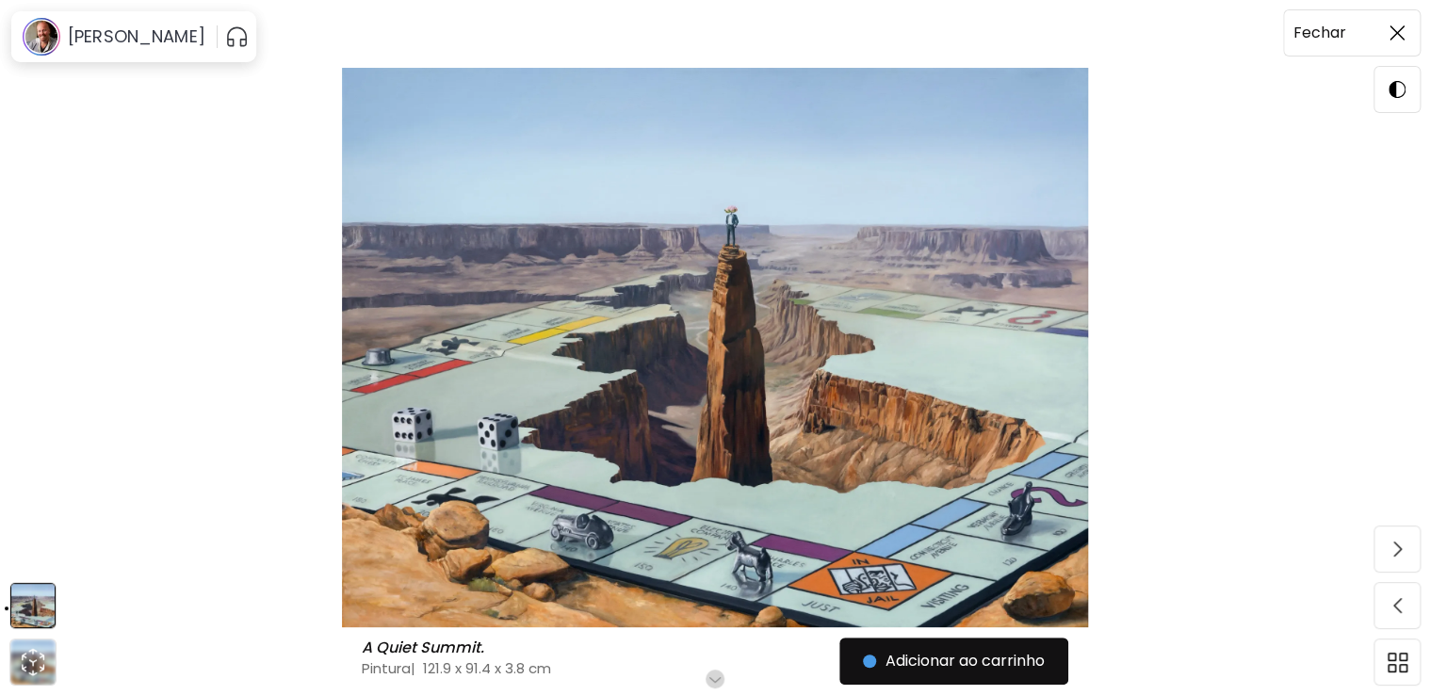
click at [1409, 36] on span at bounding box center [1397, 33] width 40 height 40
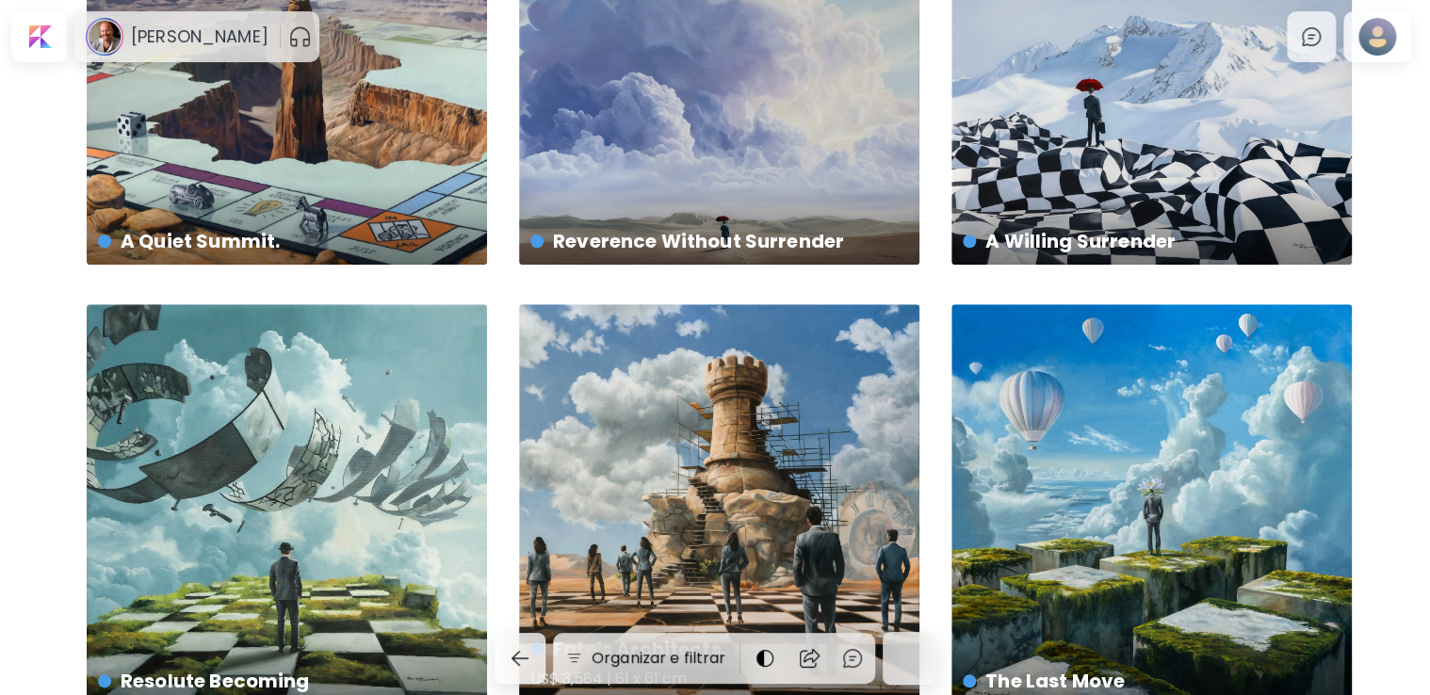
scroll to position [848, 0]
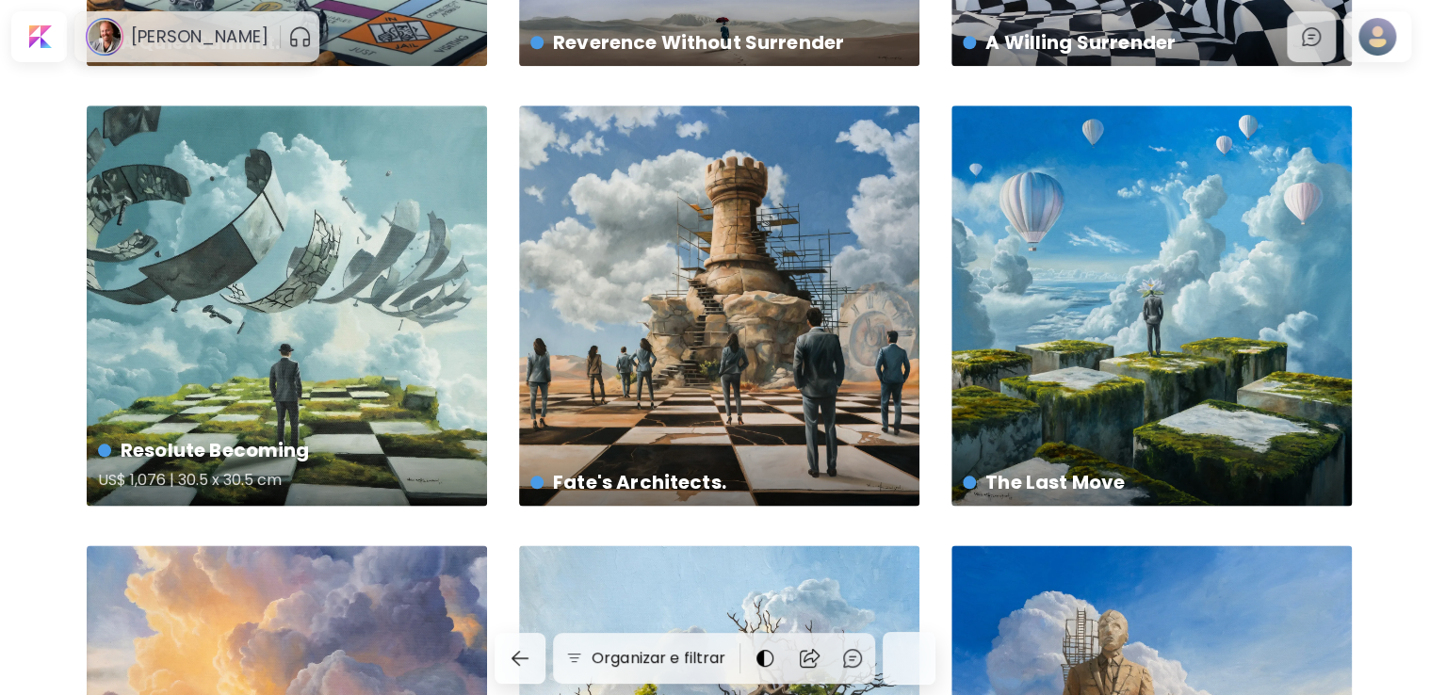
click at [301, 358] on div "Resolute Becoming US$ 1,076 | 30.5 x 30.5 cm" at bounding box center [287, 306] width 400 height 400
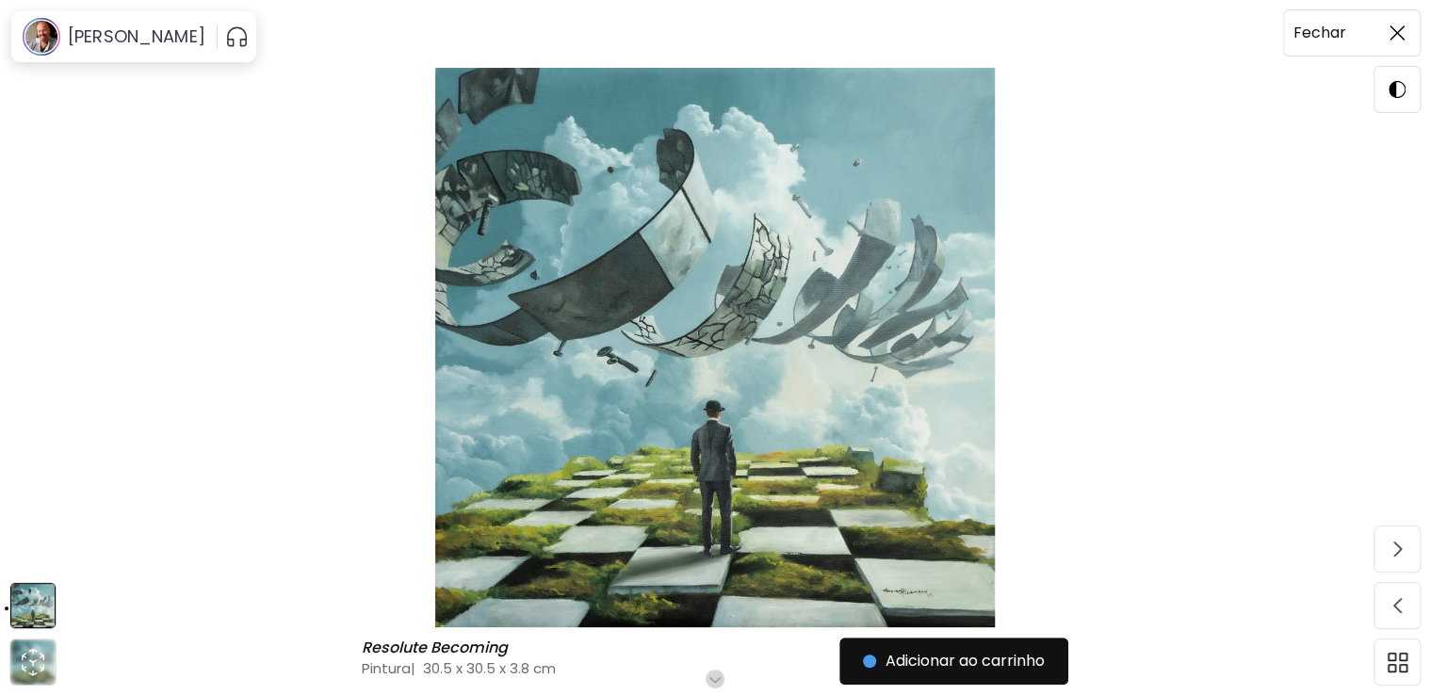
click at [1392, 46] on span at bounding box center [1397, 33] width 40 height 40
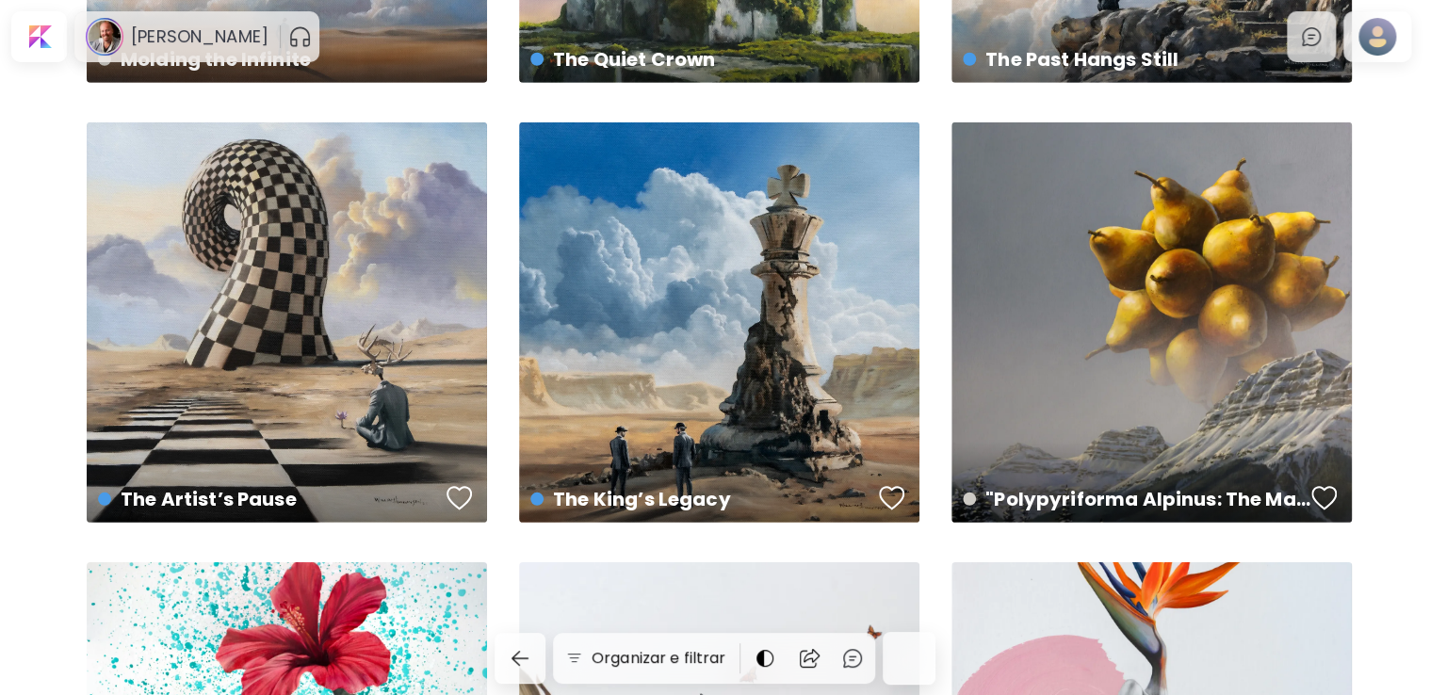
scroll to position [2638, 0]
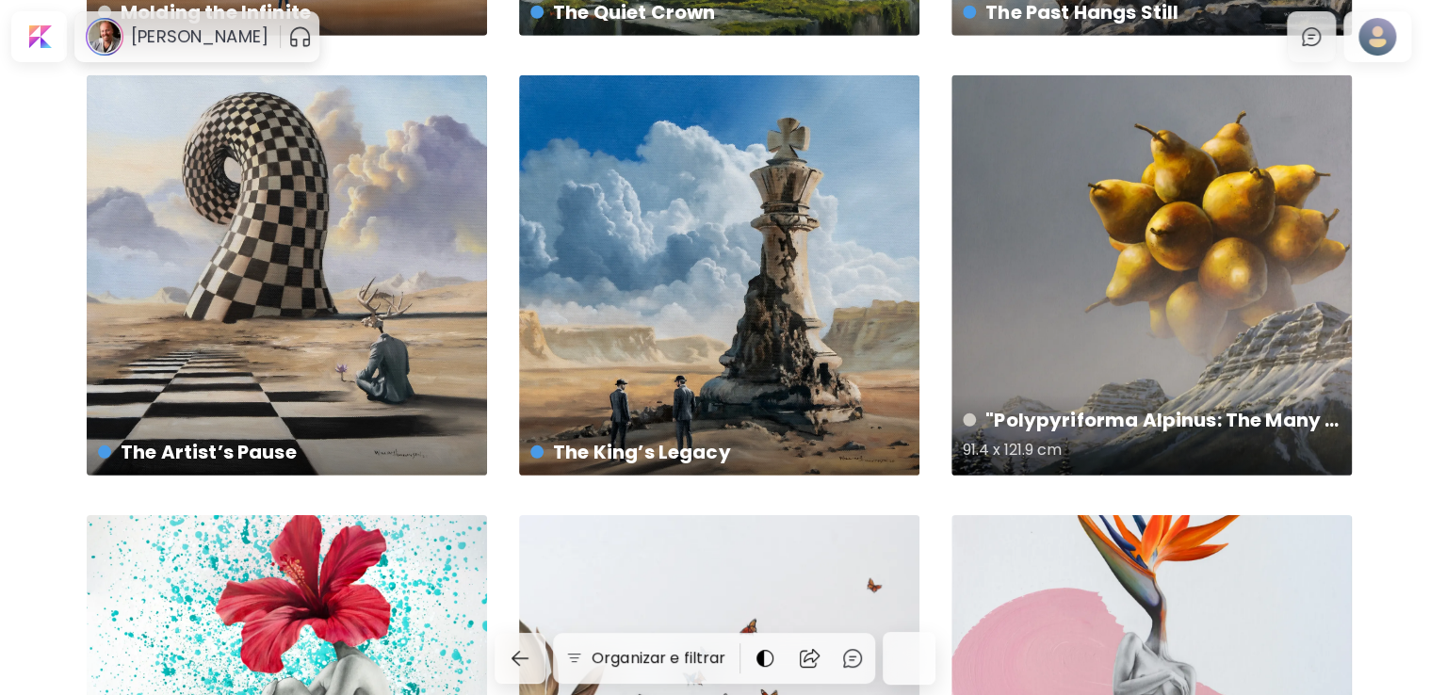
click at [1091, 298] on div ""Polypyriforma Alpinus: The Many Pear-Shaped Thing of the Mountains" 91.4 x 121…" at bounding box center [1152, 275] width 400 height 400
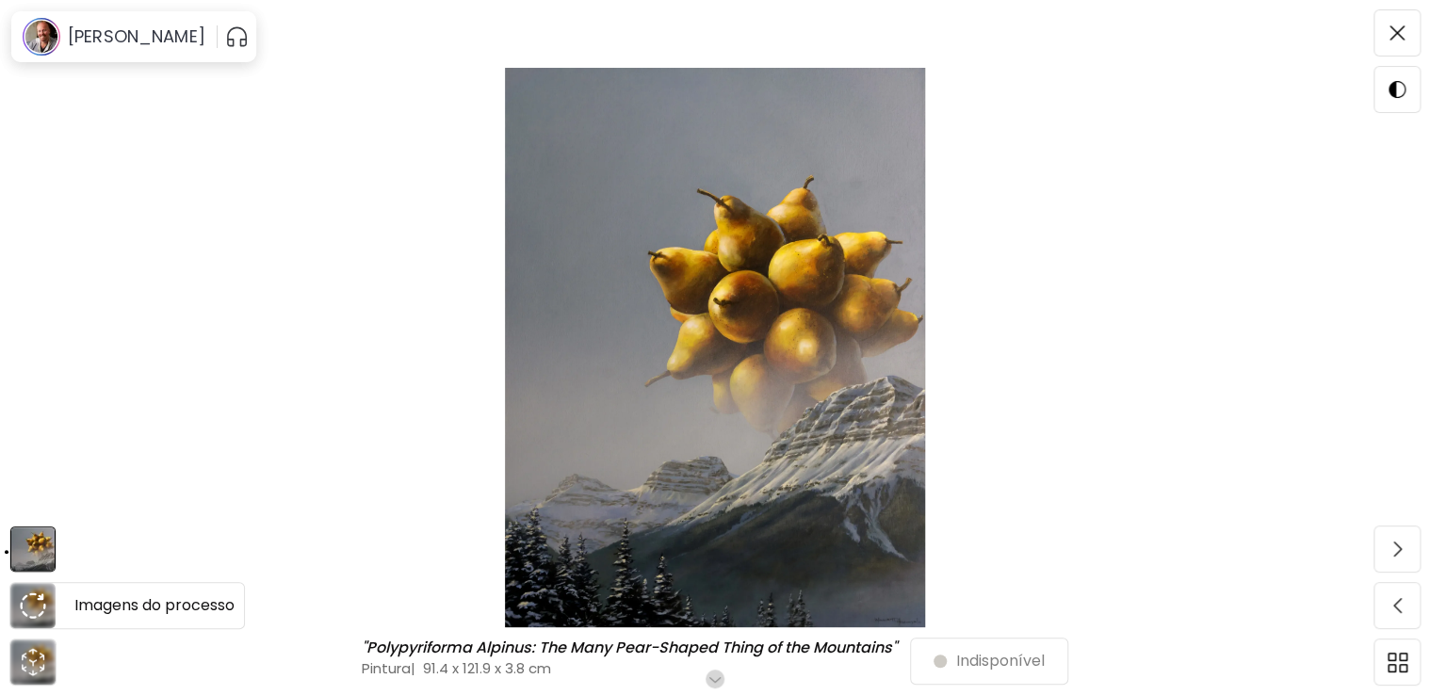
click at [30, 614] on img at bounding box center [33, 606] width 26 height 26
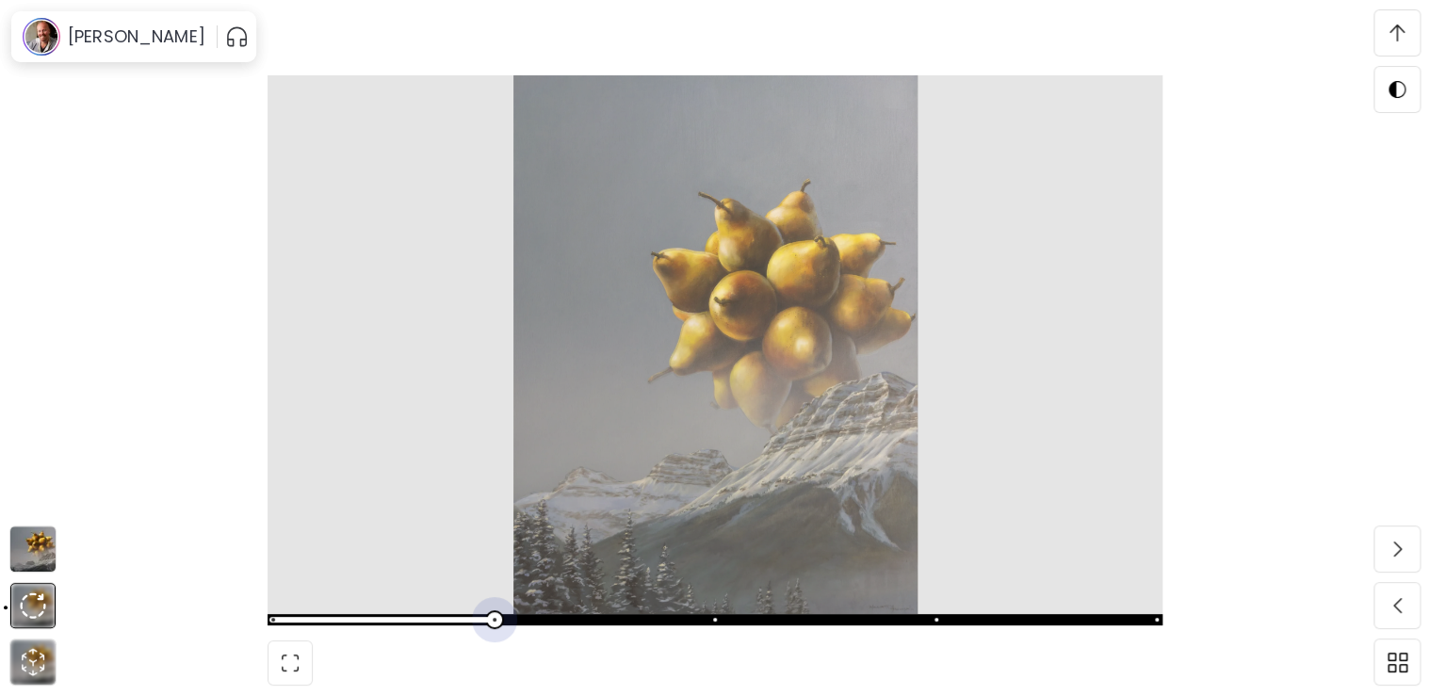
scroll to position [3247, 0]
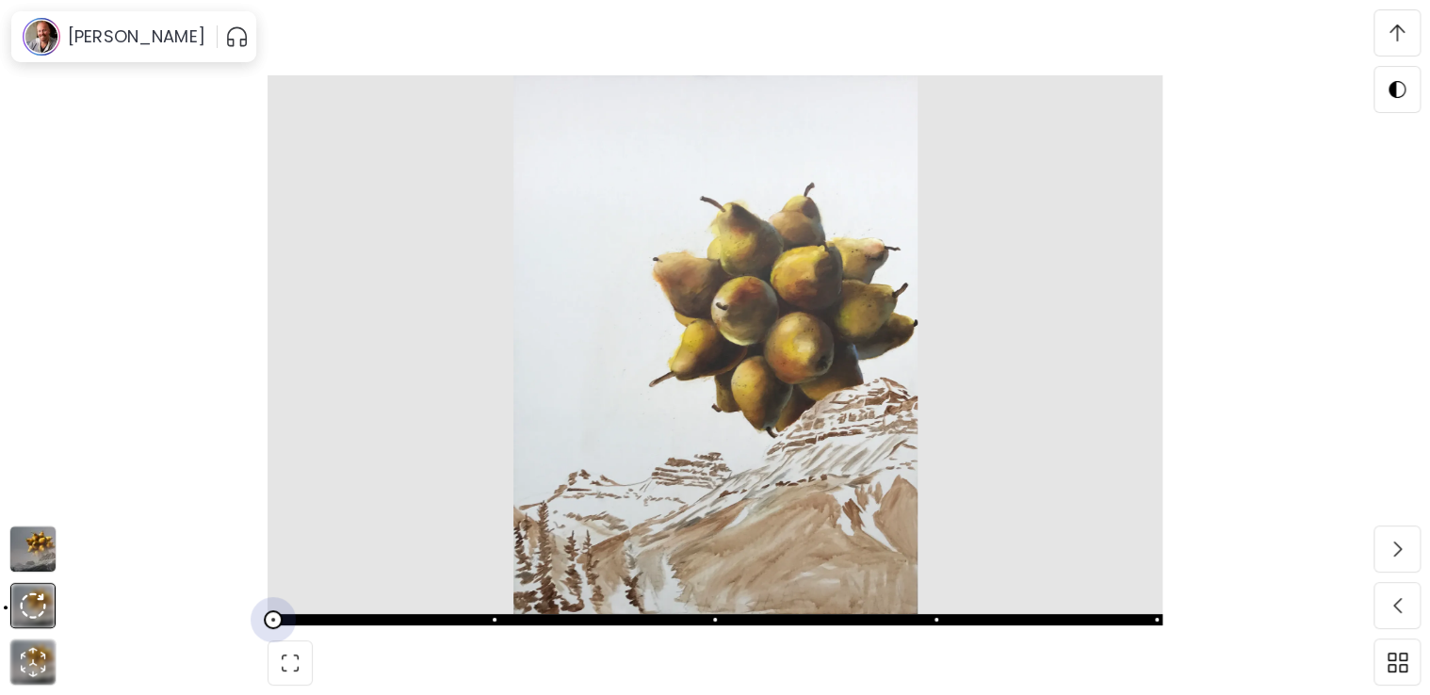
drag, startPoint x: 358, startPoint y: 628, endPoint x: 183, endPoint y: 371, distance: 311.2
click at [183, 371] on div at bounding box center [715, 347] width 1430 height 695
click at [40, 534] on img at bounding box center [32, 549] width 45 height 45
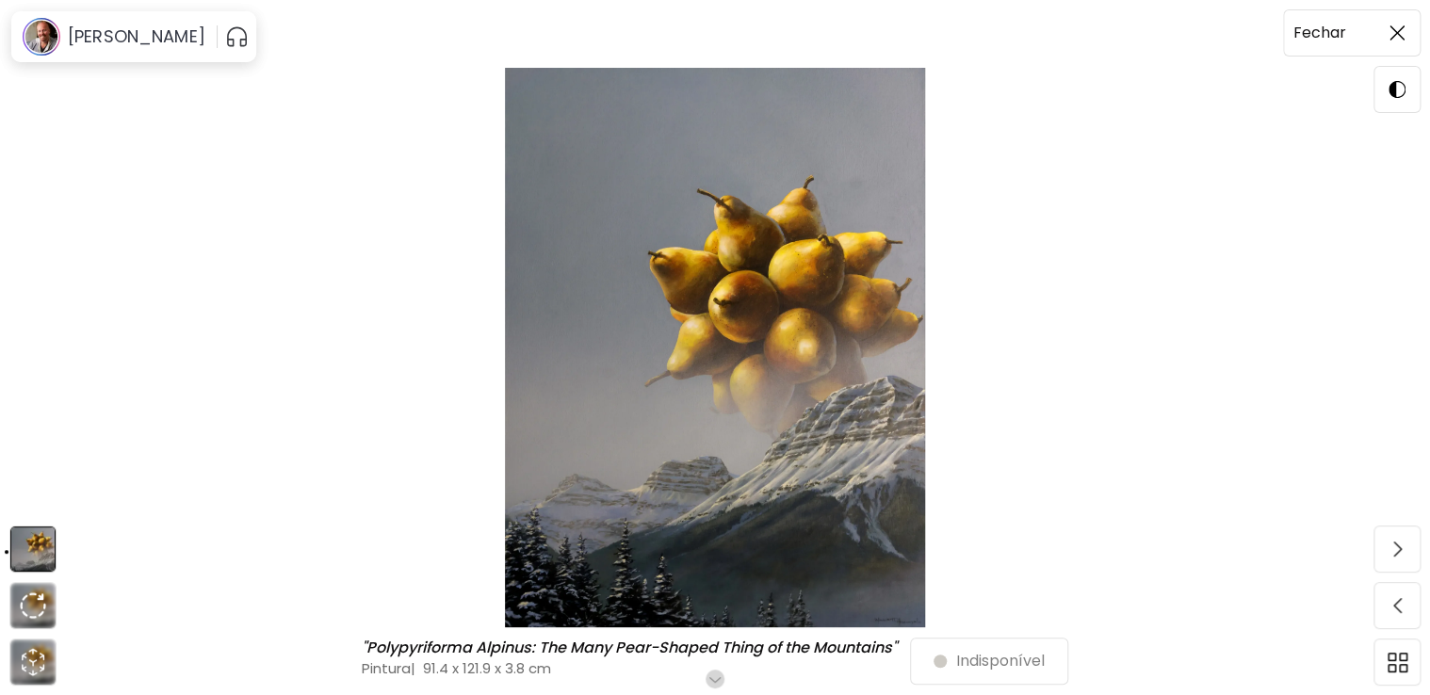
click at [1406, 17] on span at bounding box center [1397, 33] width 40 height 40
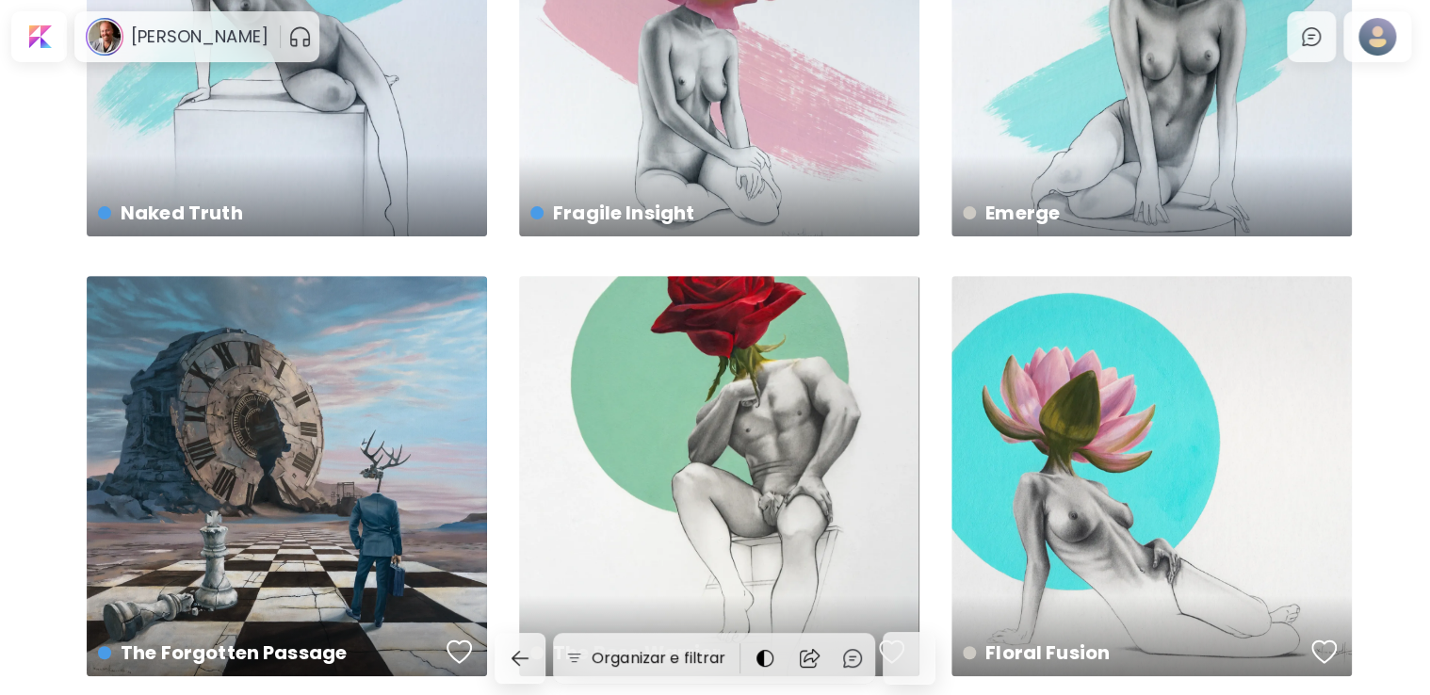
scroll to position [3769, 0]
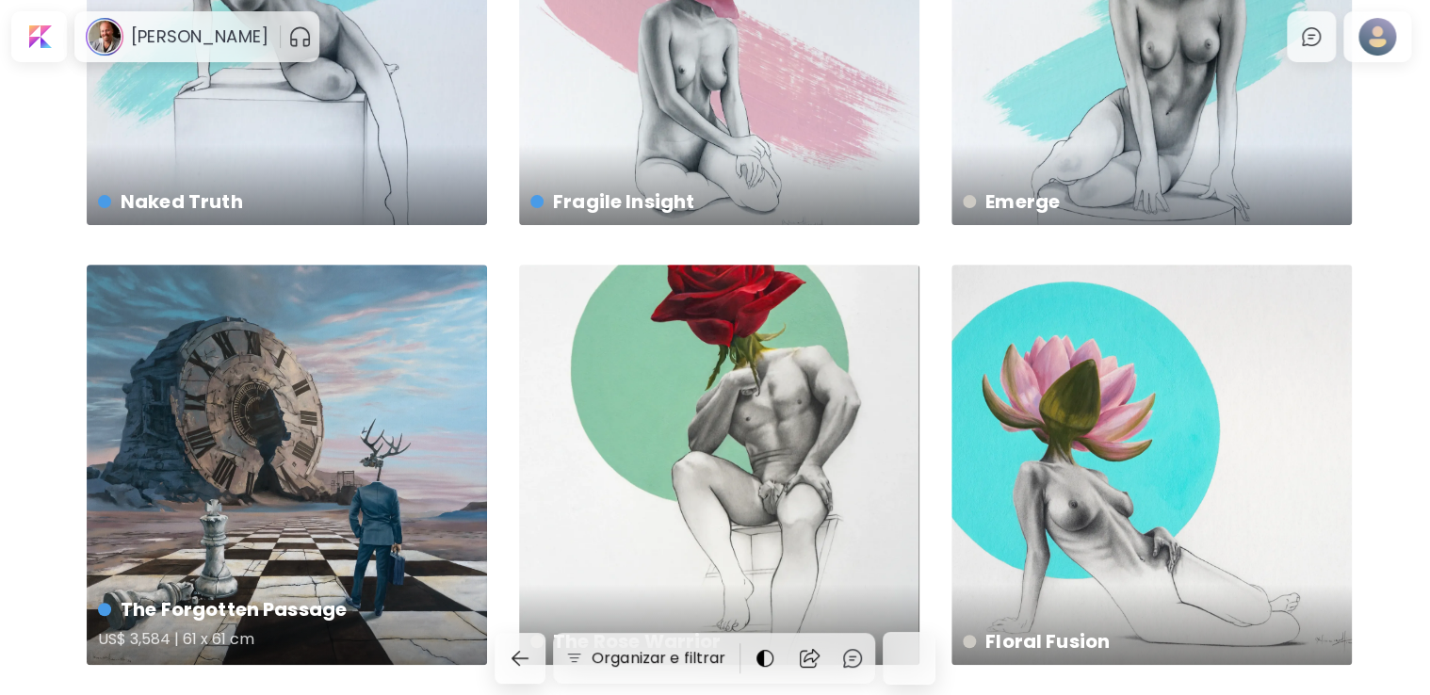
click at [288, 438] on div "The Forgotten Passage US$ 3,584 | 61 x 61 cm" at bounding box center [287, 465] width 400 height 400
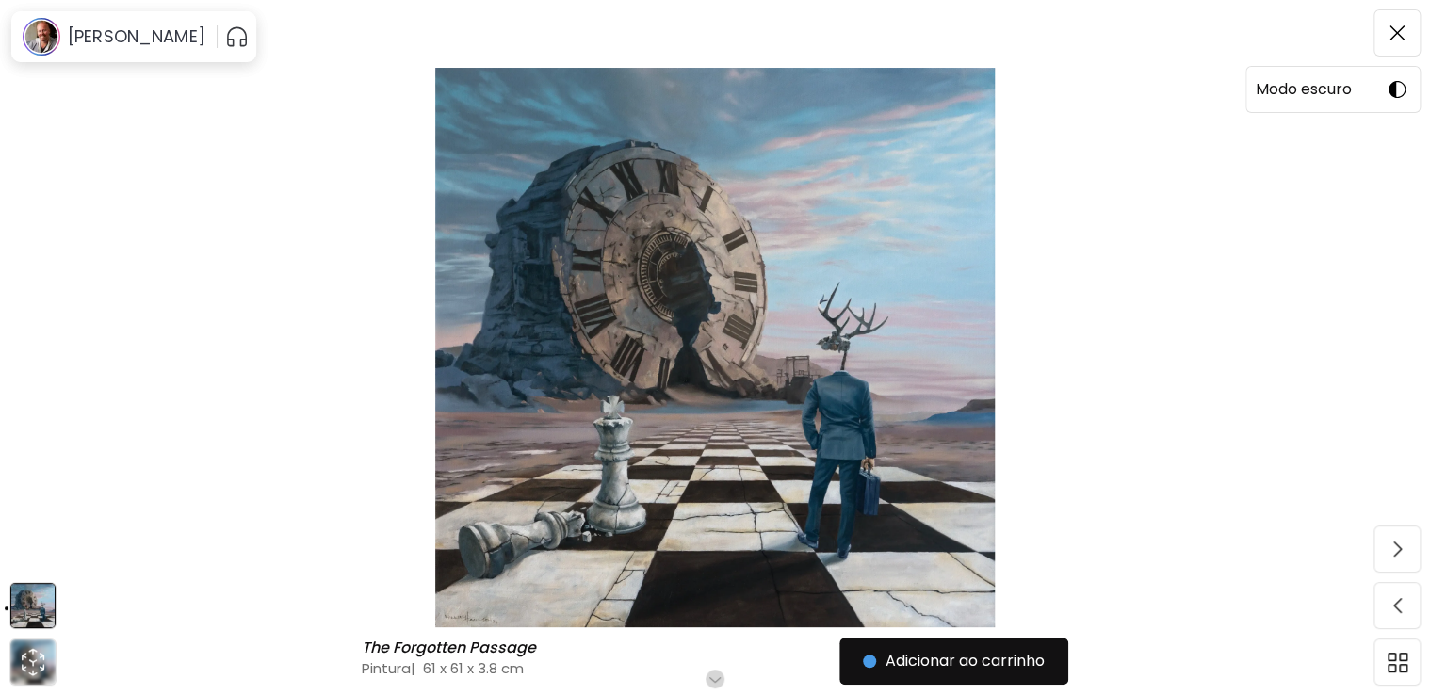
click at [1405, 75] on span at bounding box center [1397, 90] width 40 height 40
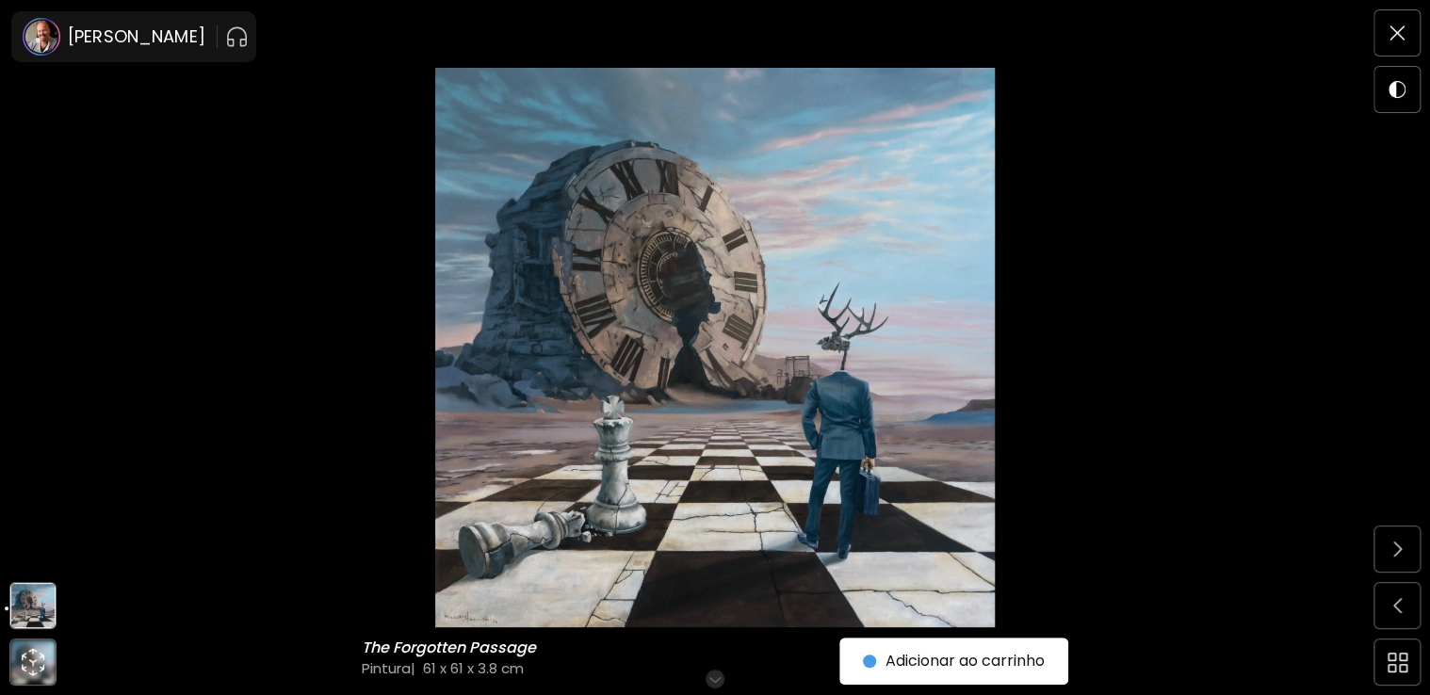
click at [1405, 56] on div "Fechar Modo claro" at bounding box center [1397, 65] width 47 height 113
drag, startPoint x: 1399, startPoint y: 91, endPoint x: 1375, endPoint y: 43, distance: 53.9
click at [1398, 91] on img at bounding box center [1397, 89] width 17 height 17
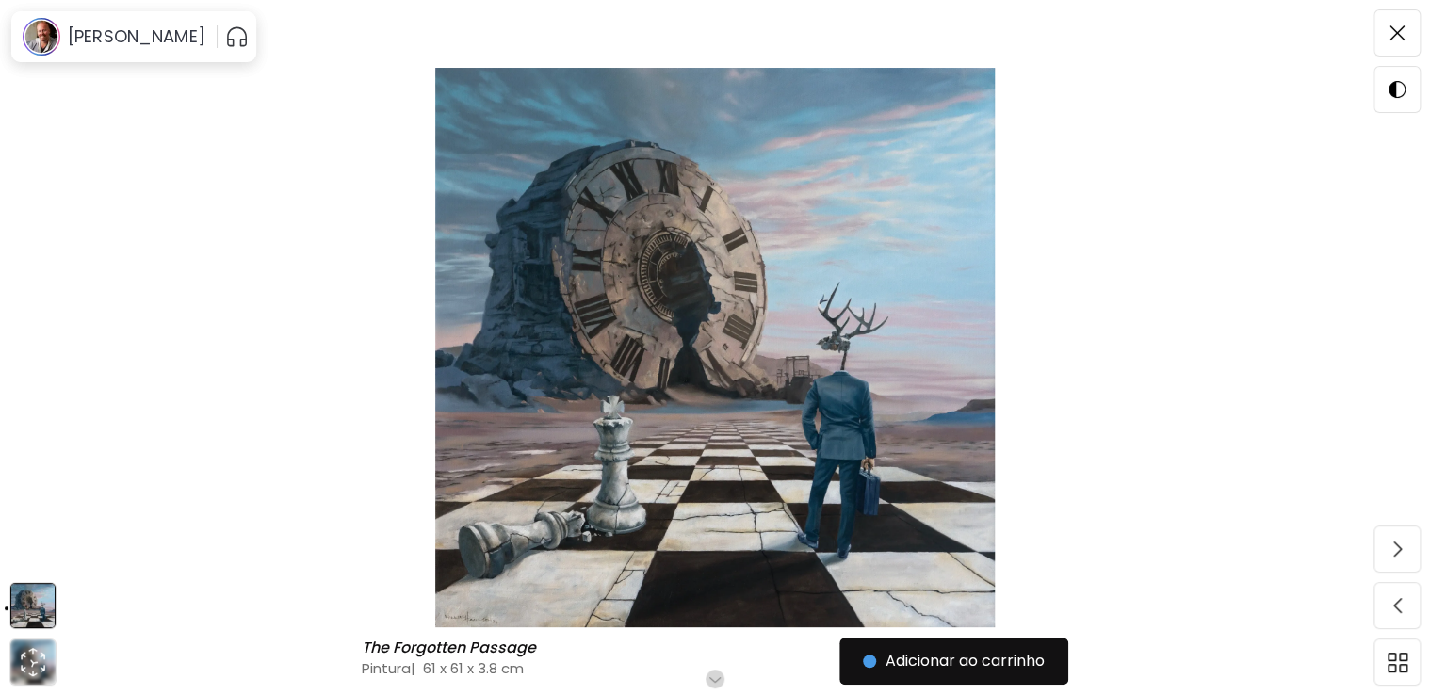
click at [1398, 57] on div "Fechar Modo escuro" at bounding box center [1397, 65] width 47 height 113
click at [1394, 46] on span at bounding box center [1397, 33] width 40 height 40
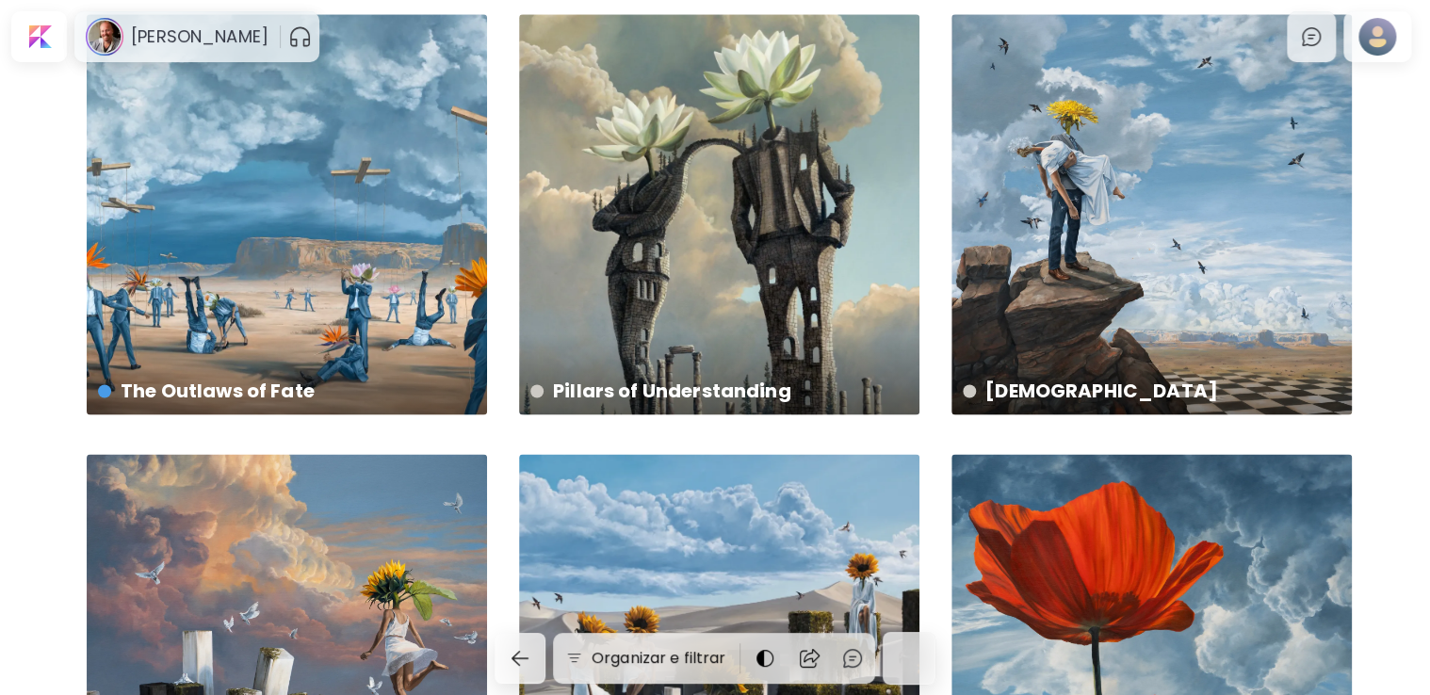
scroll to position [5370, 0]
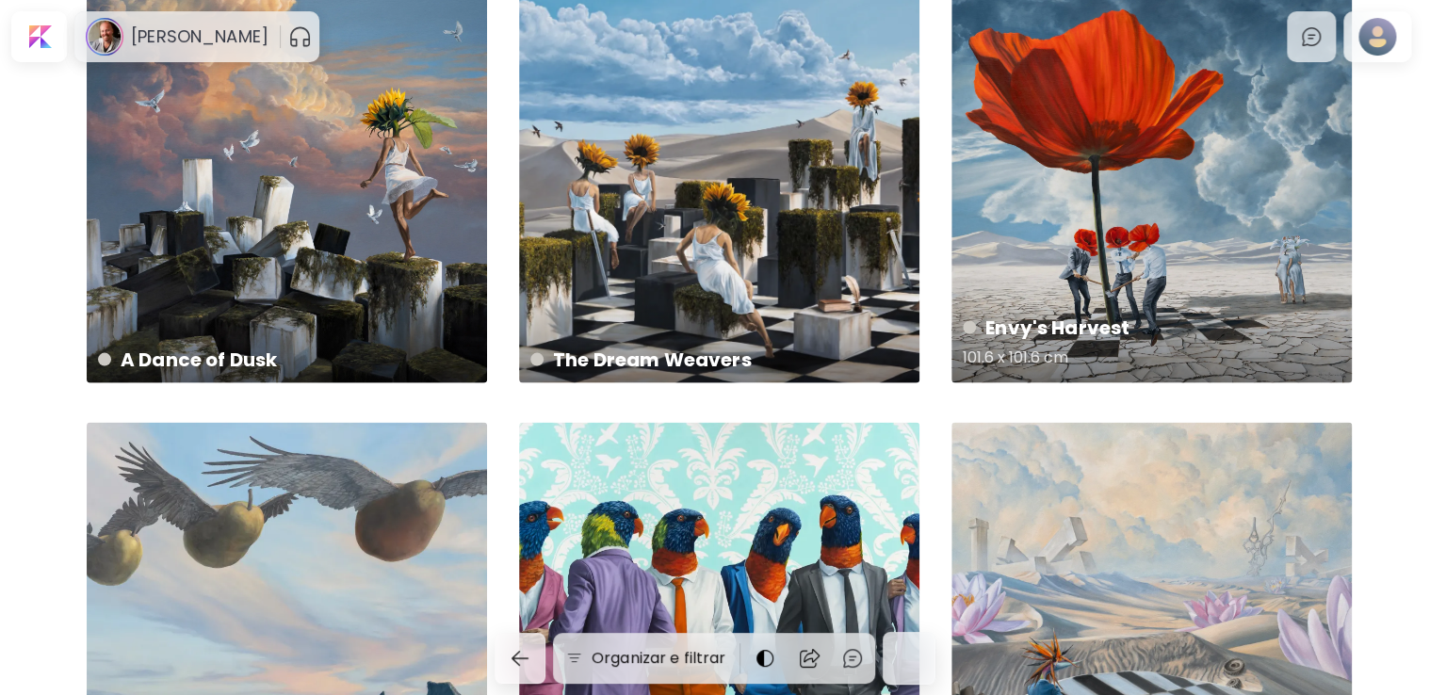
click at [1131, 154] on div "Envy's Harvest 101.6 x 101.6 cm" at bounding box center [1152, 183] width 400 height 400
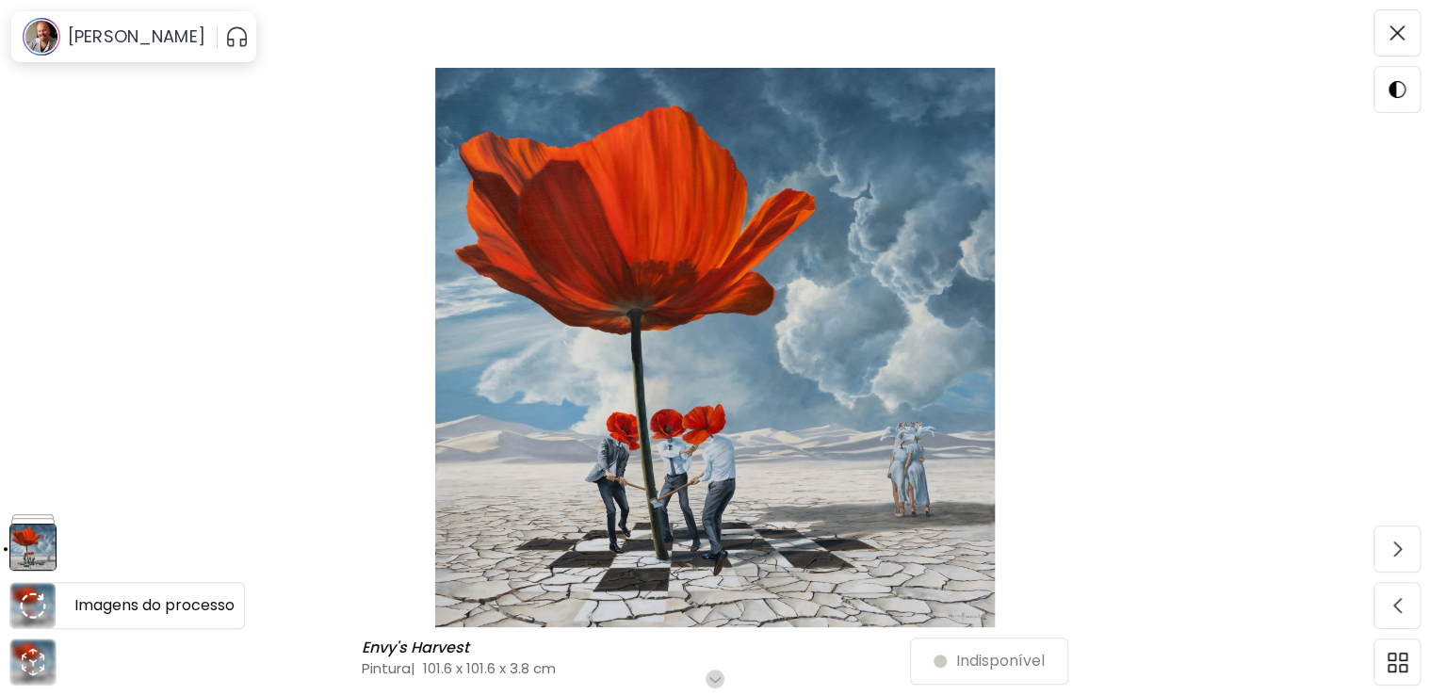
click at [48, 591] on img at bounding box center [32, 605] width 45 height 45
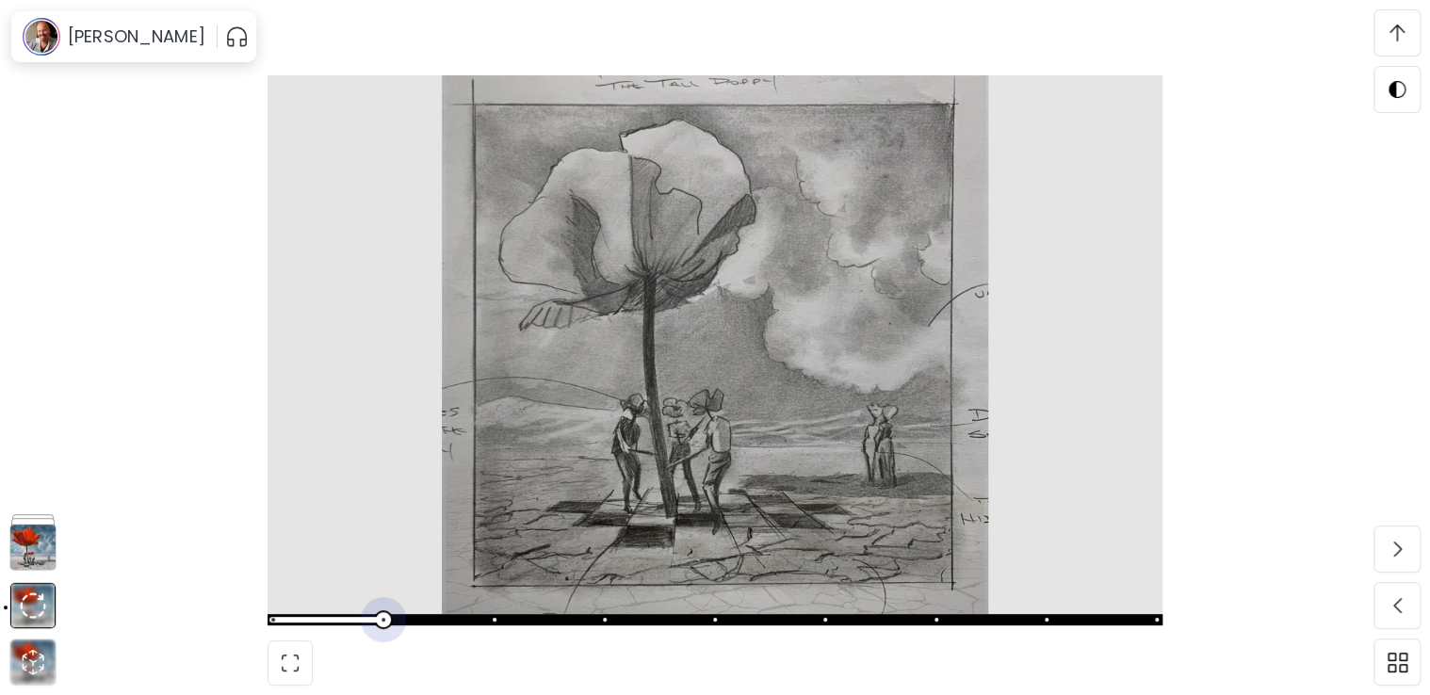
click at [392, 616] on span at bounding box center [713, 620] width 884 height 26
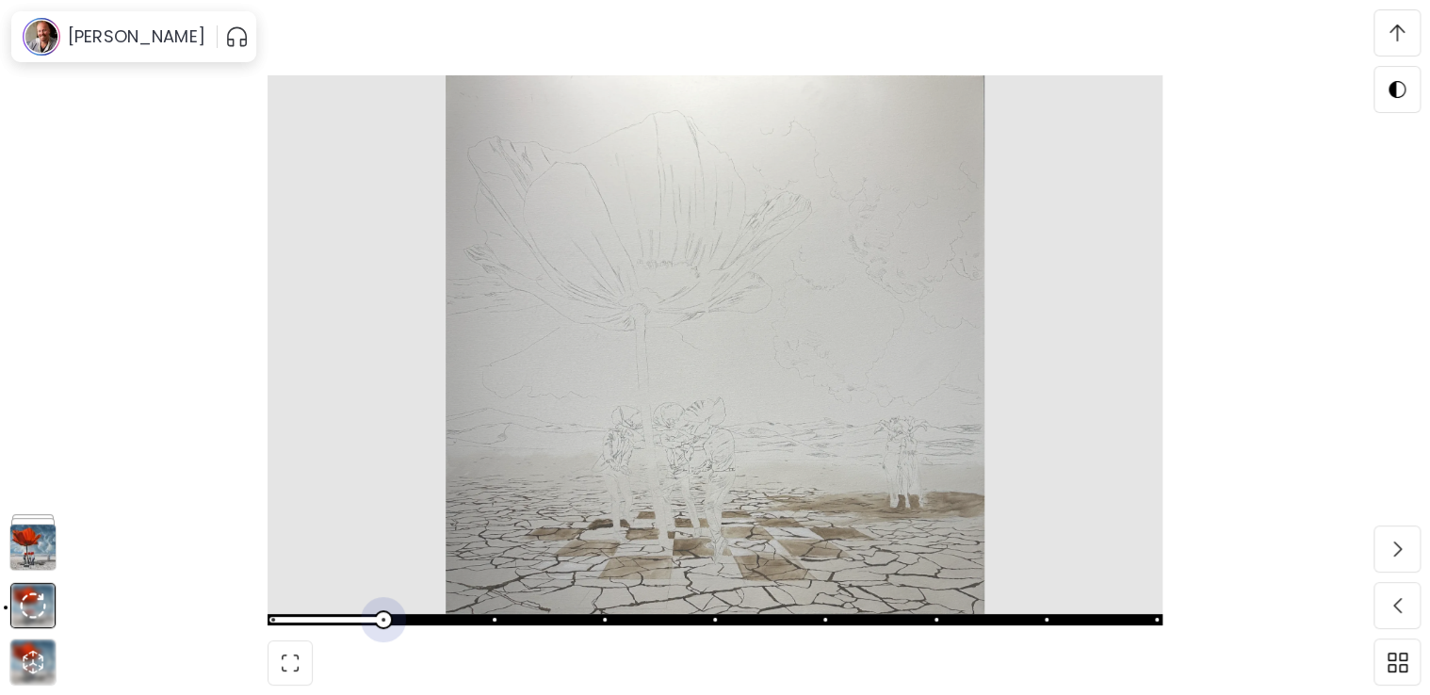
scroll to position [5222, 0]
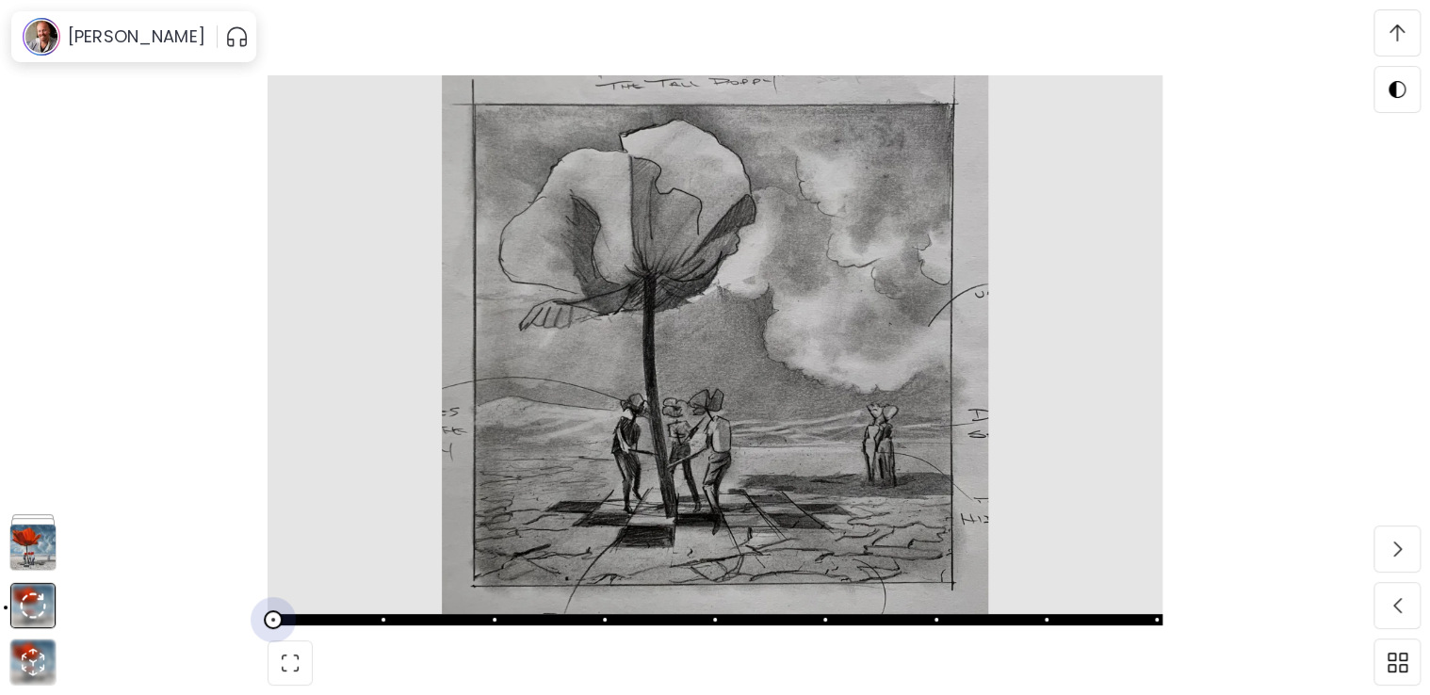
drag, startPoint x: 392, startPoint y: 616, endPoint x: 270, endPoint y: 578, distance: 127.5
click at [271, 578] on div at bounding box center [715, 347] width 1430 height 695
click at [1405, 26] on span at bounding box center [1397, 33] width 40 height 40
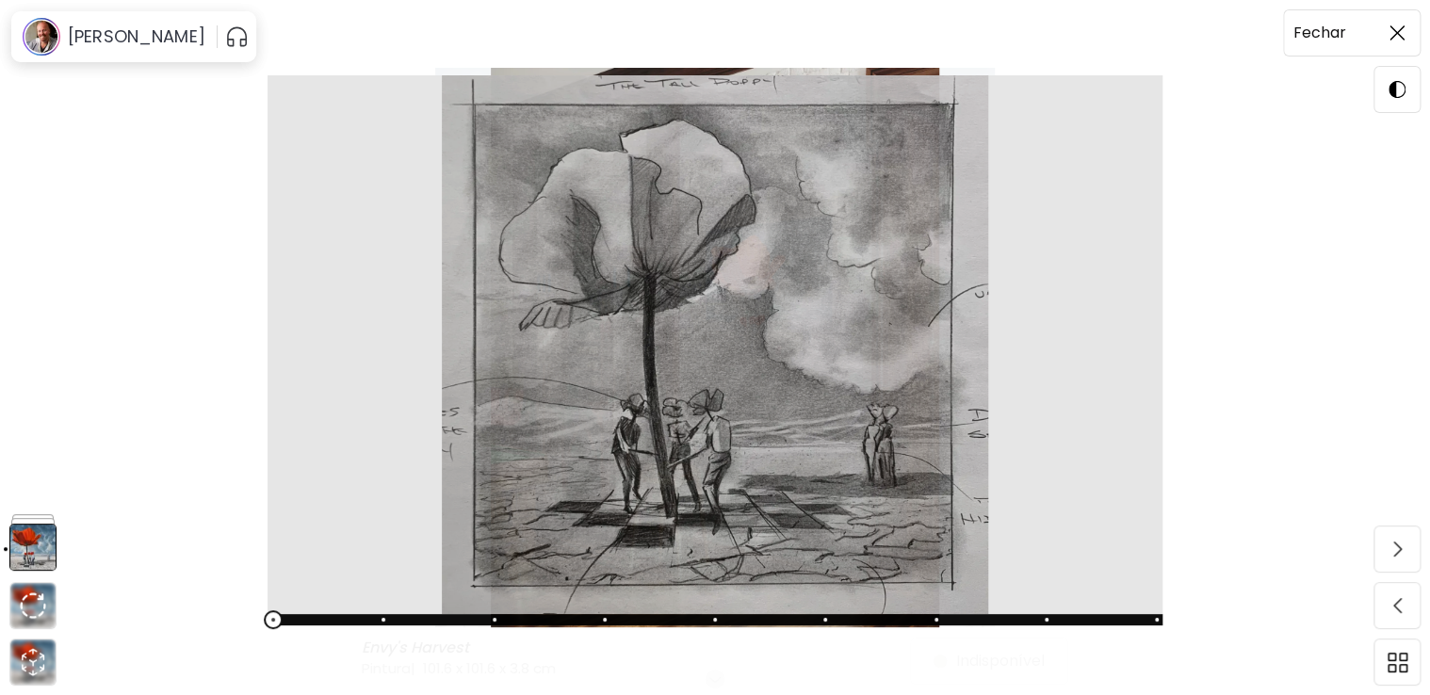
scroll to position [0, 0]
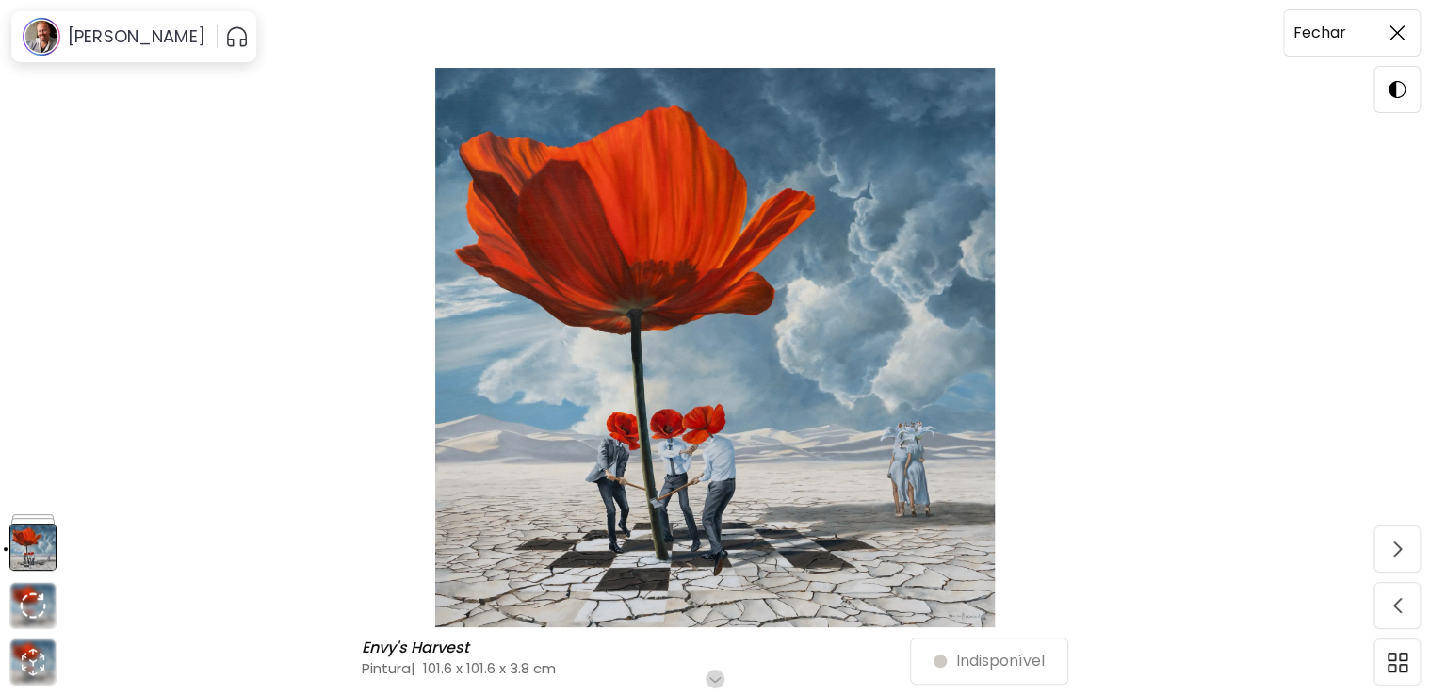
click at [1405, 26] on span at bounding box center [1397, 33] width 40 height 40
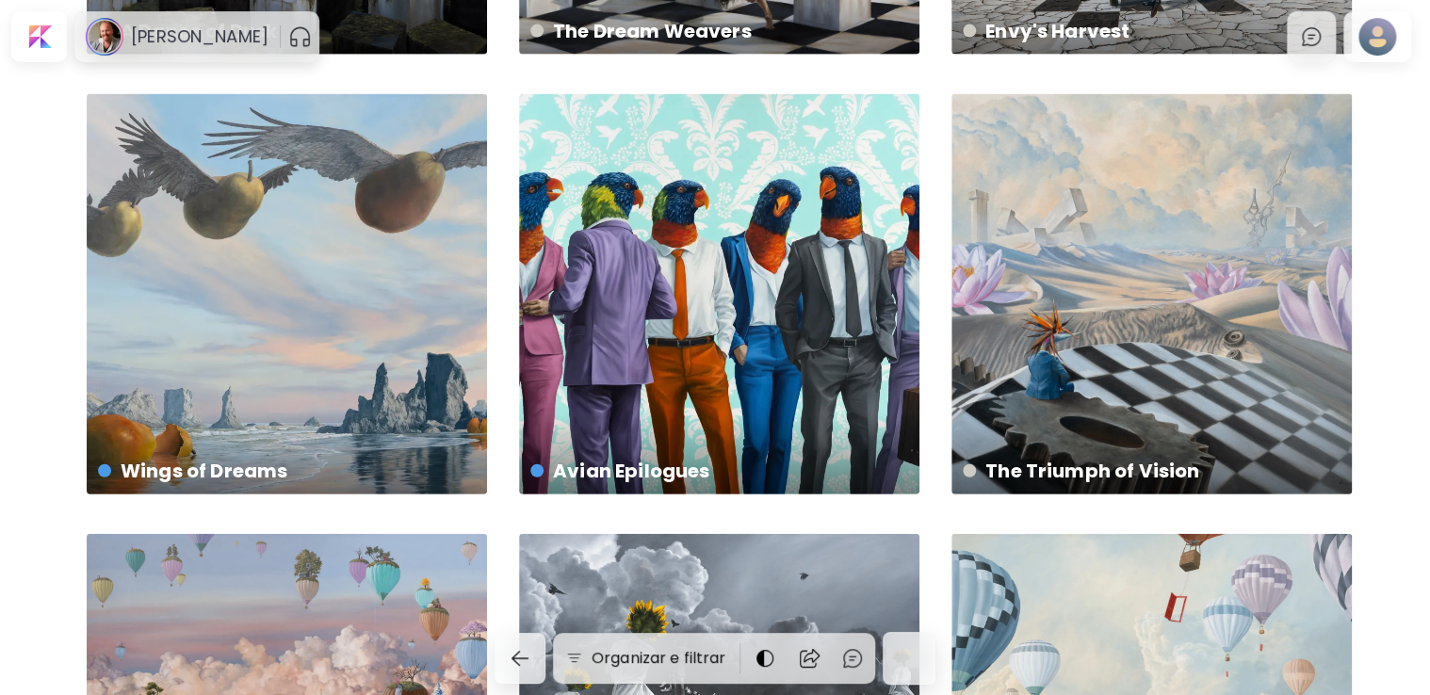
scroll to position [6030, 0]
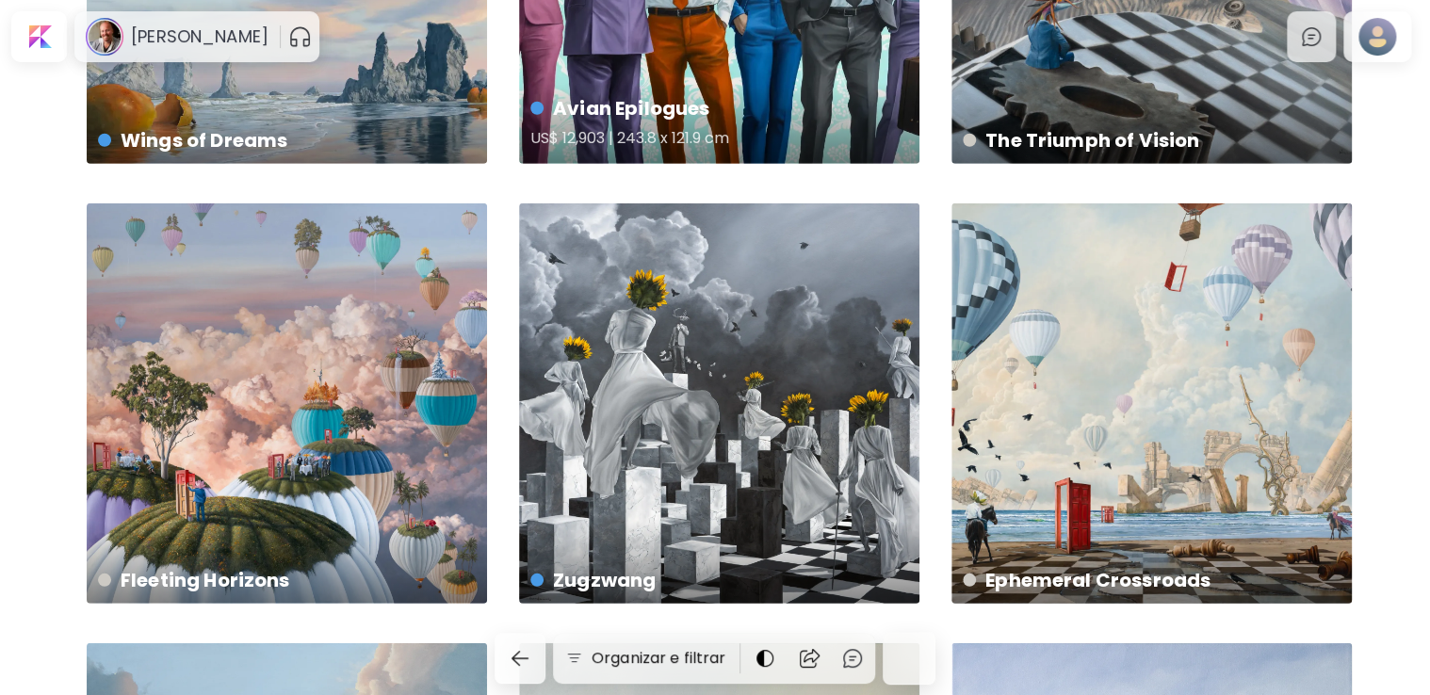
click at [720, 118] on h4 "Avian Epilogues" at bounding box center [718, 108] width 377 height 28
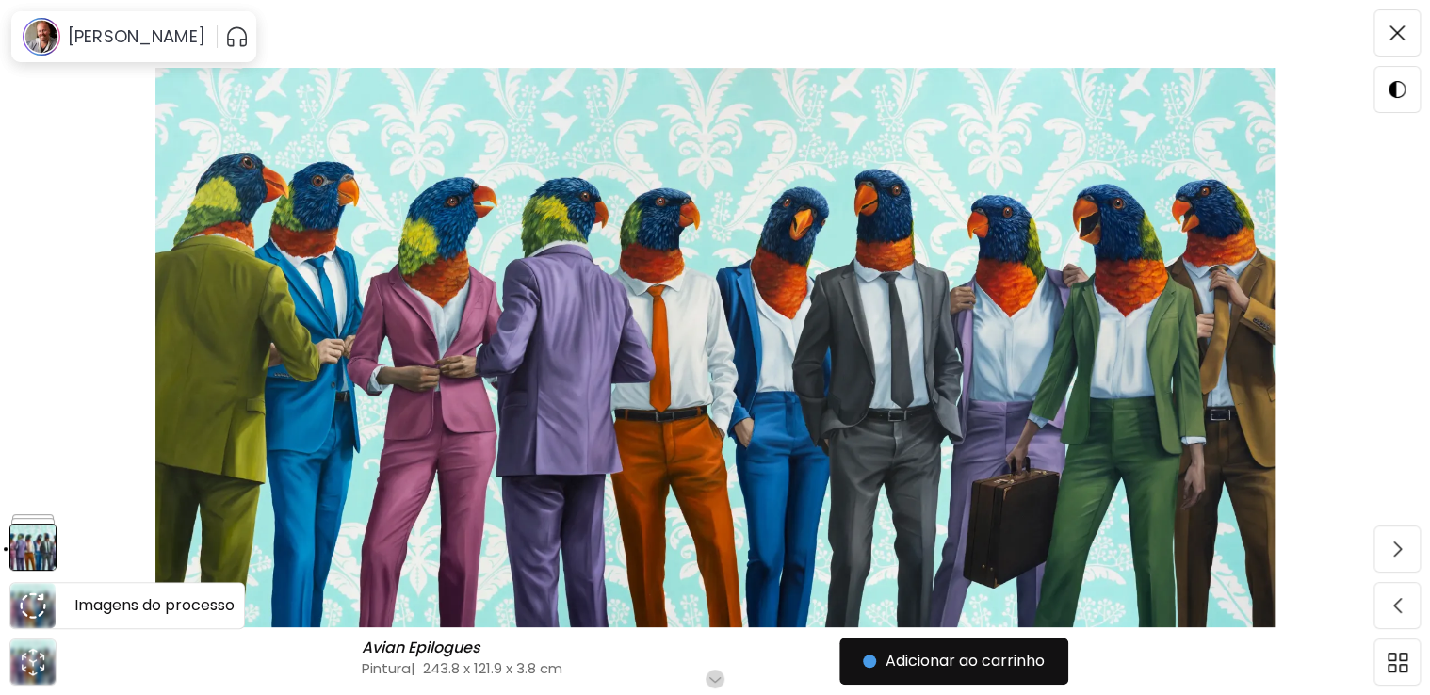
click at [41, 597] on img at bounding box center [33, 606] width 26 height 26
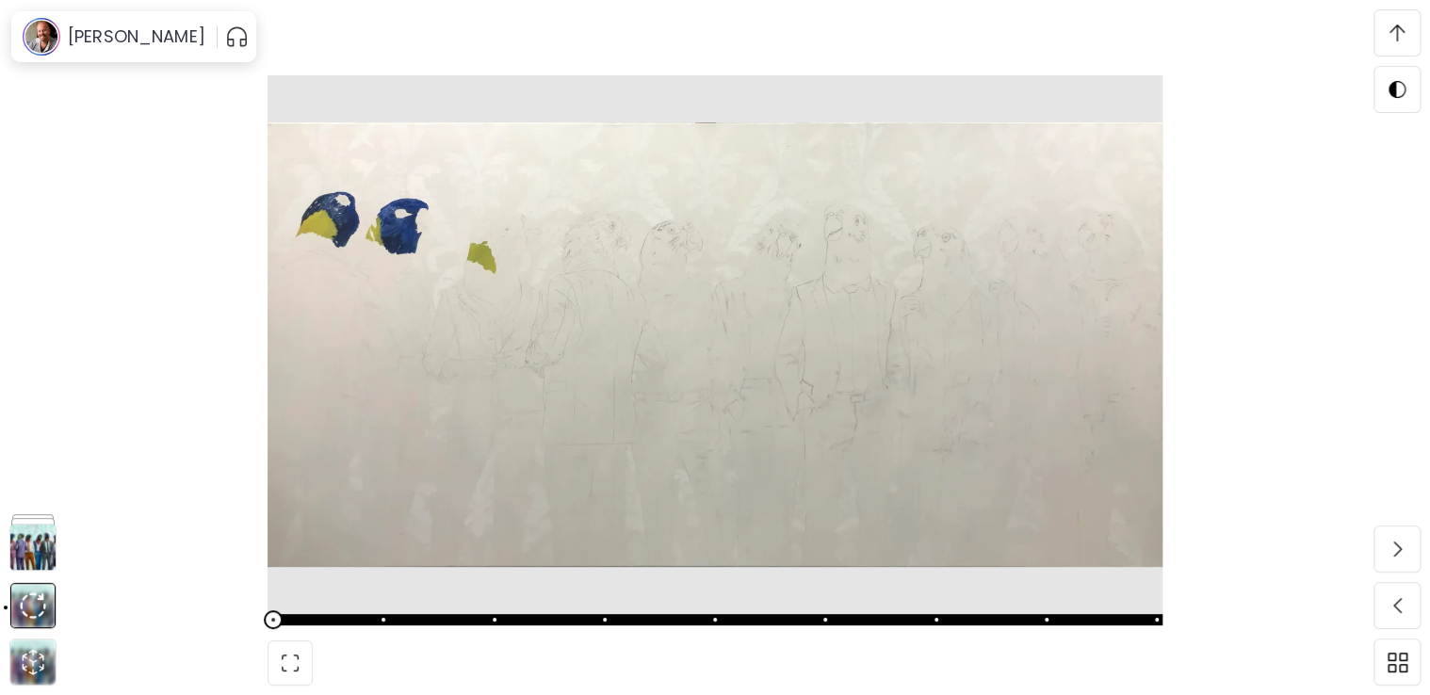
click at [1383, 39] on span at bounding box center [1397, 33] width 40 height 40
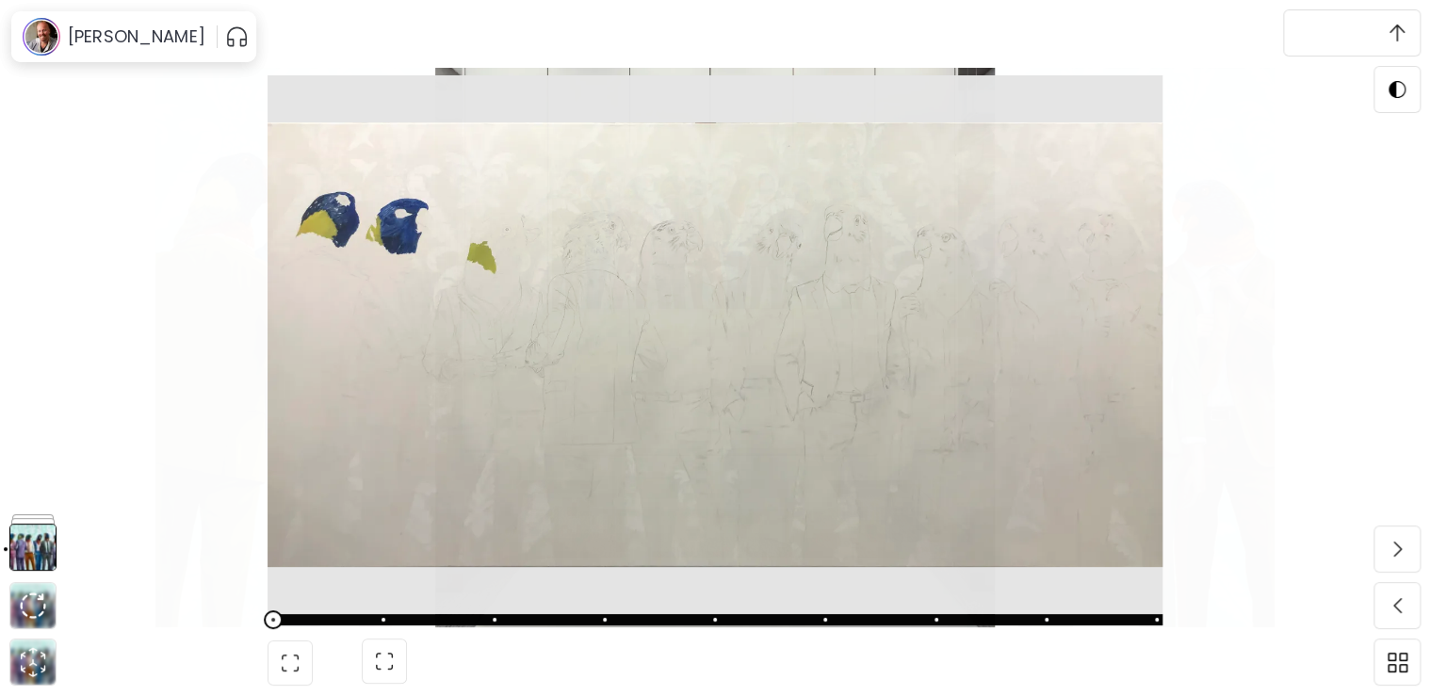
scroll to position [0, 0]
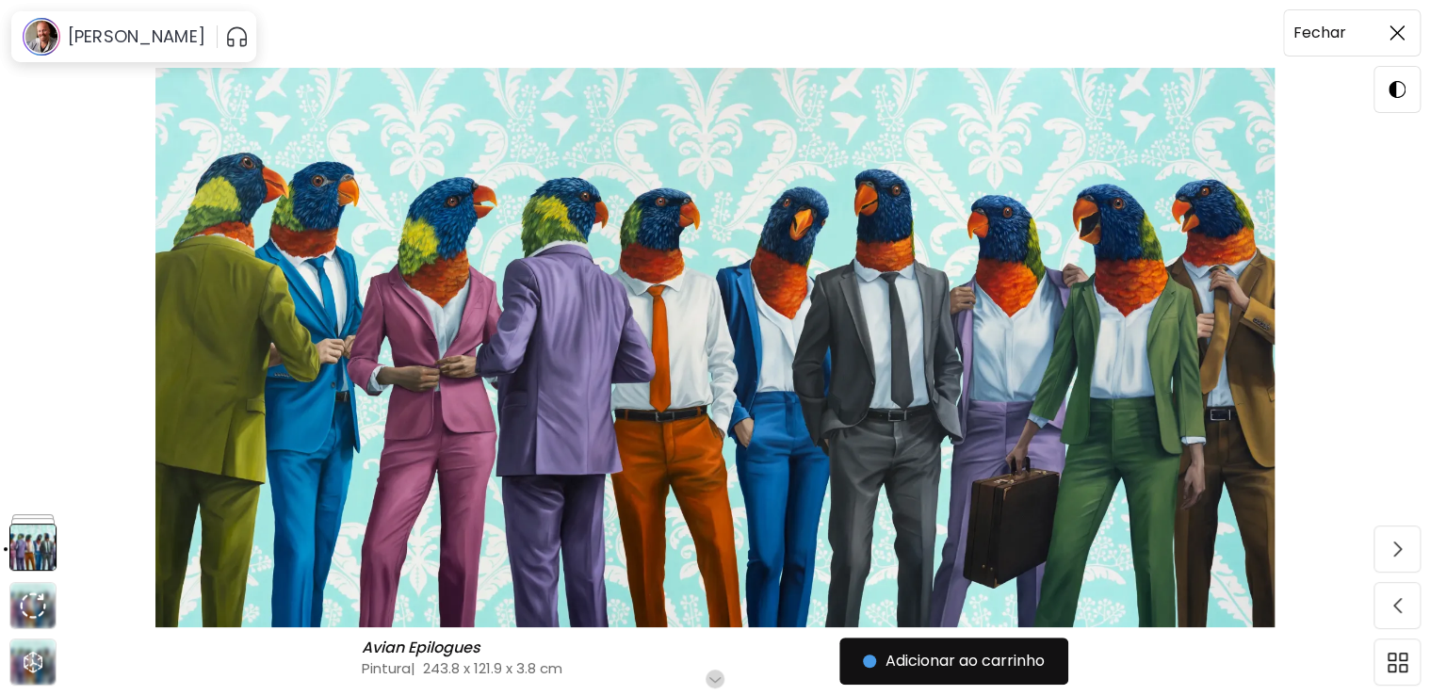
click at [1409, 32] on span at bounding box center [1397, 33] width 40 height 40
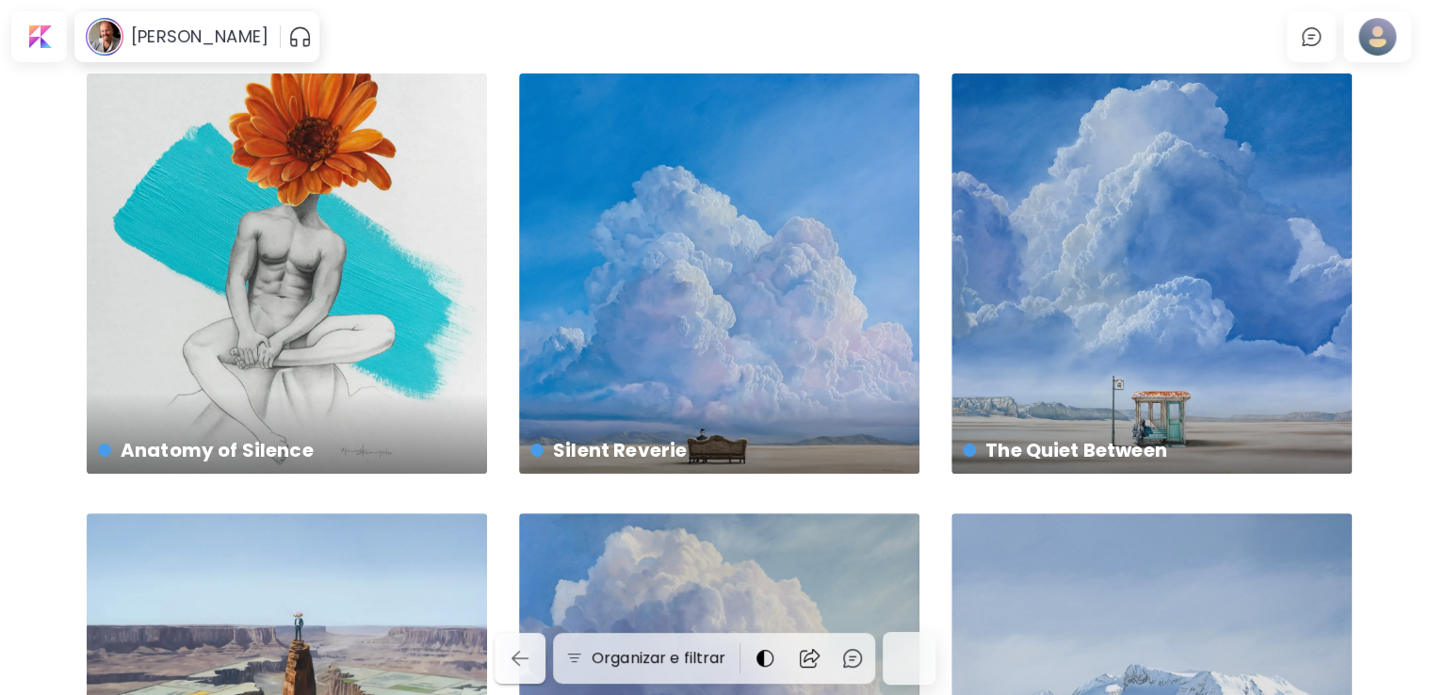
click at [528, 650] on img "button" at bounding box center [520, 658] width 23 height 23
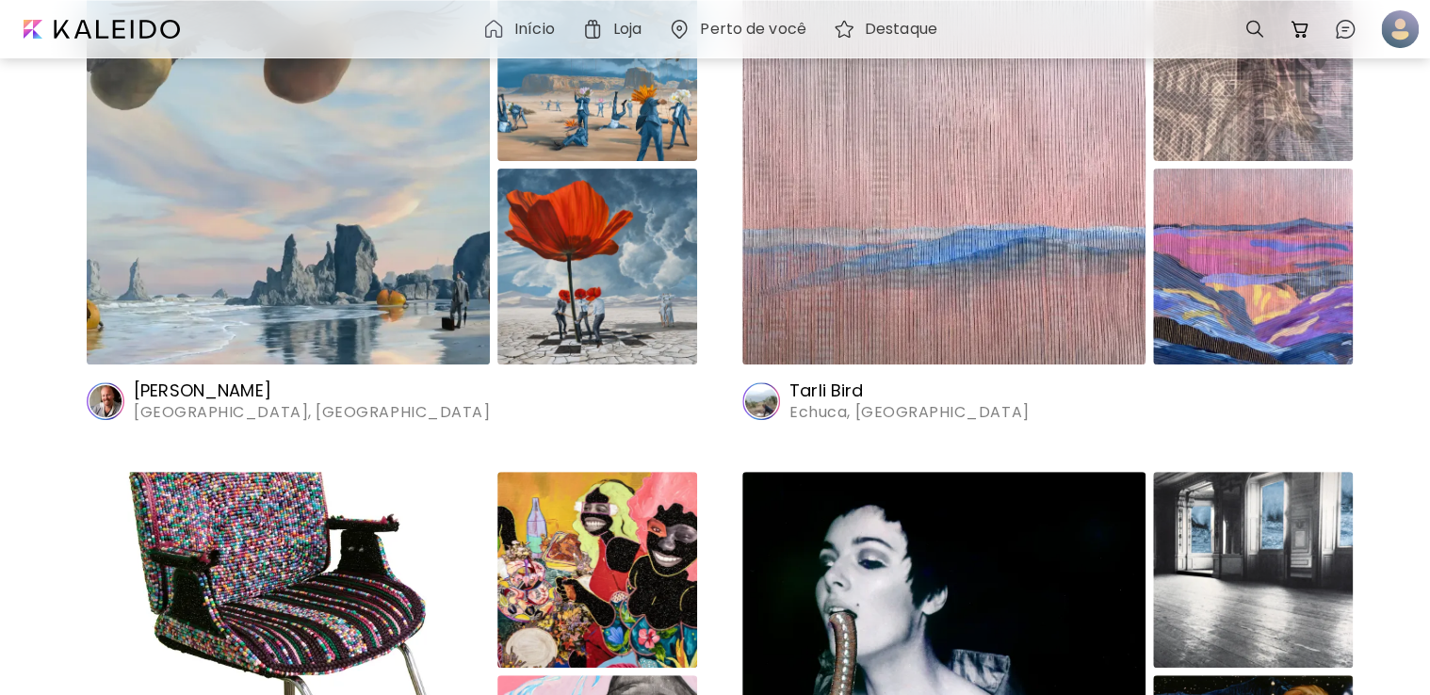
scroll to position [471, 0]
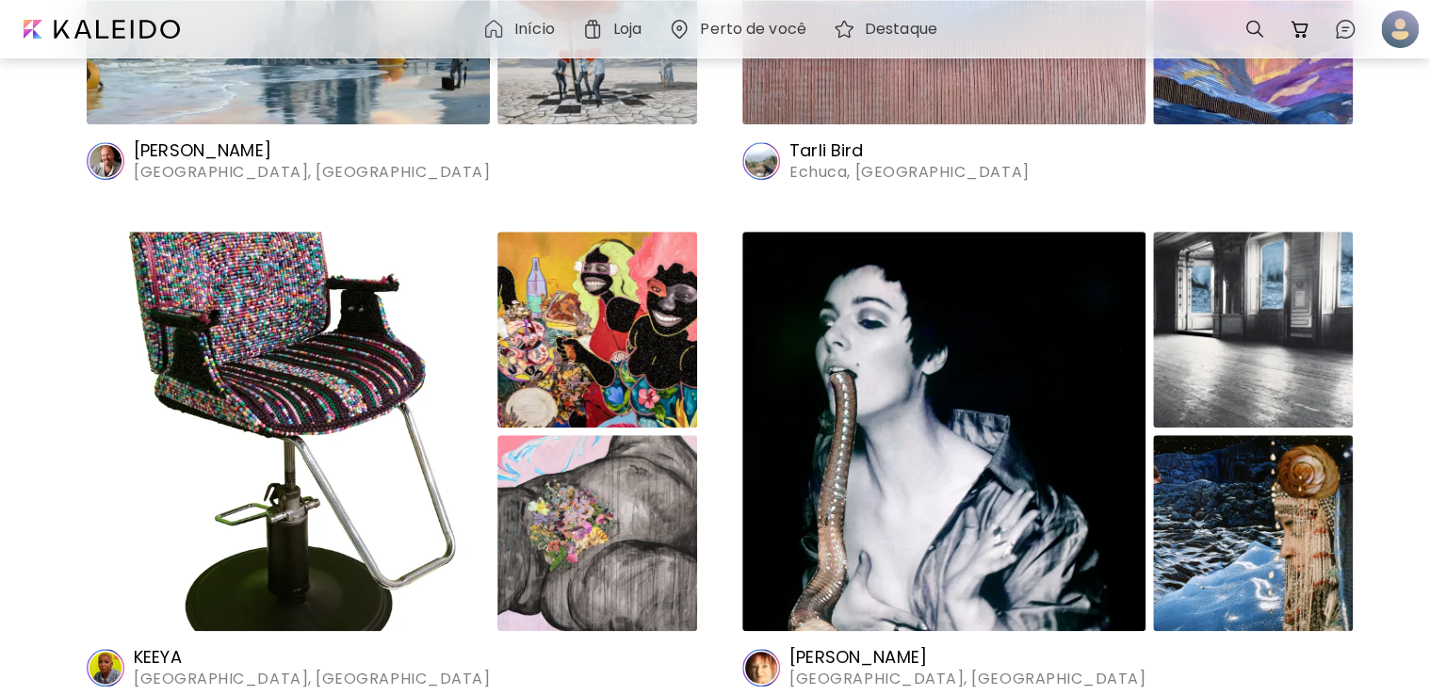
click at [513, 338] on img at bounding box center [597, 330] width 200 height 196
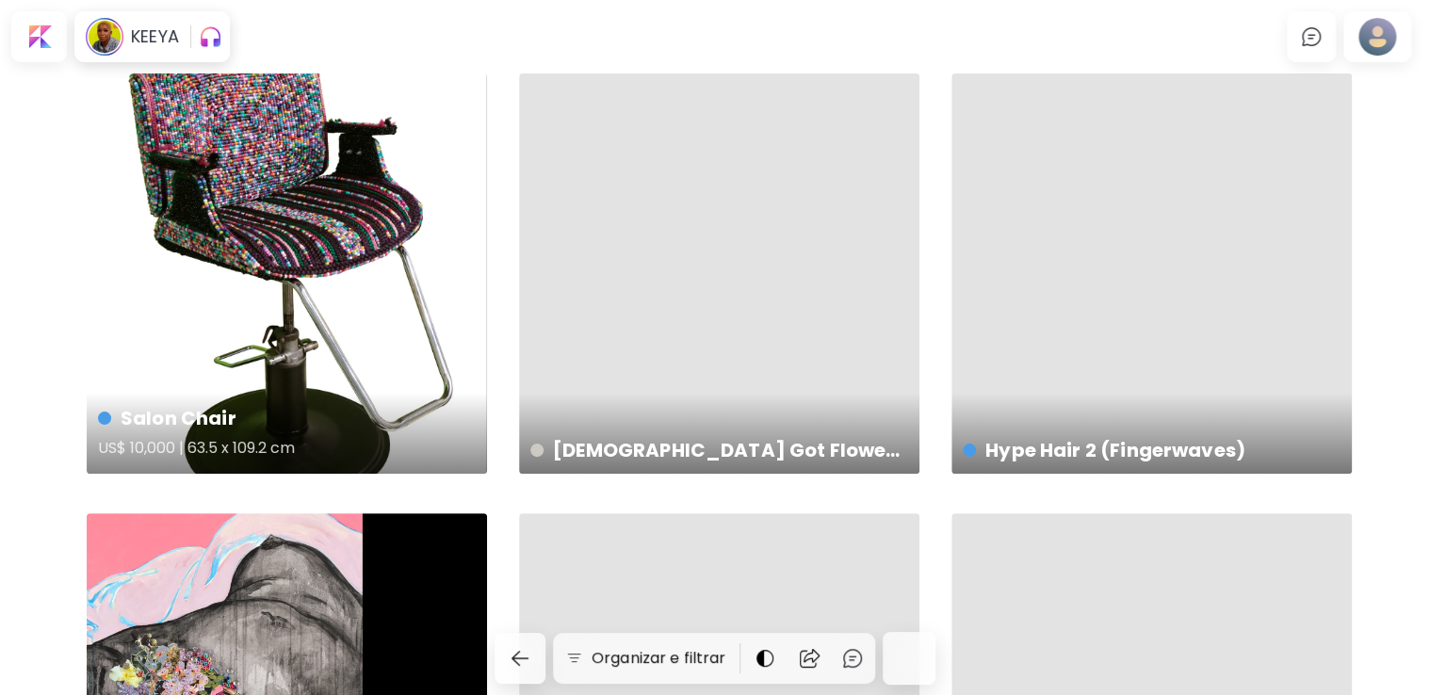
click at [206, 286] on div "Salon Chair US$ 10,000 | 63.5 x 109.2 cm" at bounding box center [287, 273] width 400 height 400
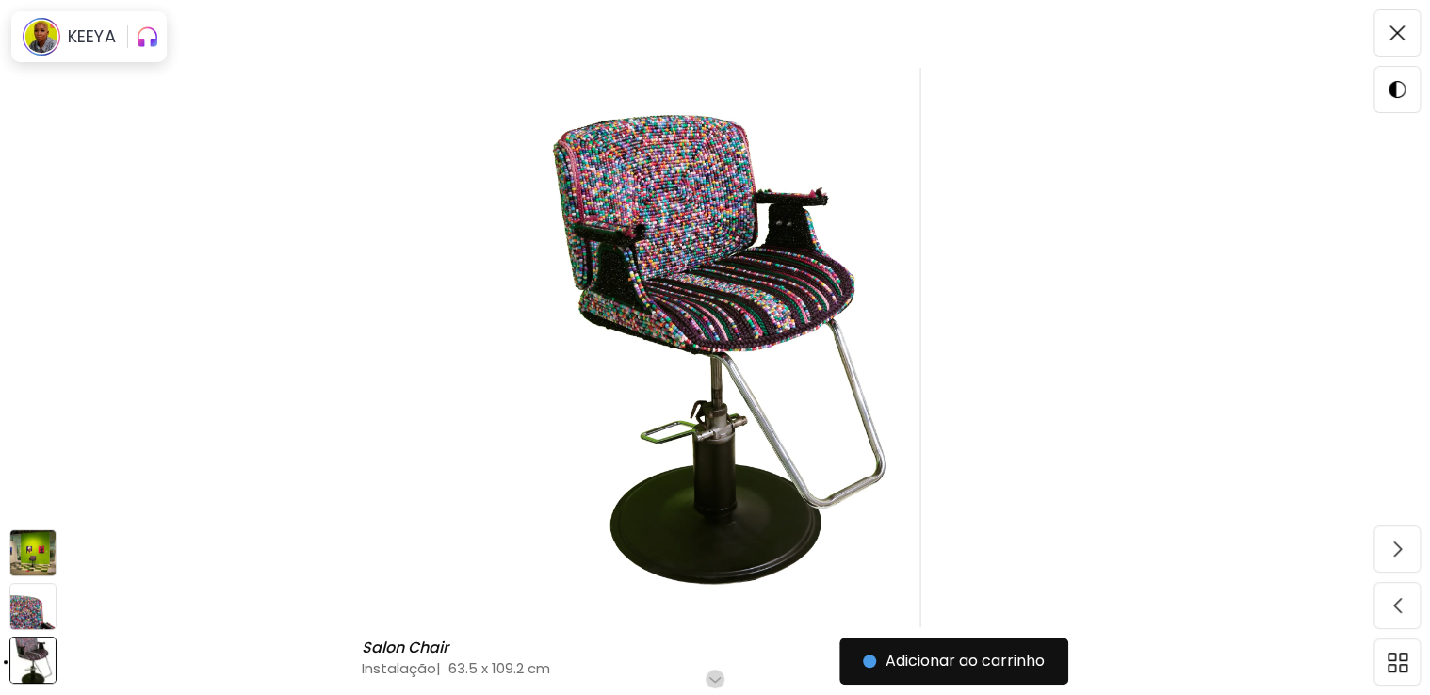
click at [24, 533] on img at bounding box center [32, 552] width 47 height 47
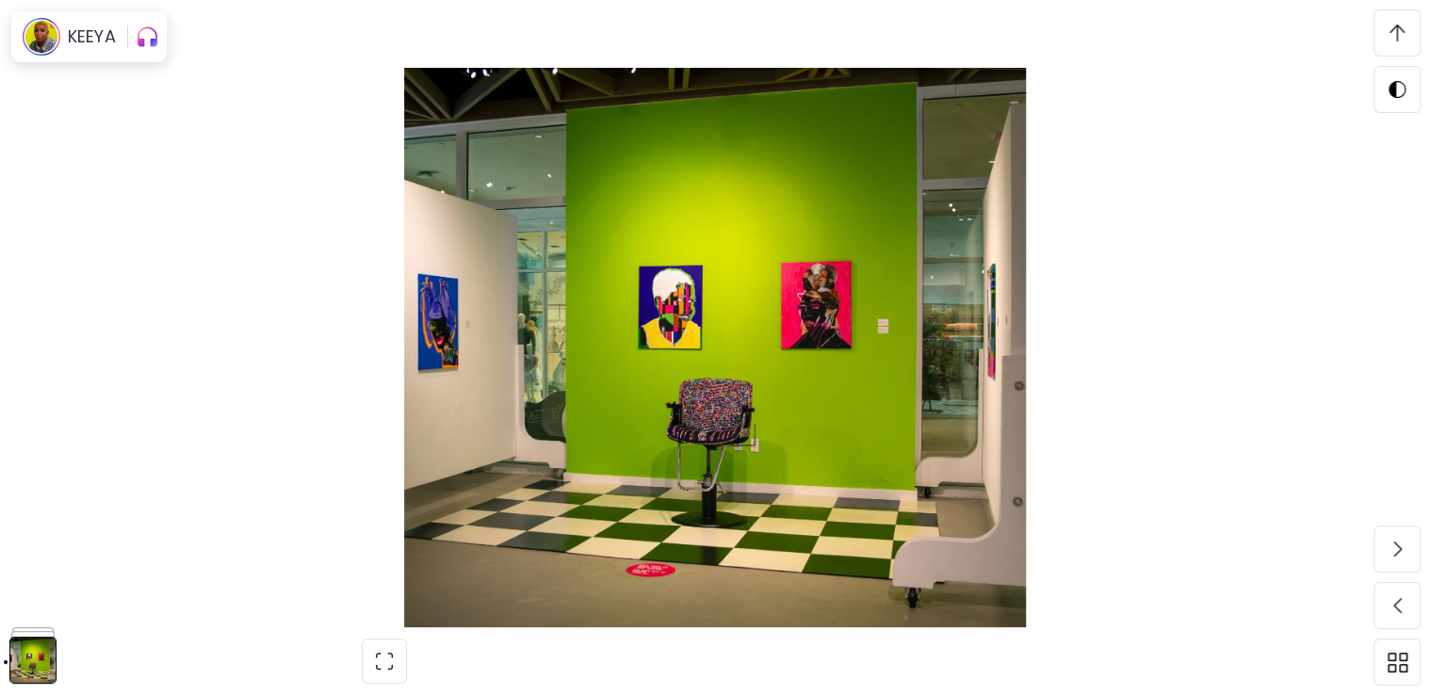
click at [37, 605] on div at bounding box center [715, 347] width 1430 height 695
click at [37, 624] on img at bounding box center [32, 606] width 47 height 47
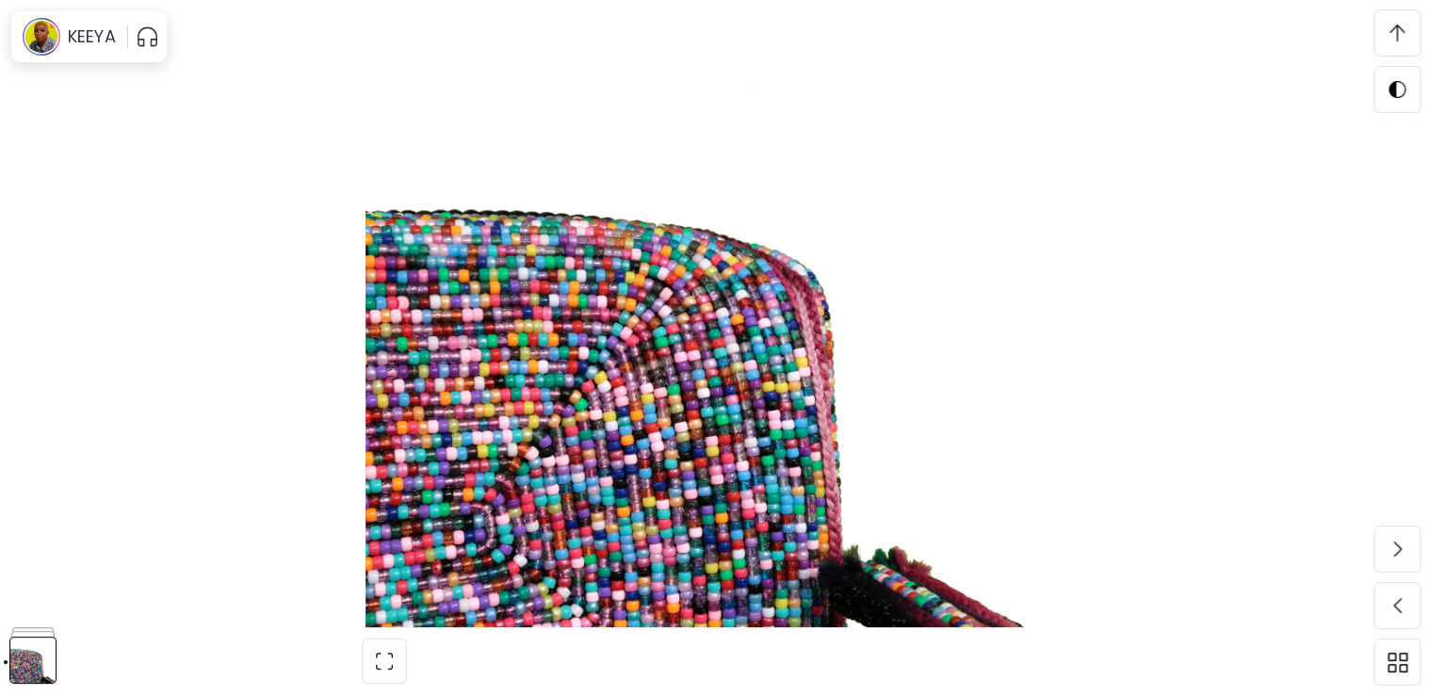
click at [1402, 46] on span at bounding box center [1397, 33] width 40 height 40
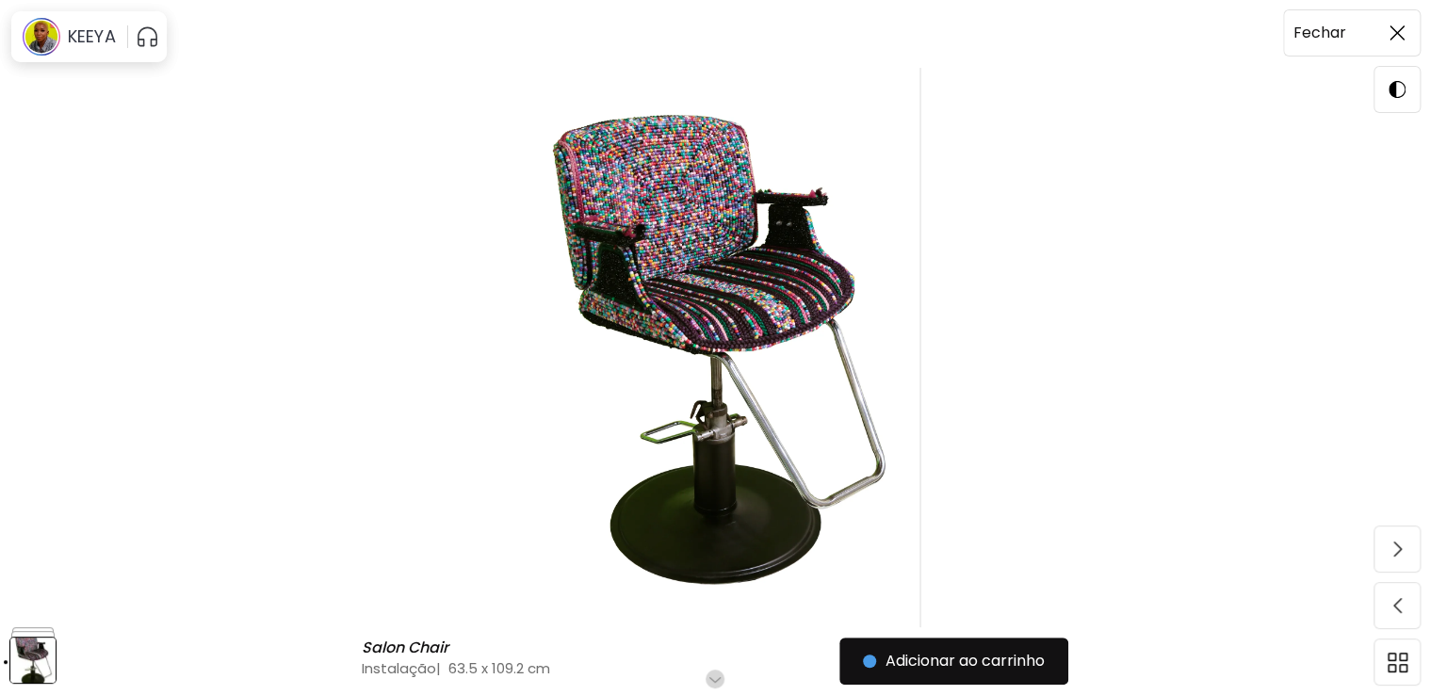
click at [1394, 48] on span at bounding box center [1397, 33] width 40 height 40
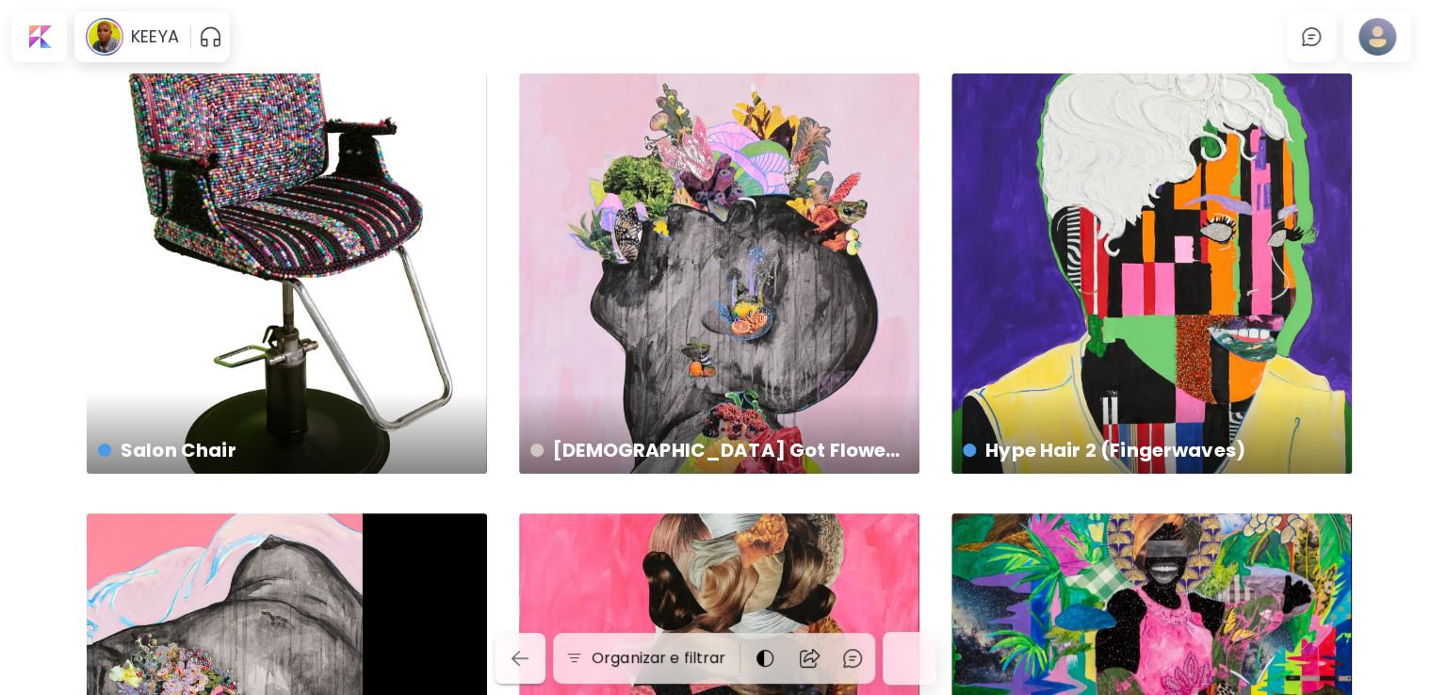
click at [531, 661] on img "button" at bounding box center [520, 658] width 23 height 23
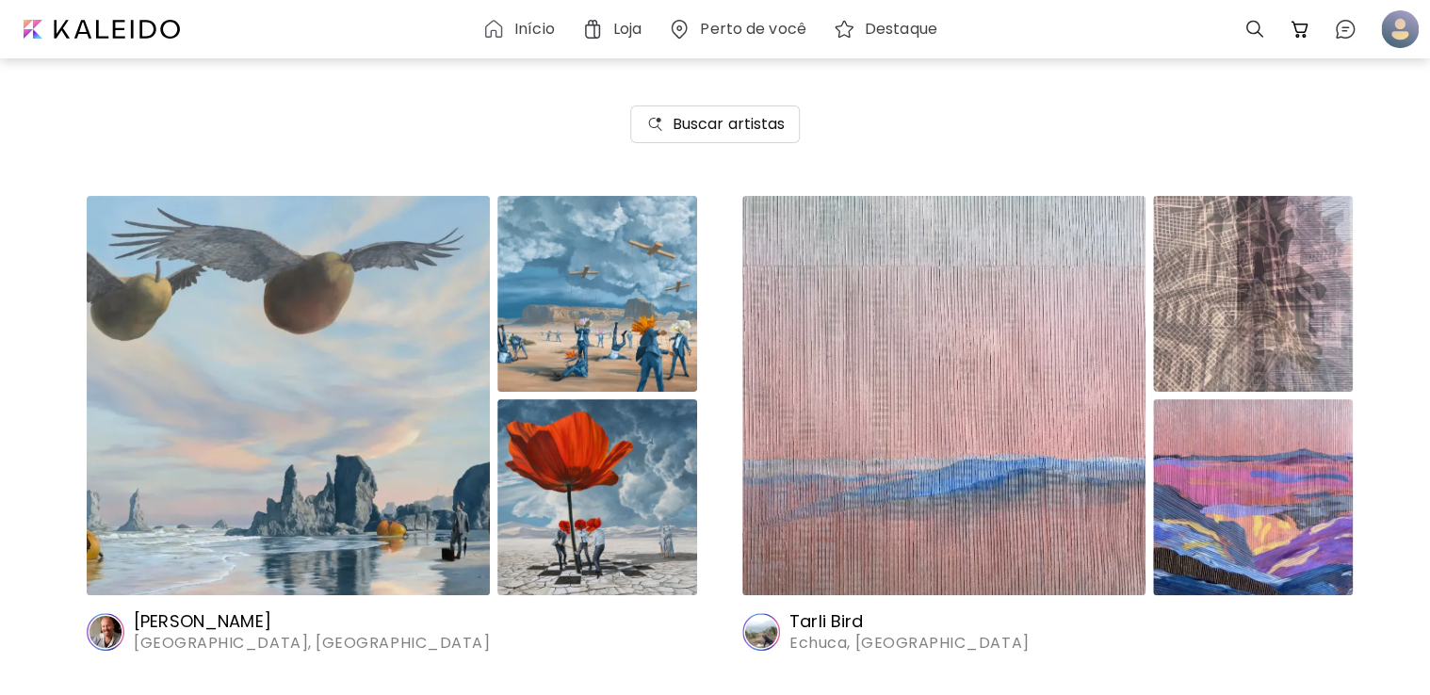
click at [885, 386] on img at bounding box center [943, 395] width 403 height 399
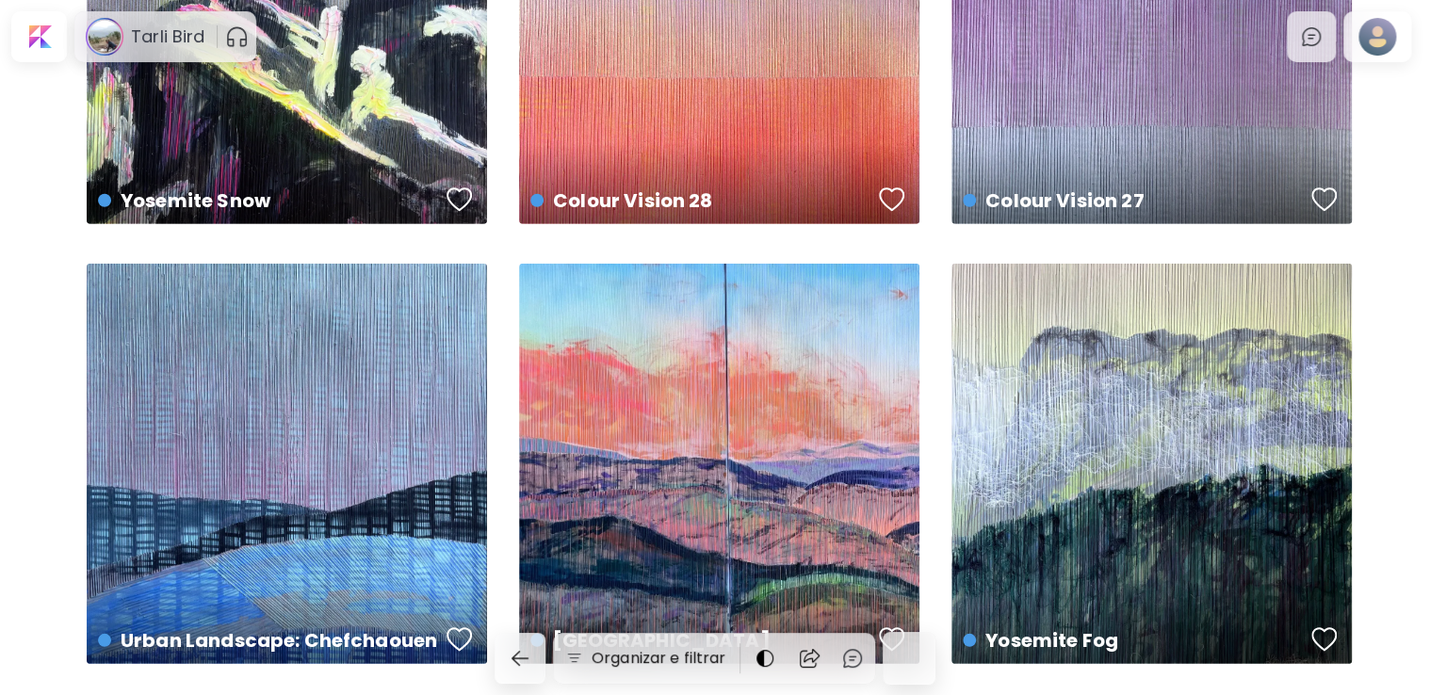
scroll to position [2167, 0]
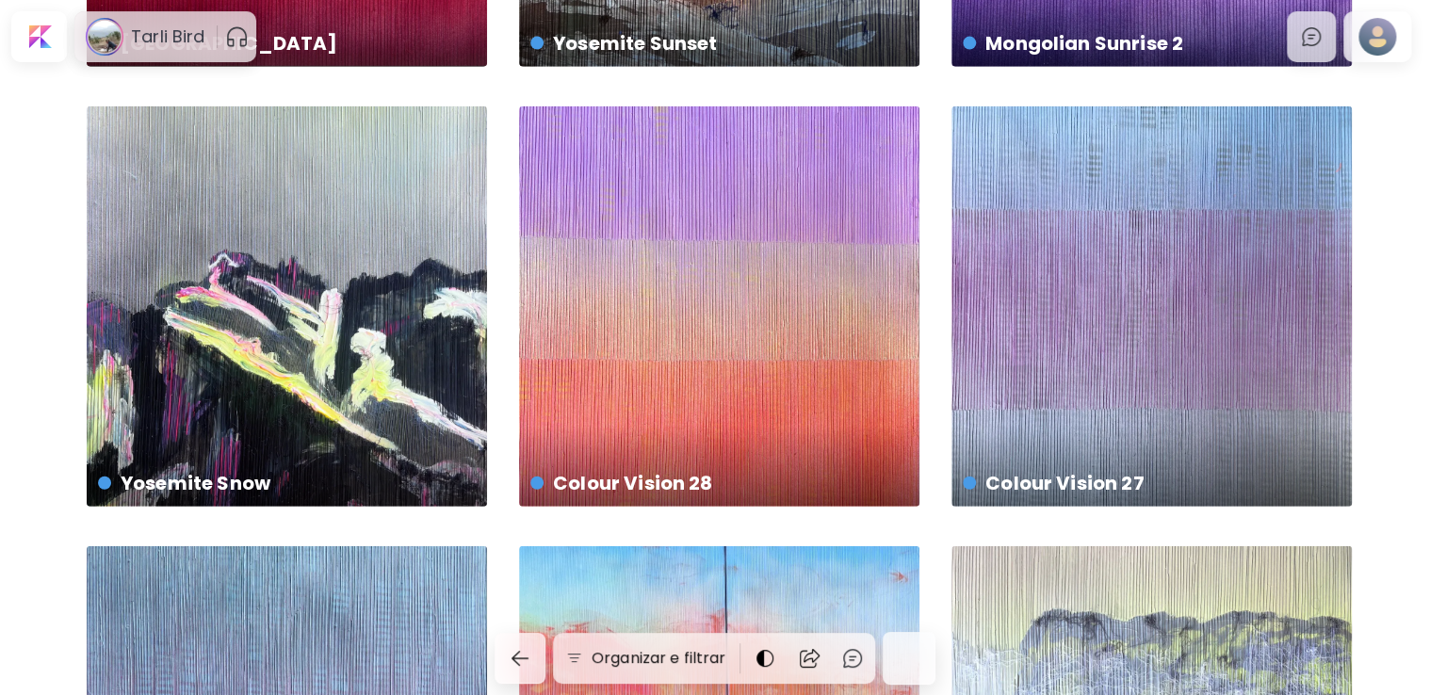
click at [263, 331] on div "Yosemite Snow US$ 1,200 | 70 x 100 cm" at bounding box center [287, 306] width 400 height 400
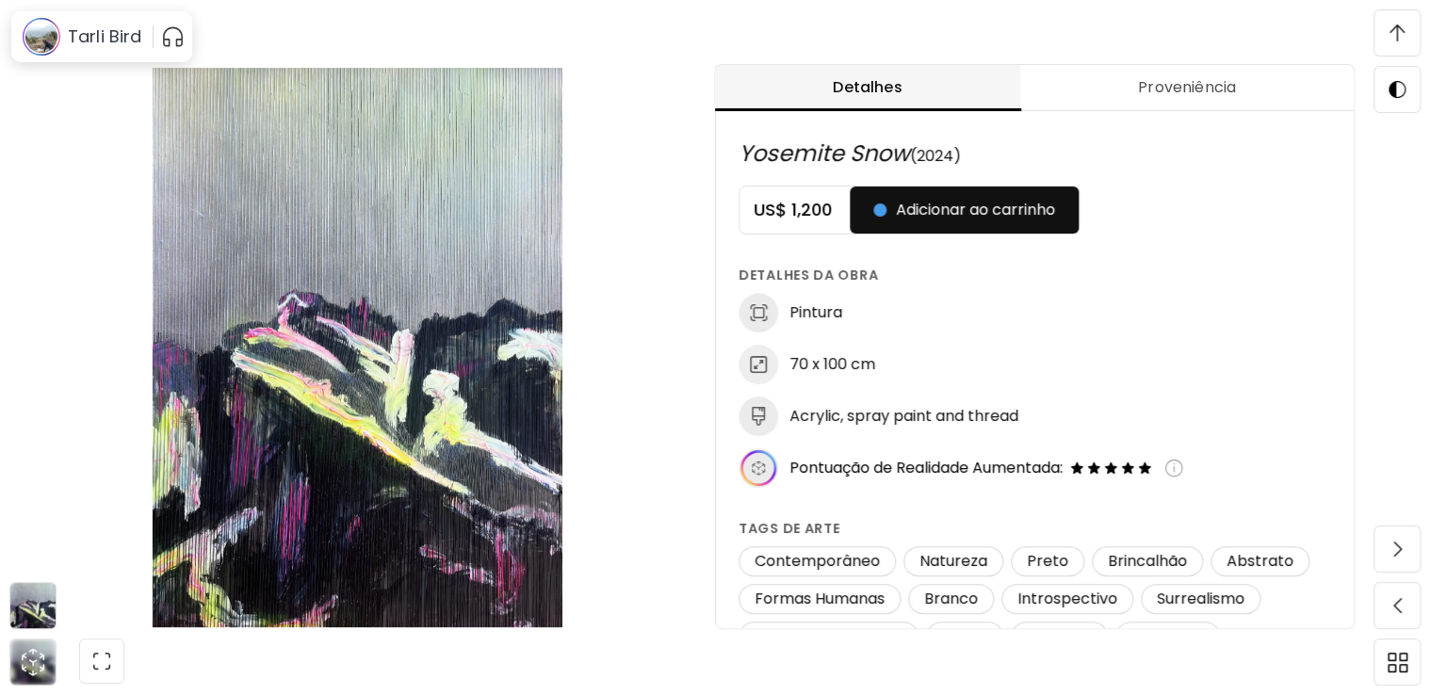
scroll to position [125, 0]
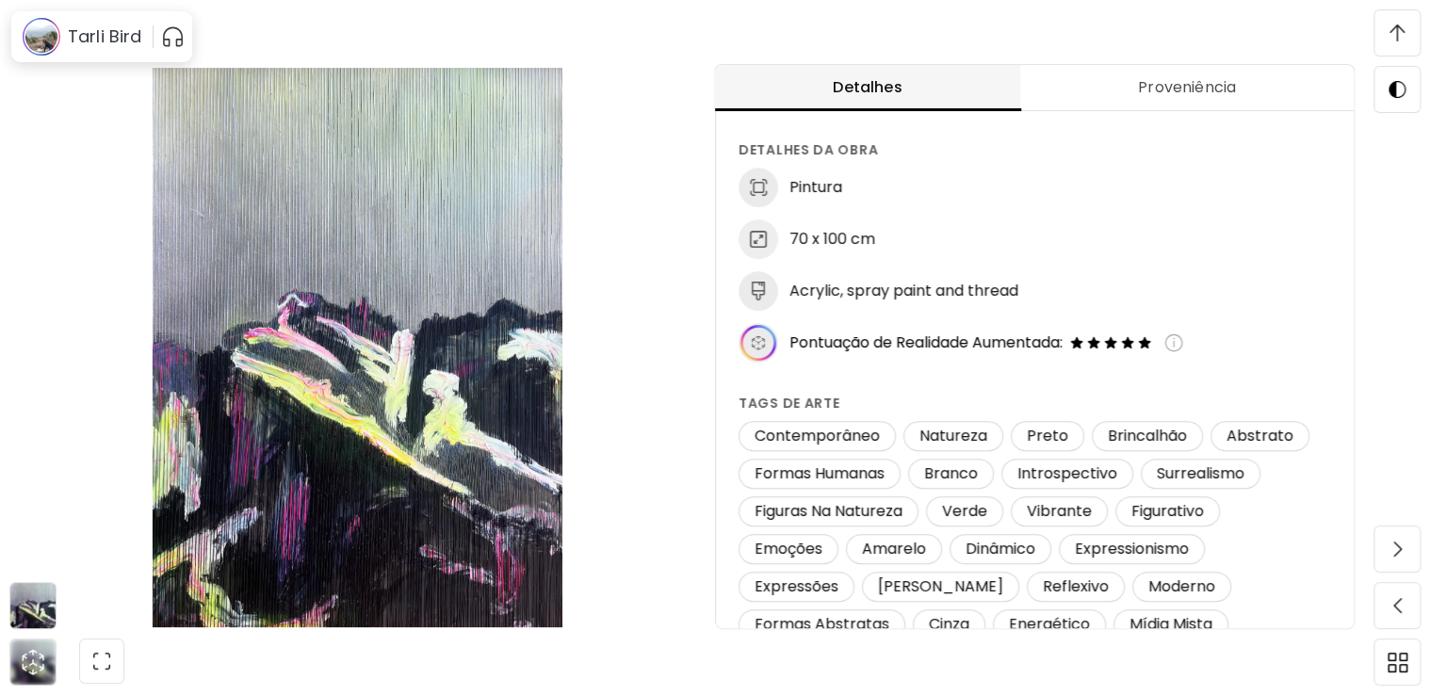
click at [814, 296] on h6 "Acrylic, spray paint and thread" at bounding box center [904, 291] width 229 height 21
click at [1166, 73] on button "Proveniência" at bounding box center [1187, 88] width 334 height 46
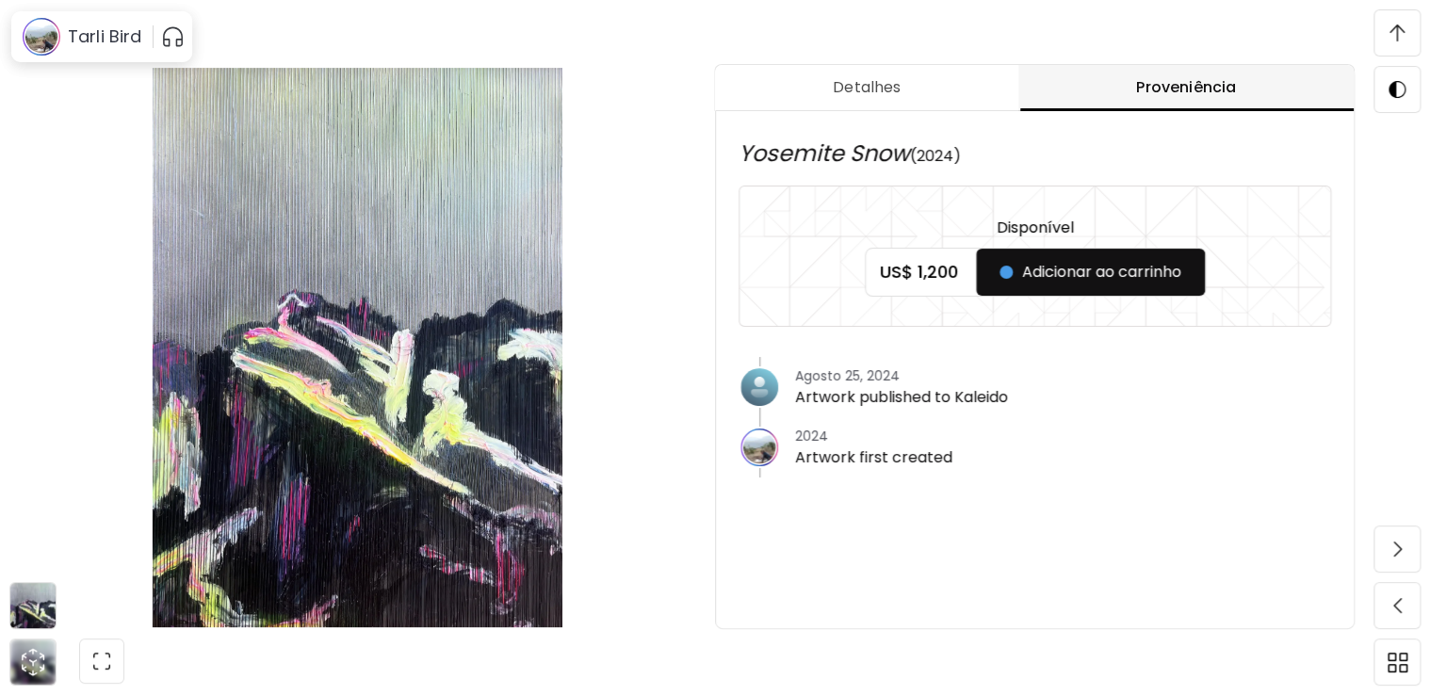
scroll to position [0, 0]
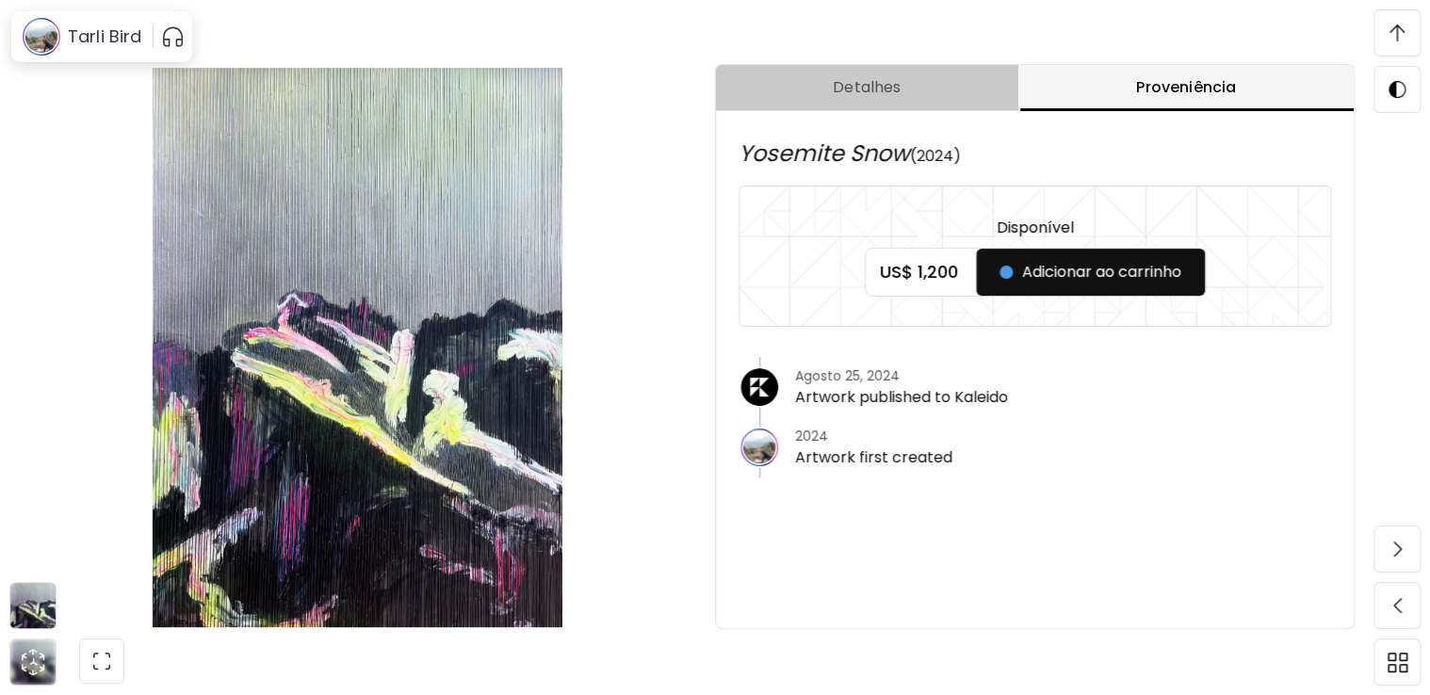
click at [870, 91] on span "Detalhes" at bounding box center [866, 87] width 281 height 23
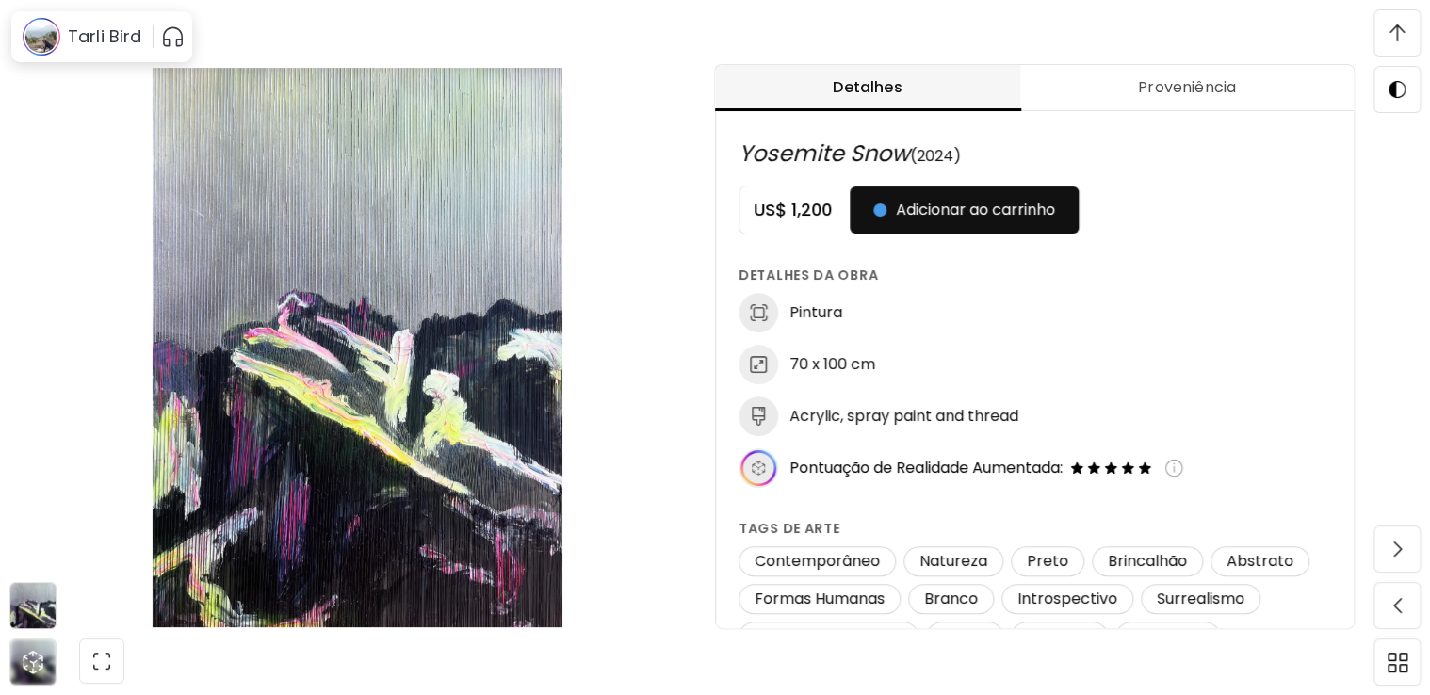
click at [1407, 50] on span at bounding box center [1397, 33] width 40 height 40
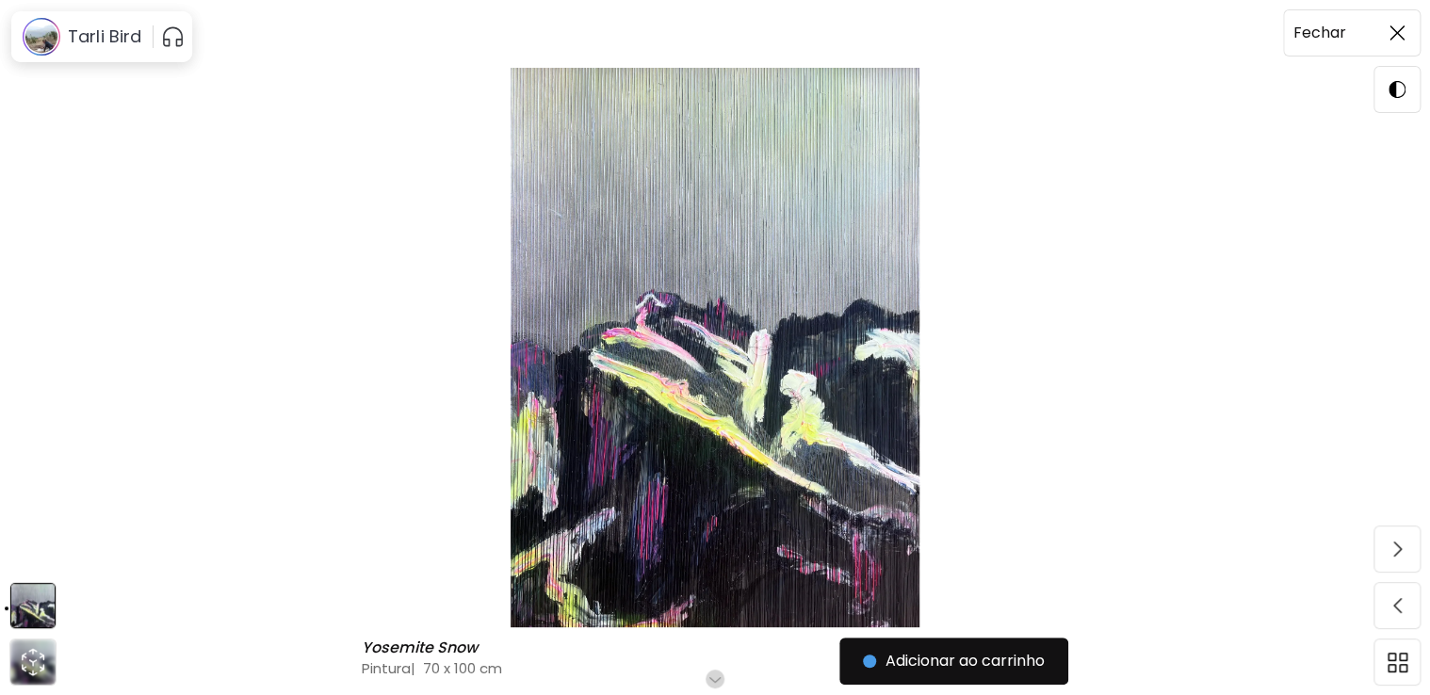
click at [1400, 22] on span at bounding box center [1397, 33] width 40 height 40
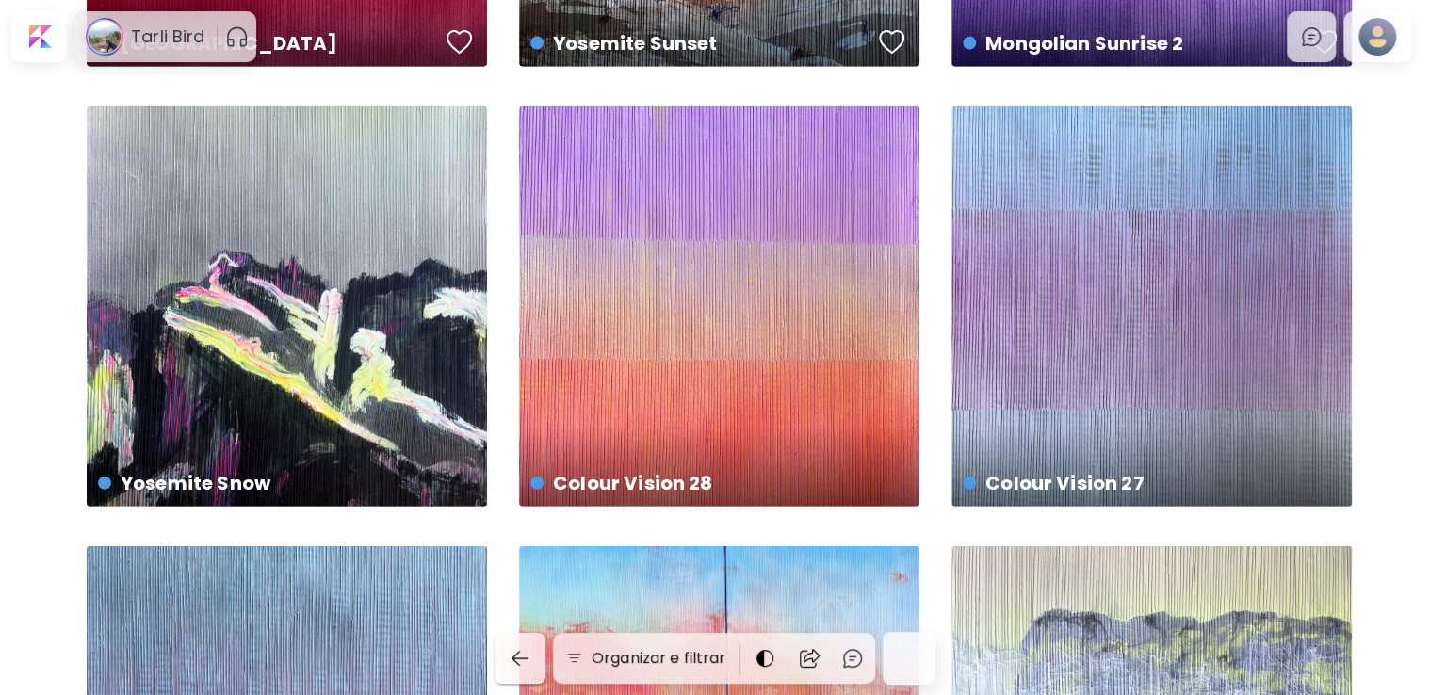
click at [520, 659] on img "button" at bounding box center [520, 658] width 23 height 23
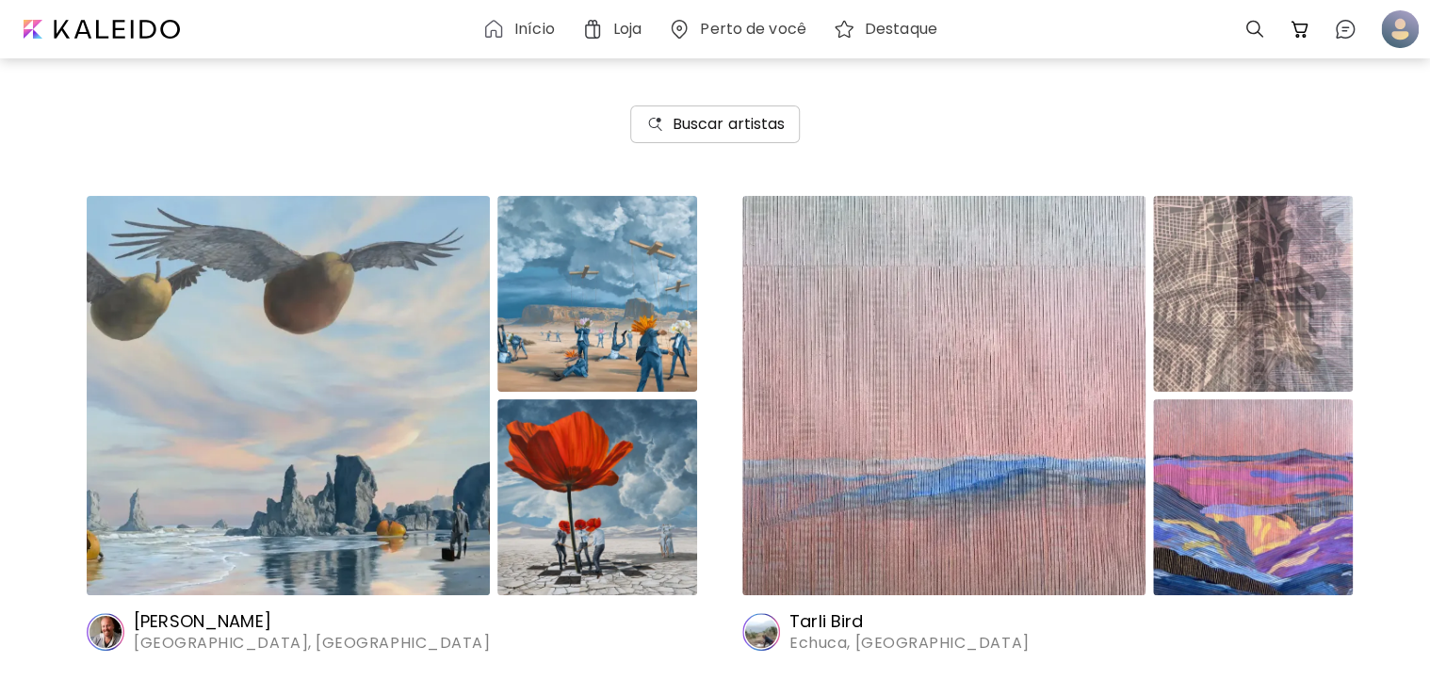
click at [779, 134] on h6 "Buscar artistas" at bounding box center [729, 124] width 113 height 23
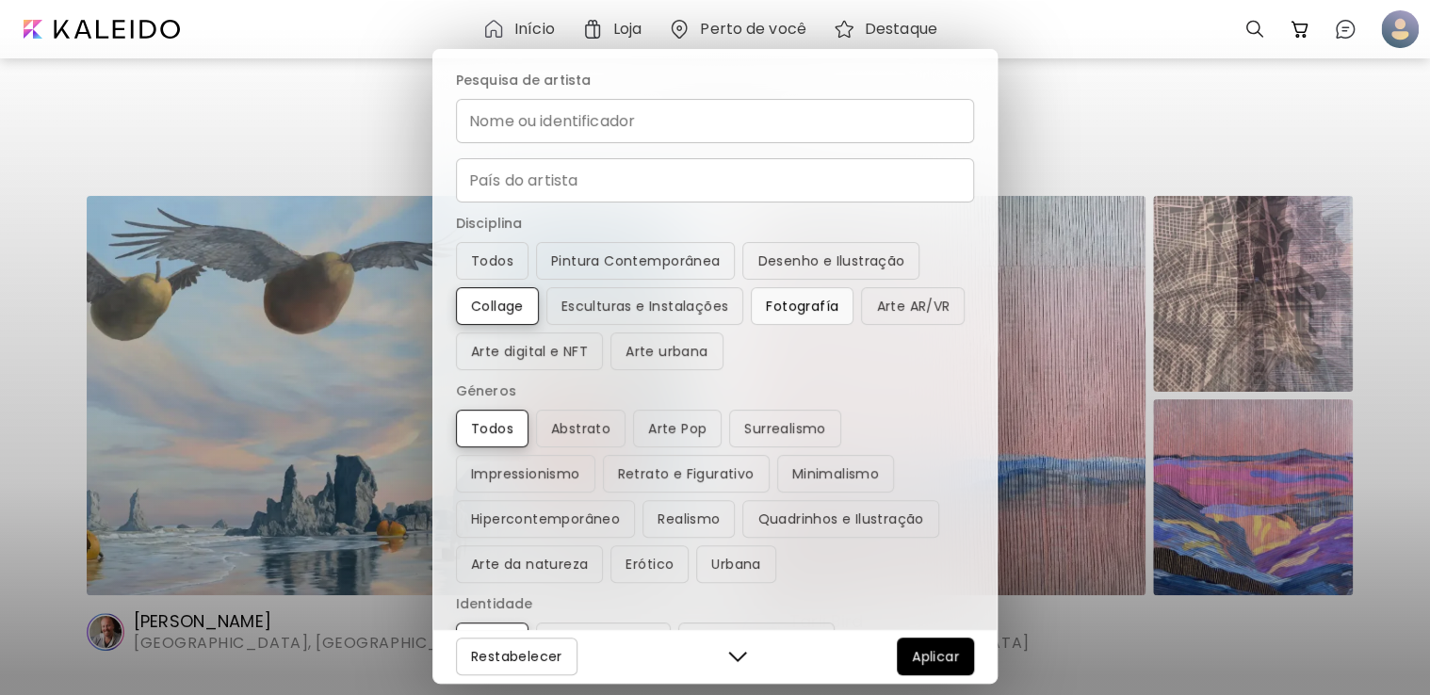
click at [796, 318] on button "Fotografía" at bounding box center [802, 306] width 103 height 38
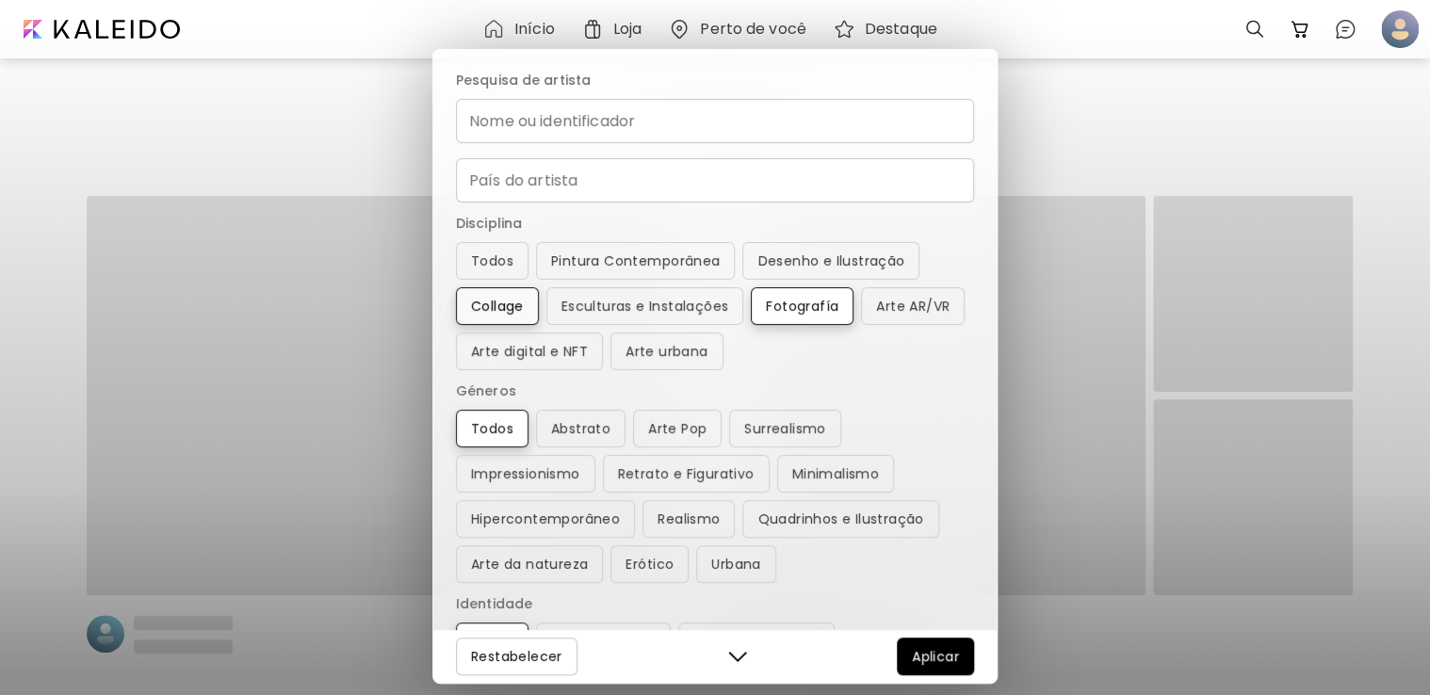
click at [479, 295] on span "Collage" at bounding box center [497, 306] width 53 height 23
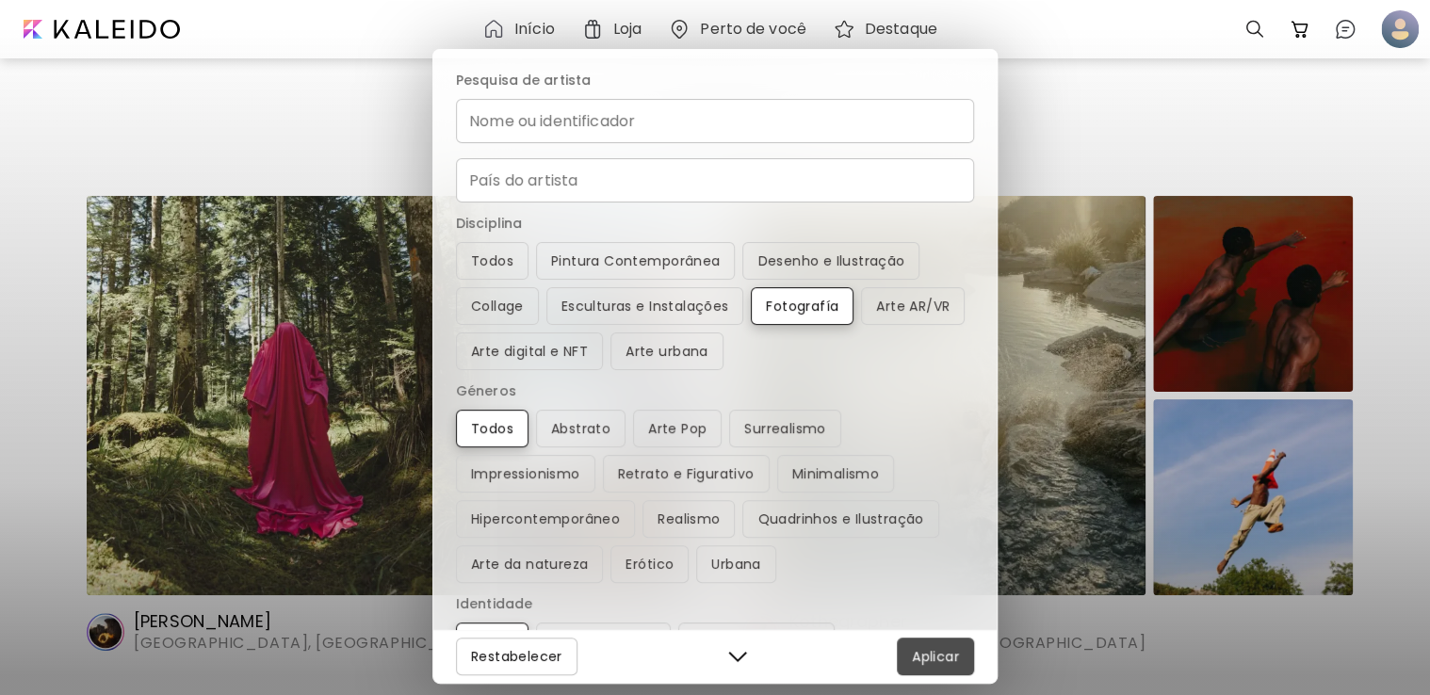
click at [950, 654] on span "Aplicar" at bounding box center [935, 656] width 47 height 23
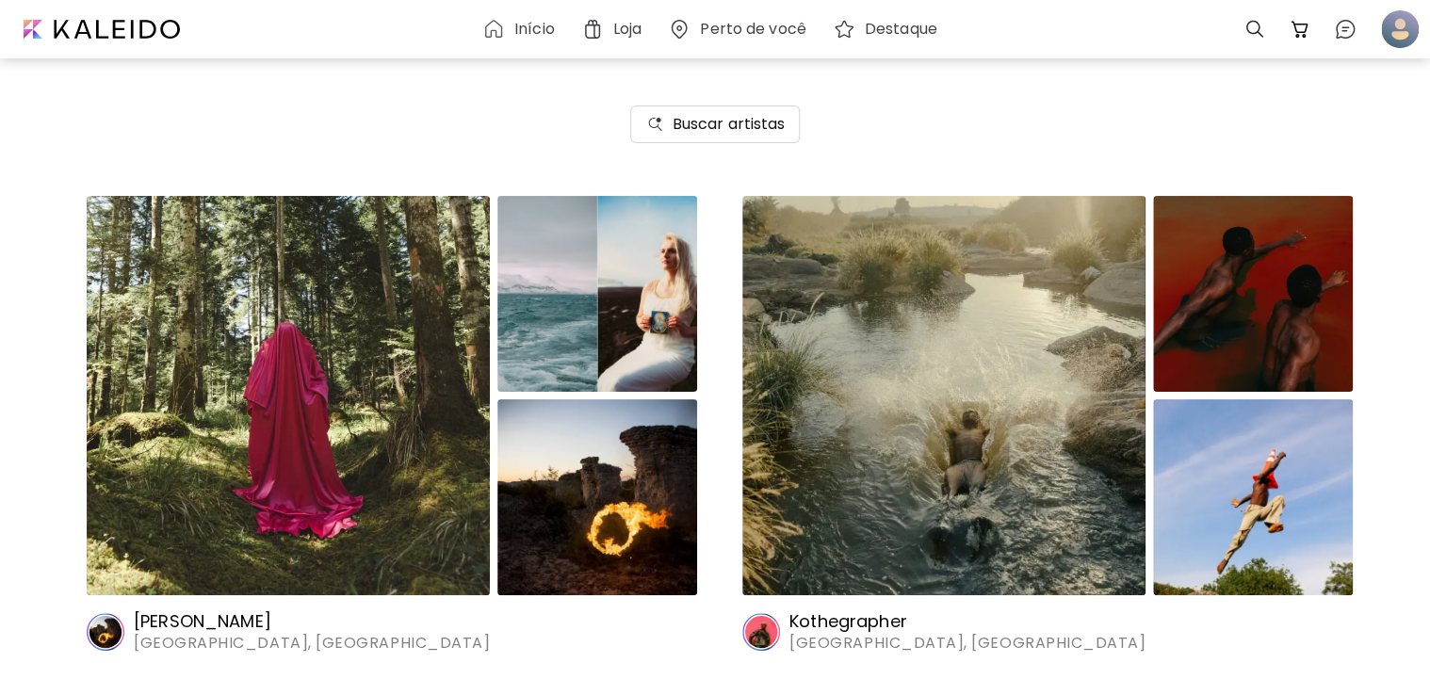
click at [907, 411] on img at bounding box center [943, 395] width 403 height 399
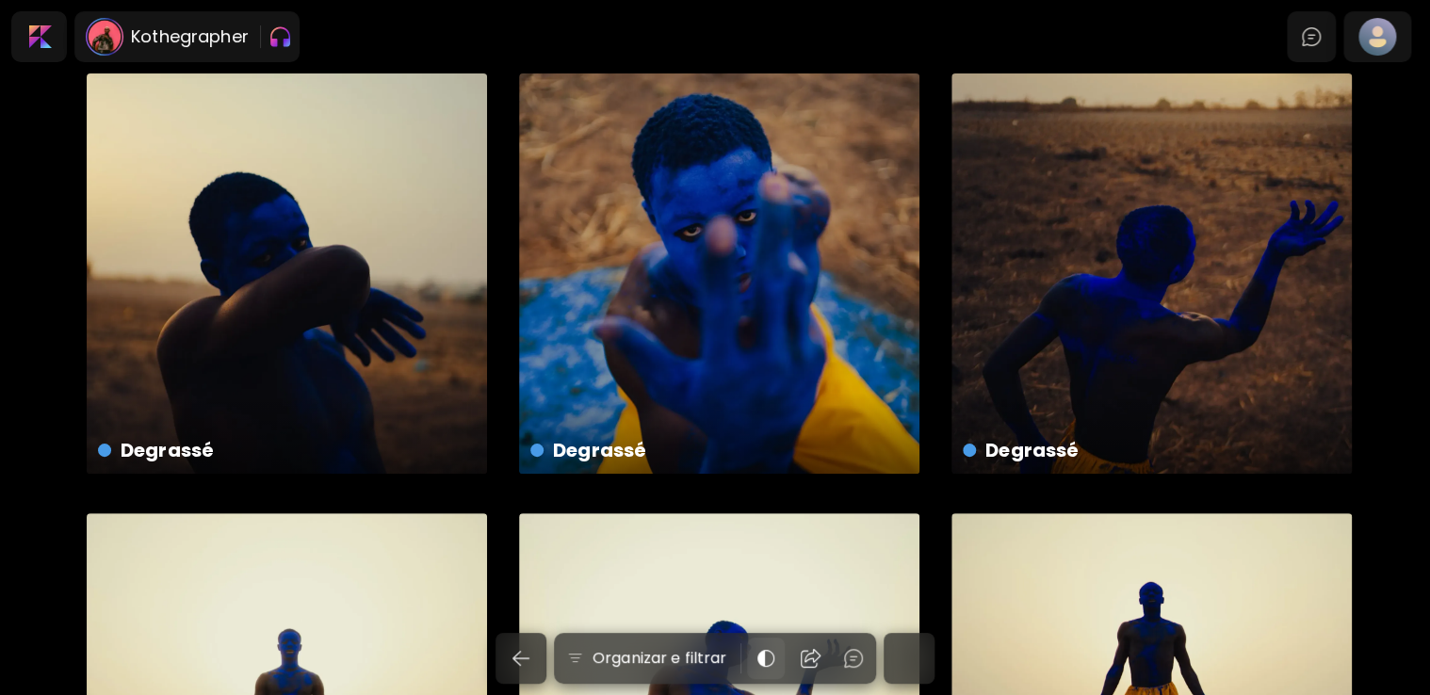
click at [765, 644] on div at bounding box center [766, 658] width 38 height 41
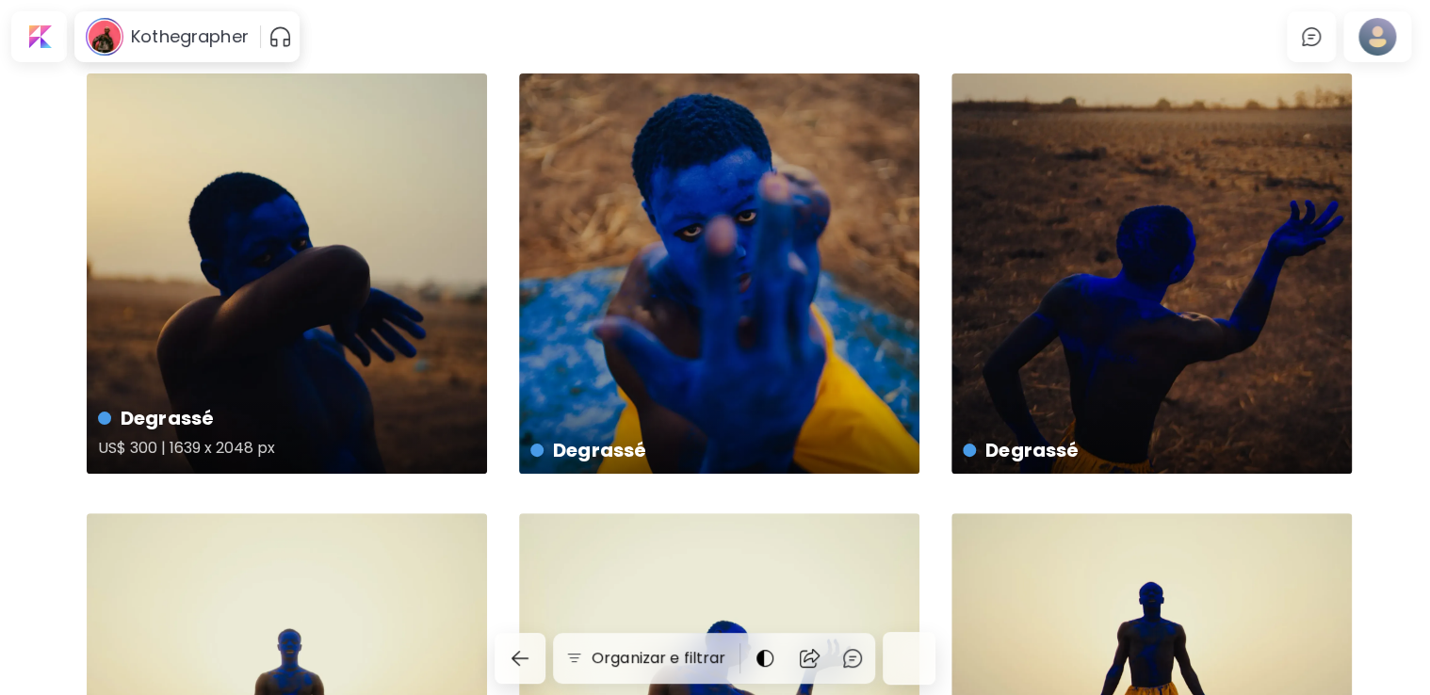
click at [437, 285] on div "Degrassé US$ 300 | 1639 x 2048 px" at bounding box center [287, 273] width 400 height 400
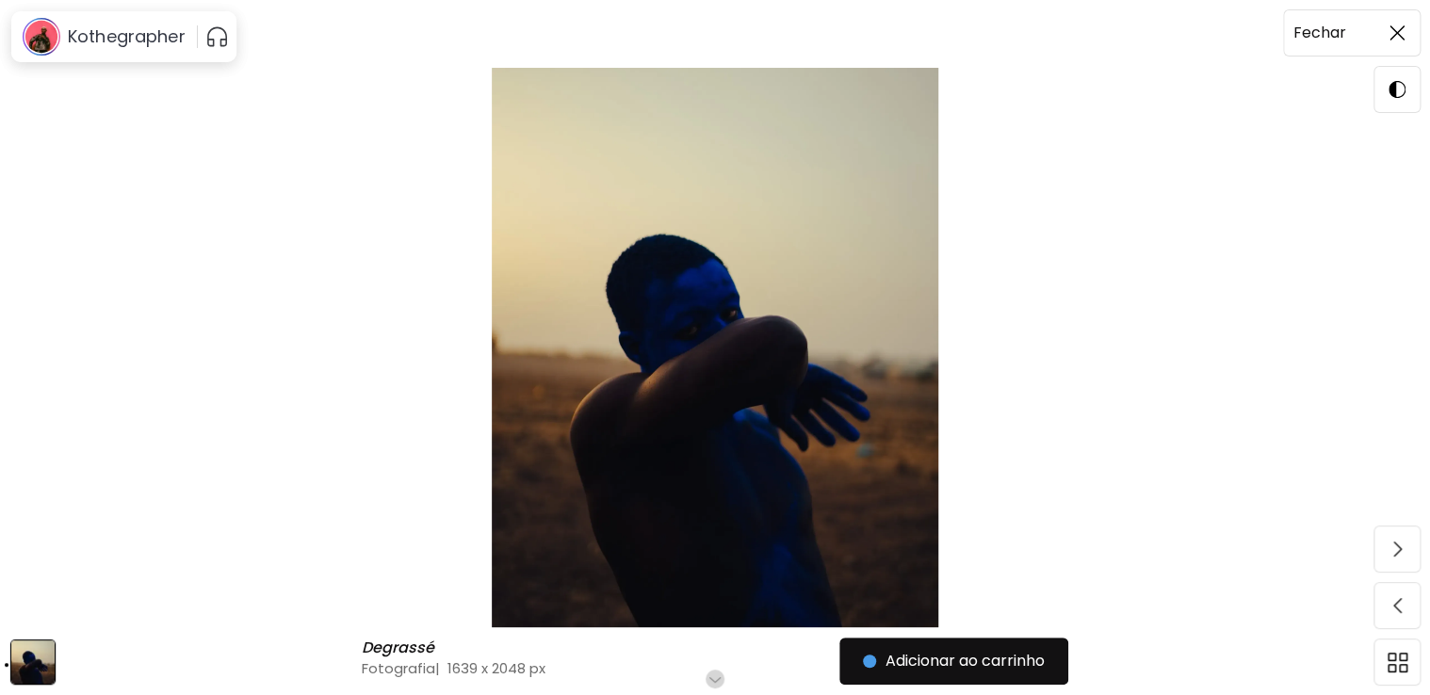
click at [1380, 11] on div at bounding box center [1397, 32] width 45 height 45
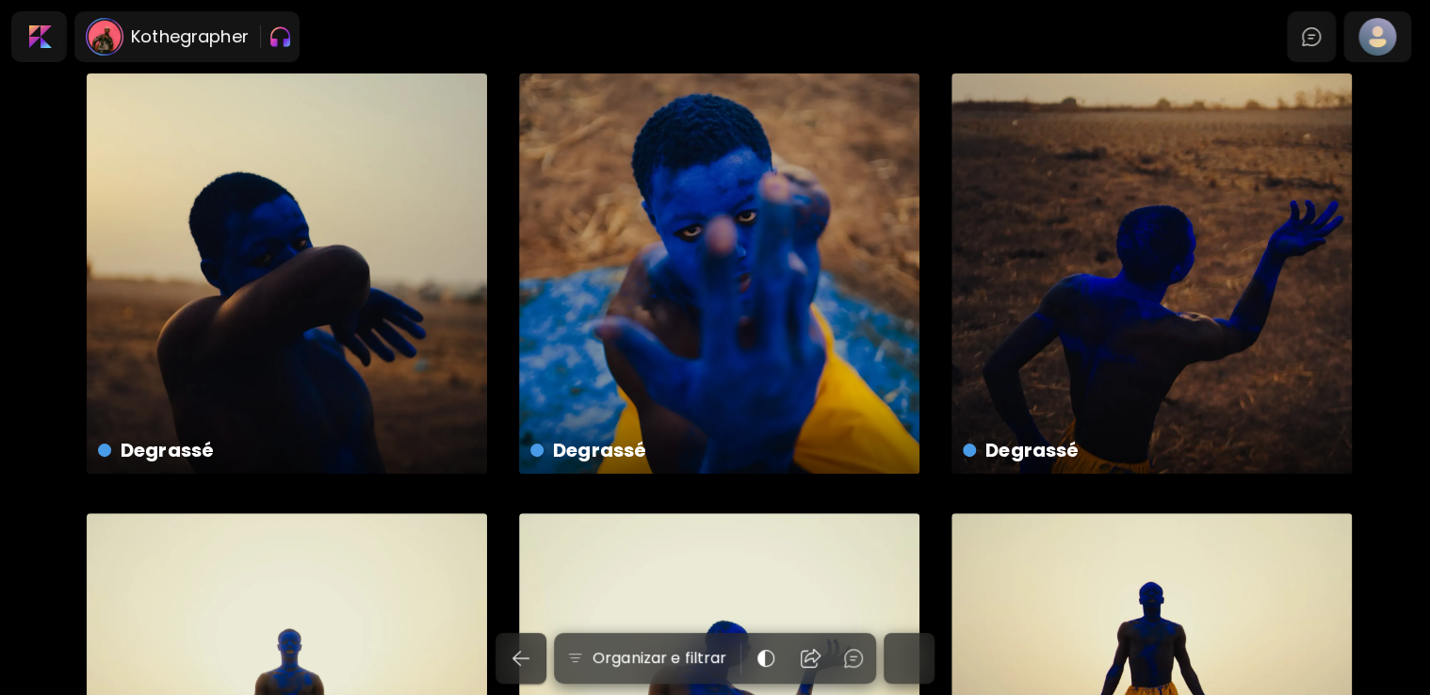
click at [530, 654] on img "button" at bounding box center [521, 658] width 23 height 23
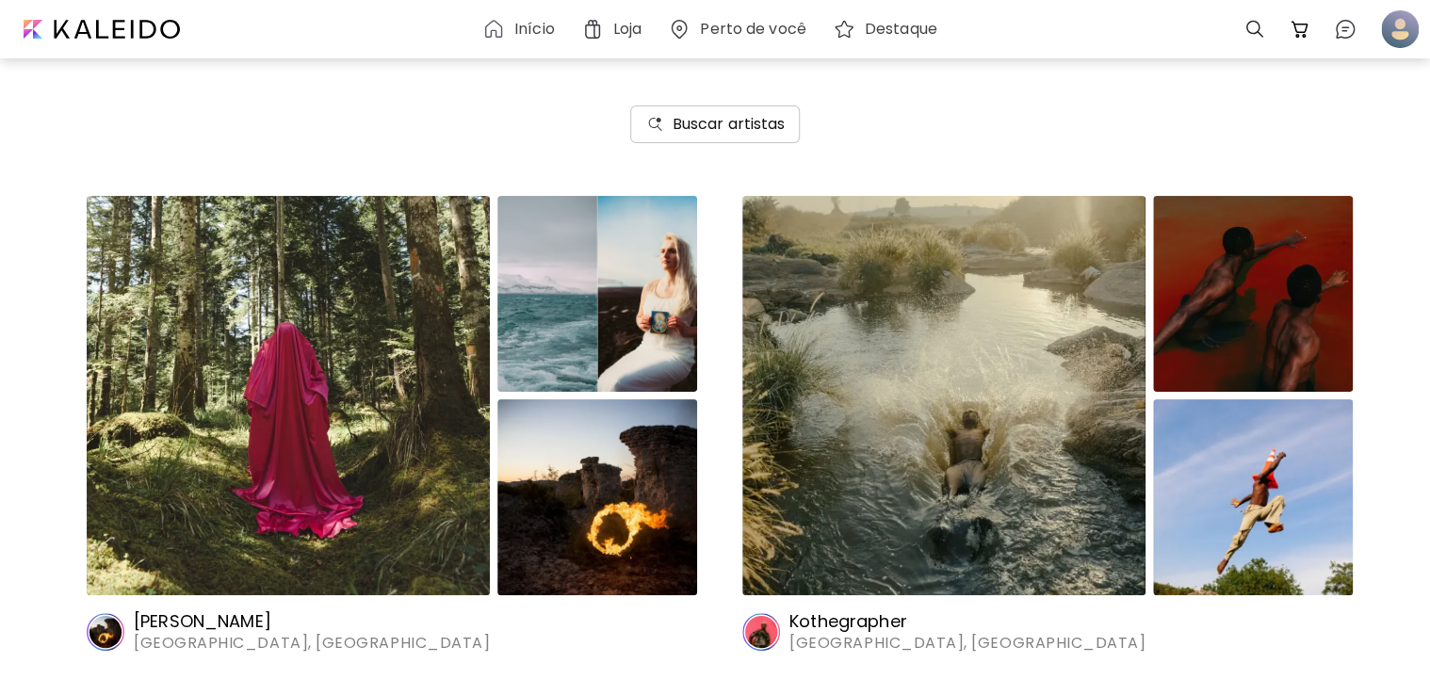
drag, startPoint x: 724, startPoint y: 104, endPoint x: 724, endPoint y: 118, distance: 14.1
click at [724, 106] on div "Buscar artistas" at bounding box center [715, 124] width 1430 height 143
click at [724, 131] on h6 "Buscar artistas" at bounding box center [729, 124] width 113 height 23
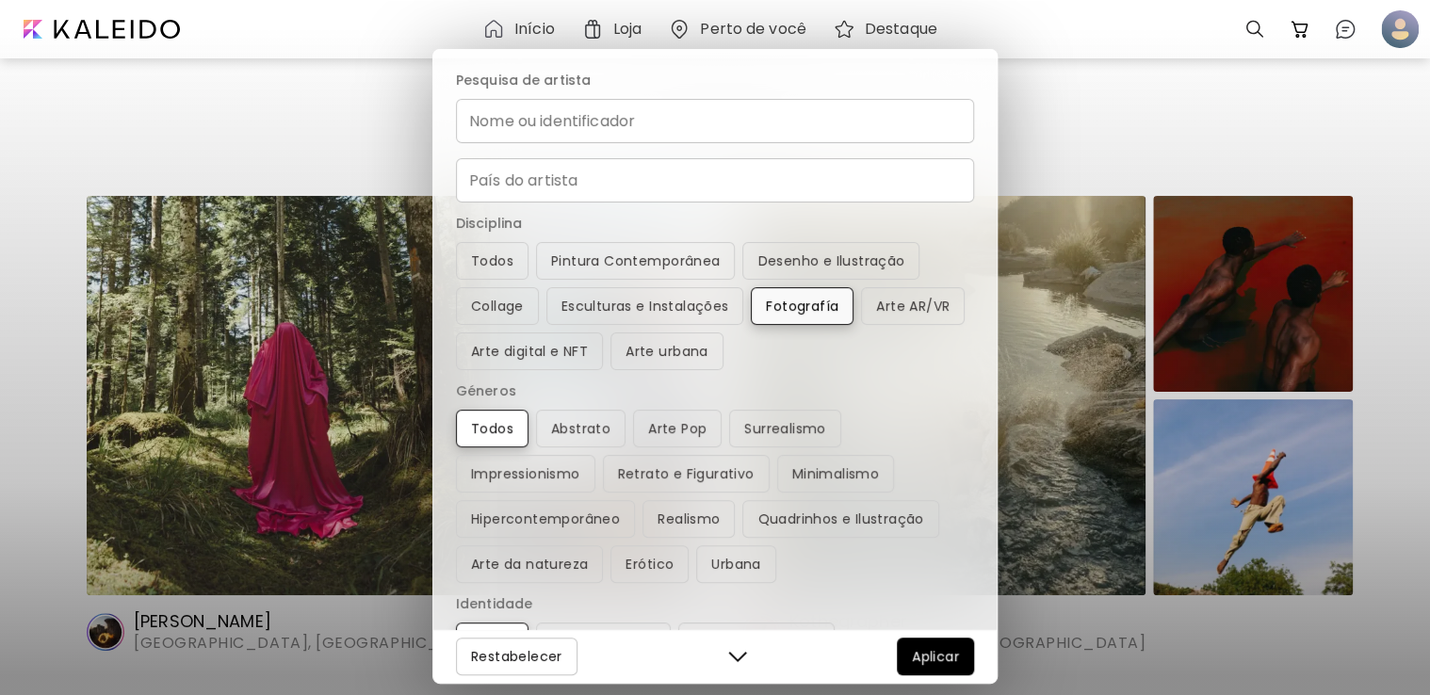
click at [793, 324] on button "Fotografía" at bounding box center [802, 306] width 103 height 38
click at [699, 256] on button "Pintura Contemporânea" at bounding box center [635, 261] width 199 height 38
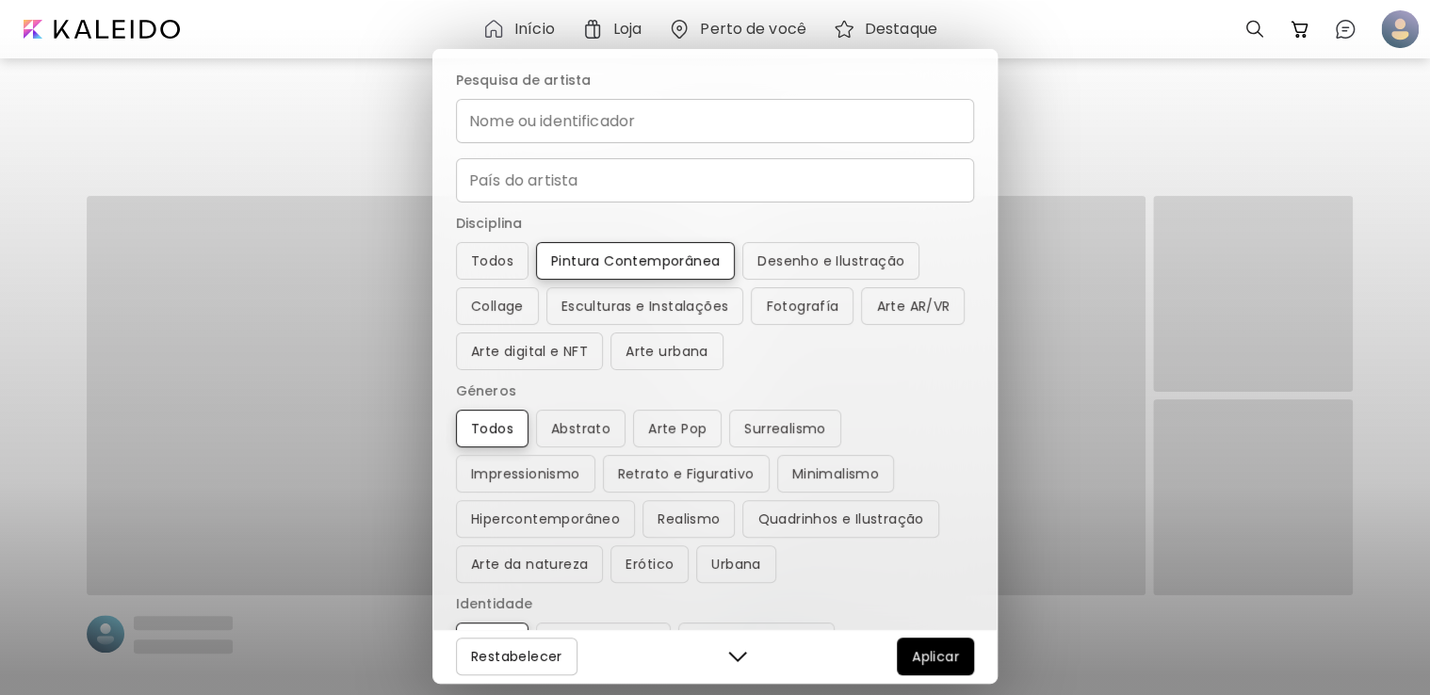
click at [950, 680] on div "Restabelecer Aplicar" at bounding box center [714, 656] width 563 height 54
click at [949, 666] on span "Aplicar" at bounding box center [935, 656] width 47 height 23
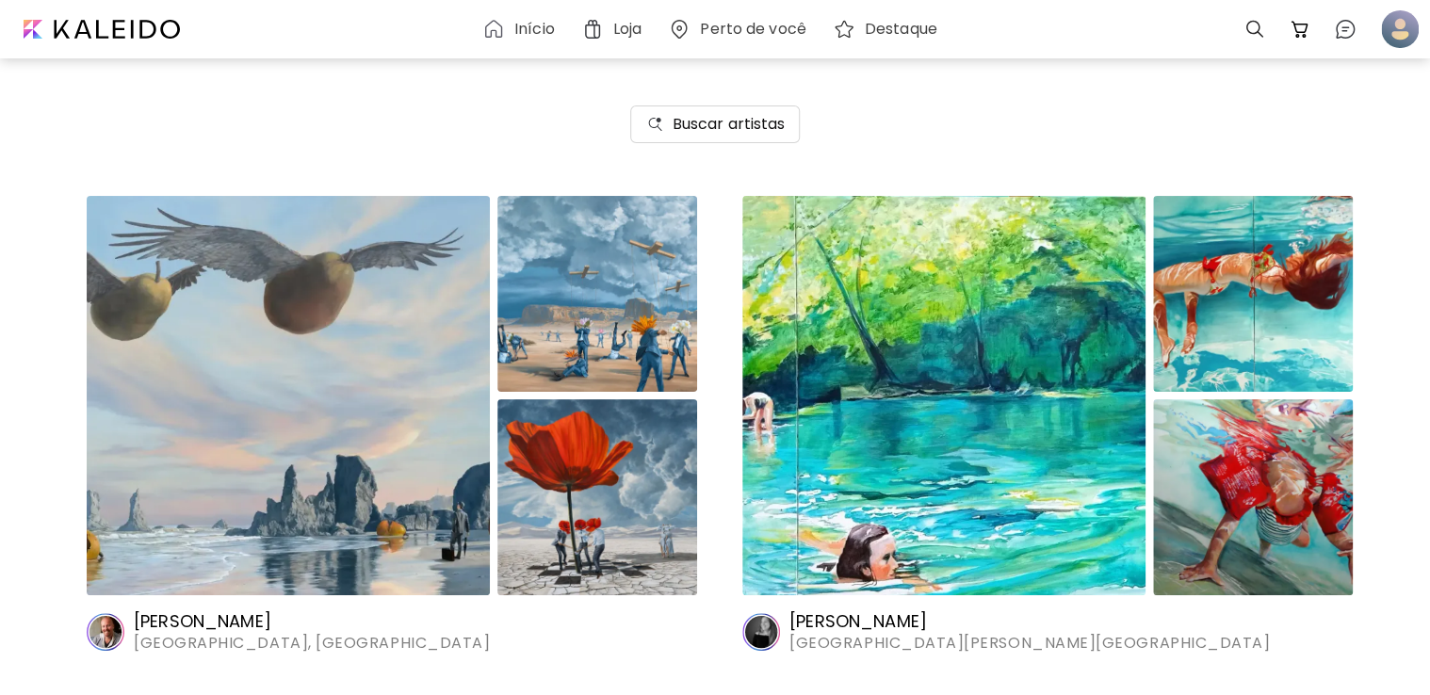
click at [972, 420] on img at bounding box center [943, 395] width 403 height 399
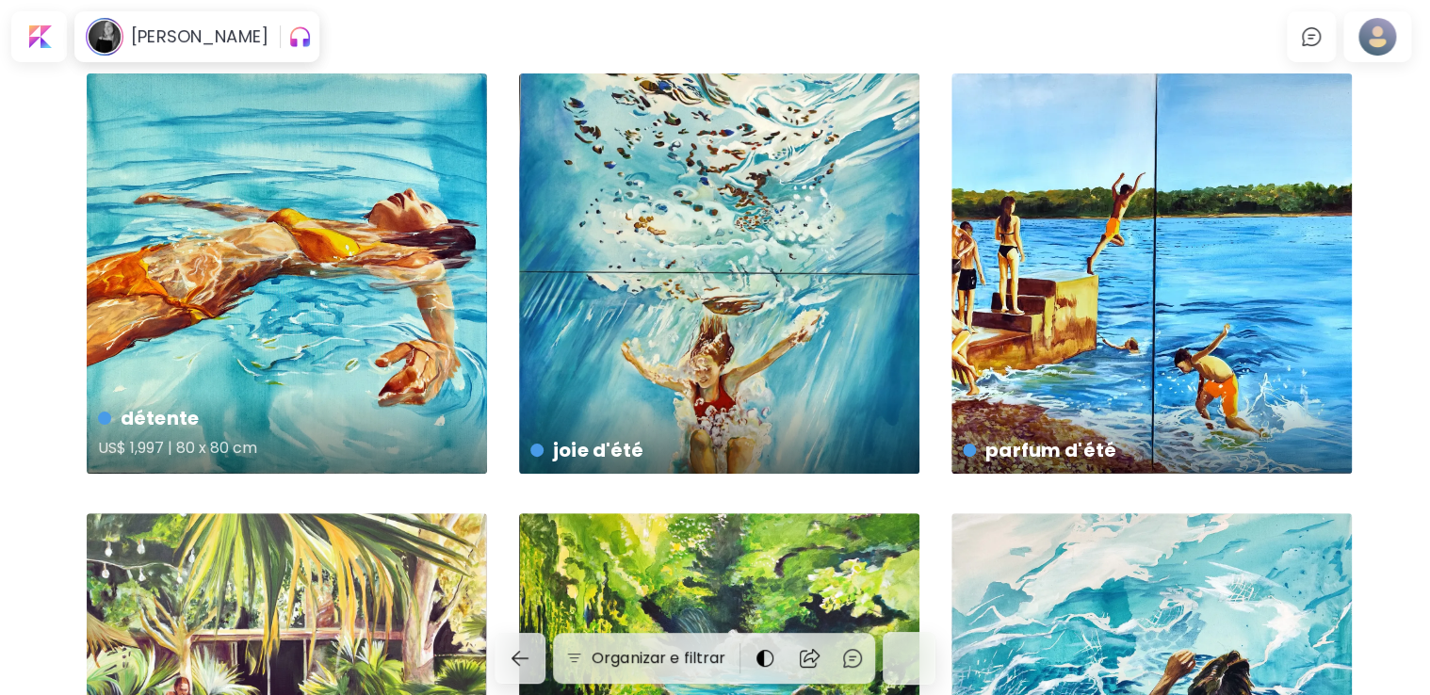
click at [394, 281] on div "détente US$ 1,997 | 80 x 80 cm" at bounding box center [287, 273] width 400 height 400
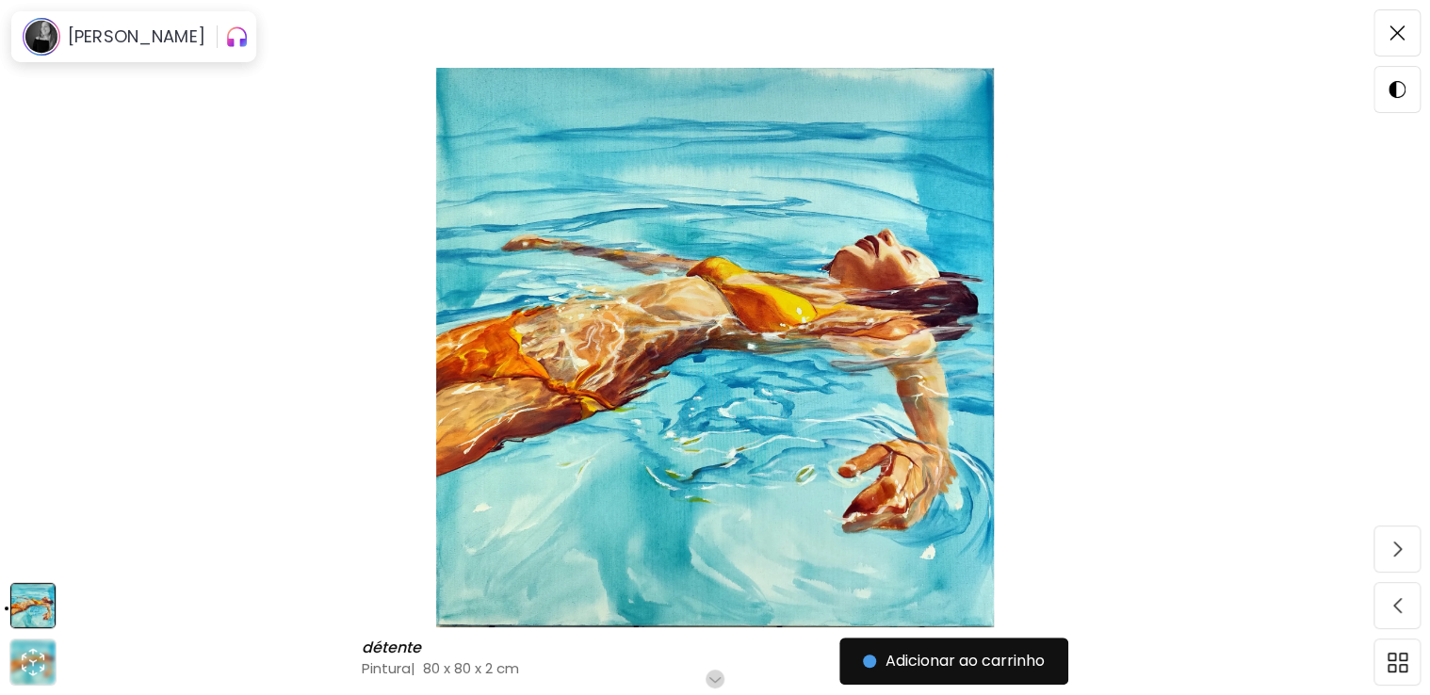
drag, startPoint x: 1396, startPoint y: 35, endPoint x: 1272, endPoint y: 55, distance: 125.9
click at [1396, 36] on img at bounding box center [1397, 32] width 15 height 15
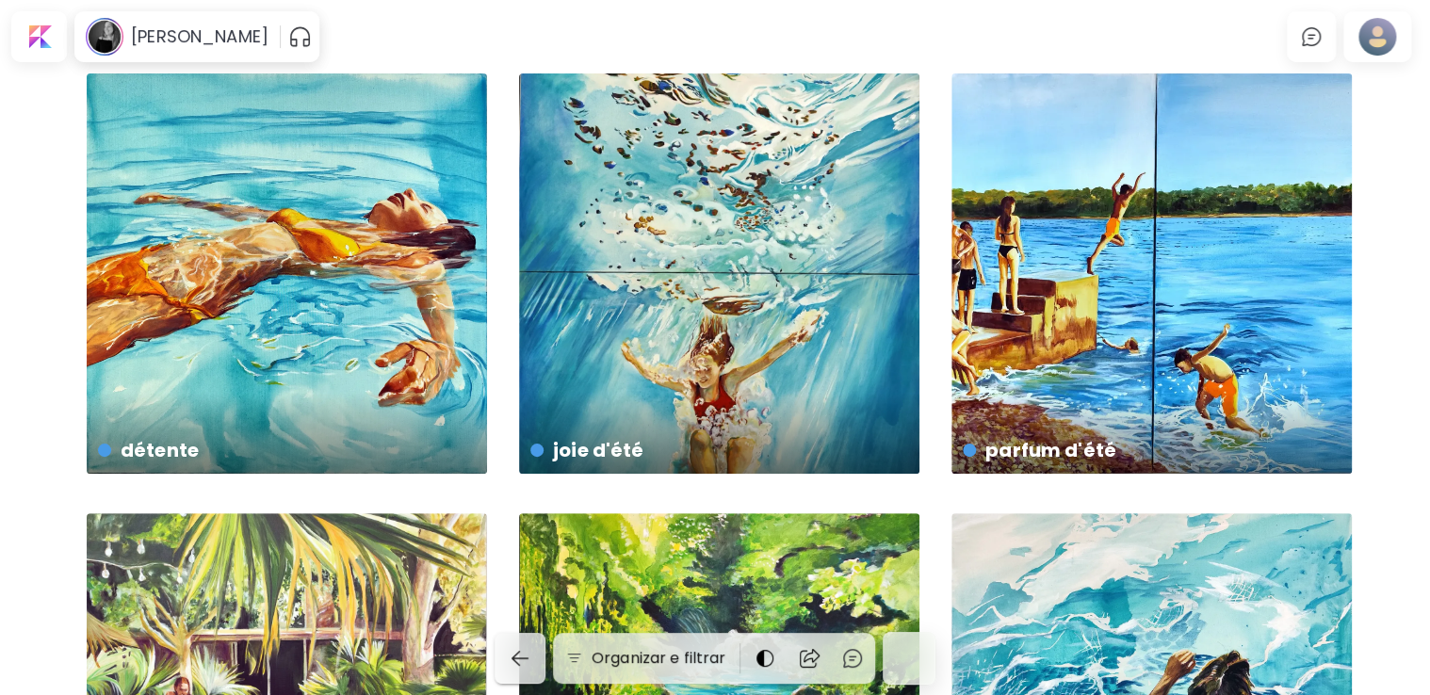
click at [545, 665] on button "button" at bounding box center [520, 658] width 51 height 51
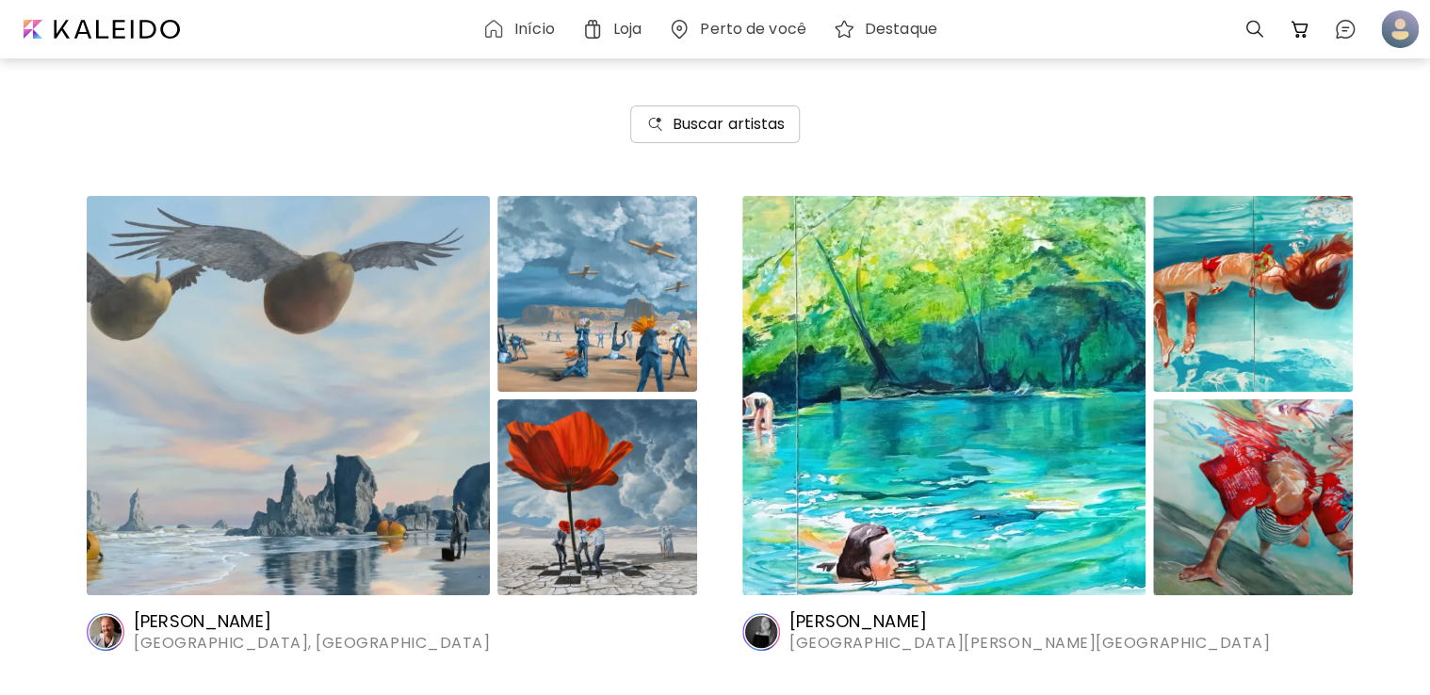
drag, startPoint x: 730, startPoint y: 145, endPoint x: 714, endPoint y: 136, distance: 18.6
click at [714, 136] on div "Buscar artistas" at bounding box center [715, 124] width 1430 height 143
click at [714, 134] on h6 "Buscar artistas" at bounding box center [729, 124] width 113 height 23
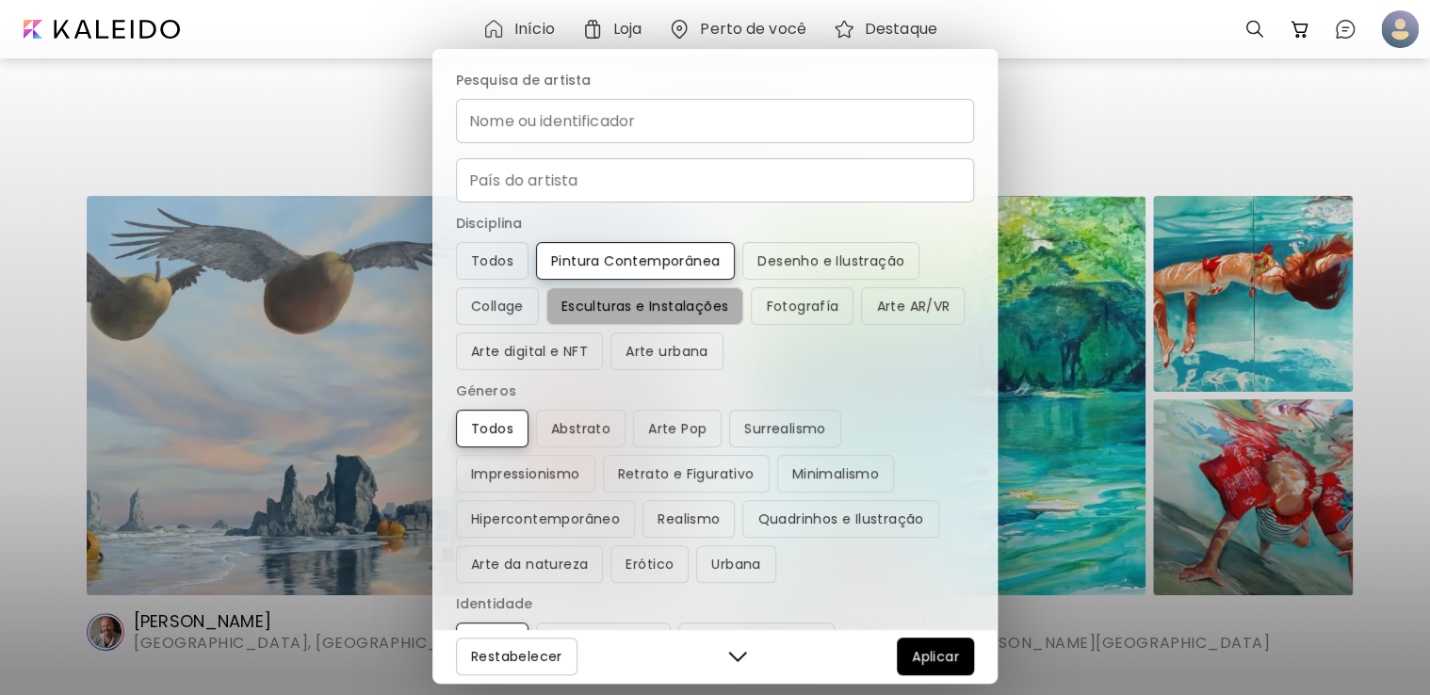
click at [611, 318] on button "Esculturas e Instalações" at bounding box center [645, 306] width 198 height 38
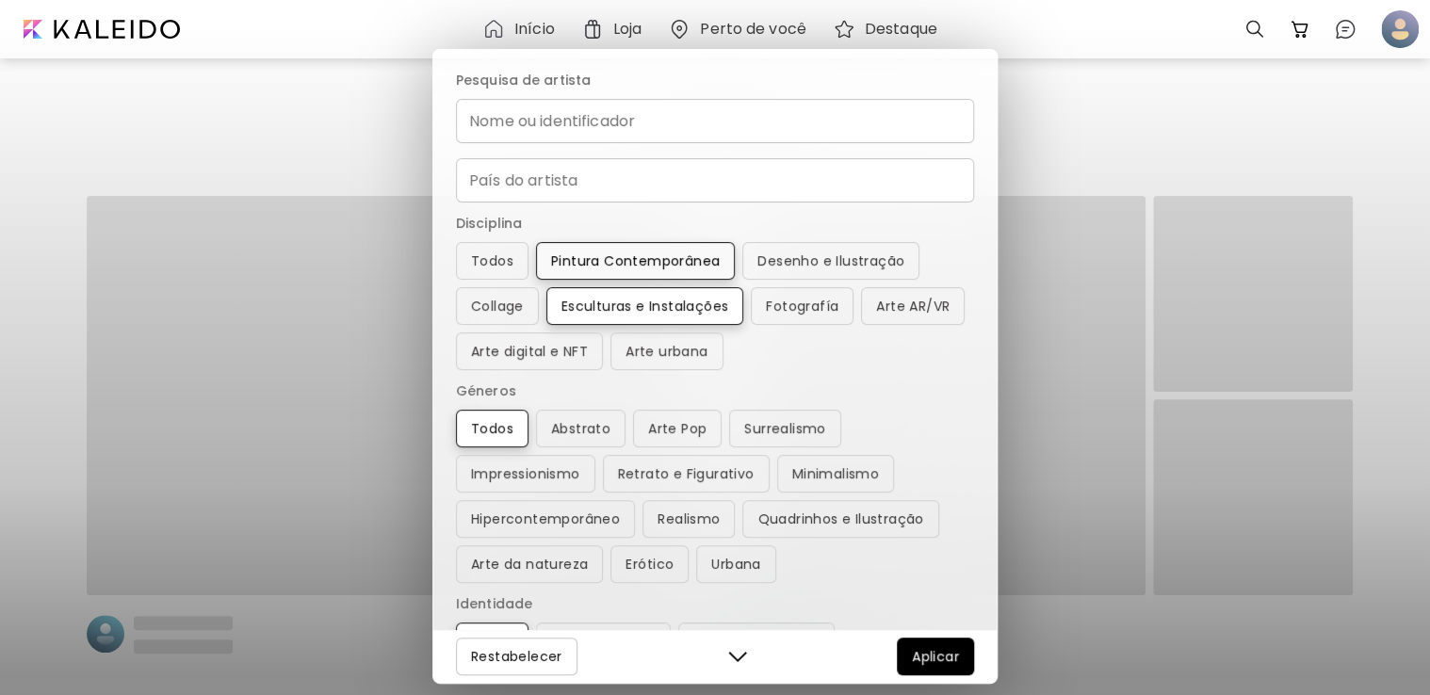
click at [693, 267] on span "Pintura Contemporânea" at bounding box center [635, 261] width 169 height 23
click at [917, 646] on span "Aplicar" at bounding box center [935, 656] width 47 height 23
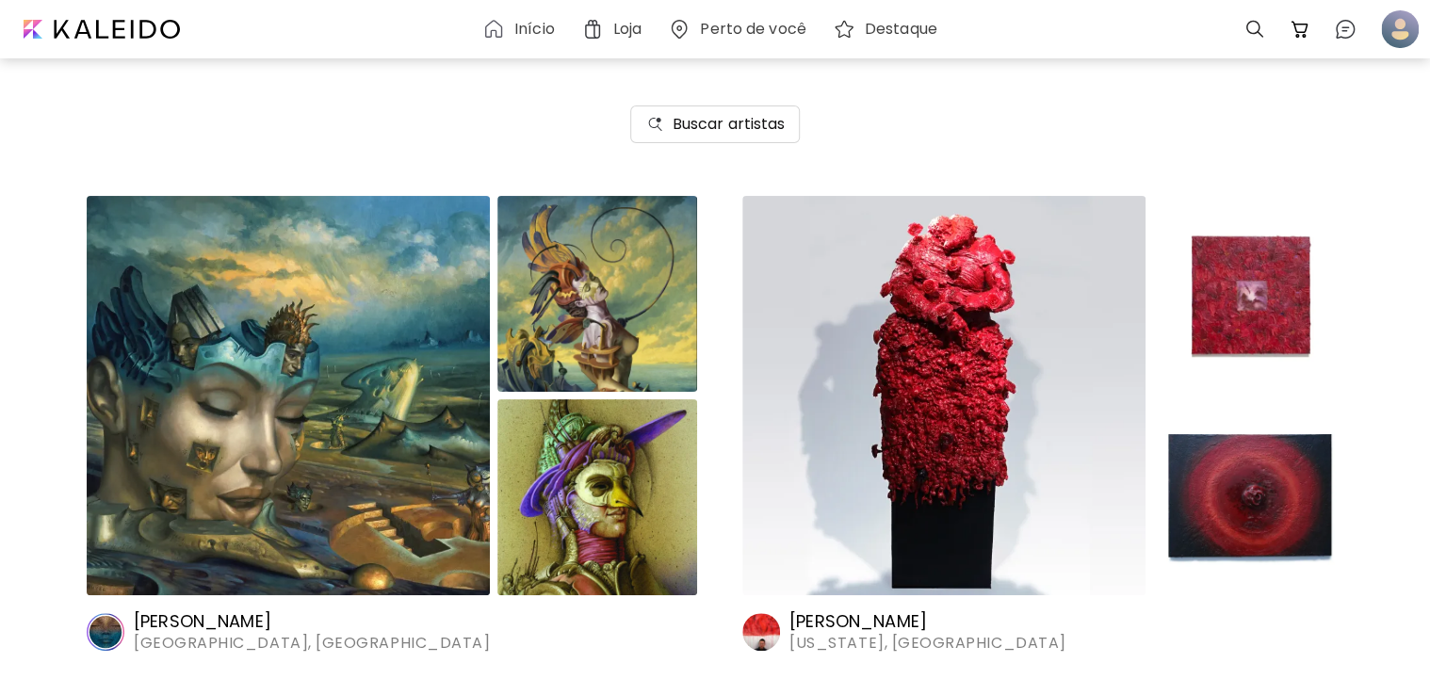
click at [1073, 334] on img at bounding box center [943, 395] width 403 height 399
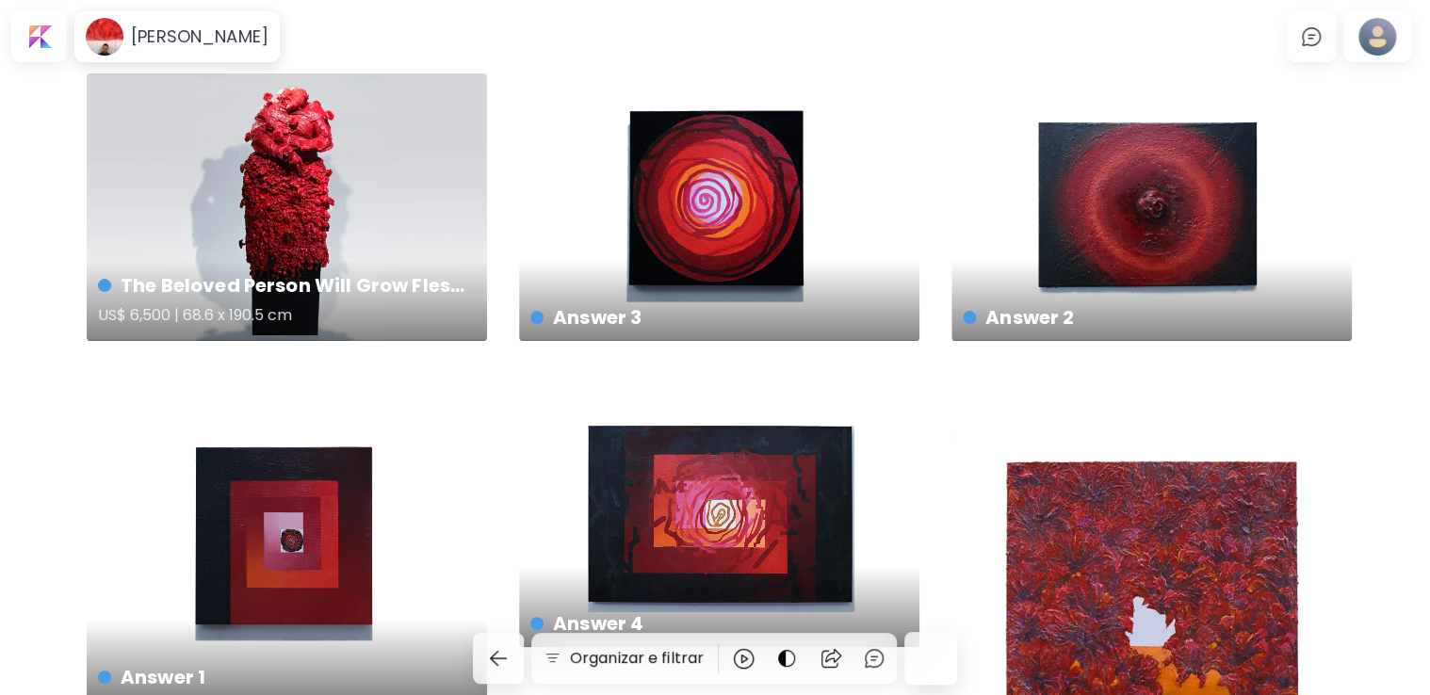
click at [480, 251] on div "The Beloved Person Will Grow Flesh and Blood US$ 6,500 | 68.6 x 190.5 cm" at bounding box center [287, 207] width 400 height 268
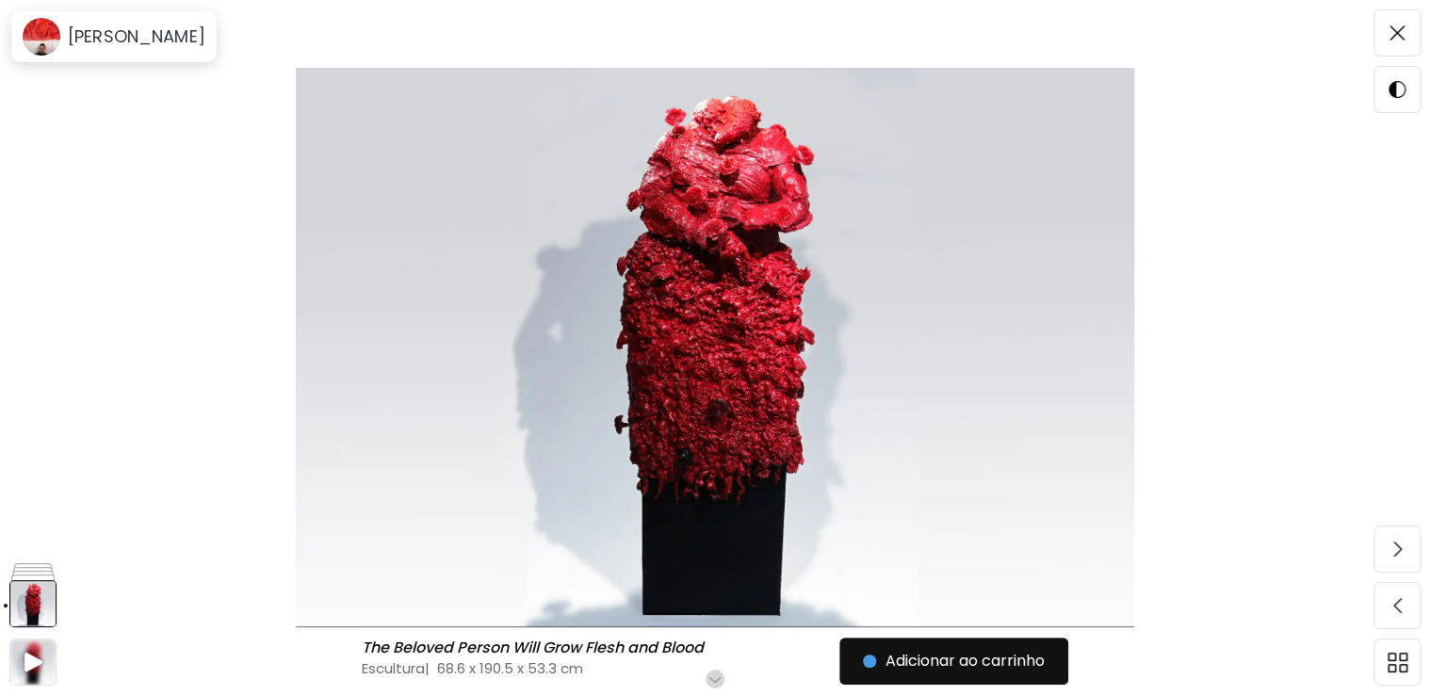
click at [18, 677] on div "Yuanjie Chen The Beloved Person Will Grow Flesh and Blood The Beloved Person Wi…" at bounding box center [715, 384] width 1430 height 622
click at [45, 658] on img at bounding box center [32, 662] width 45 height 45
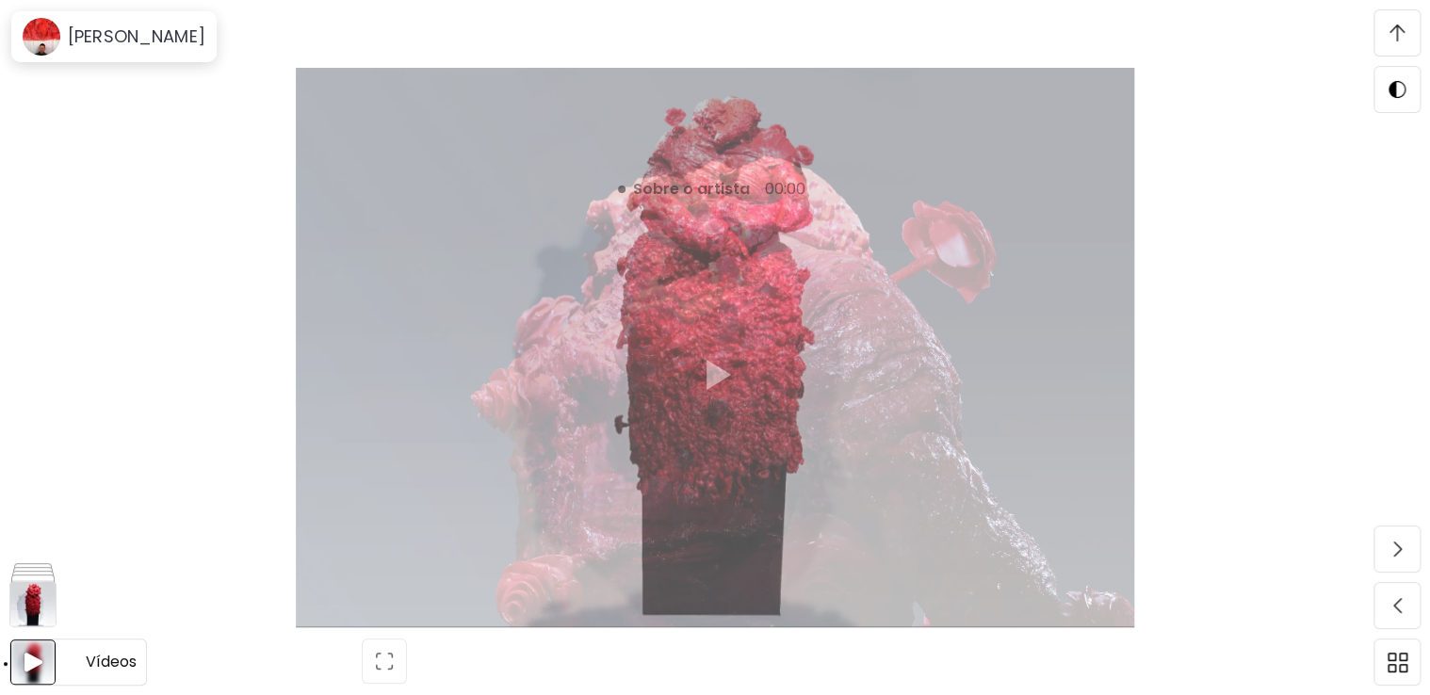
scroll to position [1253, 0]
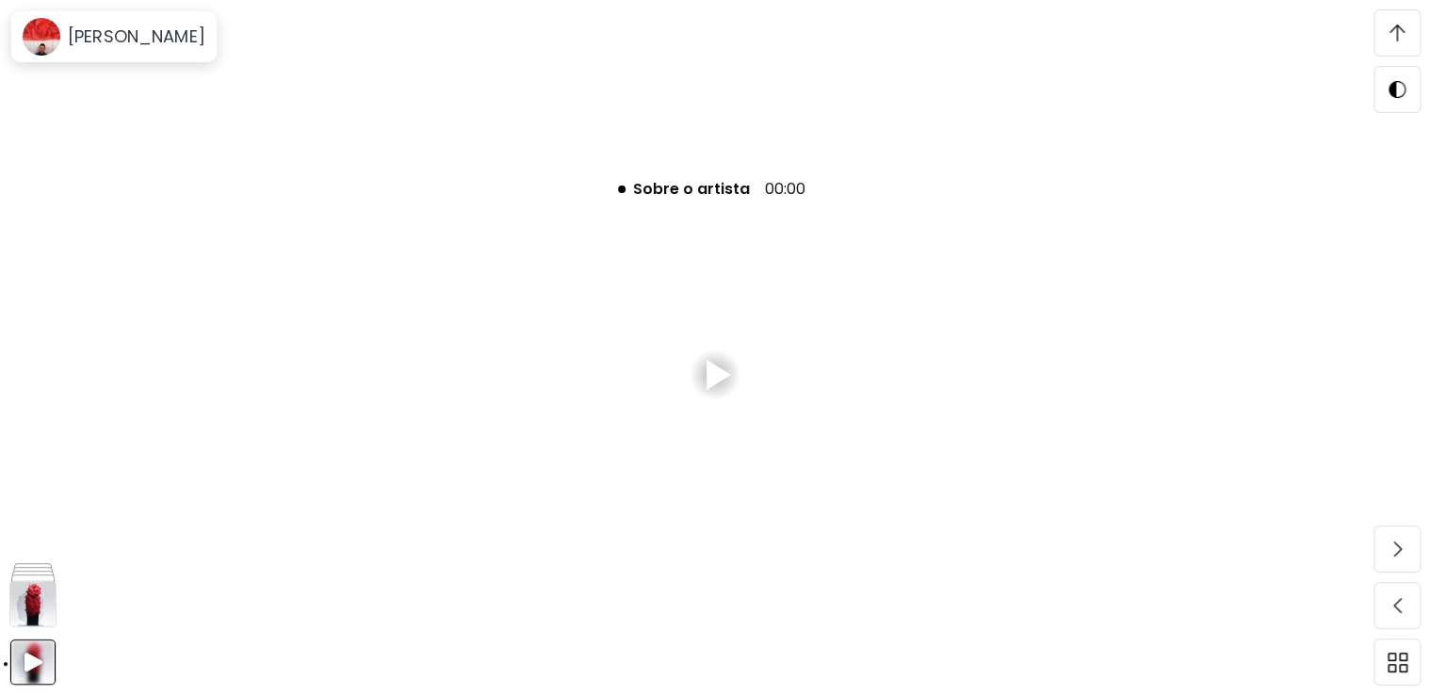
click at [702, 345] on div at bounding box center [714, 375] width 1083 height 317
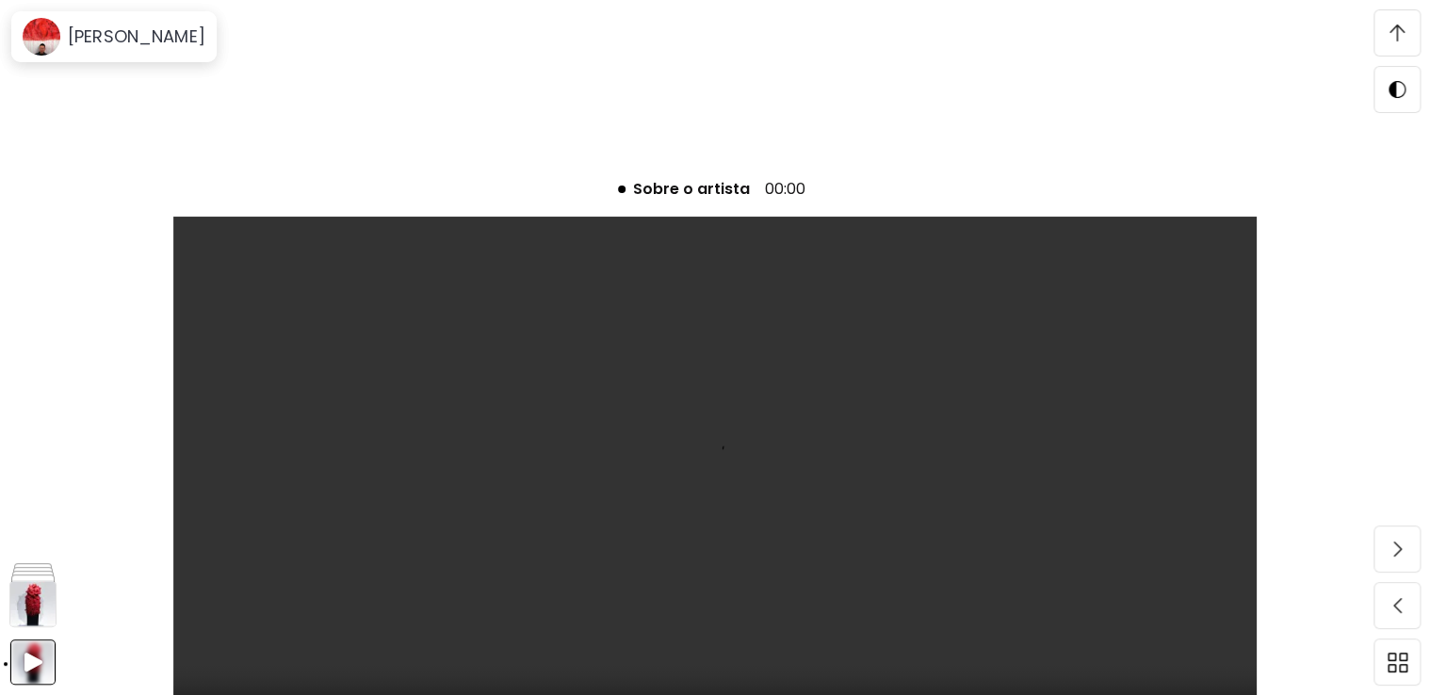
click at [1000, 638] on div "Sobre o artista 00:00" at bounding box center [715, 347] width 1430 height 695
click at [965, 440] on video at bounding box center [714, 491] width 1083 height 548
click at [1402, 41] on span at bounding box center [1397, 33] width 40 height 40
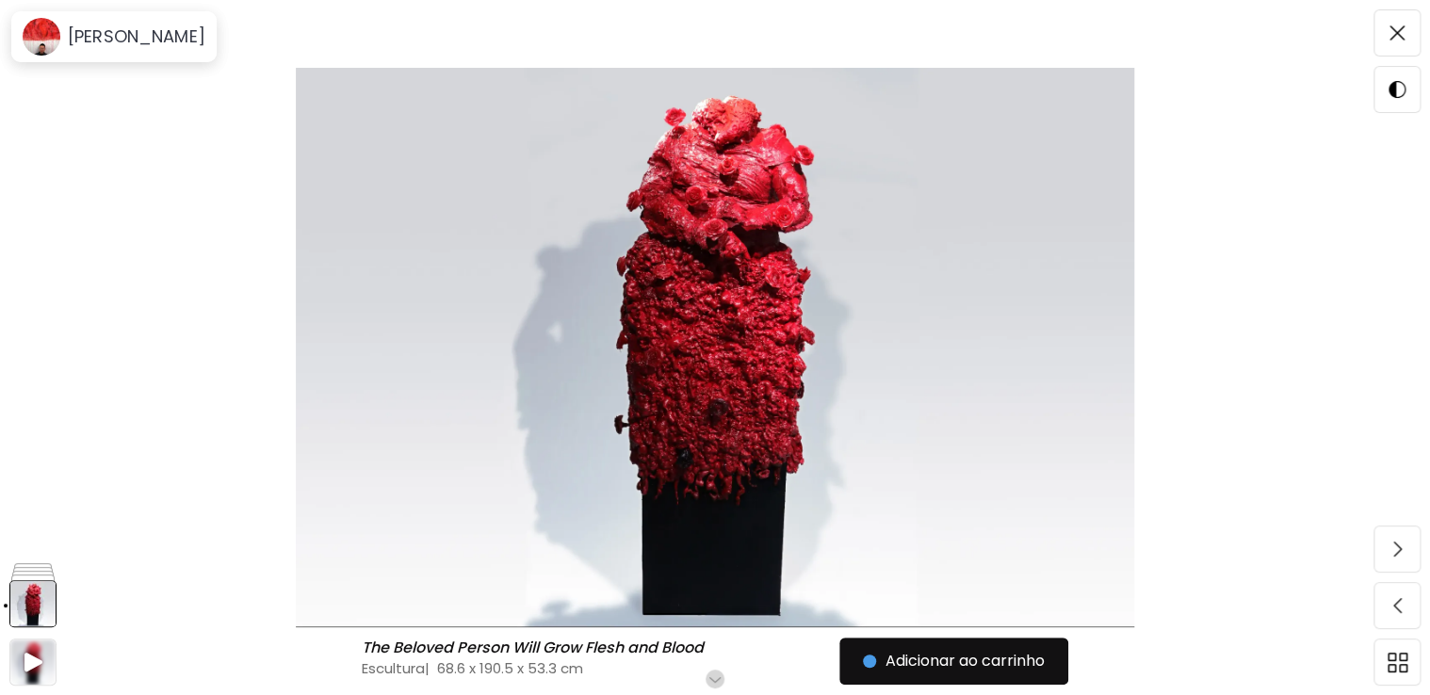
click at [1402, 42] on span at bounding box center [1397, 33] width 40 height 40
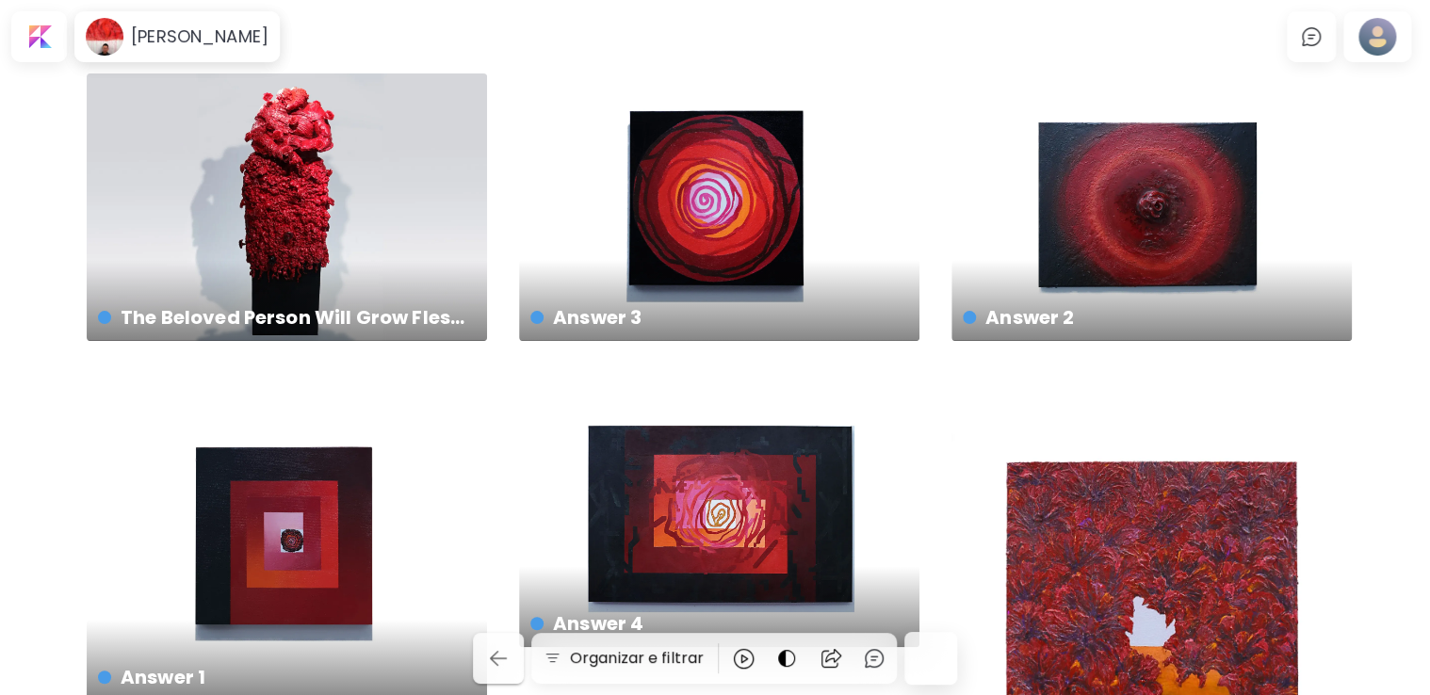
click at [510, 655] on img "button" at bounding box center [498, 658] width 23 height 23
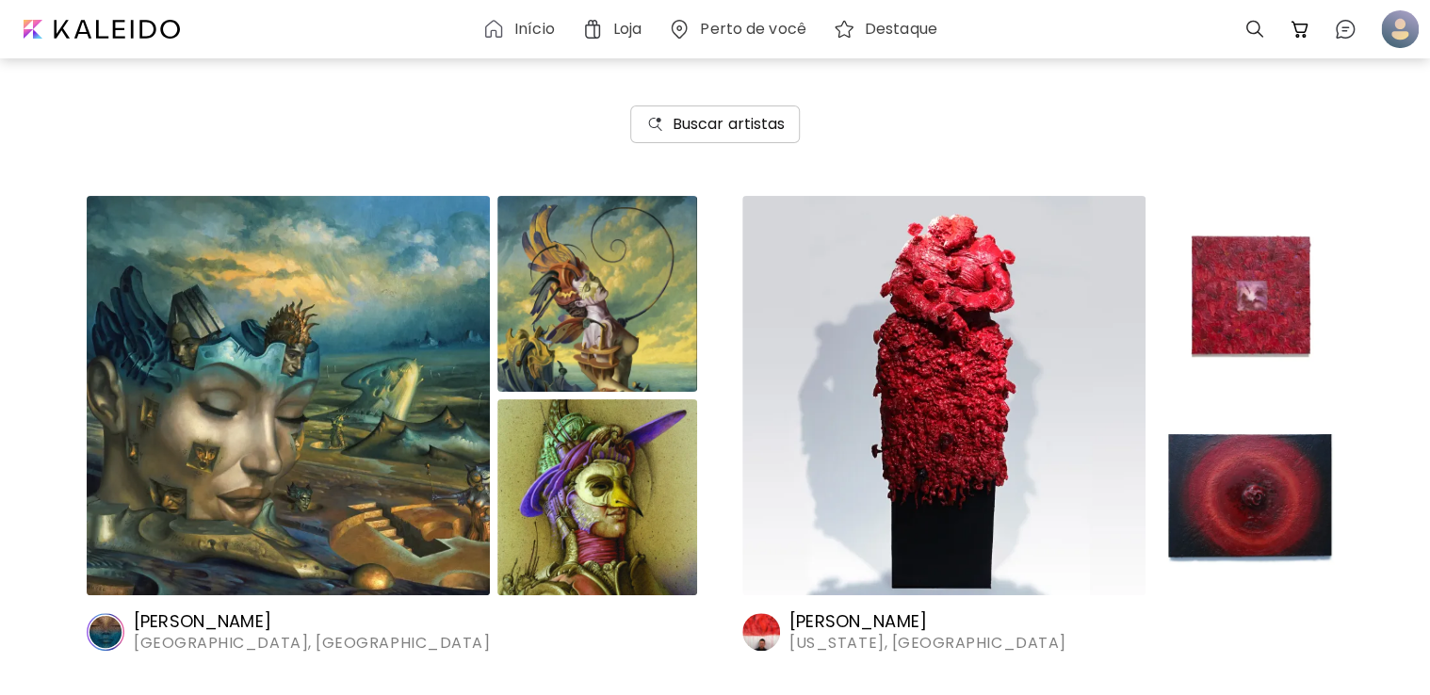
click at [700, 117] on h6 "Buscar artistas" at bounding box center [729, 124] width 113 height 23
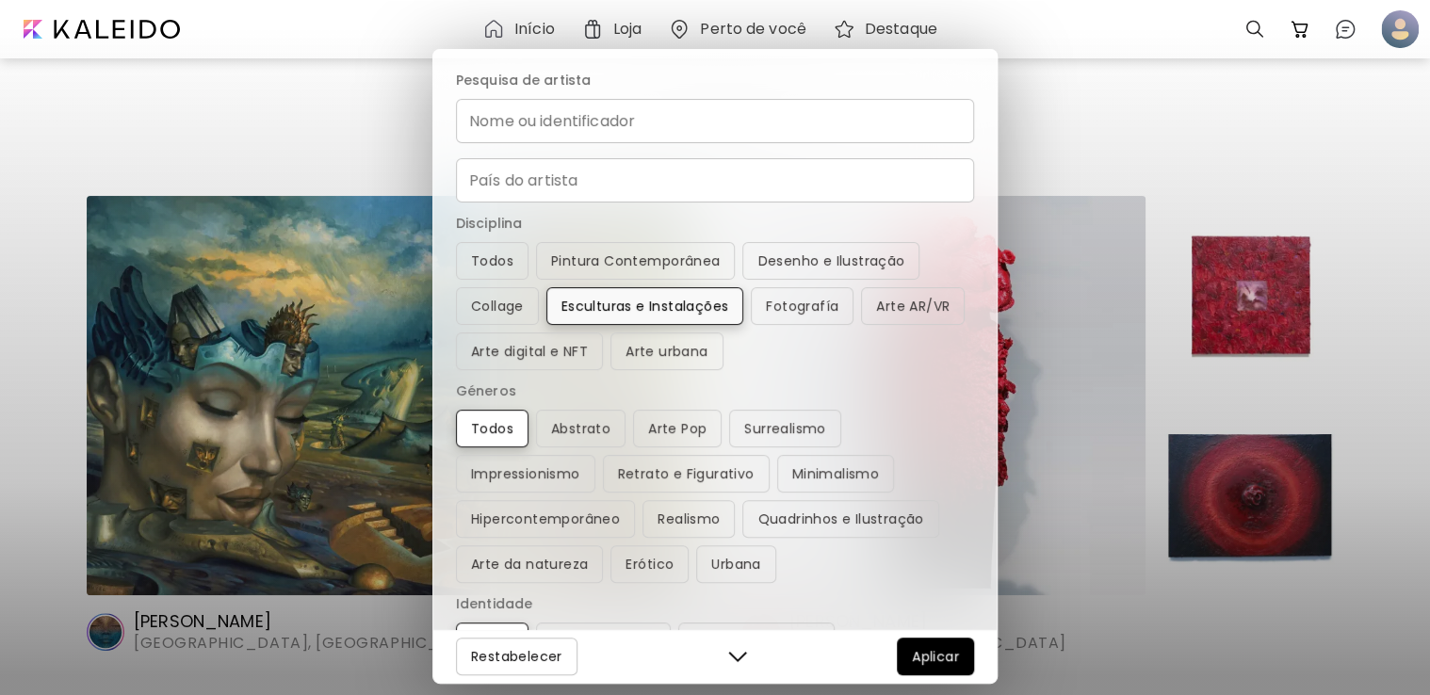
click at [703, 306] on span "Esculturas e Instalações" at bounding box center [646, 306] width 168 height 23
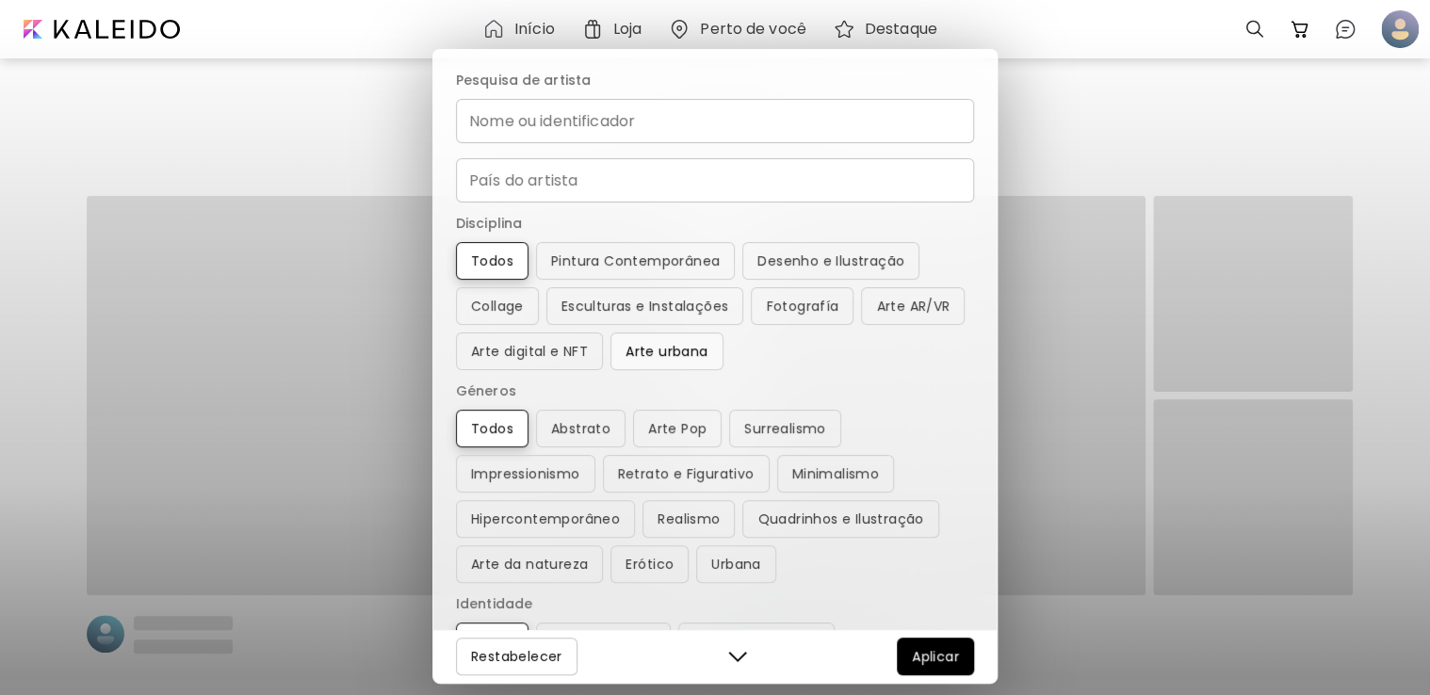
click at [690, 366] on button "Arte urbana" at bounding box center [667, 352] width 112 height 38
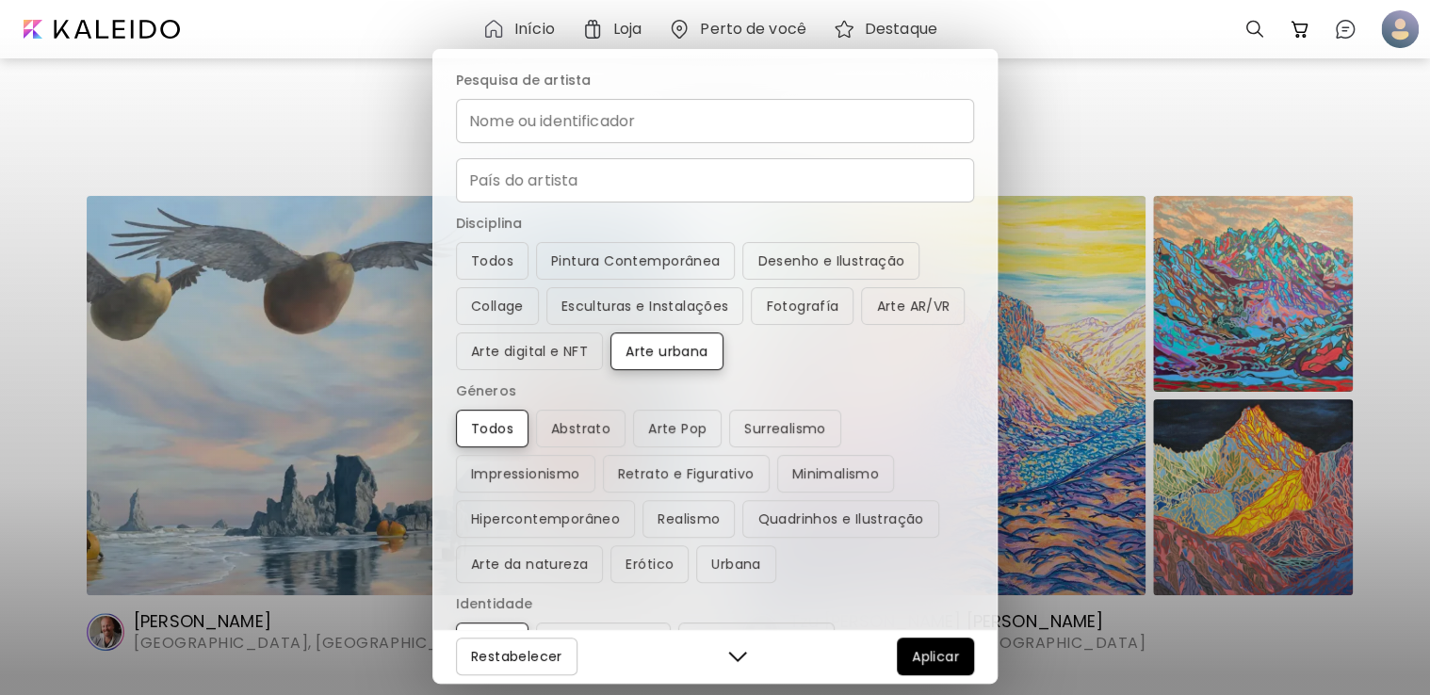
click at [944, 648] on span "Aplicar" at bounding box center [935, 656] width 47 height 23
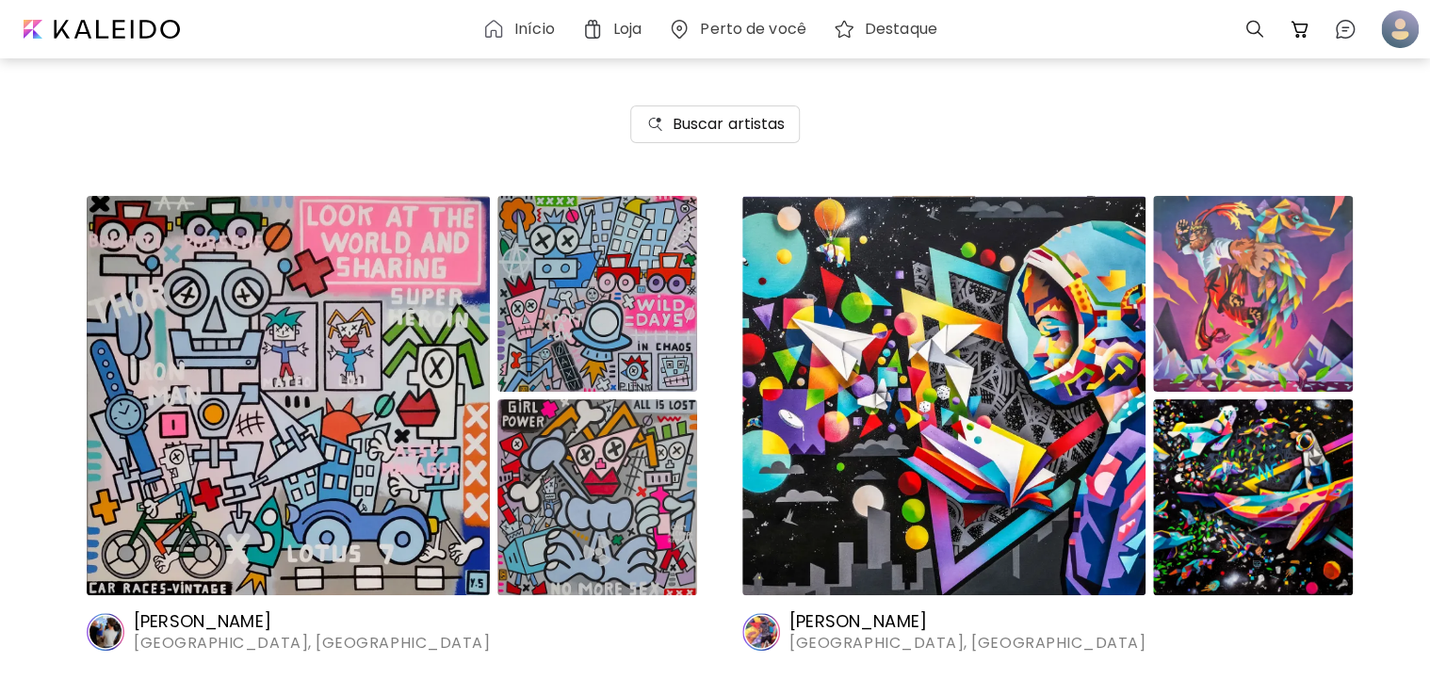
drag, startPoint x: 750, startPoint y: 494, endPoint x: 739, endPoint y: 525, distance: 33.1
drag, startPoint x: 739, startPoint y: 525, endPoint x: 279, endPoint y: 402, distance: 475.8
click at [279, 402] on img at bounding box center [288, 395] width 403 height 399
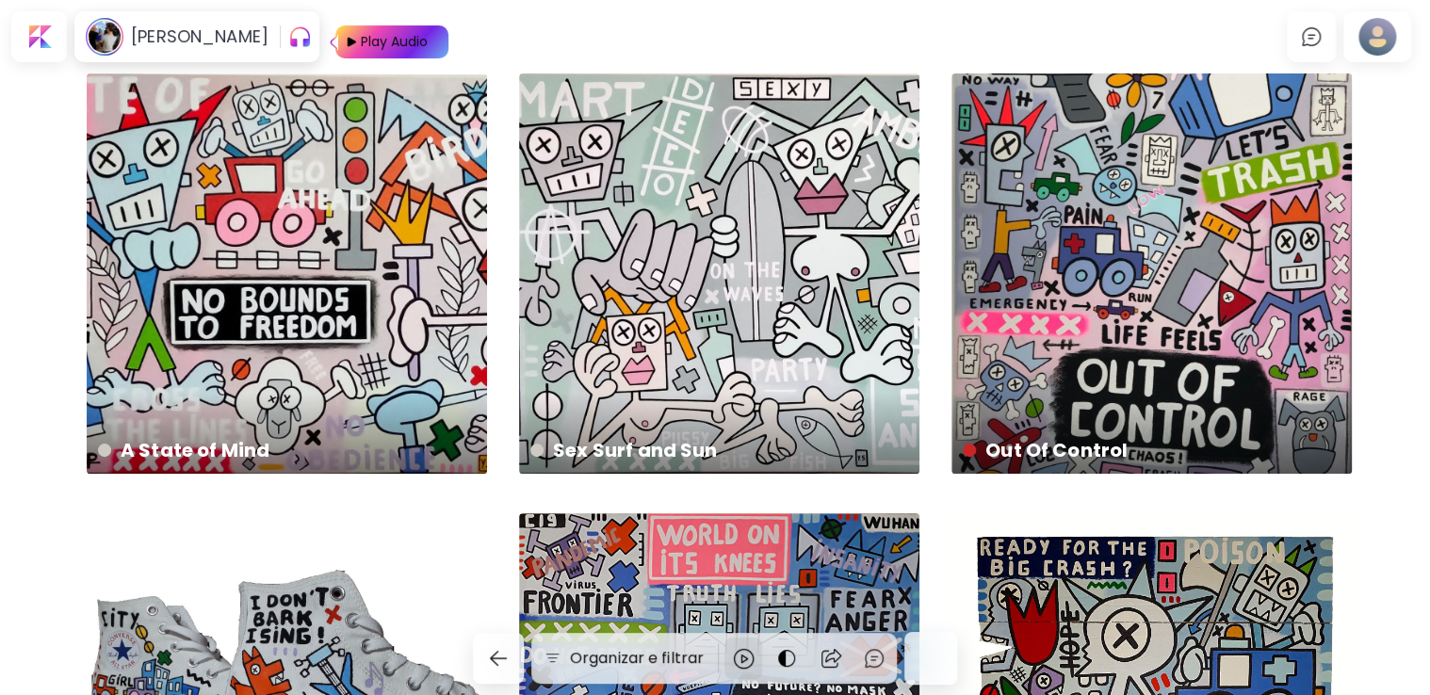
click at [732, 651] on div at bounding box center [743, 658] width 38 height 41
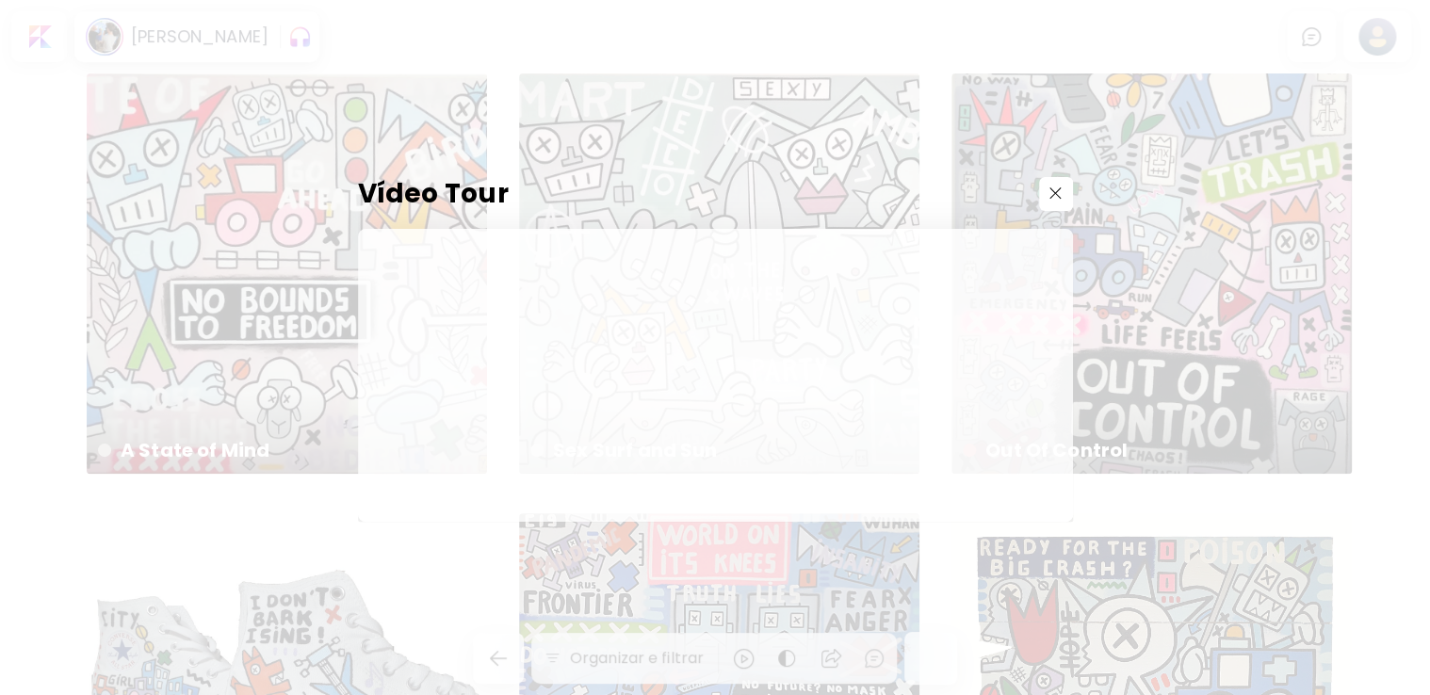
click at [1139, 119] on div "Vídeo Tour" at bounding box center [715, 347] width 1430 height 695
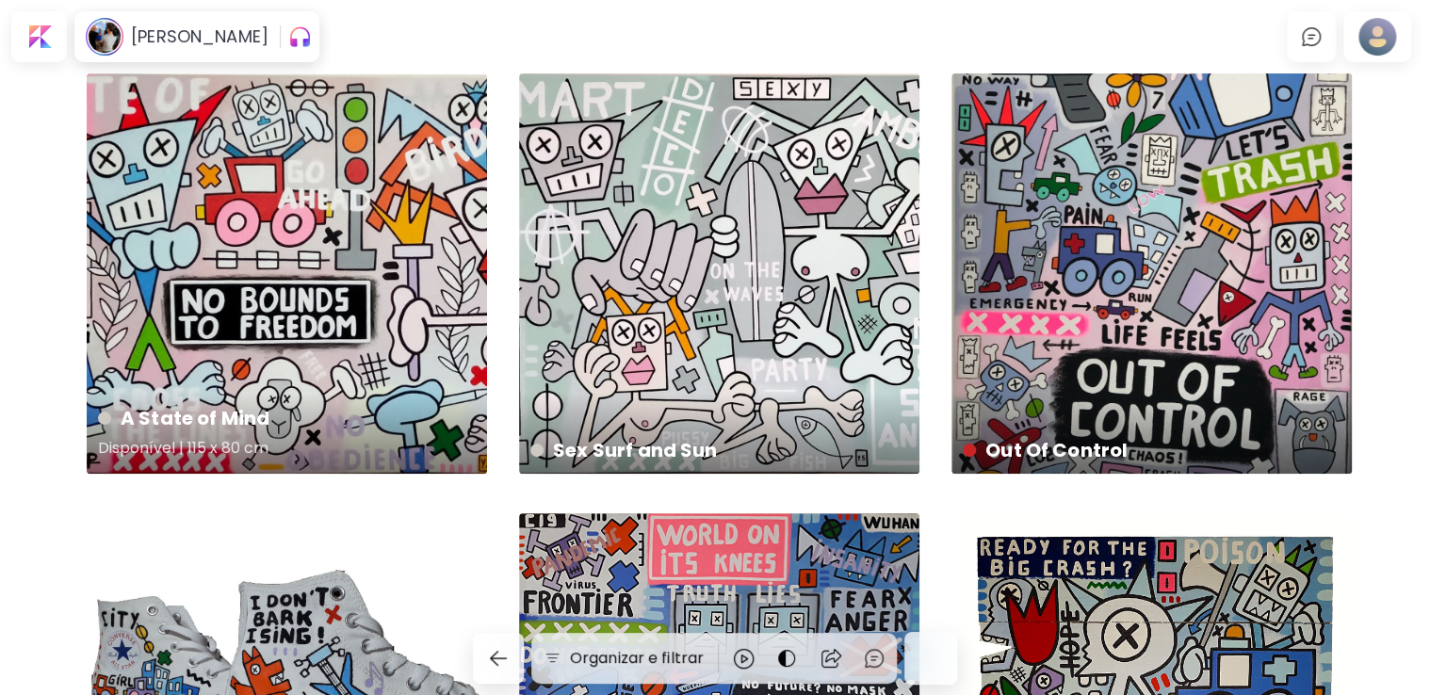
click at [278, 180] on div "A State of Mind Disponível | 115 x 80 cm" at bounding box center [287, 273] width 400 height 400
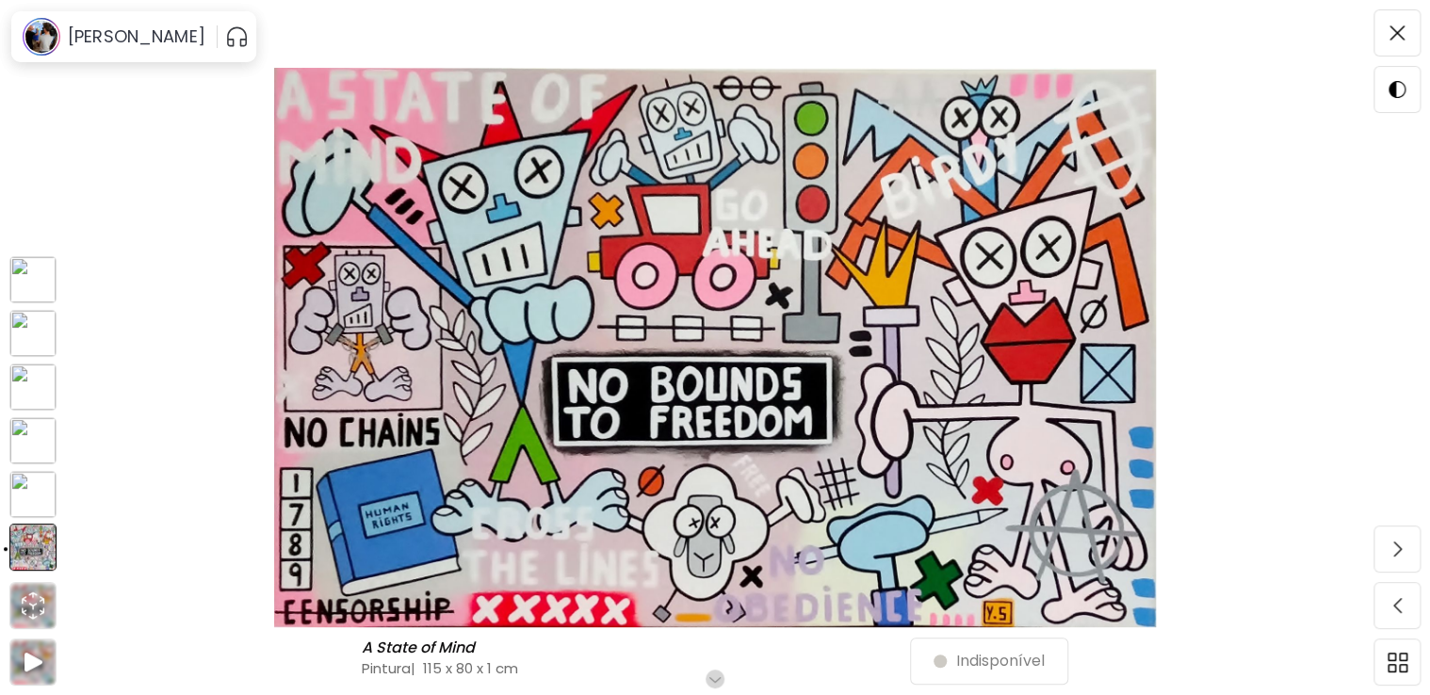
click at [19, 503] on img at bounding box center [32, 494] width 47 height 47
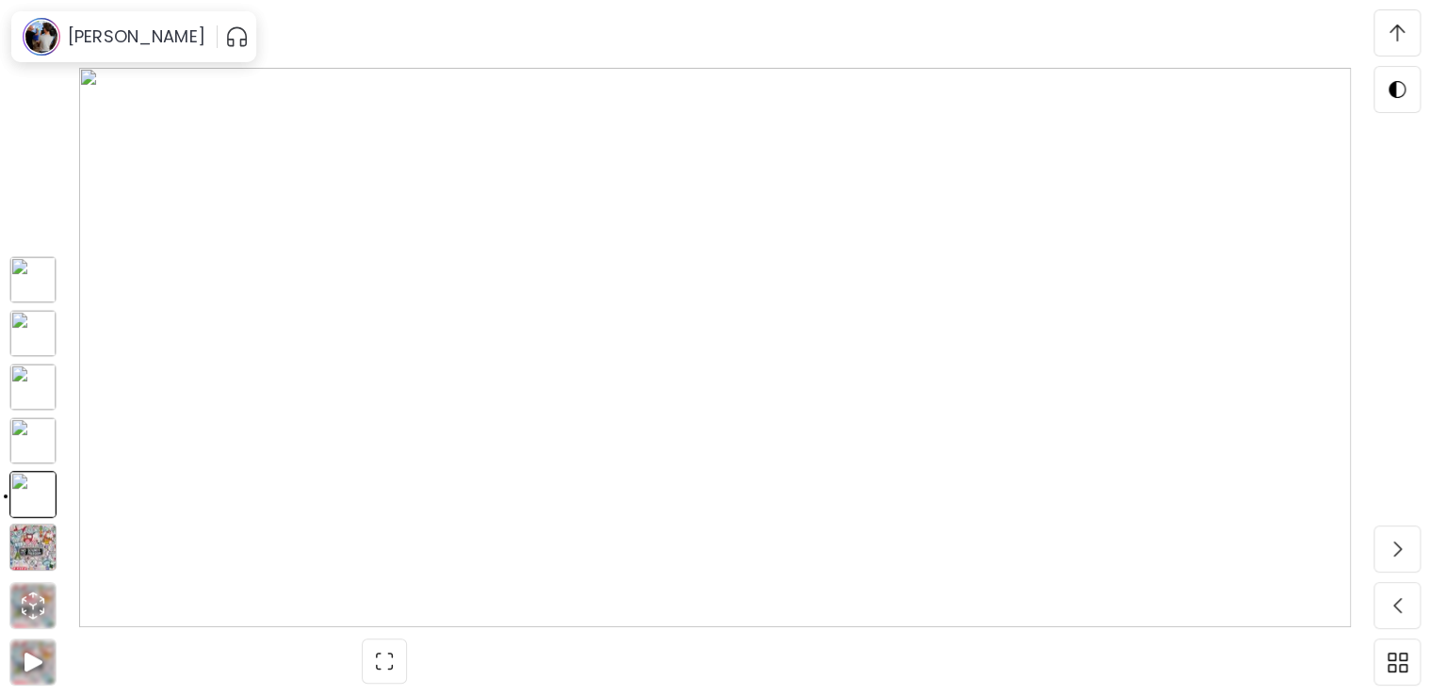
click at [47, 503] on img at bounding box center [32, 494] width 47 height 47
click at [1405, 51] on span at bounding box center [1397, 33] width 40 height 40
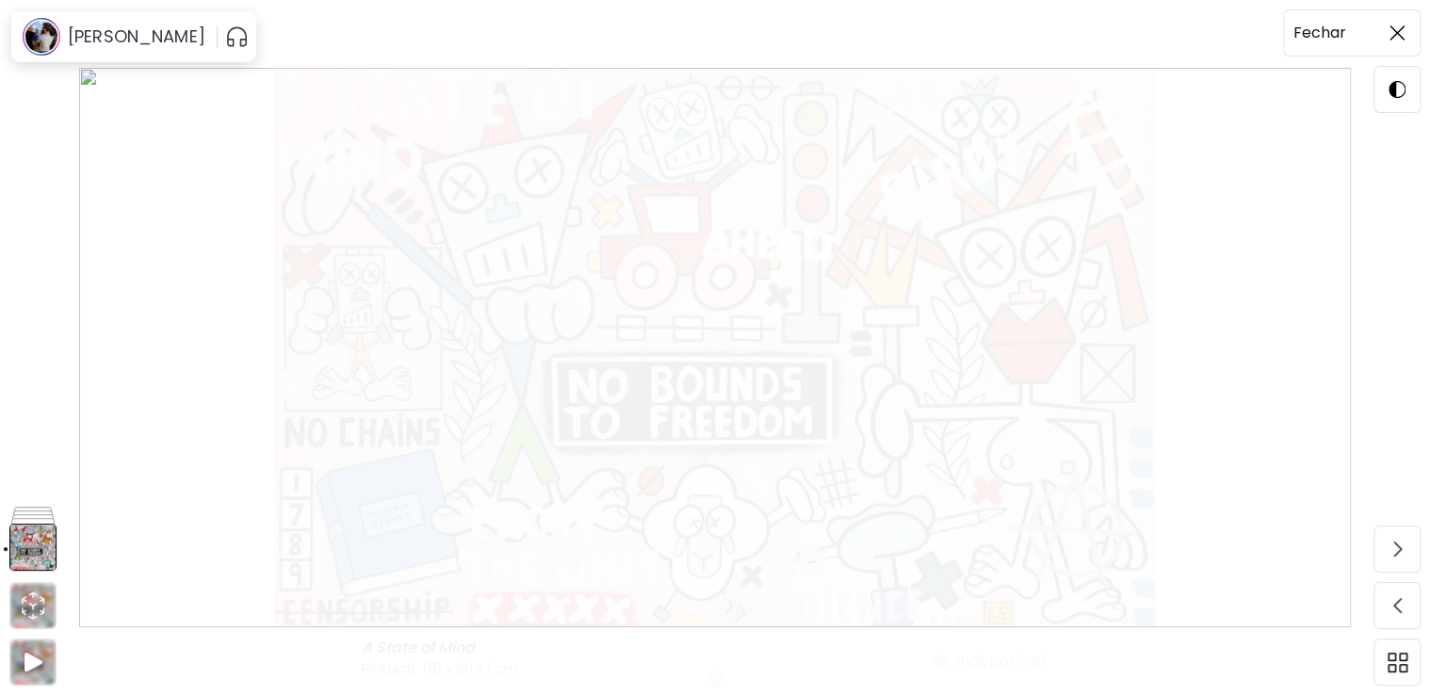
scroll to position [0, 0]
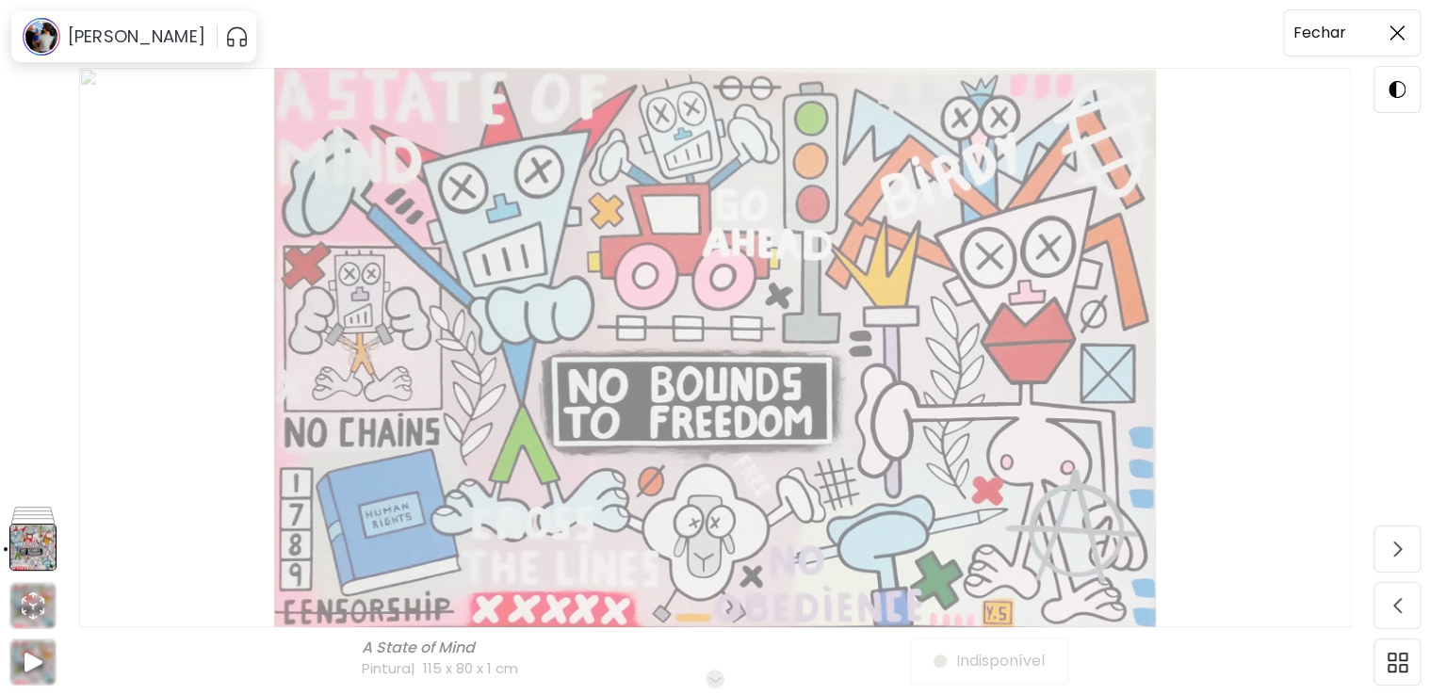
click at [1405, 51] on span at bounding box center [1397, 33] width 40 height 40
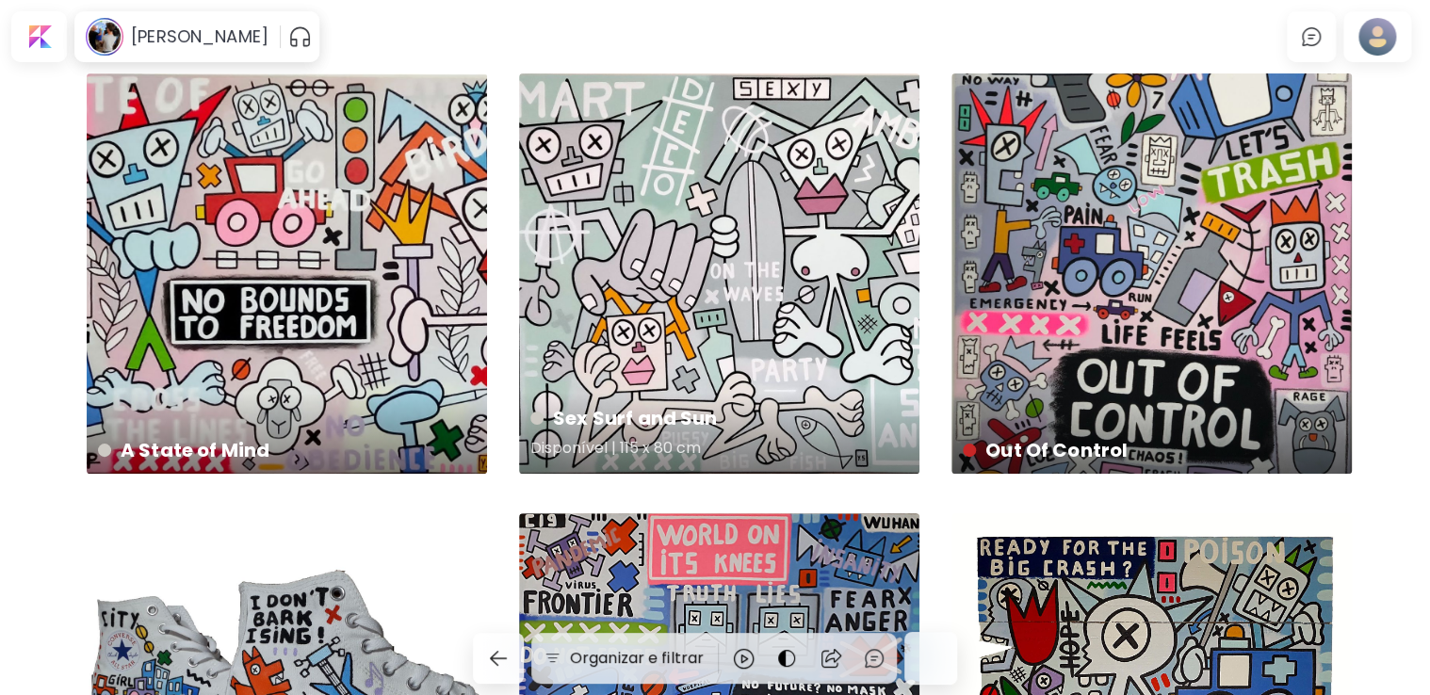
click at [702, 278] on div "Sex Surf and Sun Disponível | 115 x 80 cm" at bounding box center [719, 273] width 400 height 400
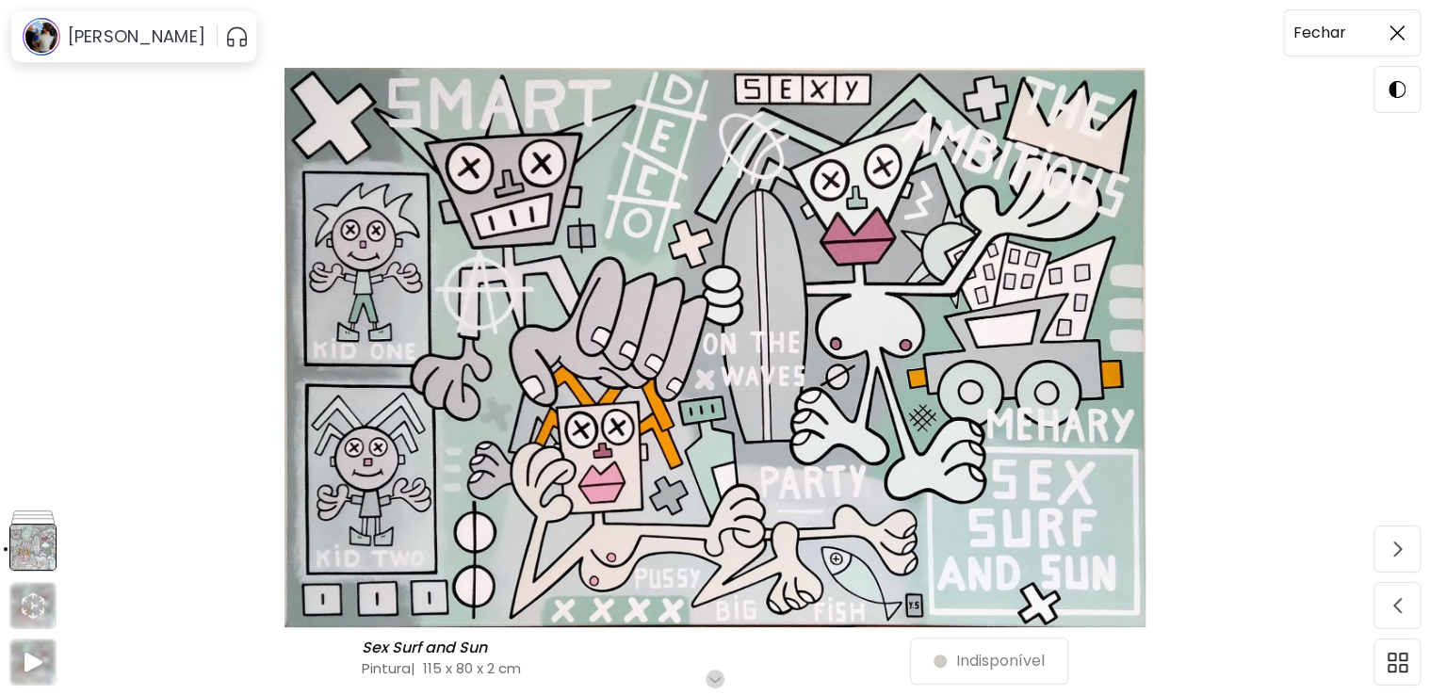
click at [1417, 27] on div at bounding box center [1397, 32] width 45 height 45
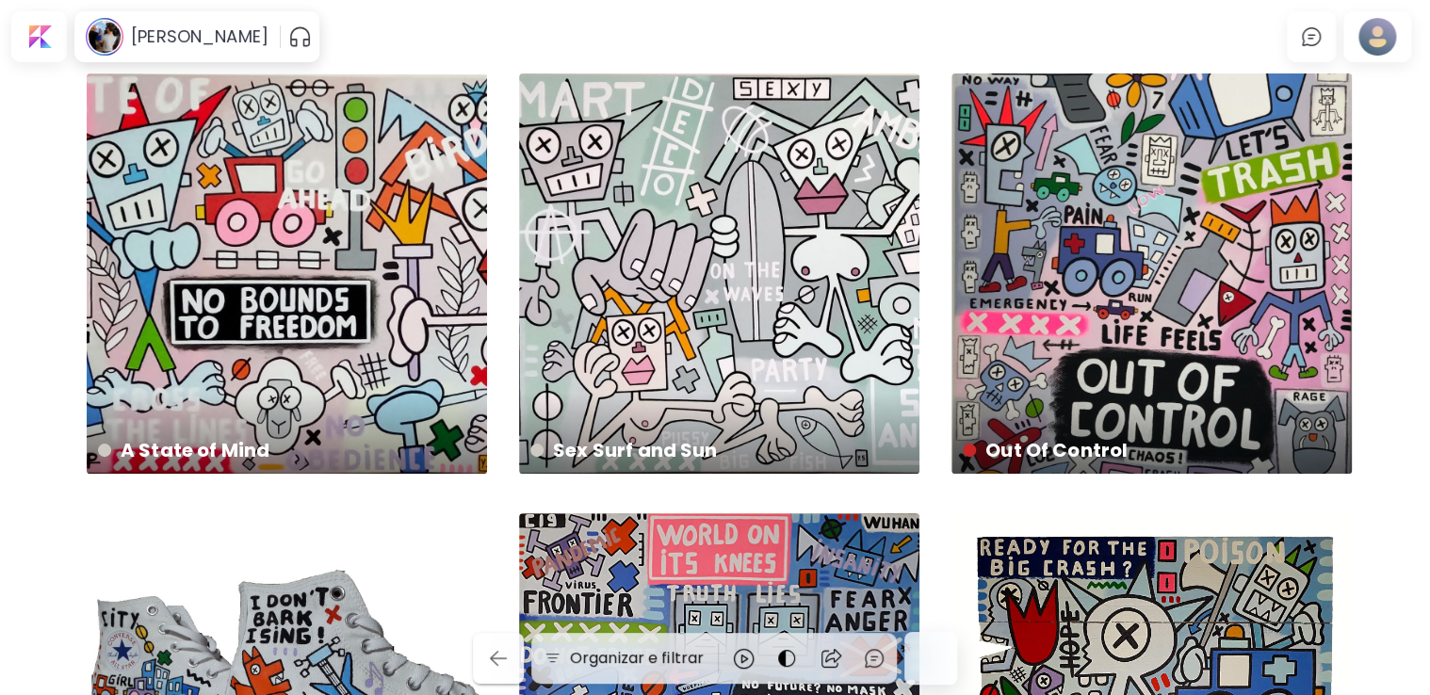
click at [498, 647] on img "button" at bounding box center [498, 658] width 23 height 23
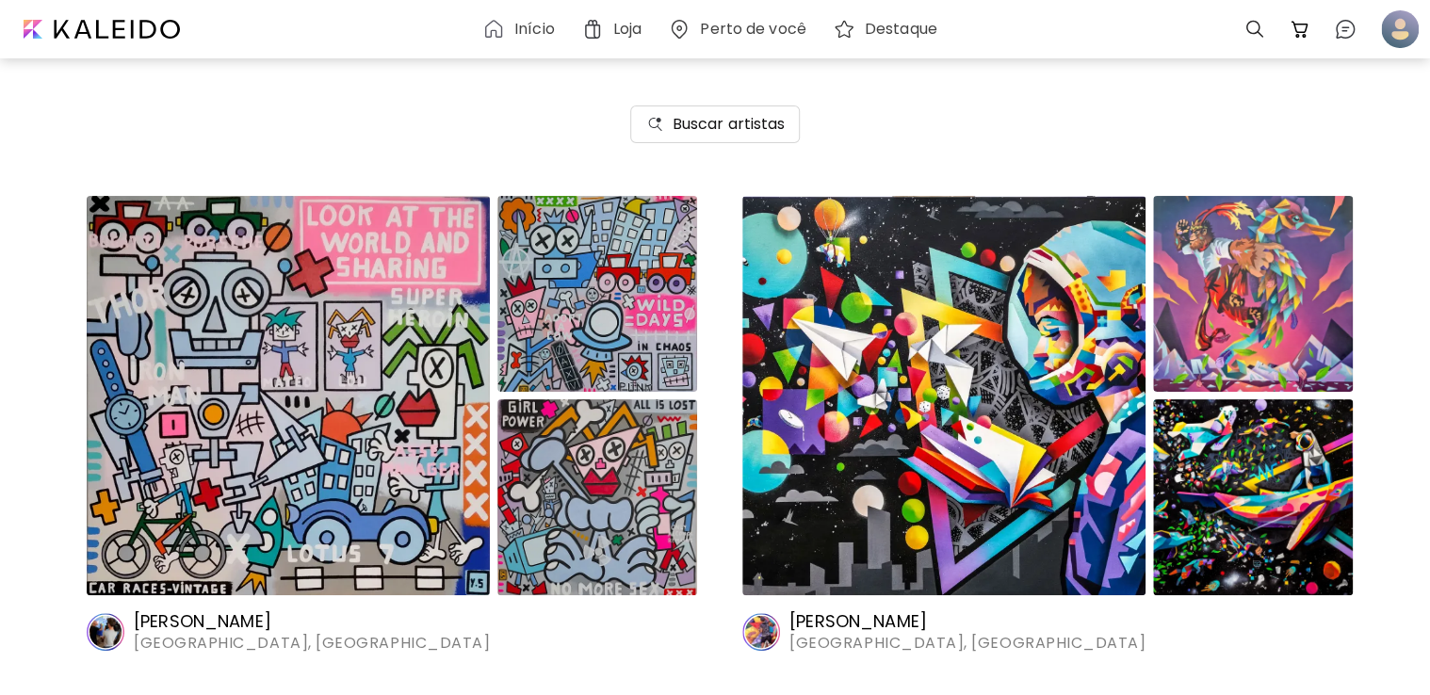
click at [719, 91] on div "Buscar artistas" at bounding box center [715, 124] width 1430 height 143
click at [710, 119] on h6 "Buscar artistas" at bounding box center [729, 124] width 113 height 23
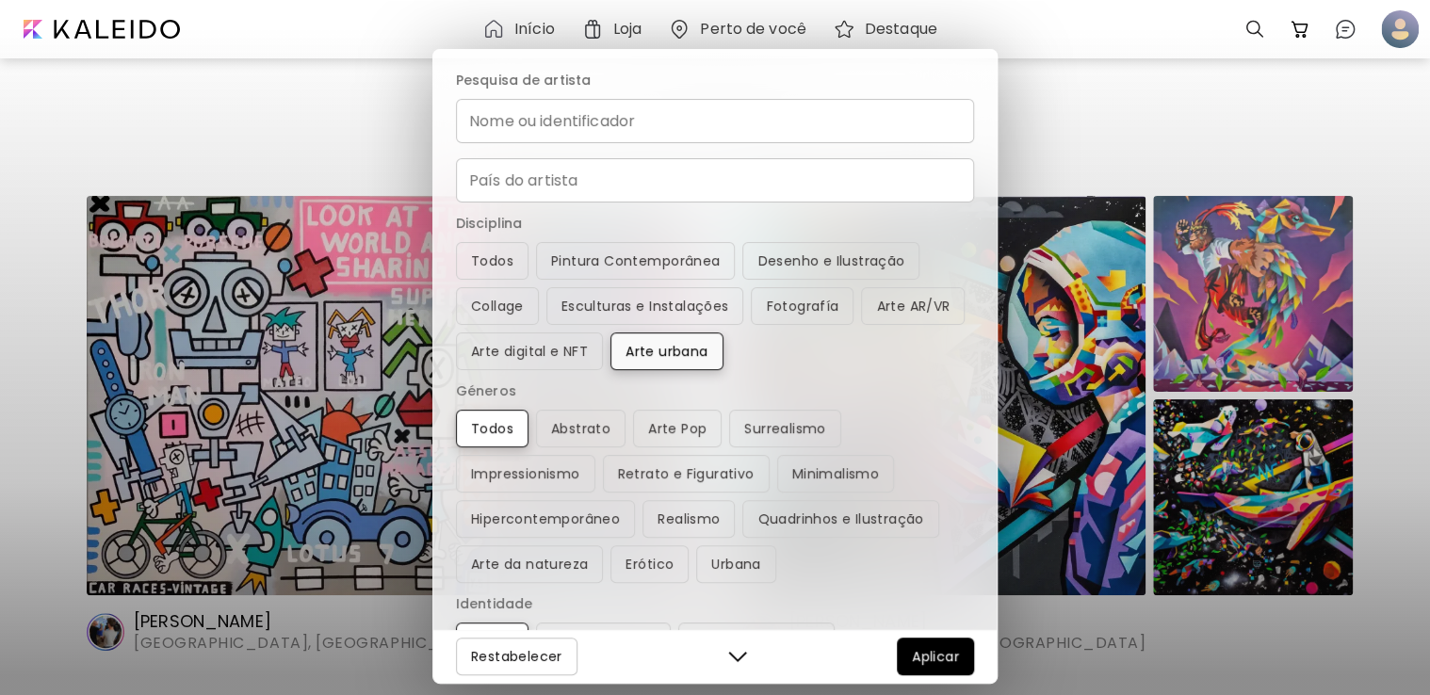
click at [662, 344] on span "Arte urbana" at bounding box center [667, 351] width 82 height 23
click at [560, 364] on button "Arte digital e NFT" at bounding box center [529, 352] width 147 height 38
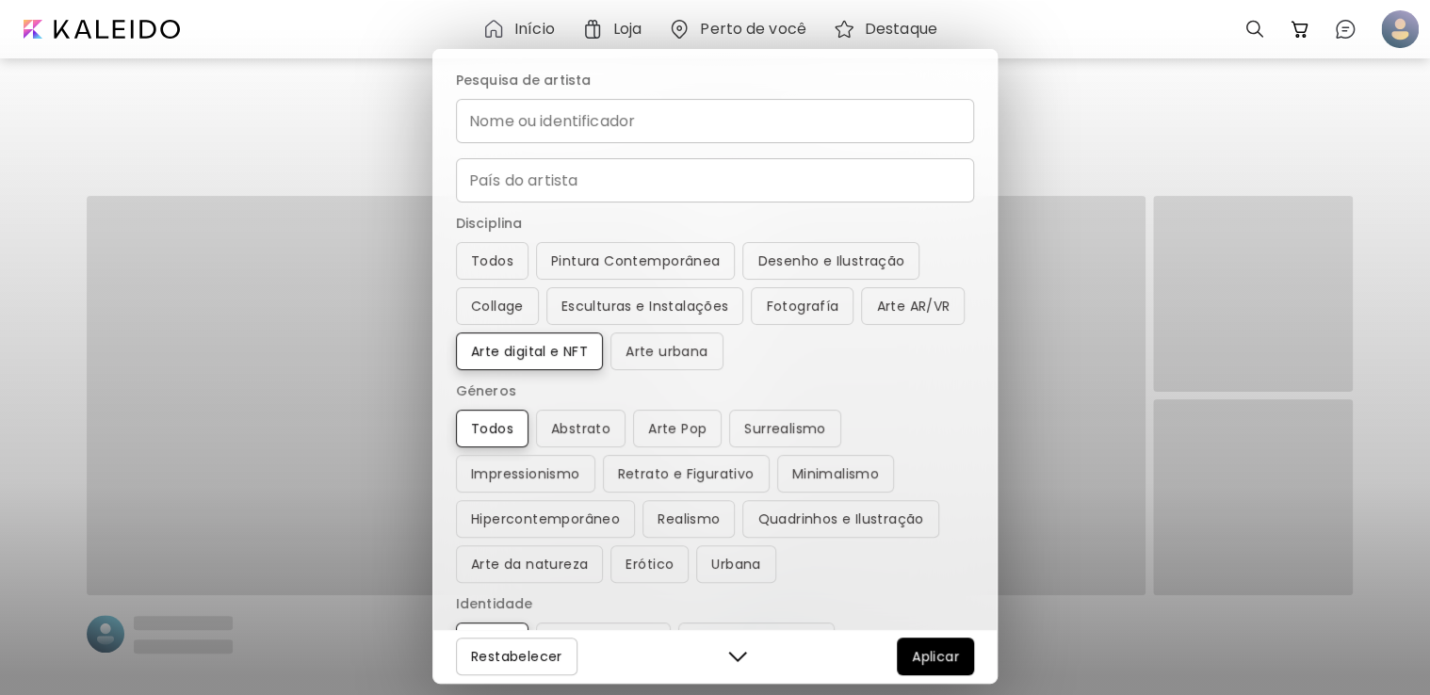
click at [959, 658] on button "Aplicar" at bounding box center [935, 657] width 77 height 38
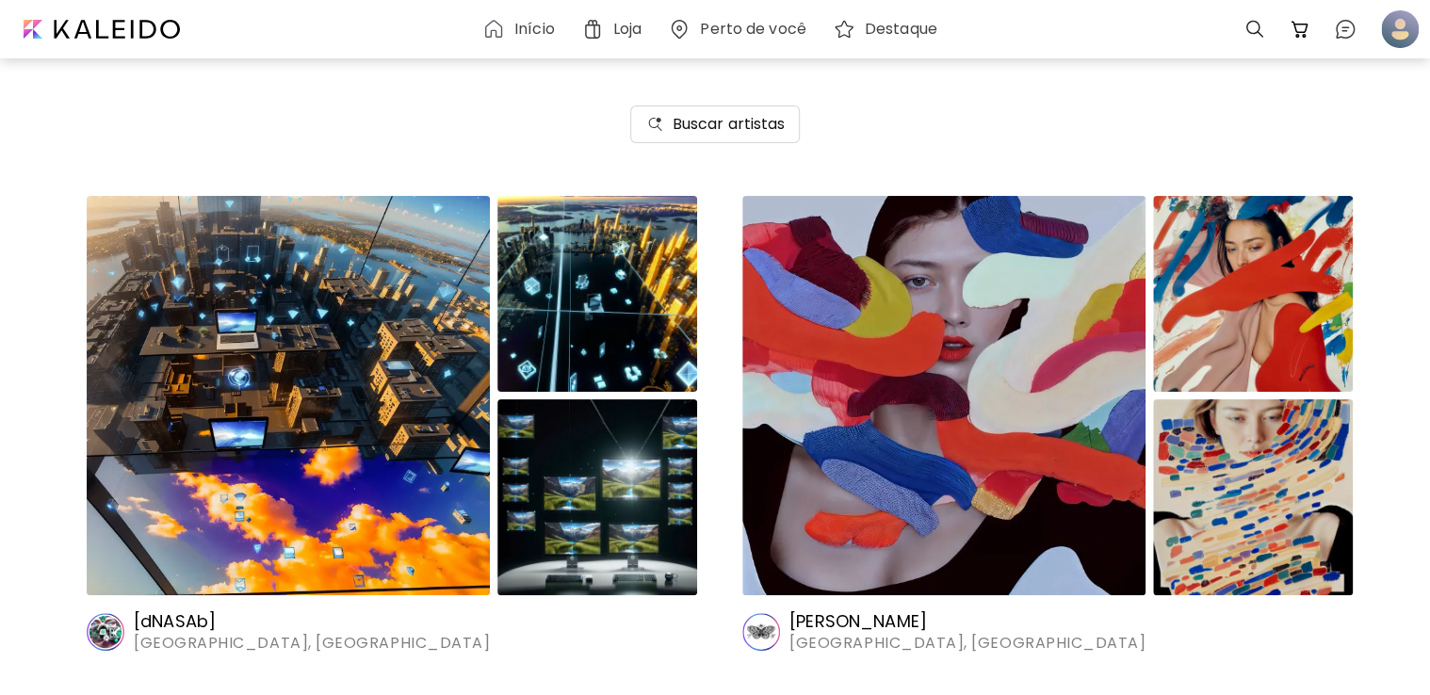
click at [1076, 411] on img at bounding box center [943, 395] width 403 height 399
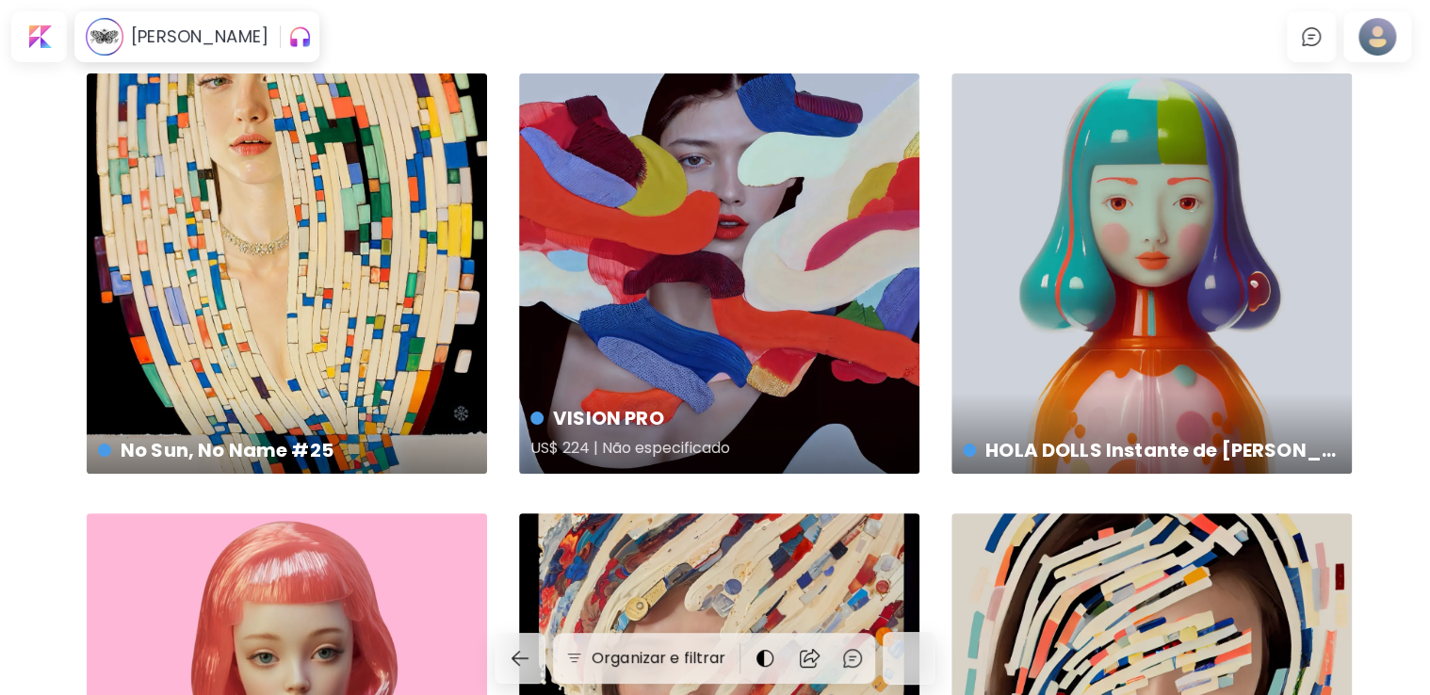
click at [732, 297] on div "VISION PRO US$ 224 | Não especificado" at bounding box center [719, 273] width 400 height 400
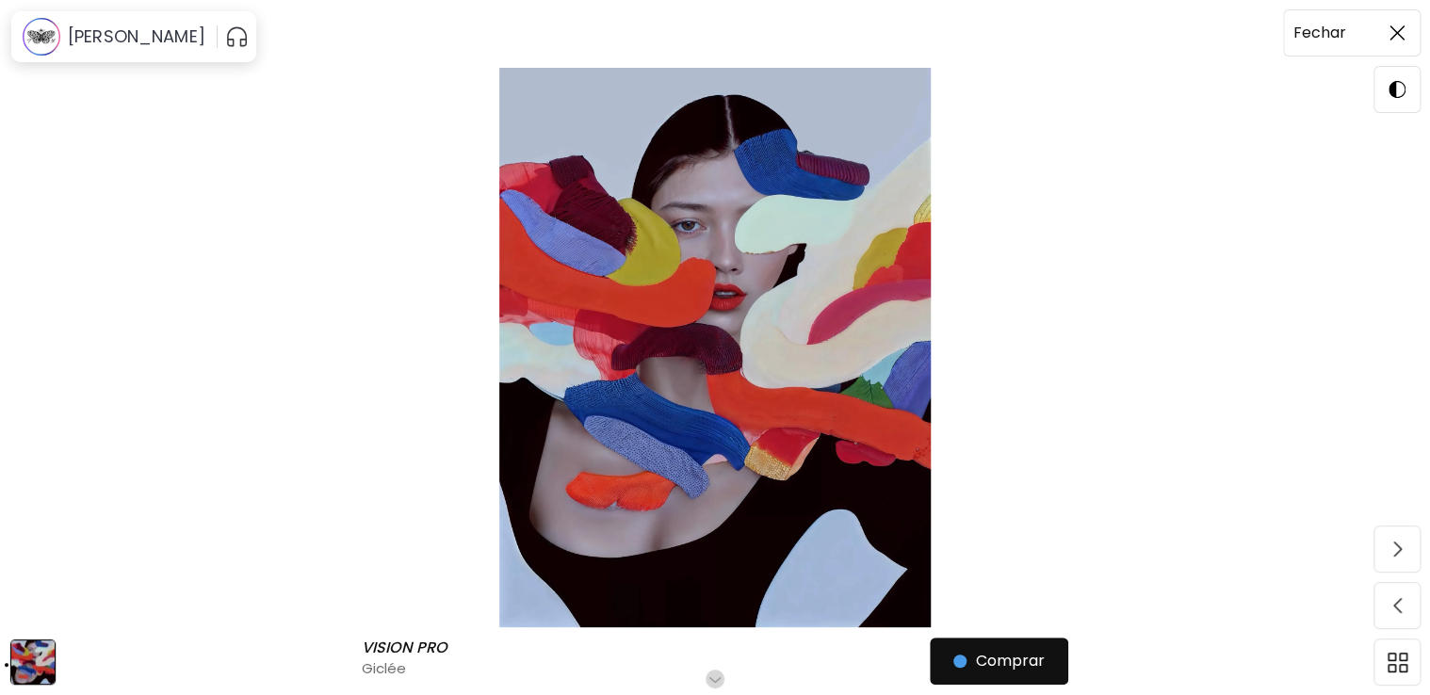
click at [1414, 43] on span at bounding box center [1397, 33] width 40 height 40
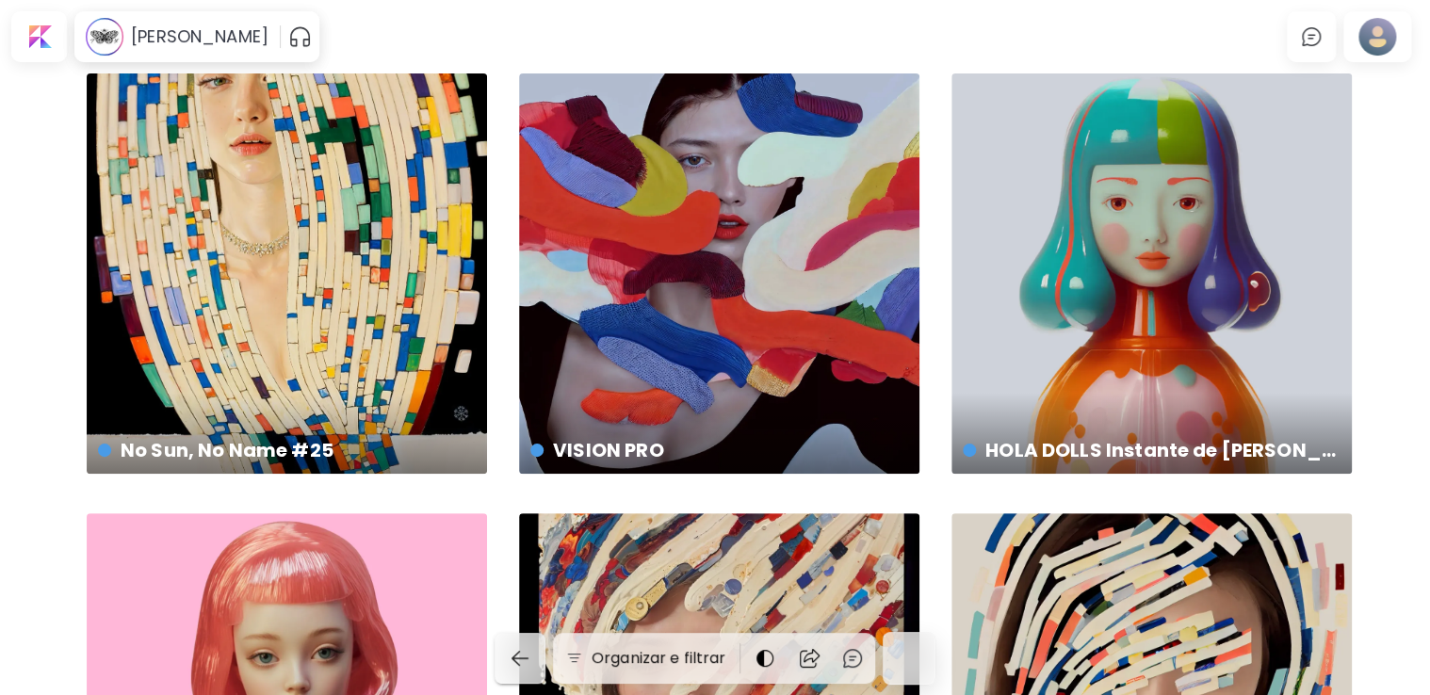
click at [525, 664] on img "button" at bounding box center [520, 658] width 23 height 23
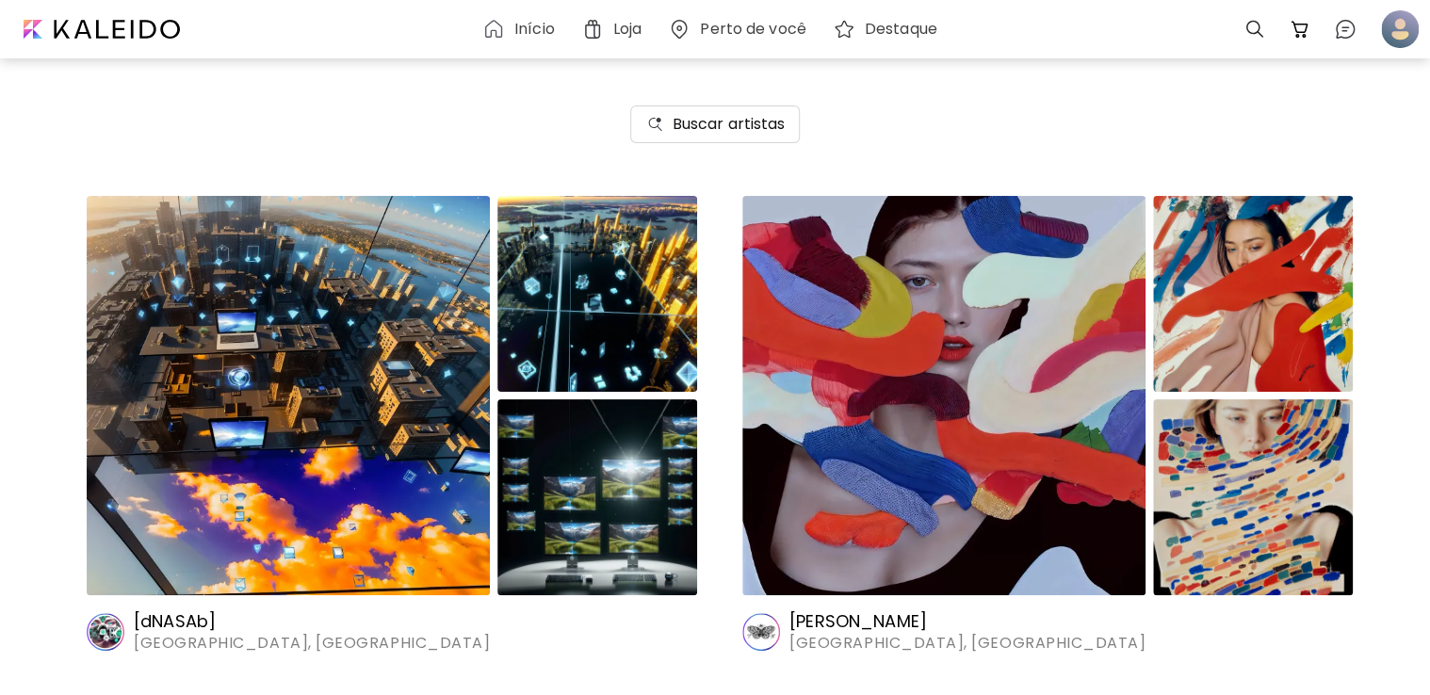
click at [707, 104] on div "Buscar artistas" at bounding box center [715, 124] width 1430 height 143
click at [742, 146] on div "Buscar artistas" at bounding box center [715, 124] width 1430 height 143
click at [722, 134] on h6 "Buscar artistas" at bounding box center [729, 124] width 113 height 23
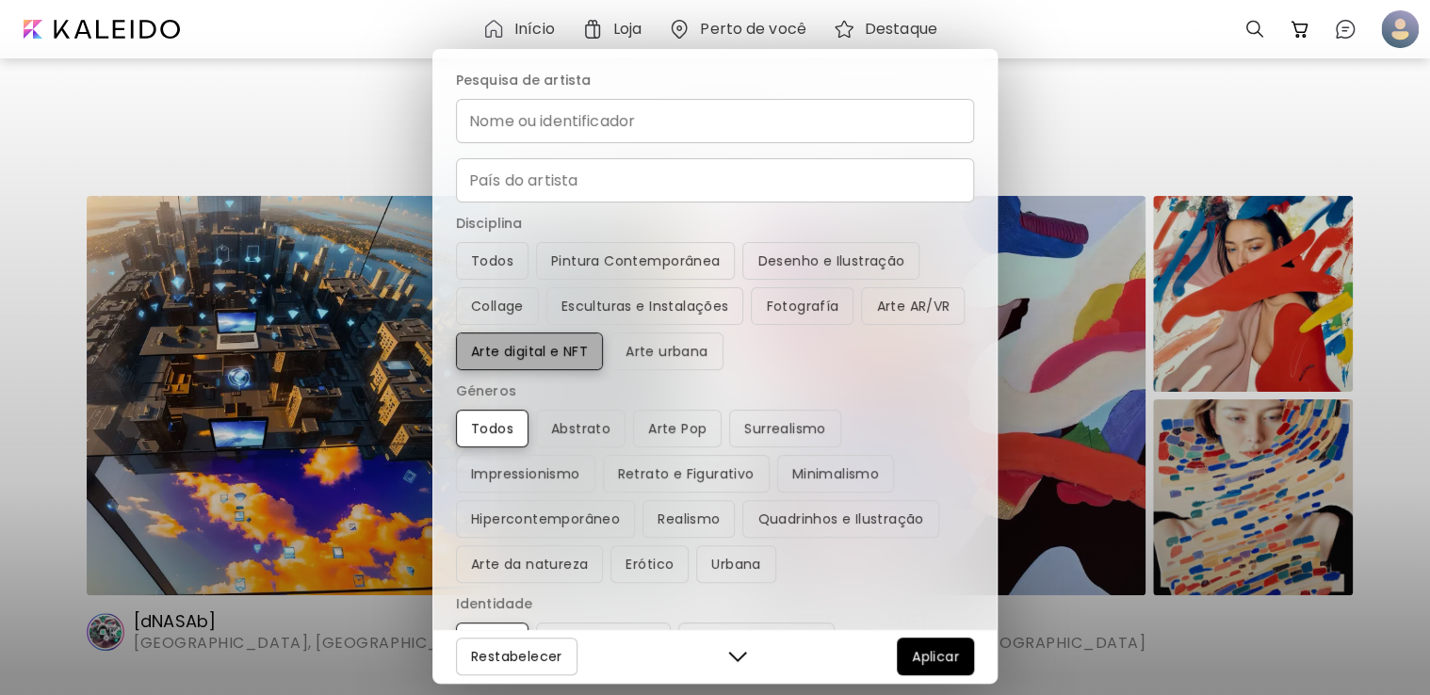
click at [573, 354] on span "Arte digital e NFT" at bounding box center [529, 351] width 117 height 23
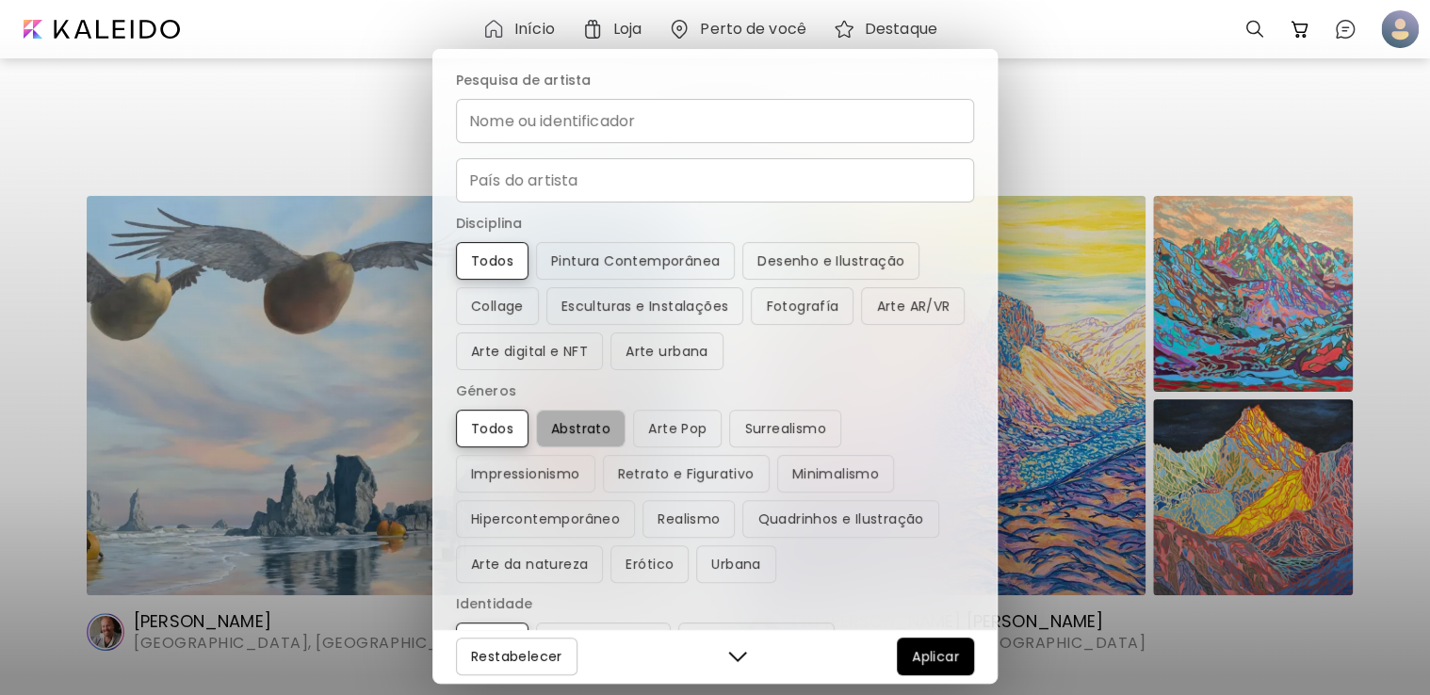
click at [548, 447] on button "Abstrato" at bounding box center [581, 429] width 90 height 38
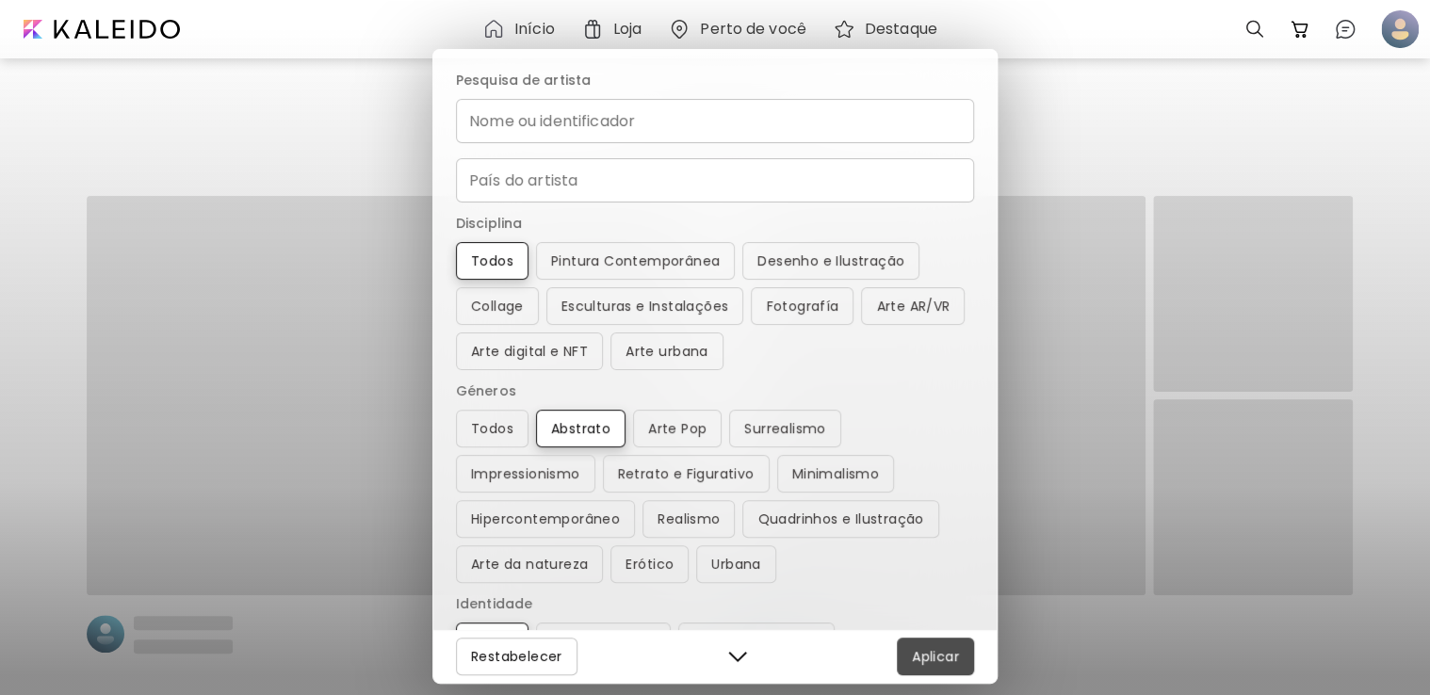
click at [939, 656] on span "Aplicar" at bounding box center [935, 656] width 47 height 23
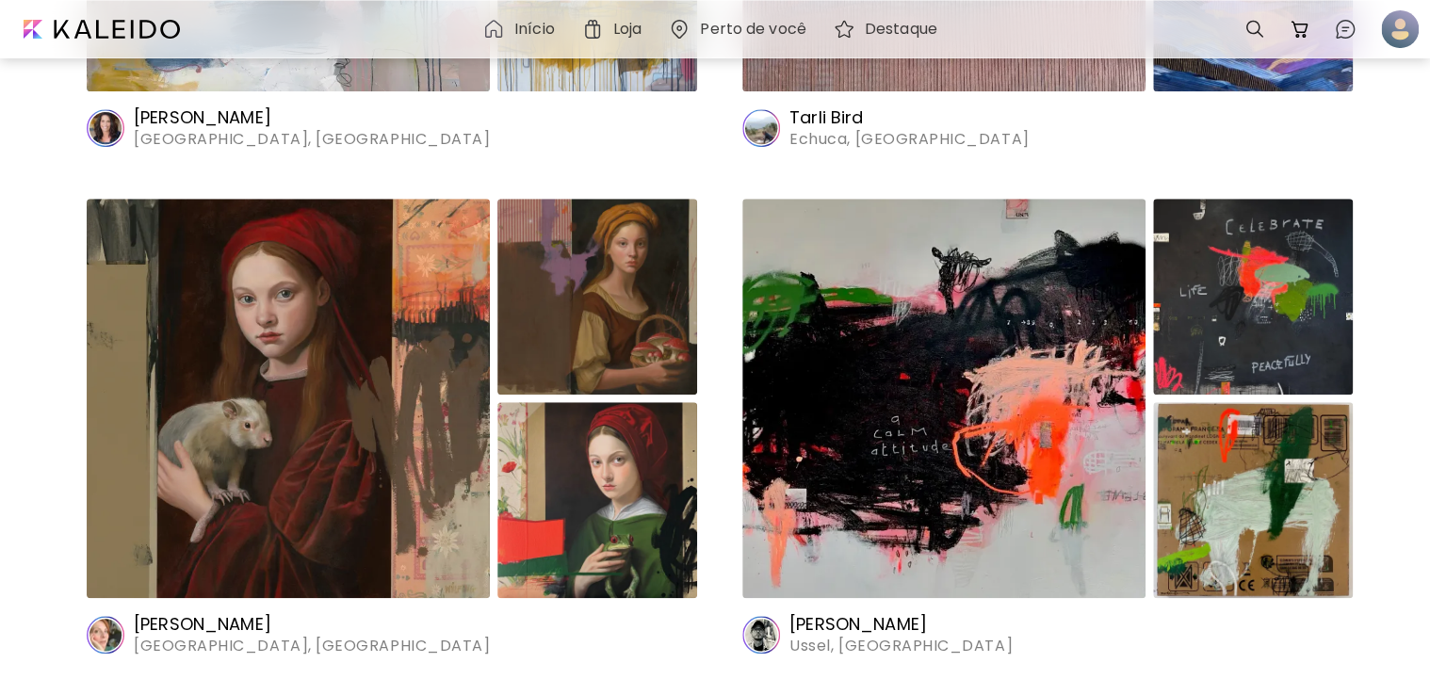
scroll to position [471, 0]
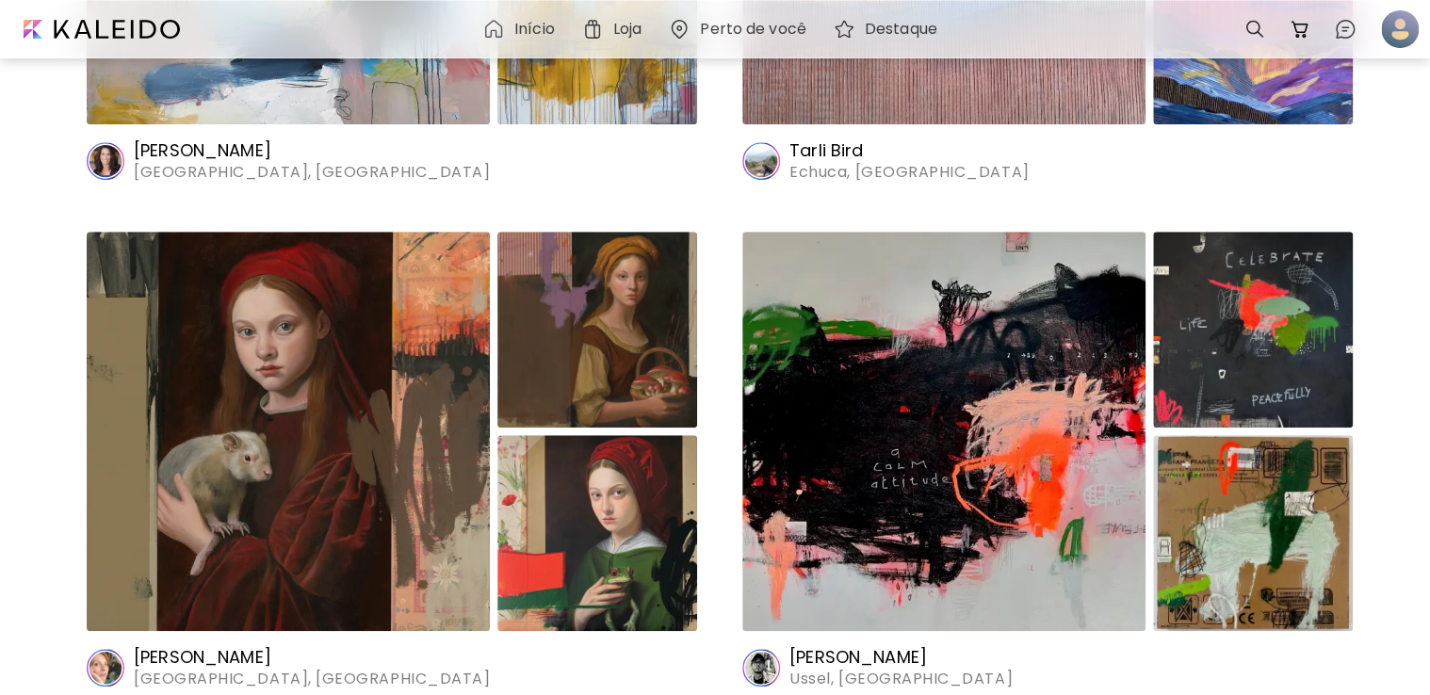
click at [276, 519] on img at bounding box center [288, 431] width 403 height 399
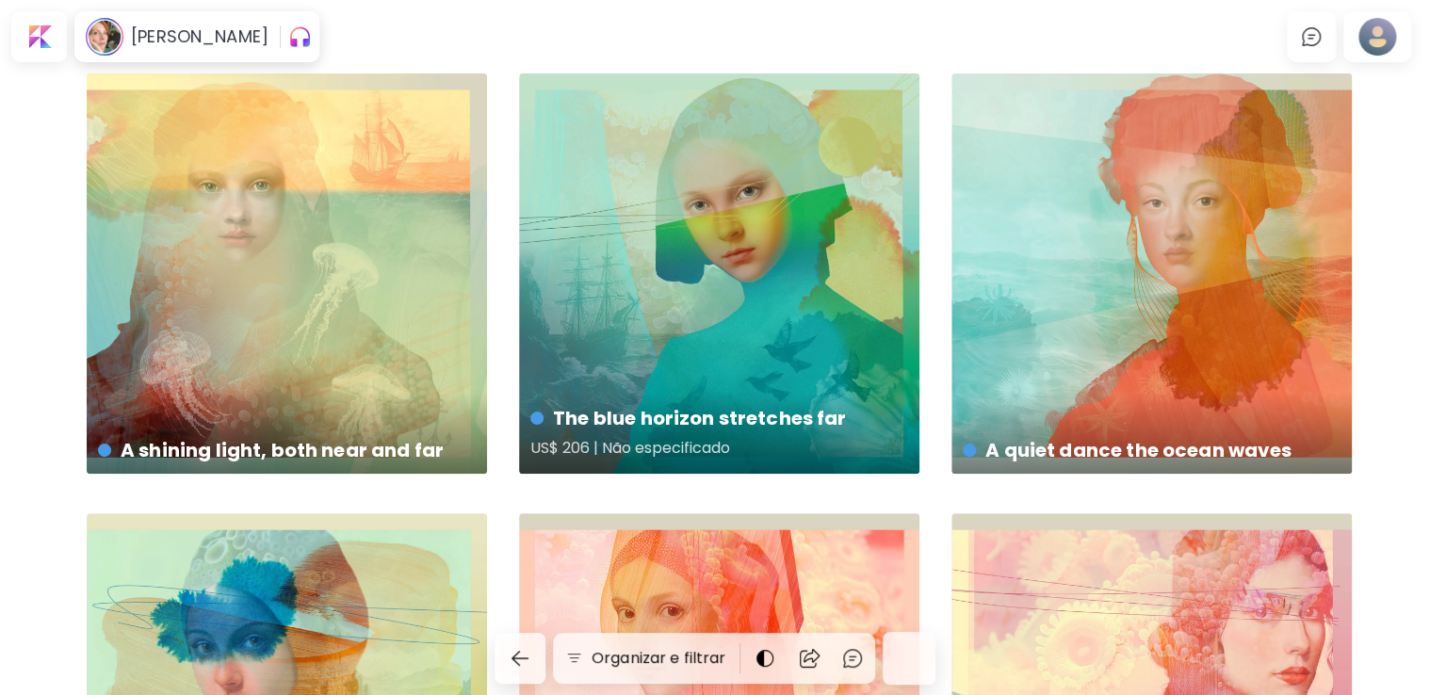
click at [688, 279] on div "The blue horizon stretches far US$ 206 | Não especificado" at bounding box center [719, 273] width 400 height 400
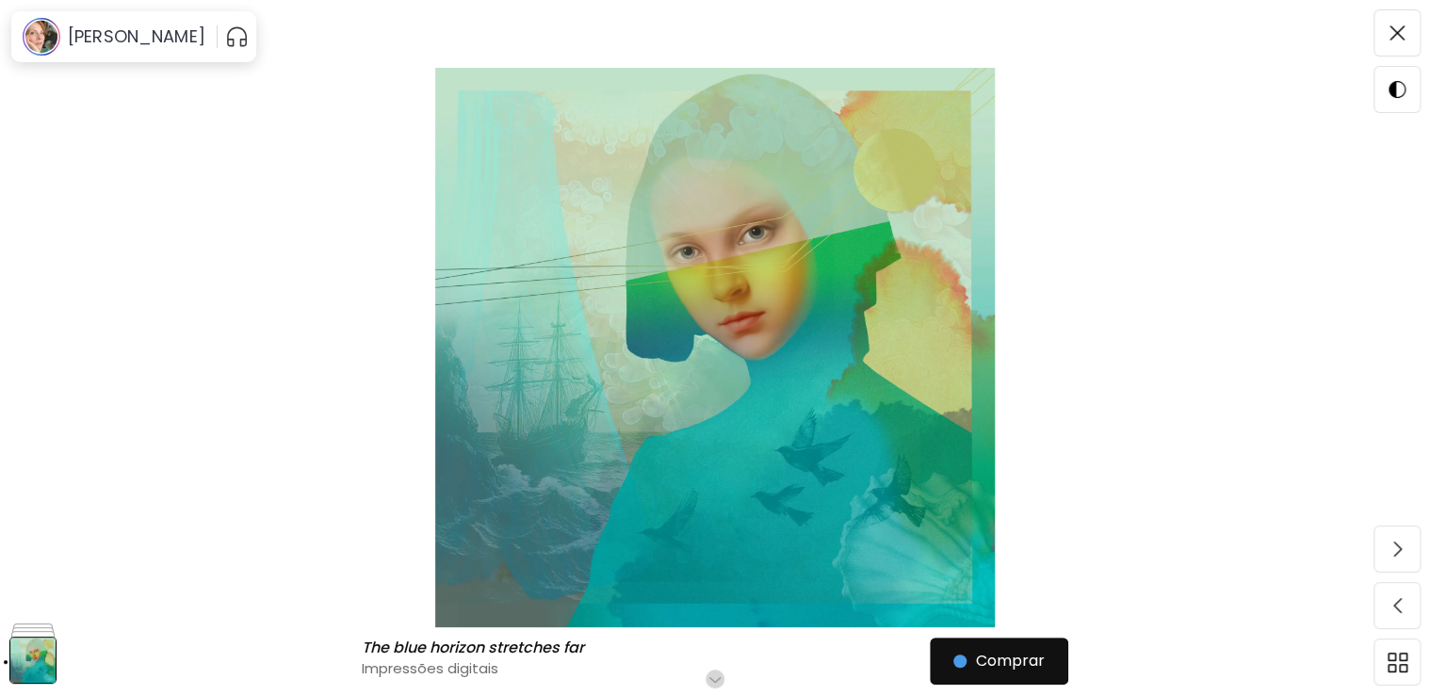
click at [1398, 32] on img at bounding box center [1397, 32] width 15 height 15
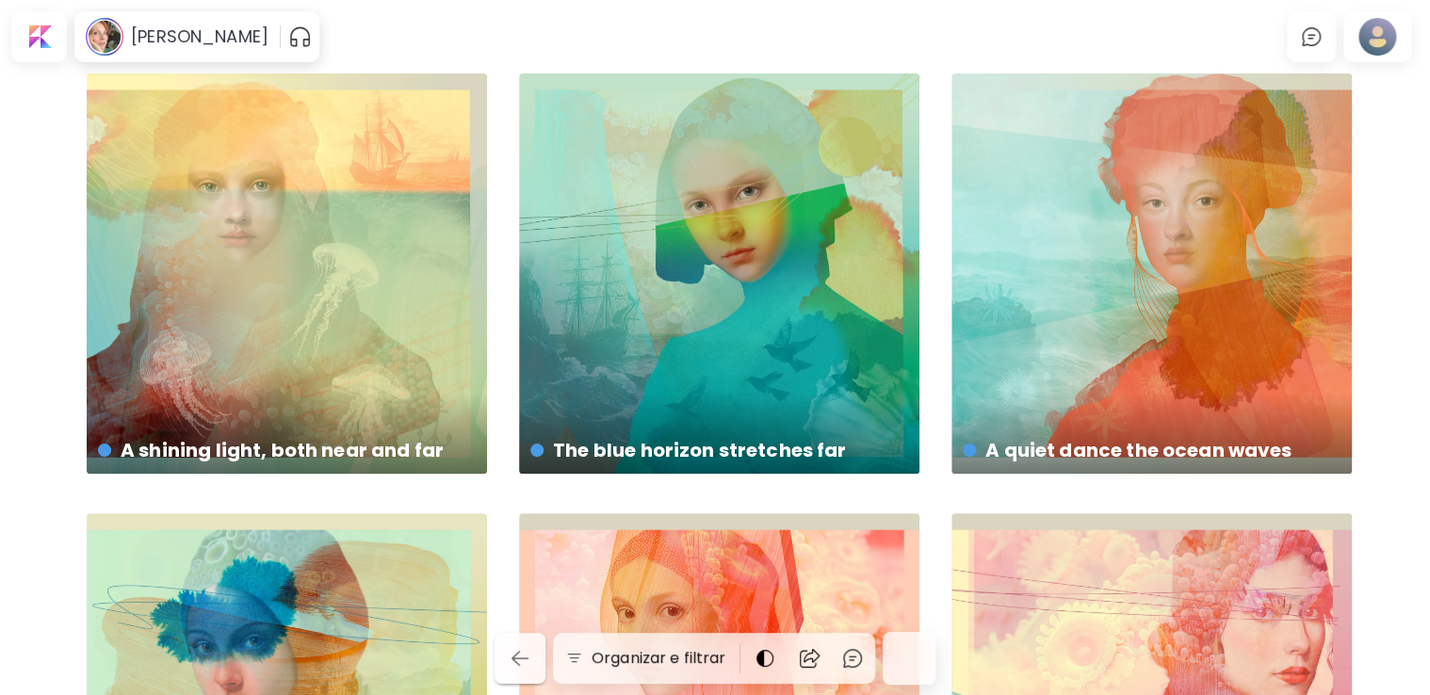
click at [532, 643] on button "button" at bounding box center [520, 658] width 51 height 51
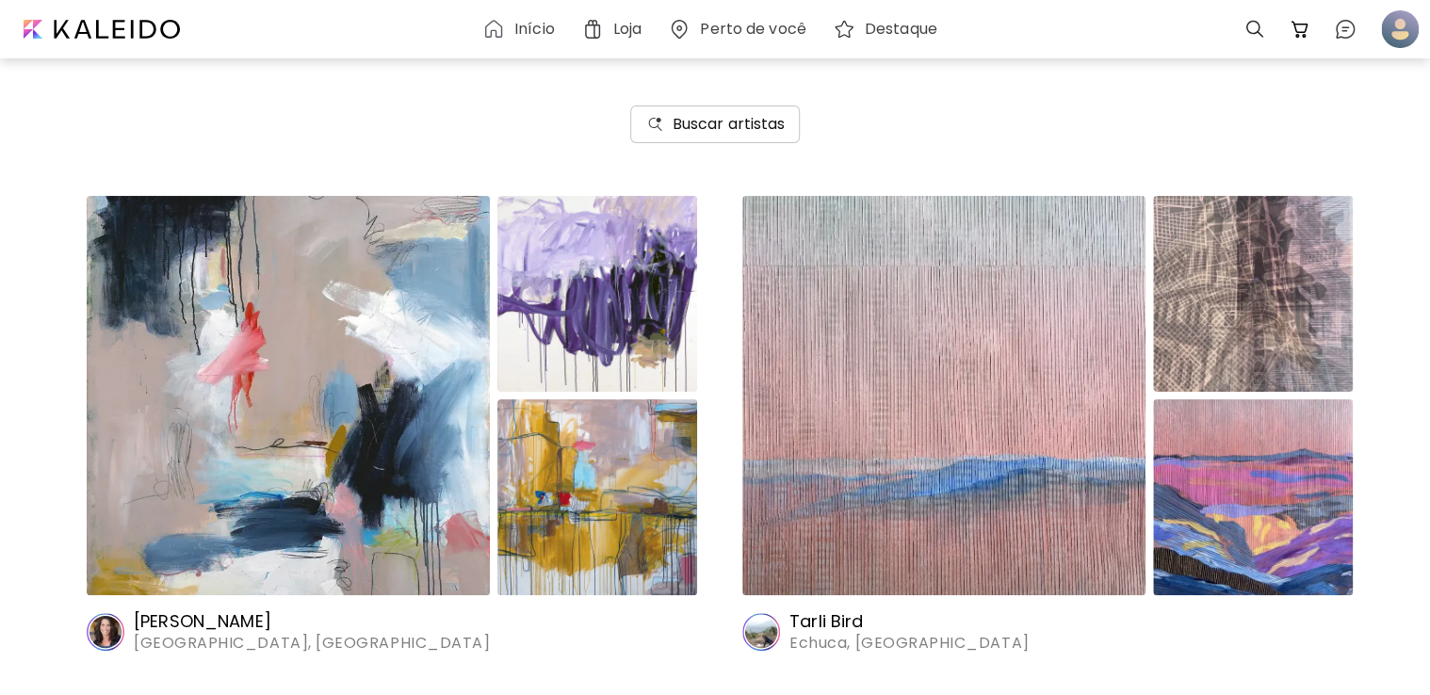
click at [678, 130] on h6 "Buscar artistas" at bounding box center [729, 124] width 113 height 23
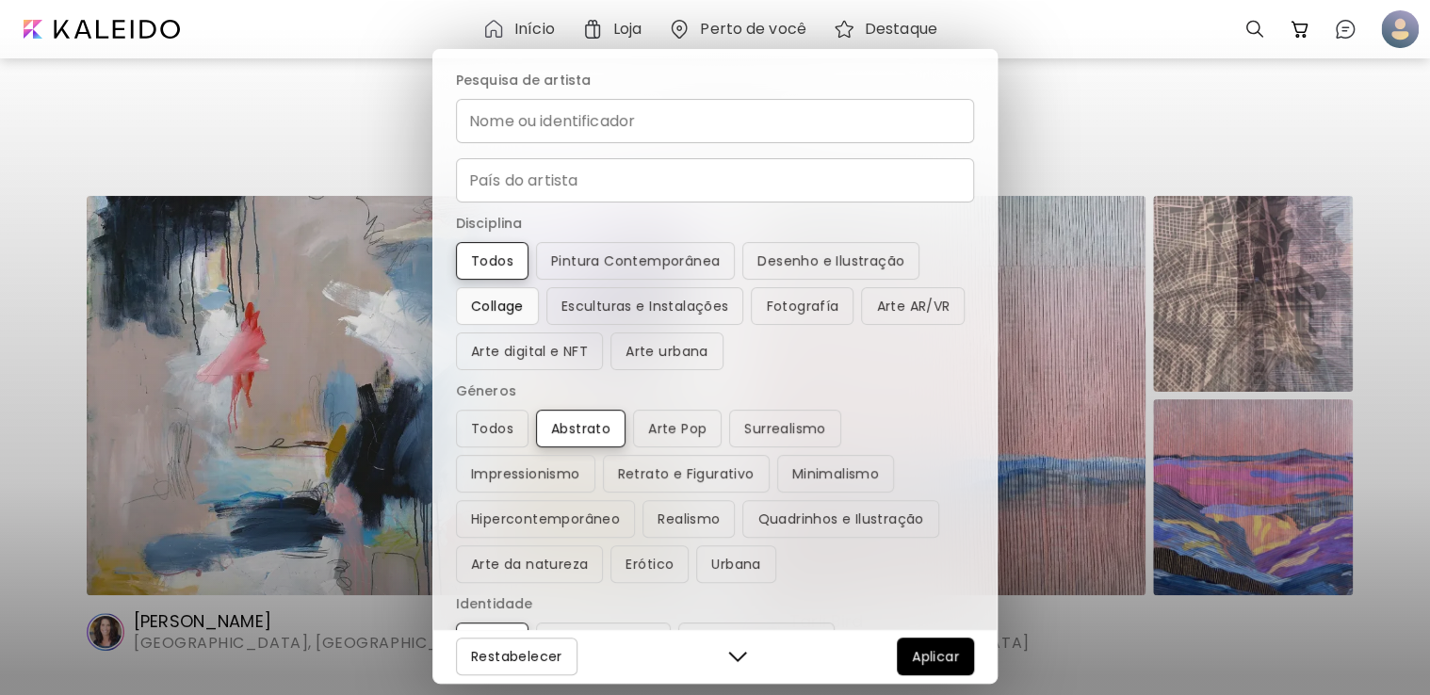
click at [494, 292] on button "Collage" at bounding box center [497, 306] width 83 height 38
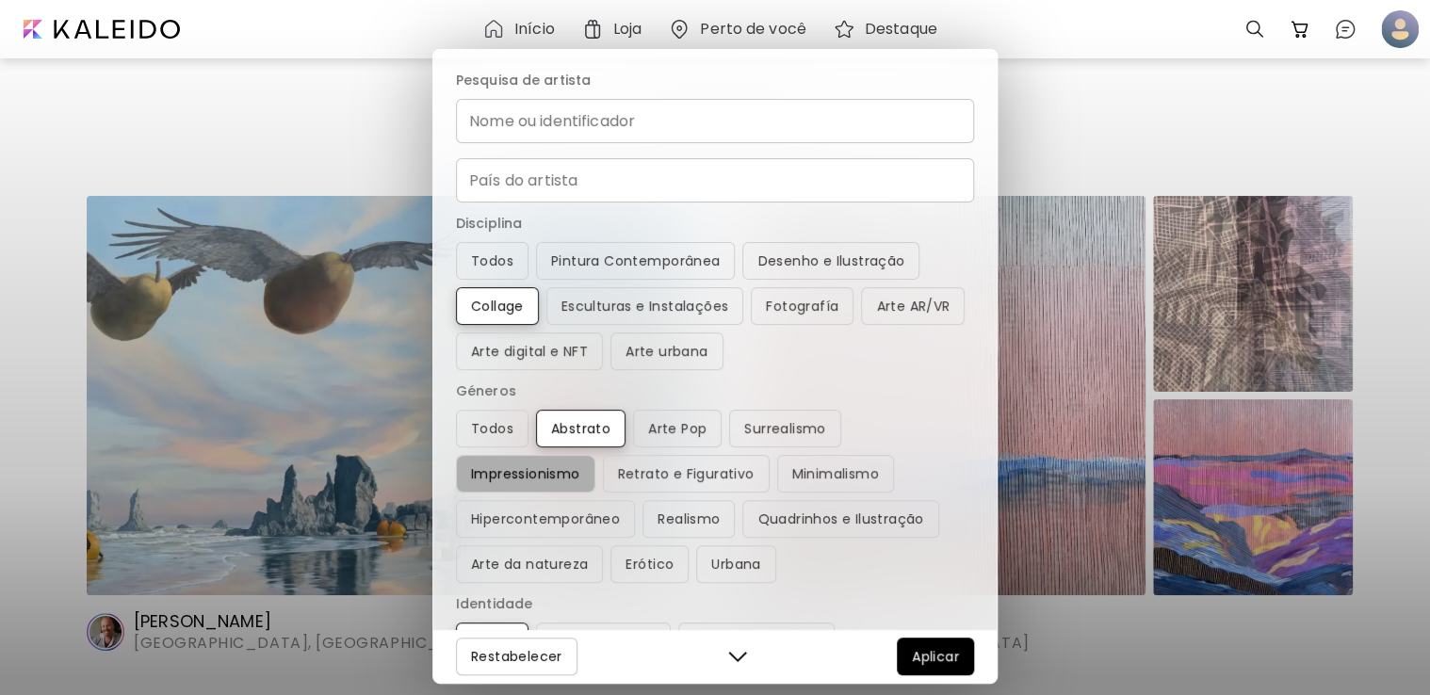
click at [494, 476] on span "Impressionismo" at bounding box center [525, 474] width 109 height 23
click at [935, 649] on span "Aplicar" at bounding box center [935, 656] width 47 height 23
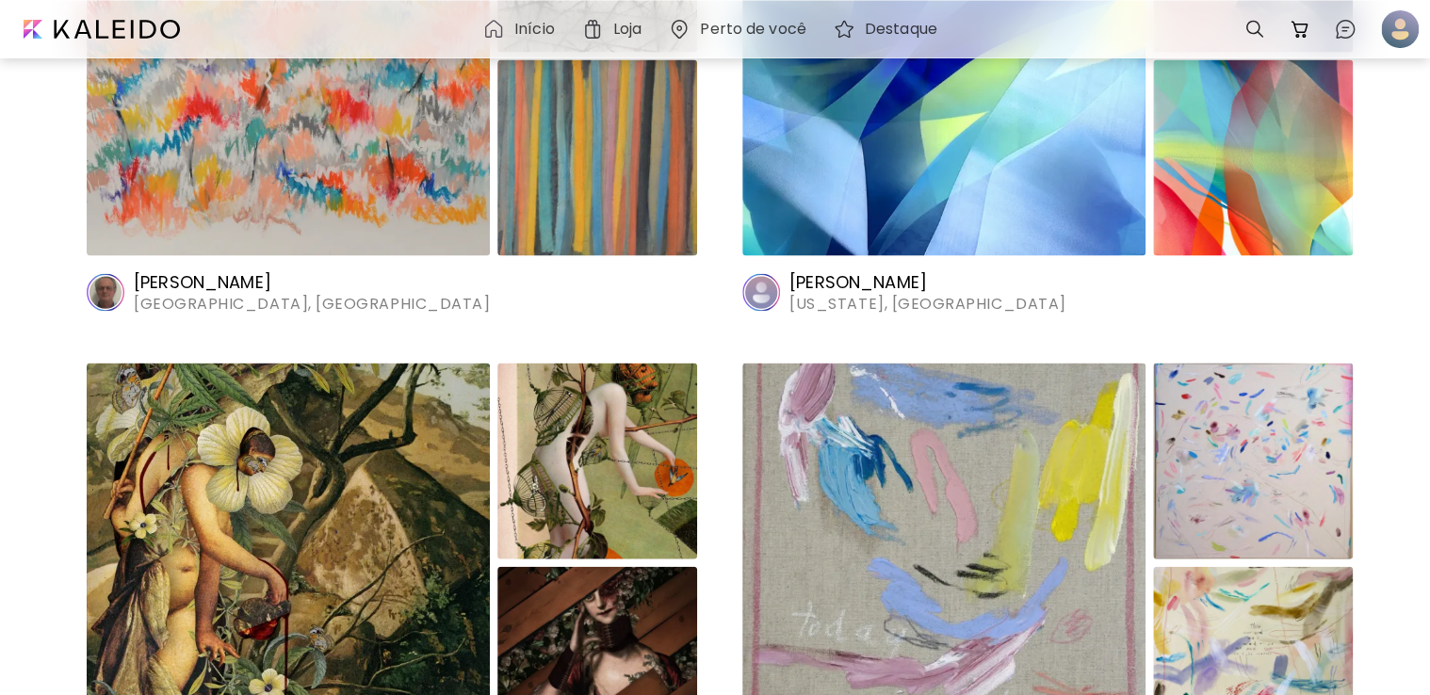
scroll to position [2167, 0]
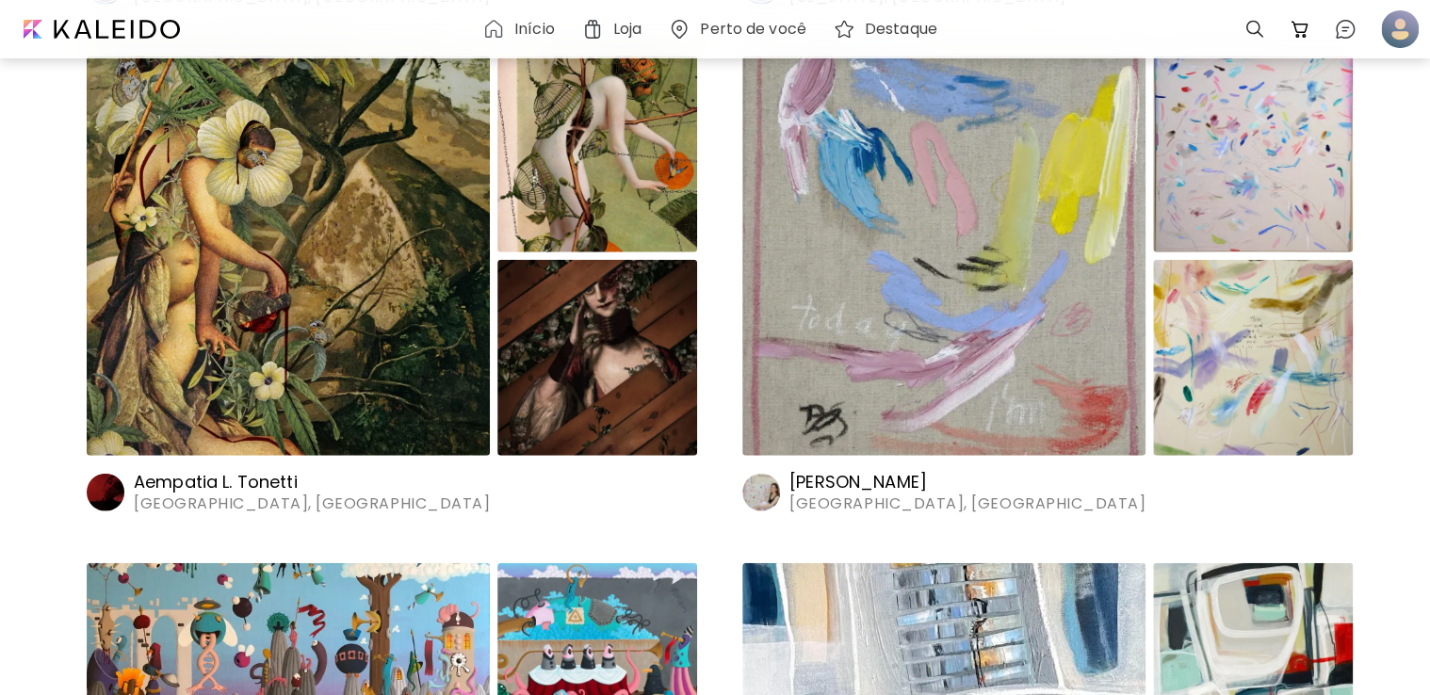
click at [521, 283] on img at bounding box center [597, 358] width 200 height 196
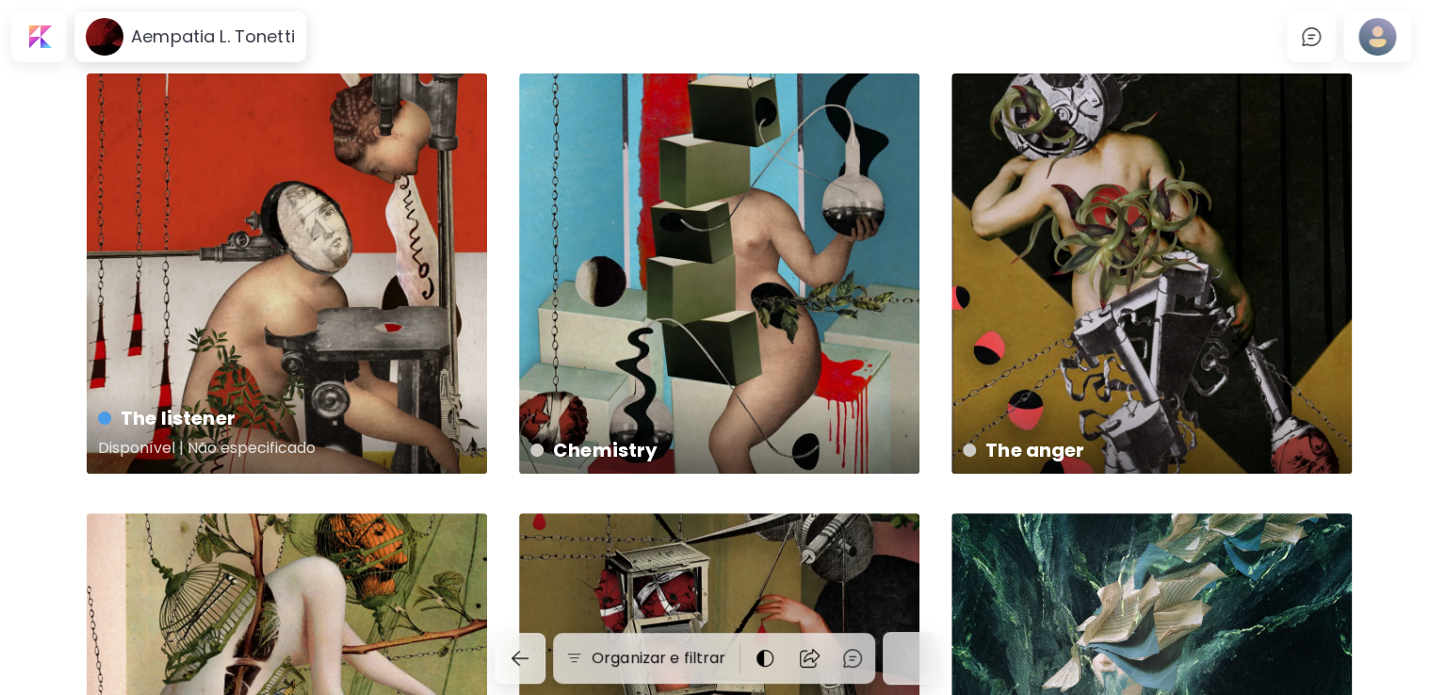
click at [305, 272] on div "The listener Disponível | Não especificado" at bounding box center [287, 273] width 400 height 400
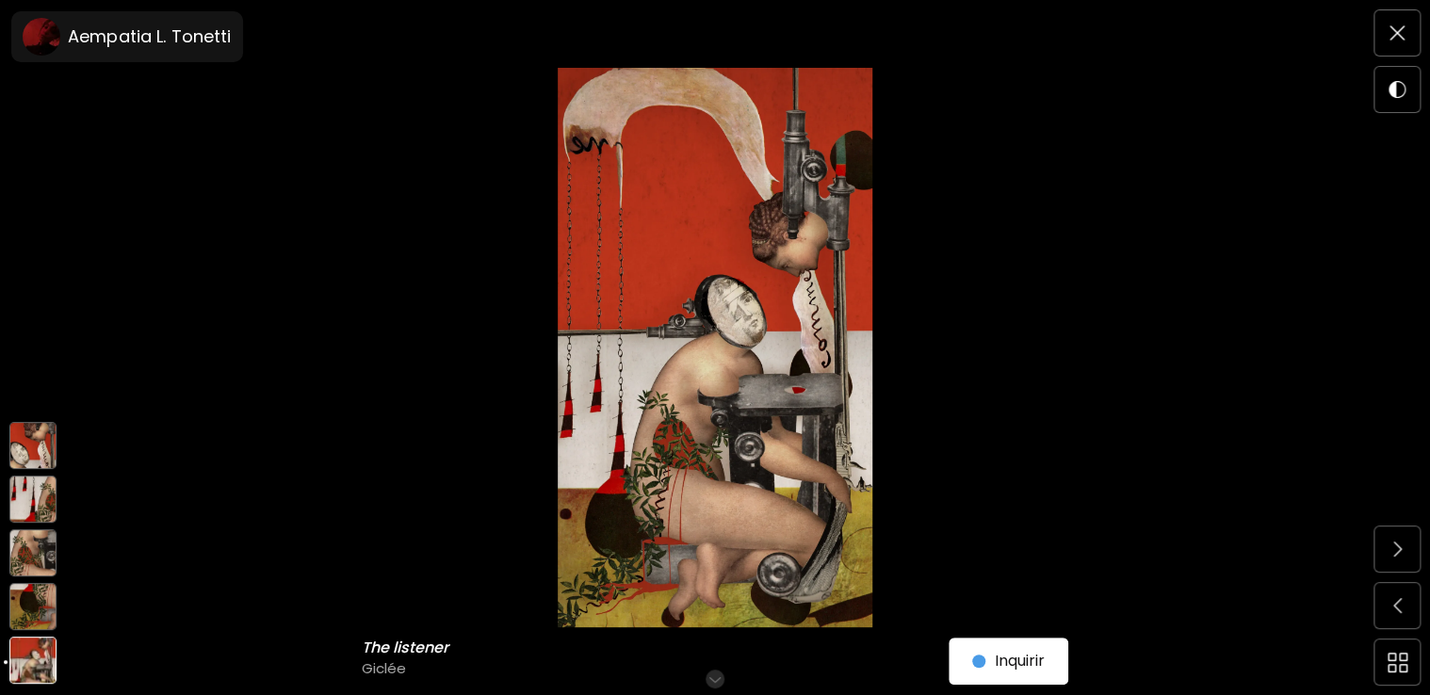
click at [24, 606] on img at bounding box center [32, 606] width 47 height 47
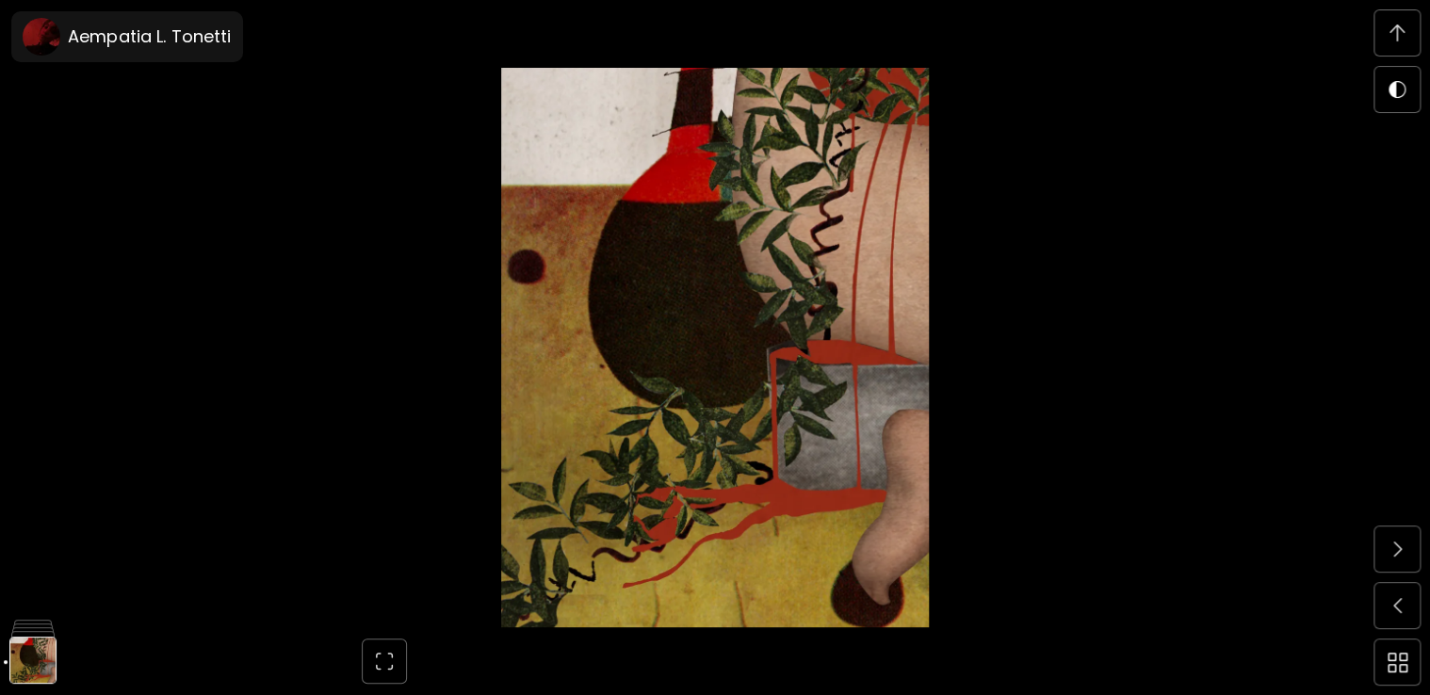
drag, startPoint x: 1374, startPoint y: 23, endPoint x: 1427, endPoint y: 22, distance: 53.7
click at [1427, 22] on div at bounding box center [715, 347] width 1430 height 695
click at [1414, 30] on span at bounding box center [1397, 33] width 40 height 40
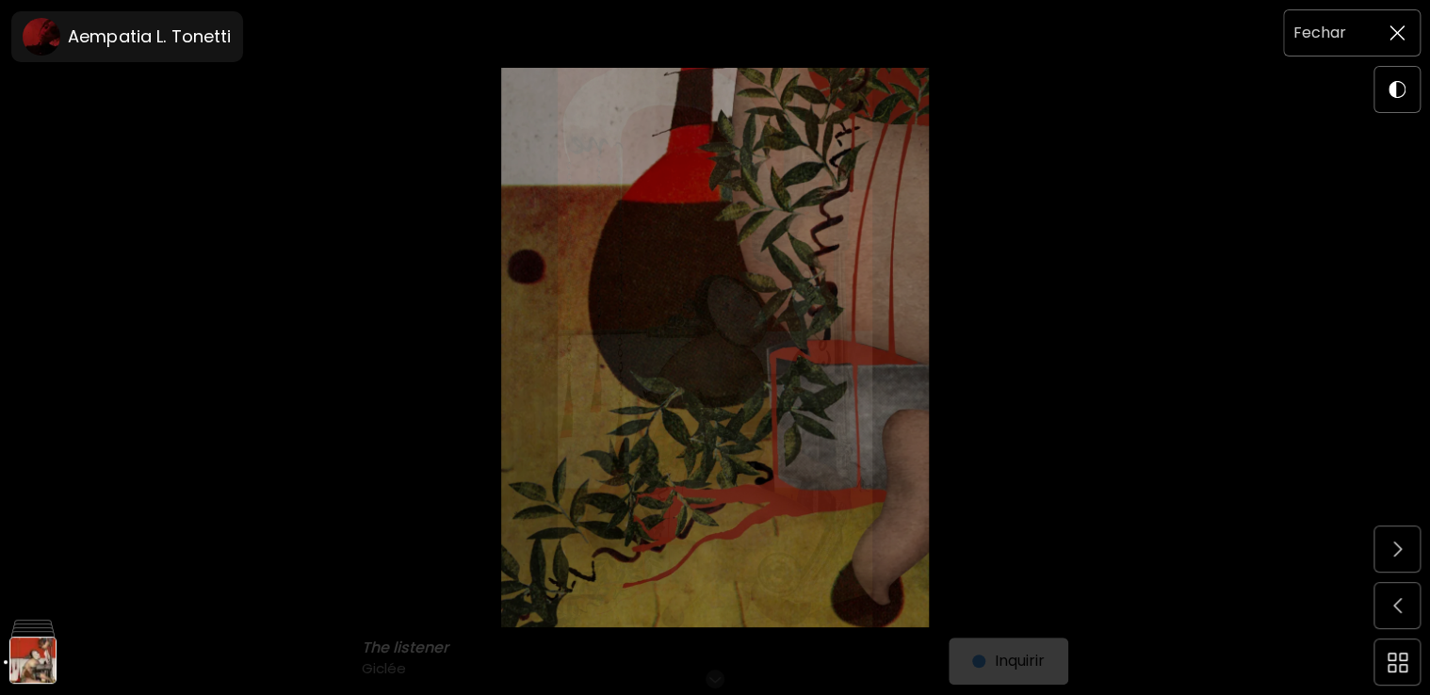
click at [1414, 30] on span at bounding box center [1397, 33] width 40 height 40
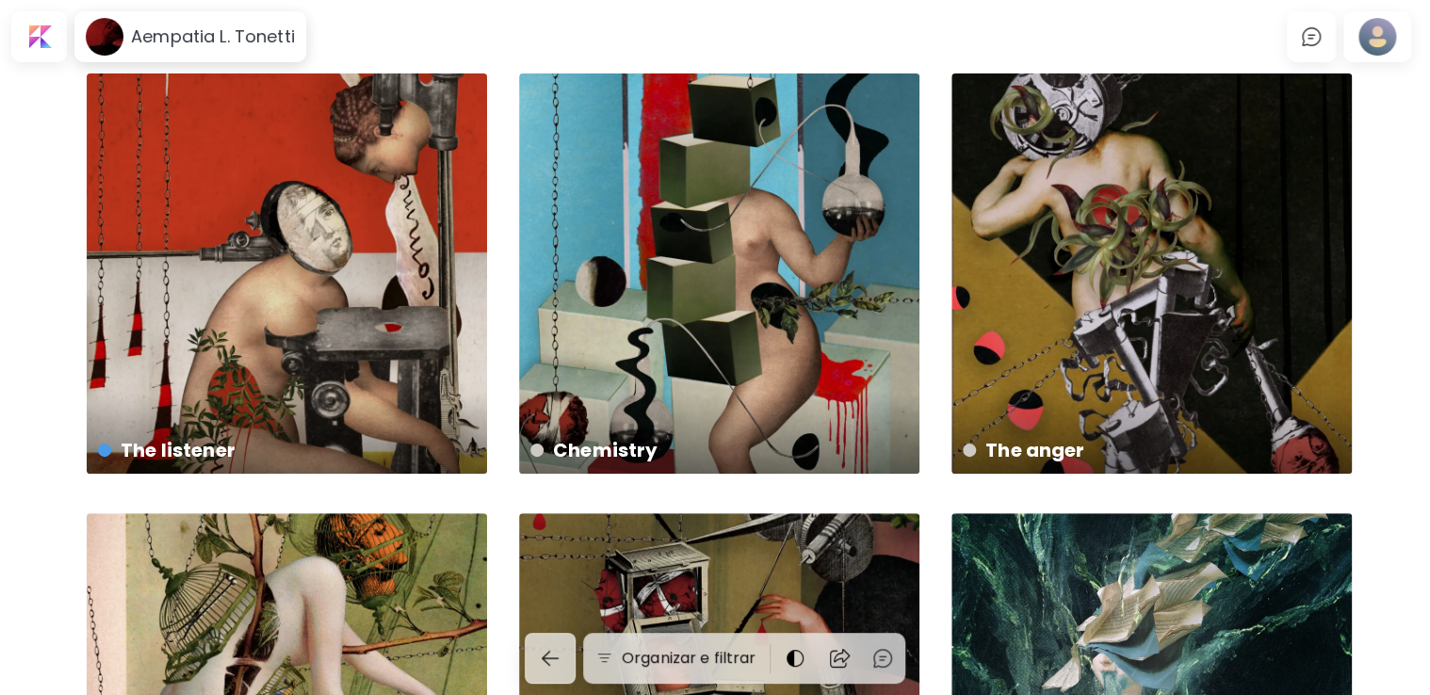
click at [1408, 30] on div at bounding box center [1377, 36] width 60 height 43
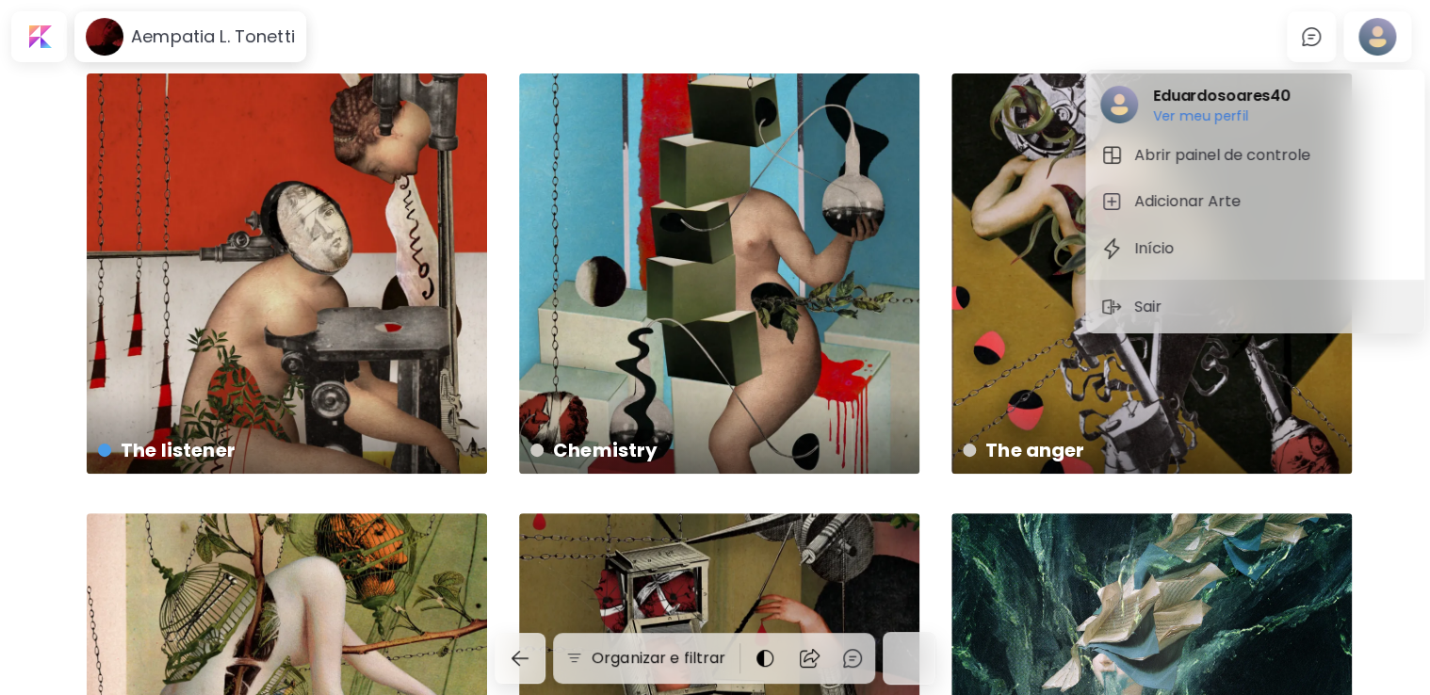
click at [661, 11] on div at bounding box center [715, 347] width 1430 height 695
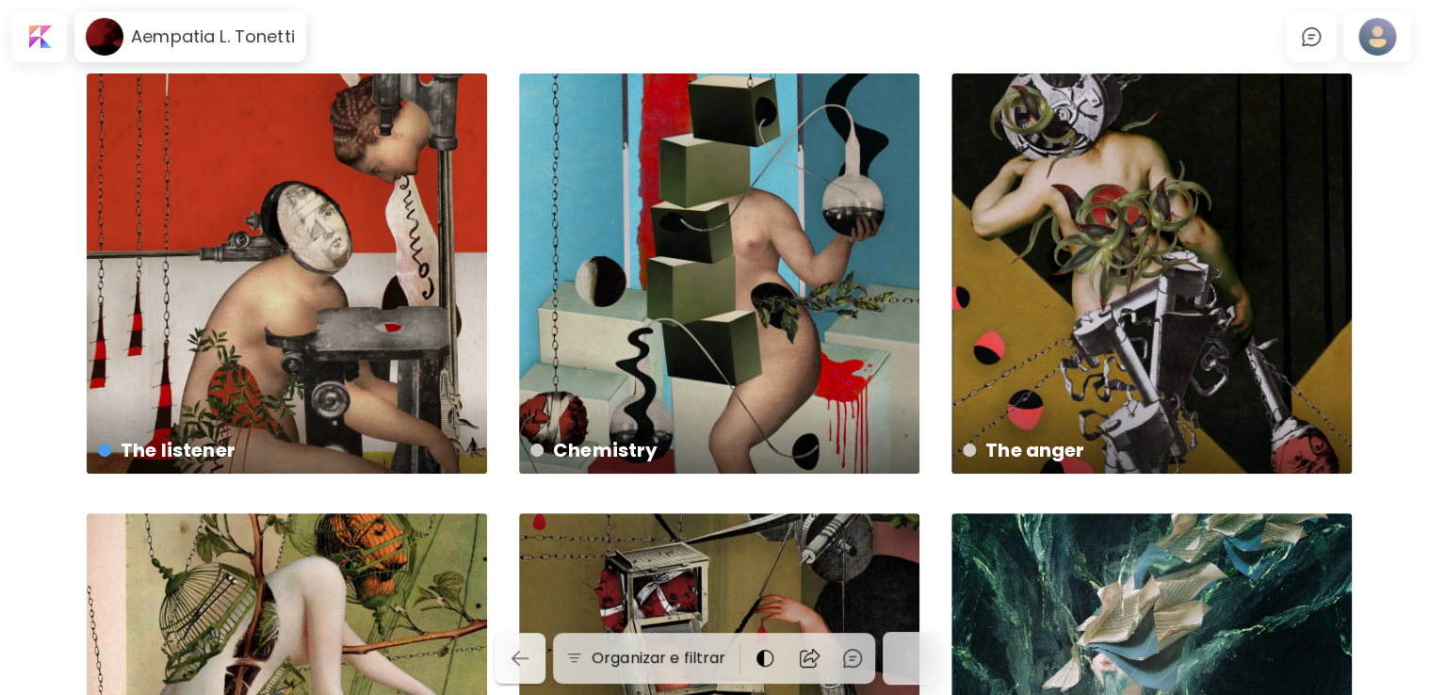
click at [514, 660] on img "button" at bounding box center [520, 658] width 23 height 23
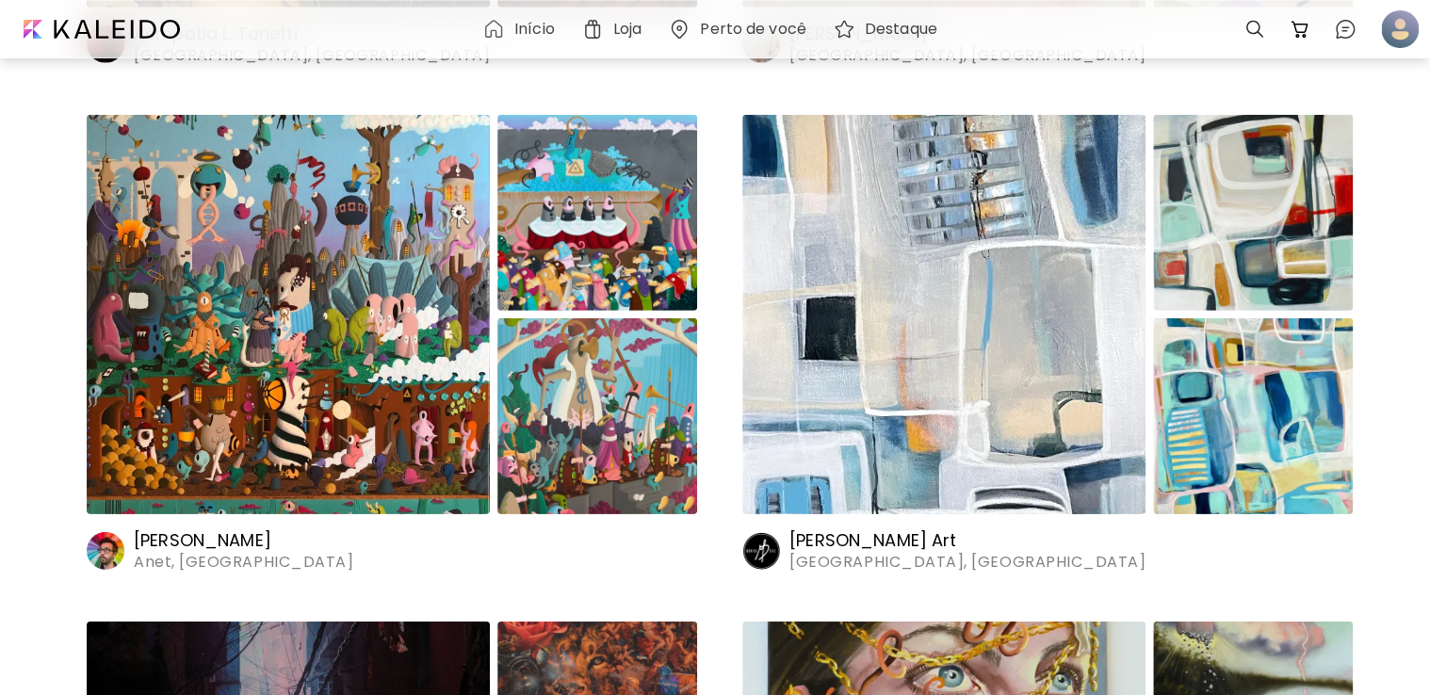
scroll to position [2732, 0]
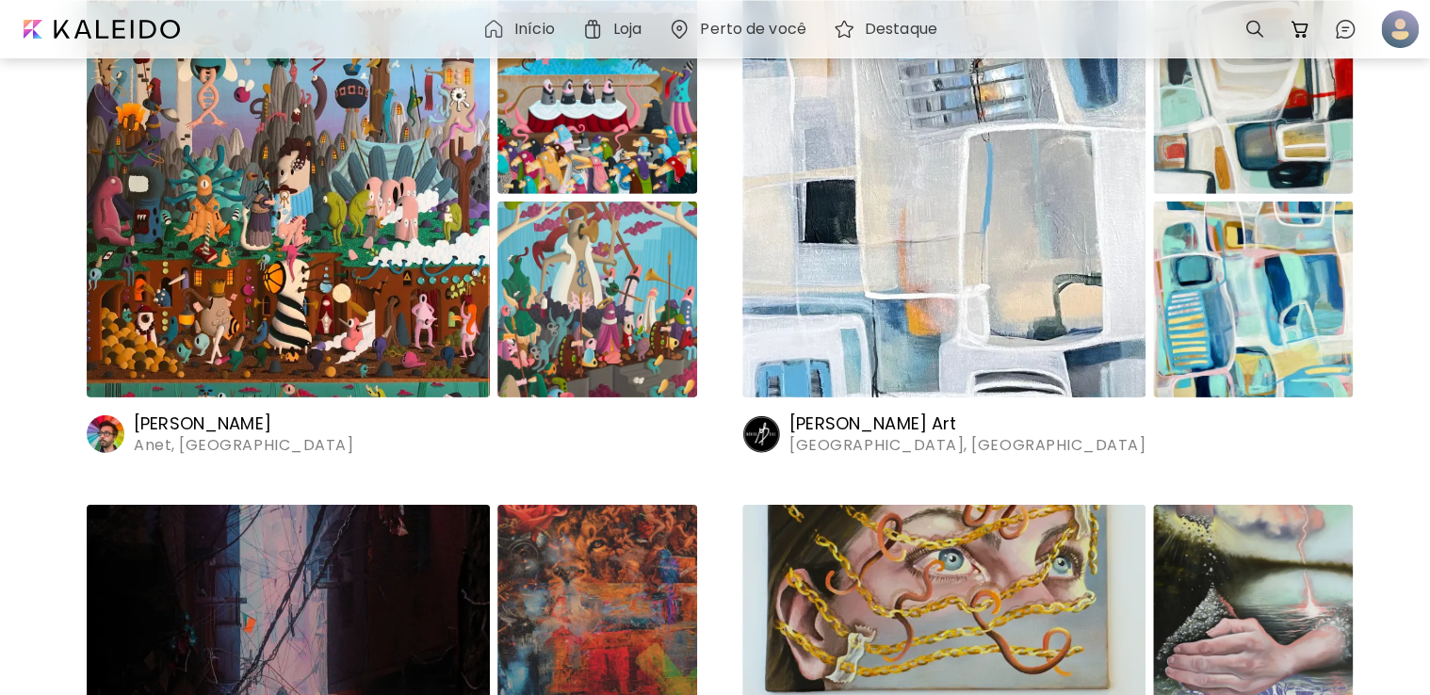
click at [856, 309] on img at bounding box center [943, 197] width 403 height 399
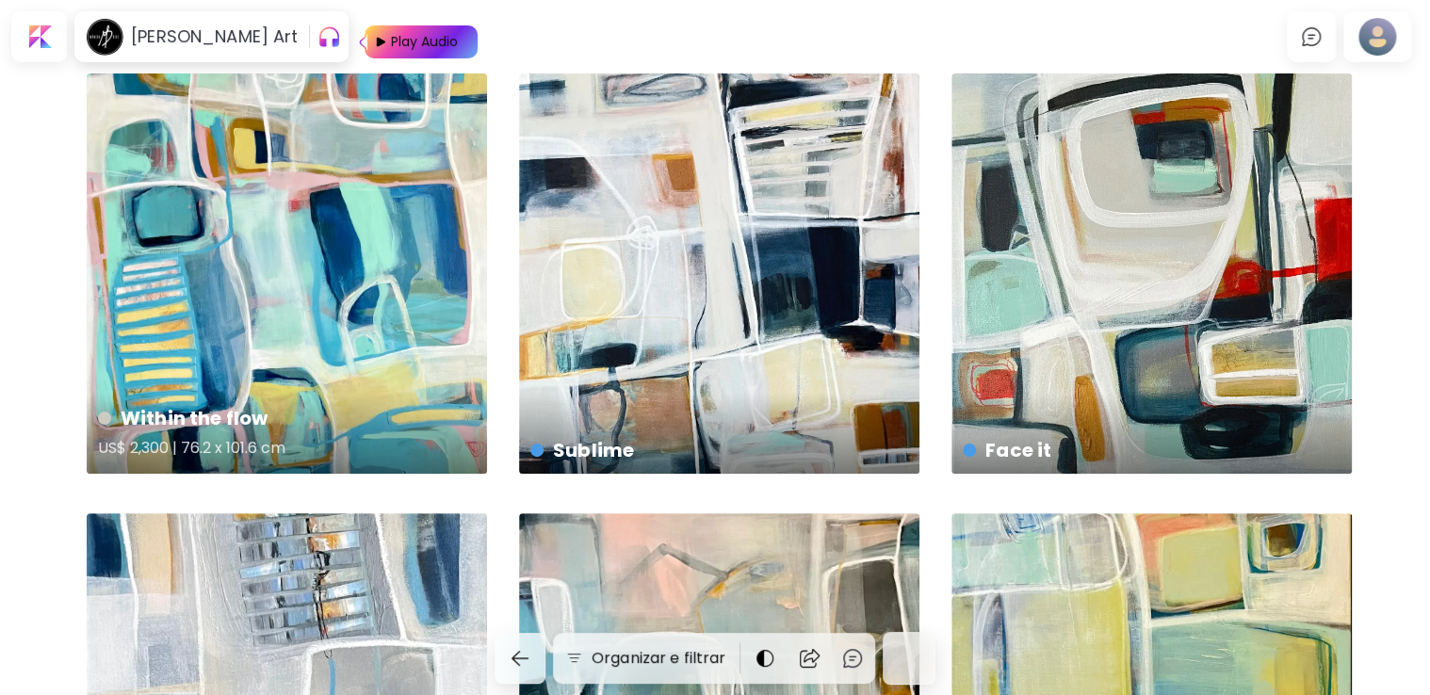
click at [370, 296] on div "Within the flow US$ 2,300 | 76.2 x 101.6 cm" at bounding box center [287, 273] width 400 height 400
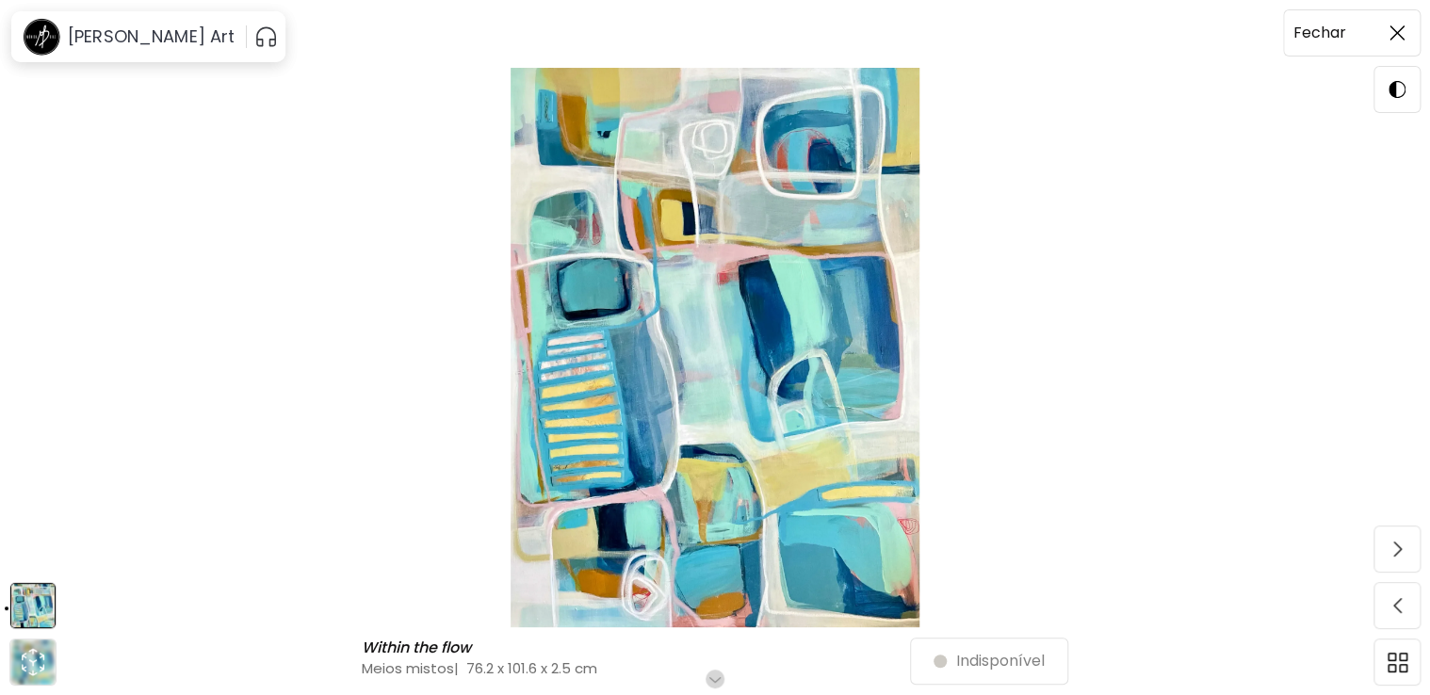
click at [1397, 32] on img at bounding box center [1397, 32] width 15 height 15
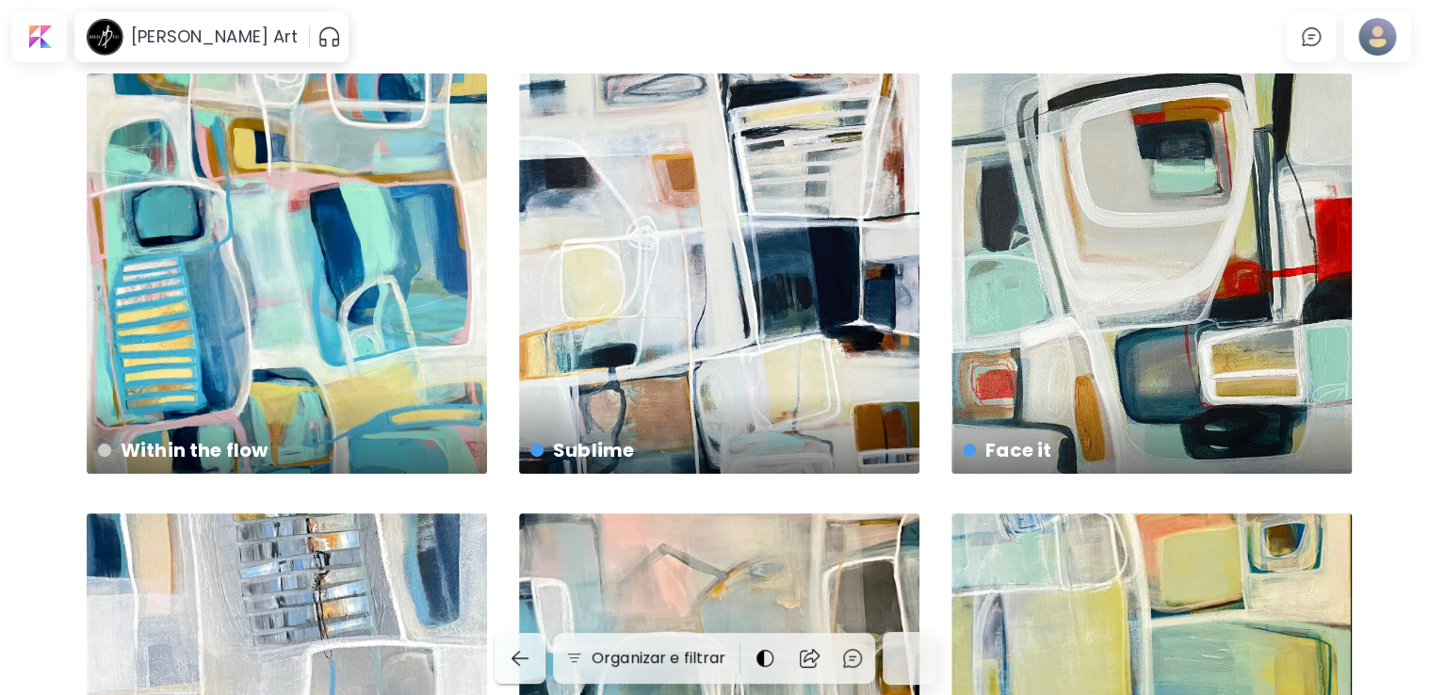
click at [505, 643] on button "button" at bounding box center [520, 658] width 51 height 51
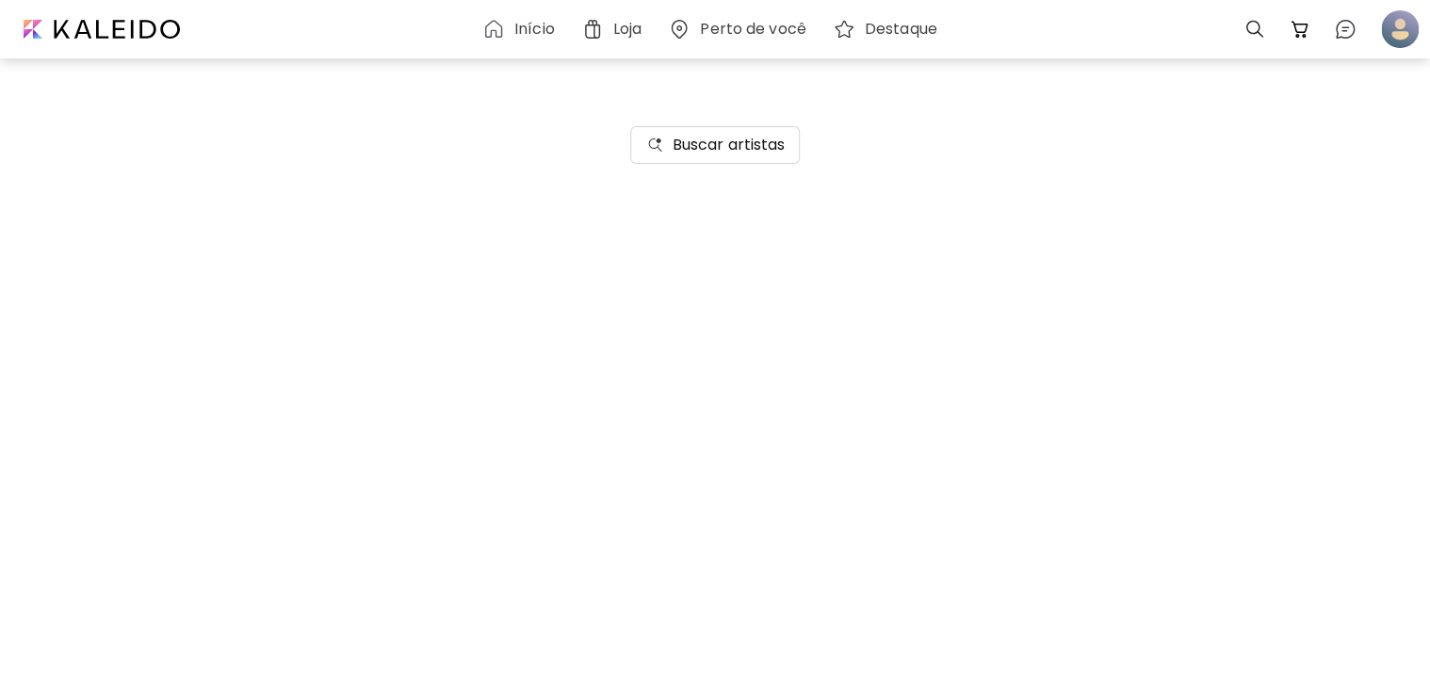
scroll to position [2732, 0]
